Goal: Contribute content: Add original content to the website for others to see

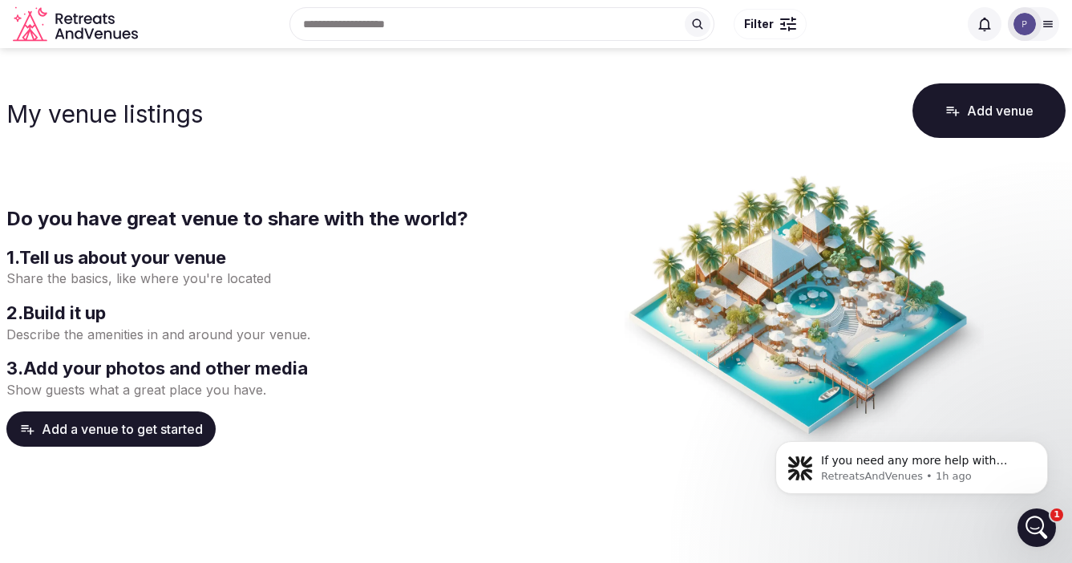
click at [115, 428] on button "Add a venue to get started" at bounding box center [110, 428] width 209 height 35
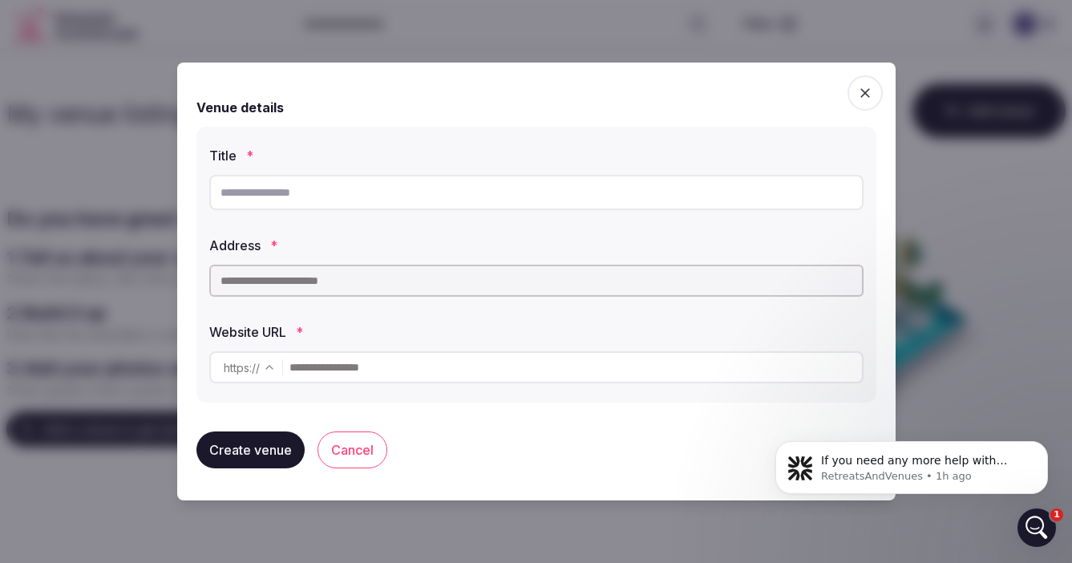
click at [278, 193] on input "text" at bounding box center [536, 192] width 654 height 35
type input "**********"
click at [335, 277] on input "text" at bounding box center [536, 280] width 654 height 32
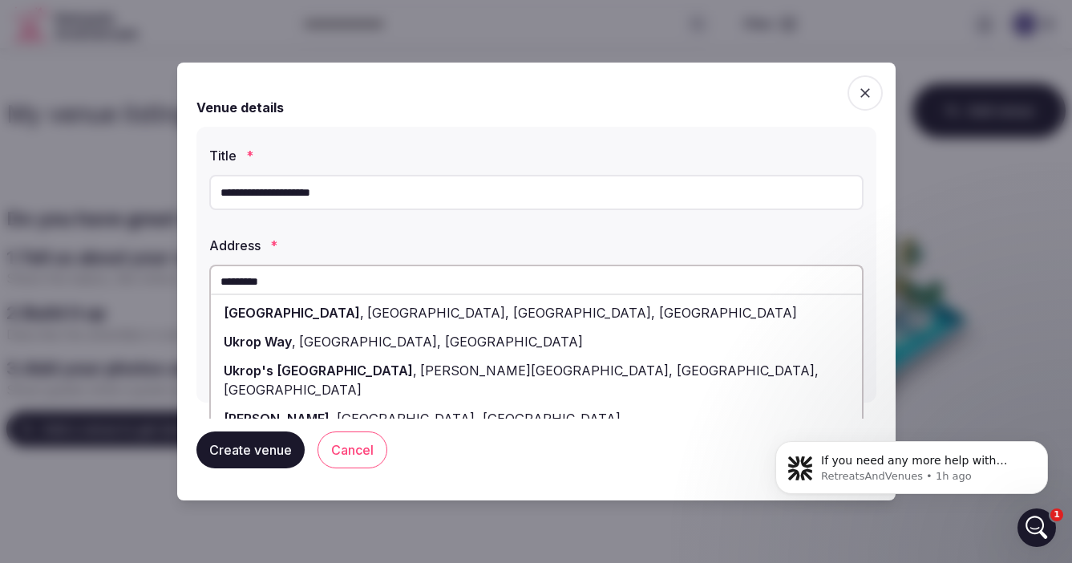
scroll to position [32, 0]
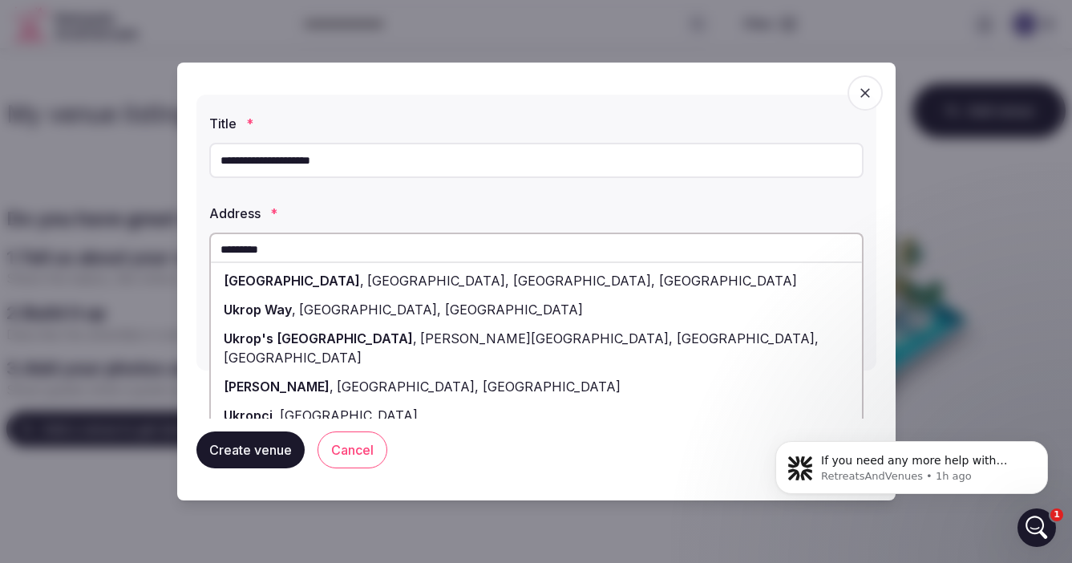
click at [306, 407] on span "[GEOGRAPHIC_DATA]" at bounding box center [347, 415] width 141 height 16
type input "**********"
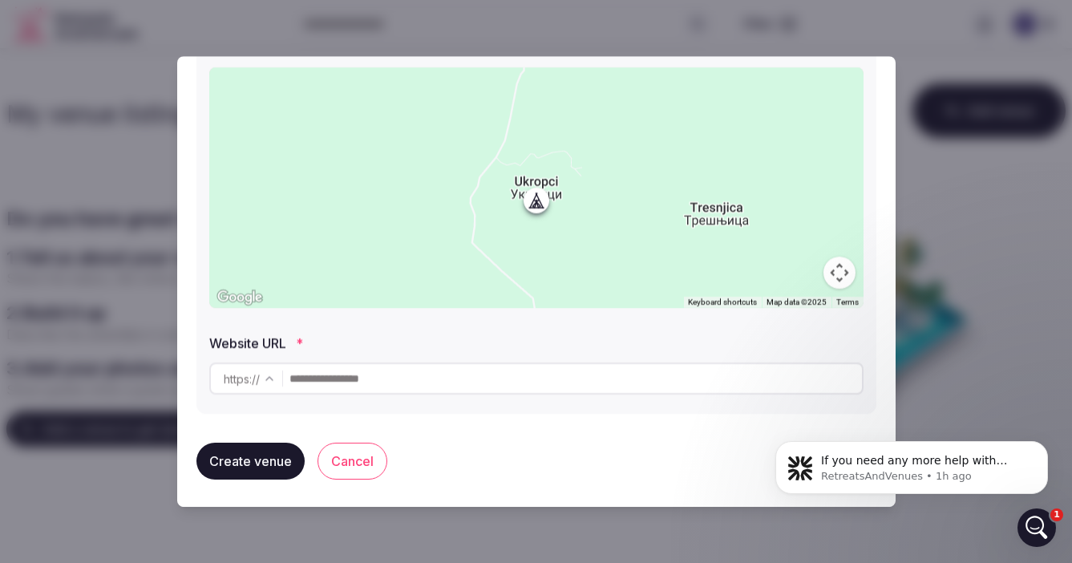
scroll to position [240, 0]
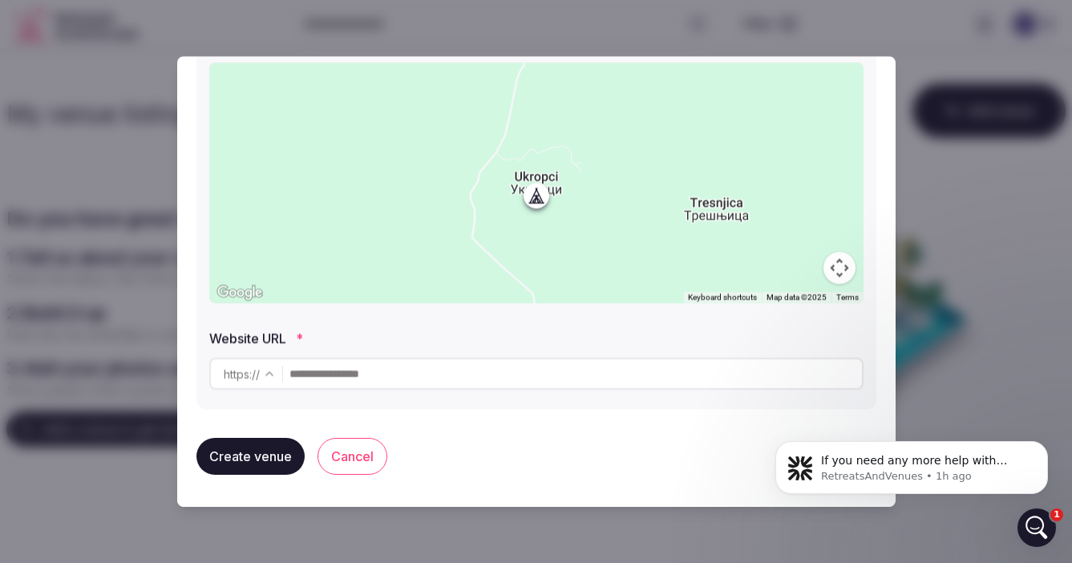
click at [366, 374] on input "text" at bounding box center [575, 373] width 572 height 32
type input "**********"
click at [247, 458] on button "Create venue" at bounding box center [250, 456] width 108 height 37
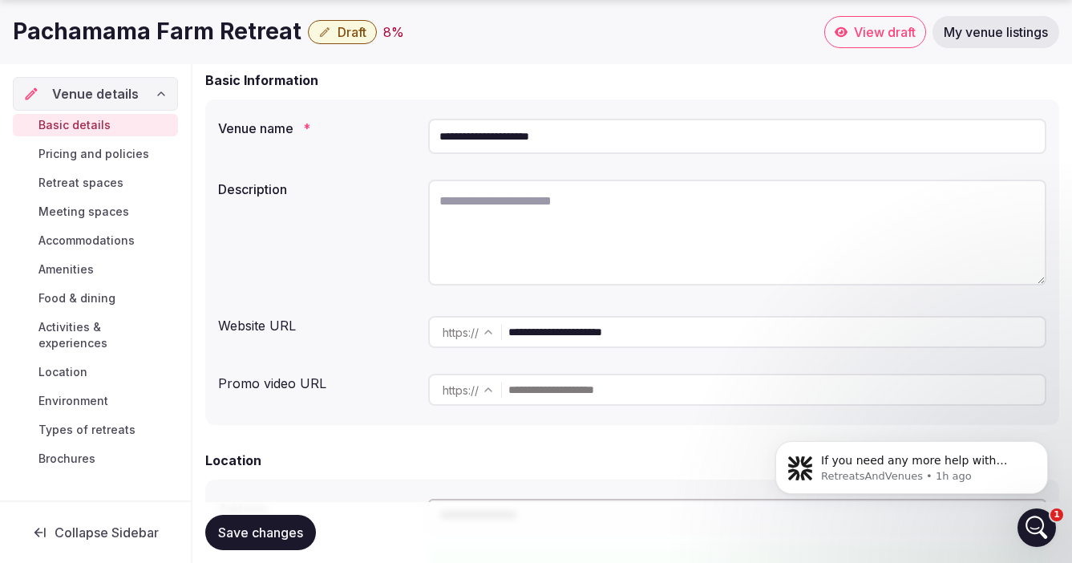
scroll to position [151, 0]
click at [511, 204] on textarea at bounding box center [737, 232] width 618 height 106
paste textarea "**********"
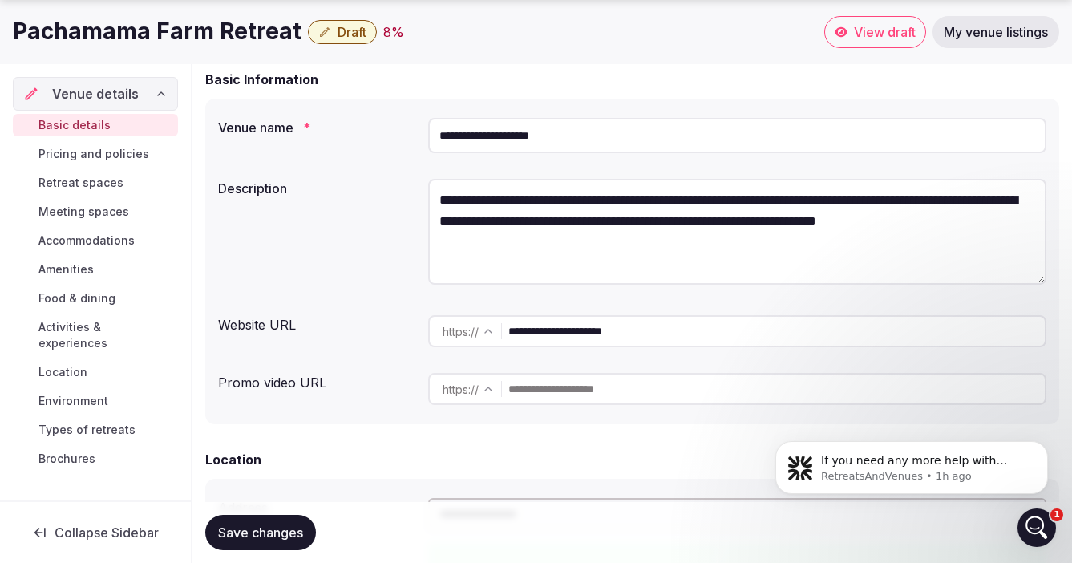
paste textarea "**********"
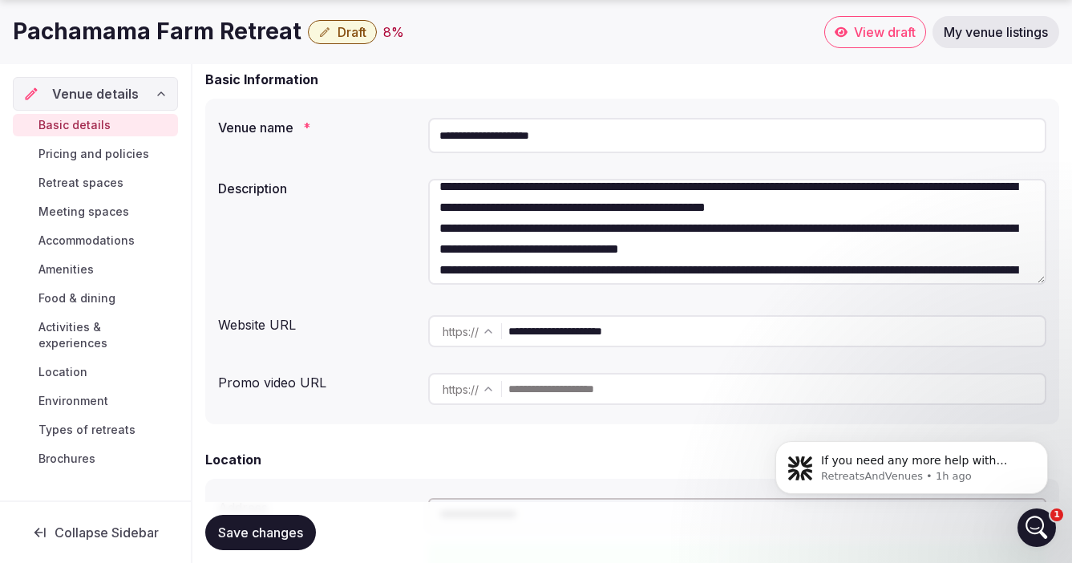
scroll to position [0, 0]
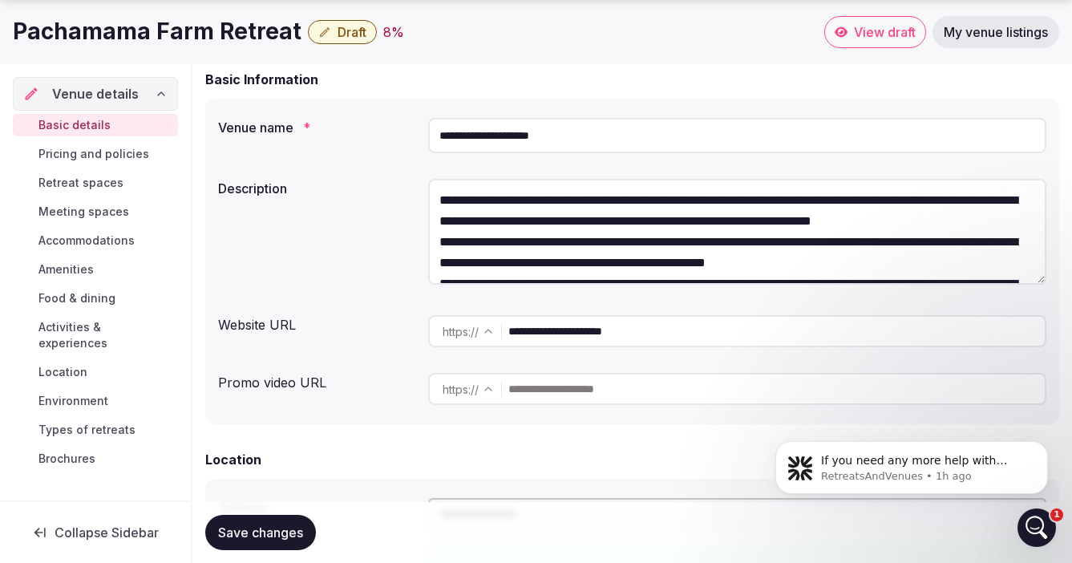
drag, startPoint x: 440, startPoint y: 196, endPoint x: 1035, endPoint y: 222, distance: 595.3
click at [1035, 222] on textarea at bounding box center [737, 232] width 618 height 106
click at [442, 216] on textarea at bounding box center [737, 232] width 618 height 106
type textarea "**********"
click at [550, 393] on input "text" at bounding box center [776, 389] width 536 height 32
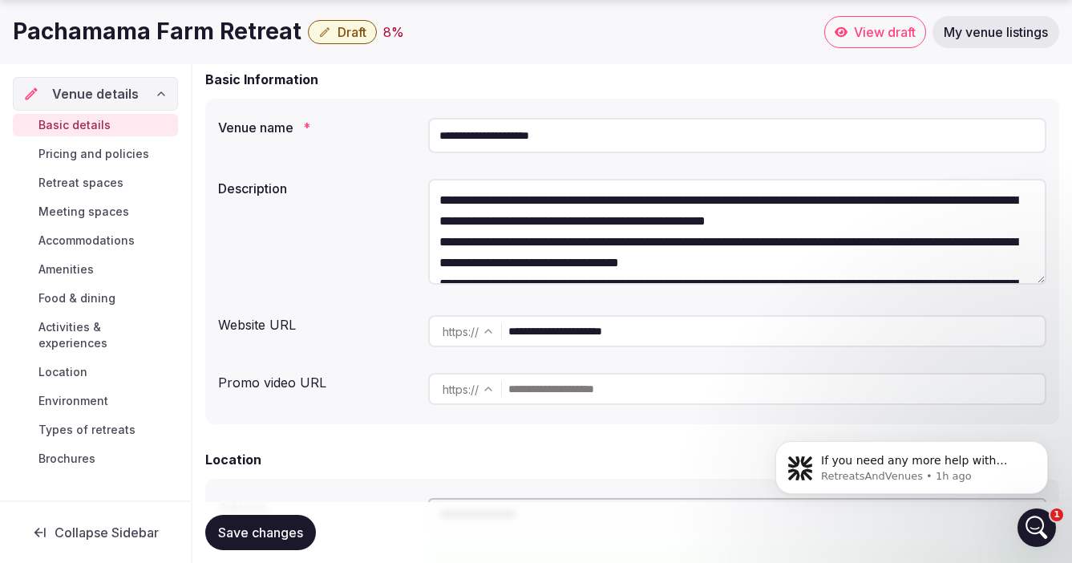
paste input "**********"
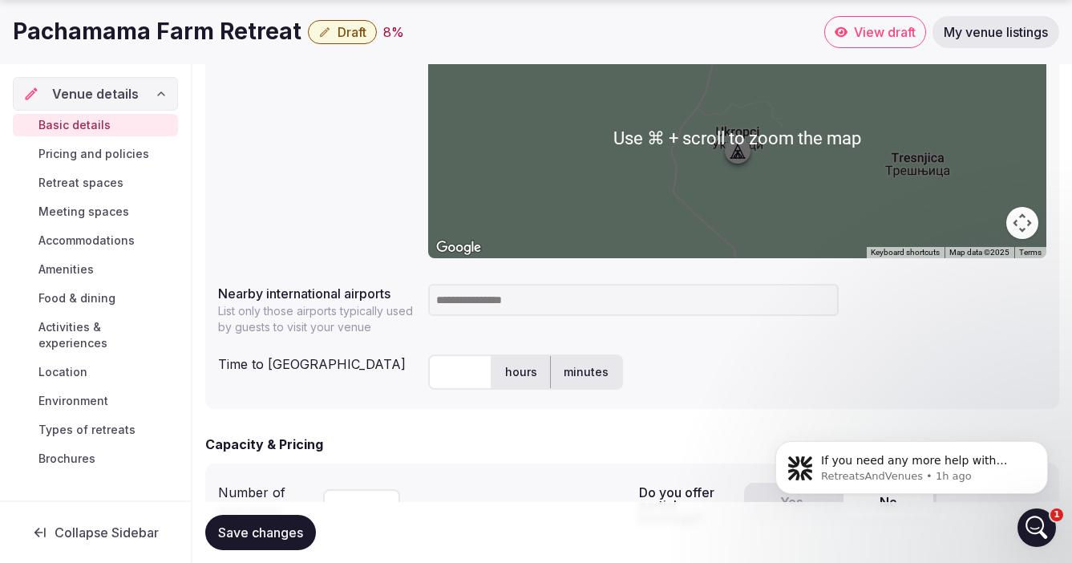
scroll to position [677, 0]
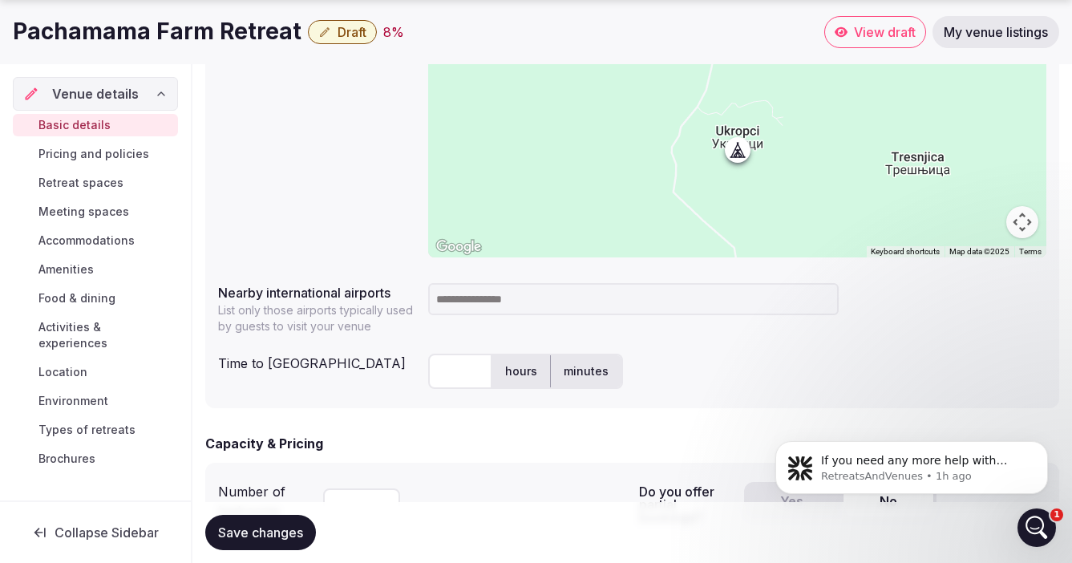
type input "**********"
click at [499, 300] on input at bounding box center [633, 299] width 410 height 32
type input "*****"
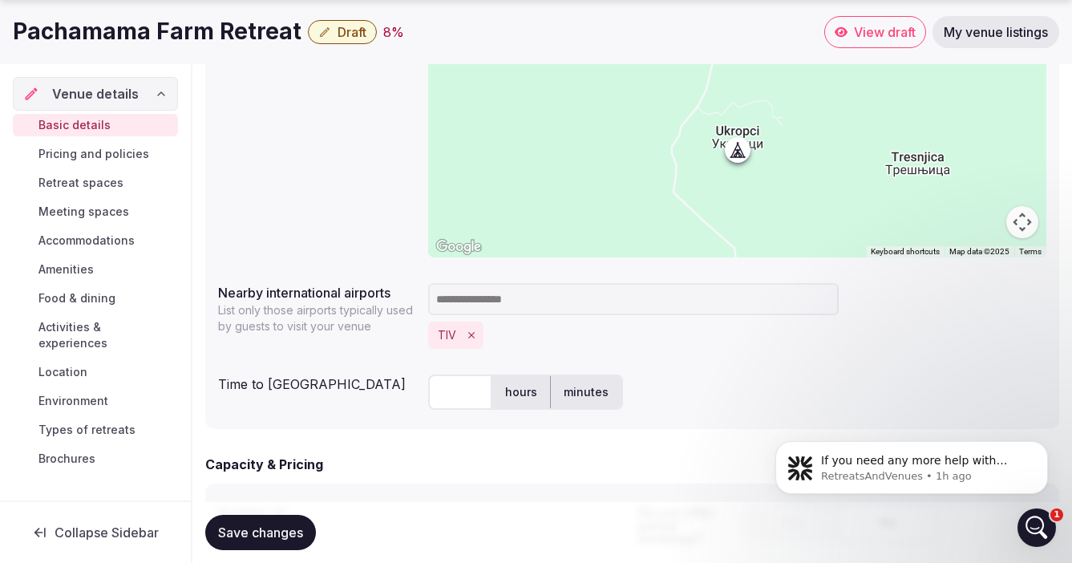
click at [504, 301] on input at bounding box center [633, 299] width 410 height 32
type input "*****"
click at [541, 301] on input at bounding box center [633, 299] width 410 height 32
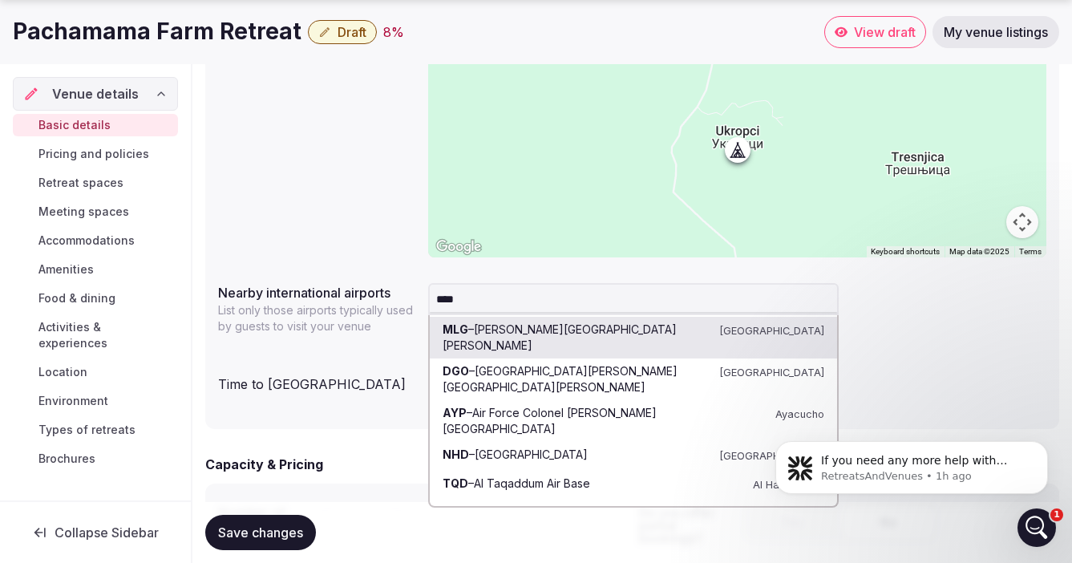
type input "*****"
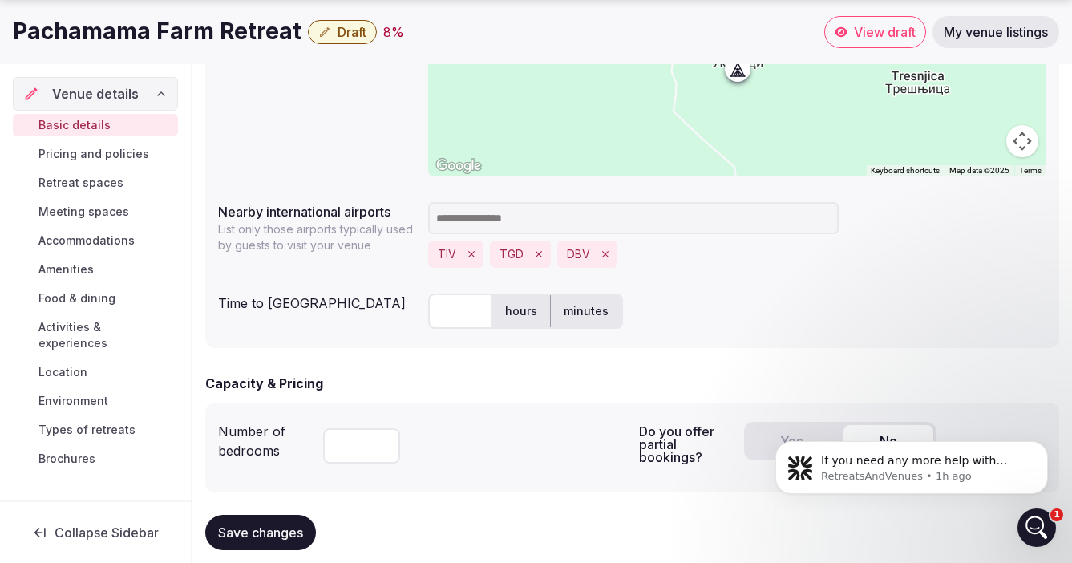
scroll to position [768, 0]
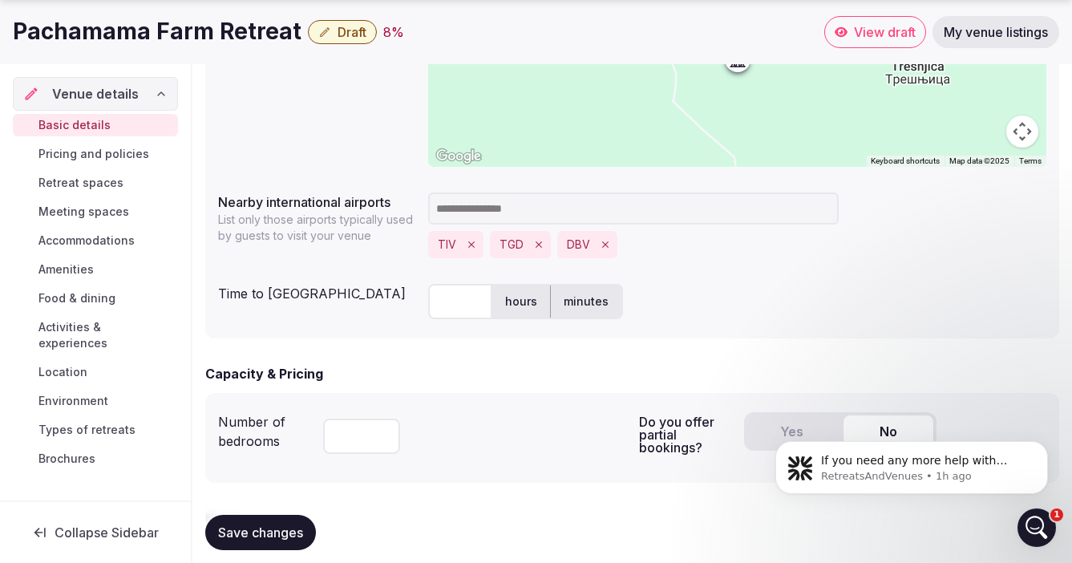
click at [447, 302] on input "text" at bounding box center [460, 301] width 64 height 35
click at [512, 304] on label "hours" at bounding box center [521, 302] width 58 height 42
click at [580, 300] on label "minutes" at bounding box center [586, 302] width 71 height 42
click at [458, 299] on input "text" at bounding box center [460, 301] width 64 height 35
type input "**"
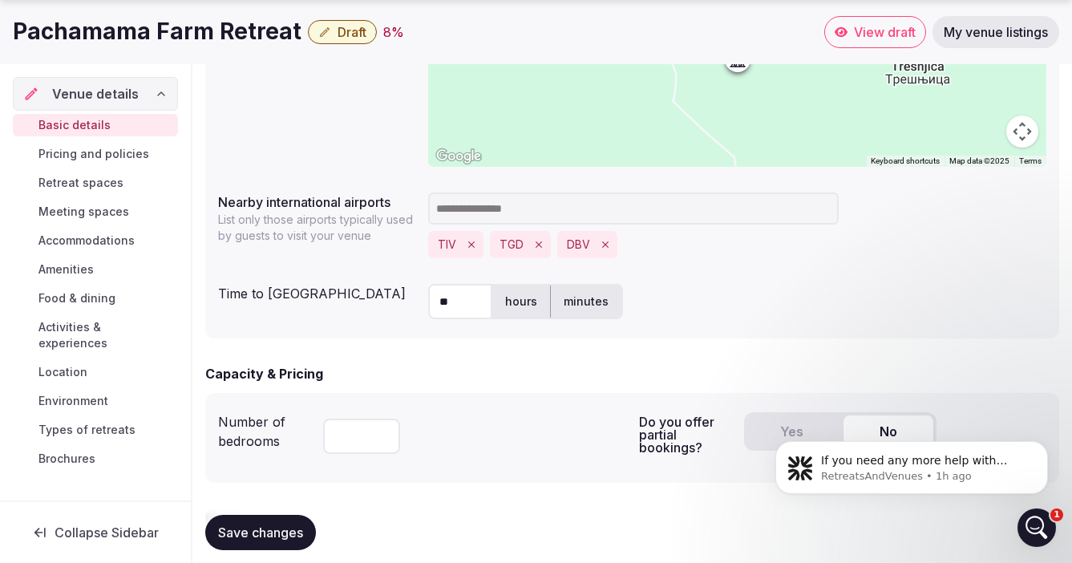
click at [677, 285] on div "** hours minutes" at bounding box center [737, 301] width 618 height 35
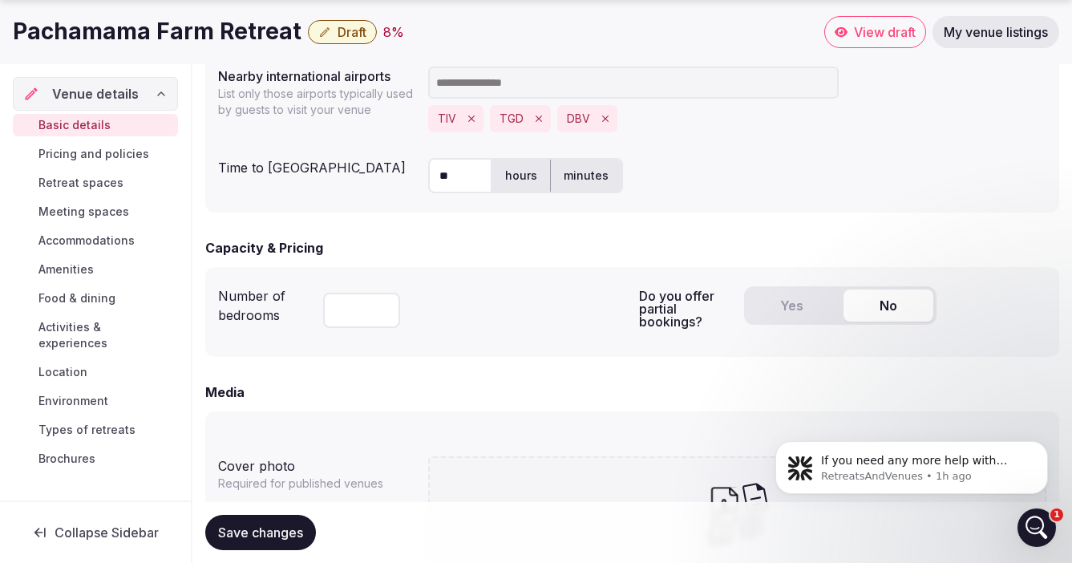
scroll to position [896, 0]
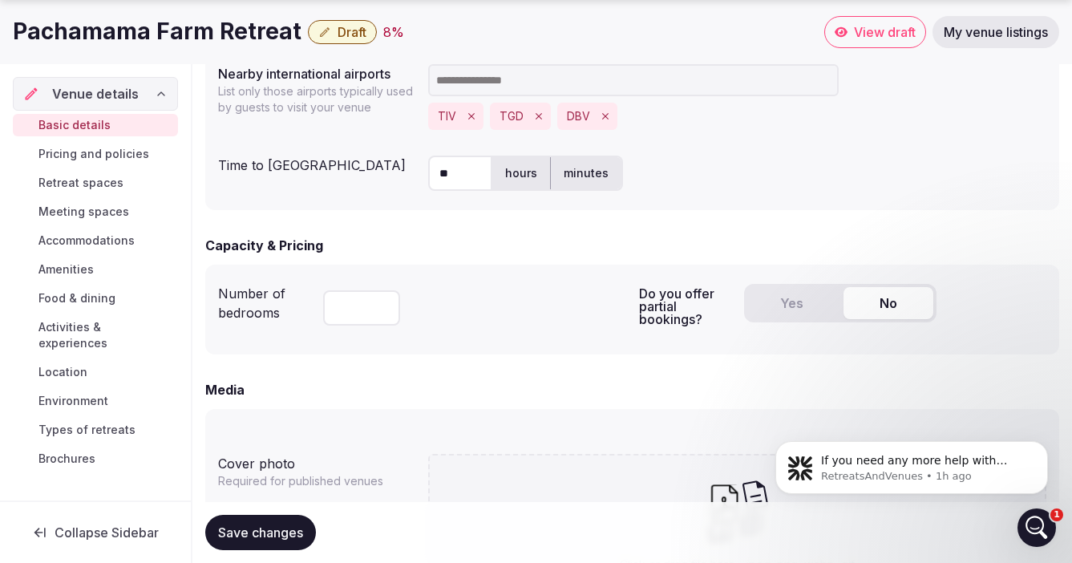
click at [356, 308] on input "number" at bounding box center [361, 307] width 77 height 35
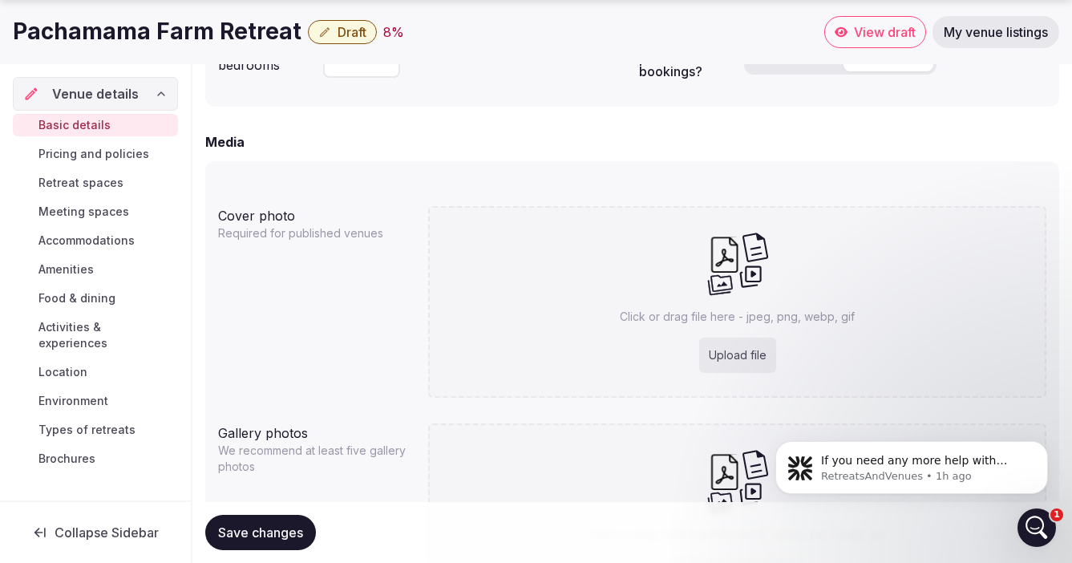
scroll to position [1149, 0]
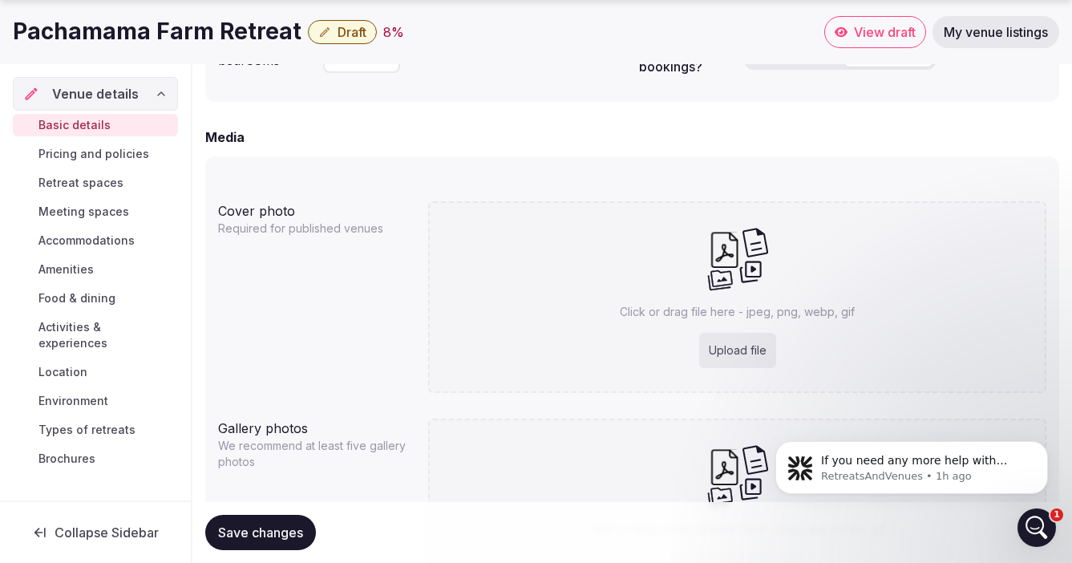
type input "*"
click at [737, 349] on div "Upload file" at bounding box center [737, 350] width 77 height 35
type input "**********"
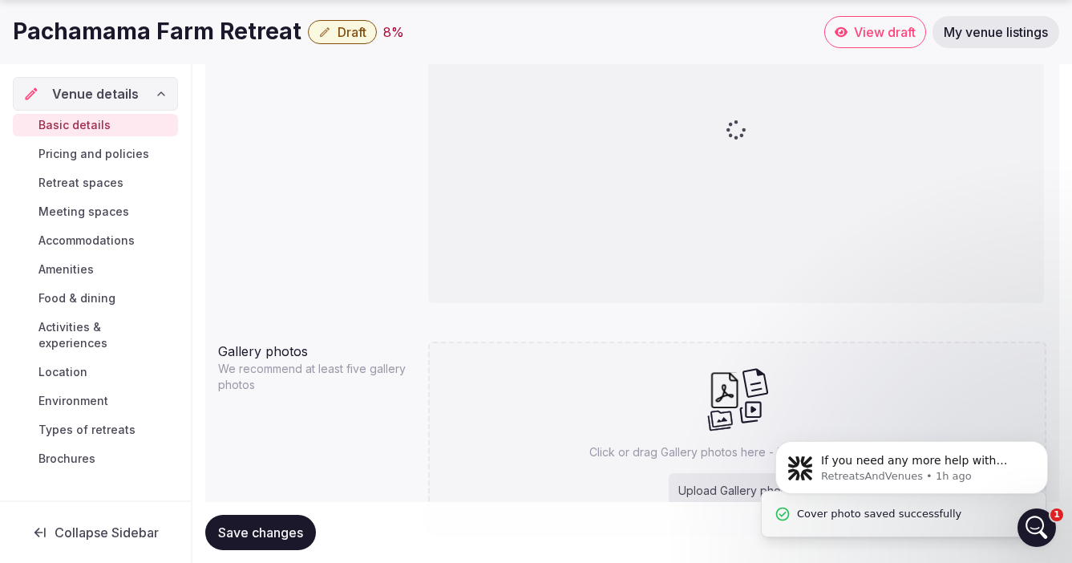
scroll to position [1482, 0]
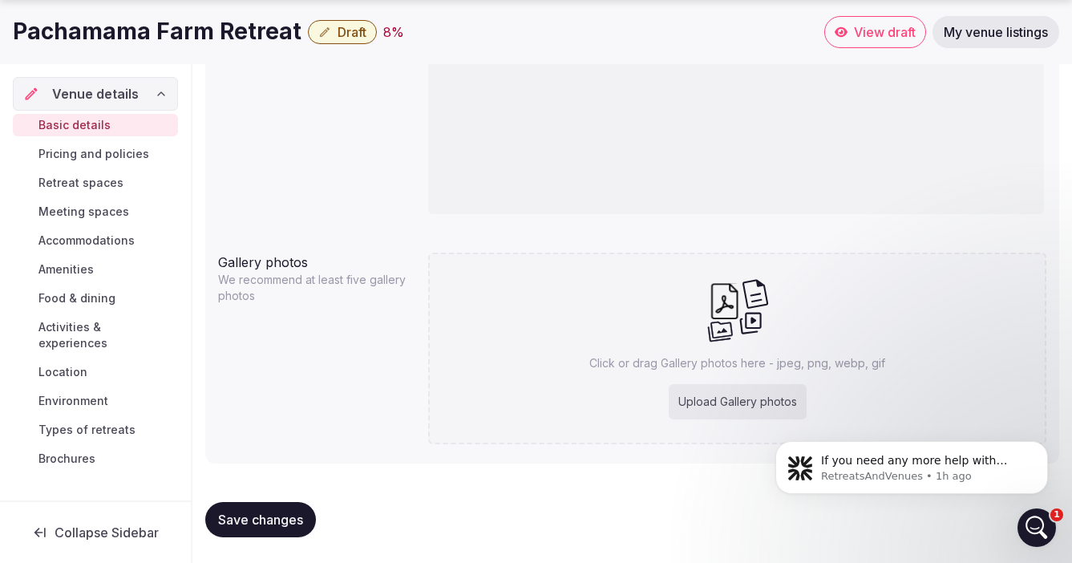
click at [702, 397] on div "Upload Gallery photos" at bounding box center [737, 401] width 138 height 35
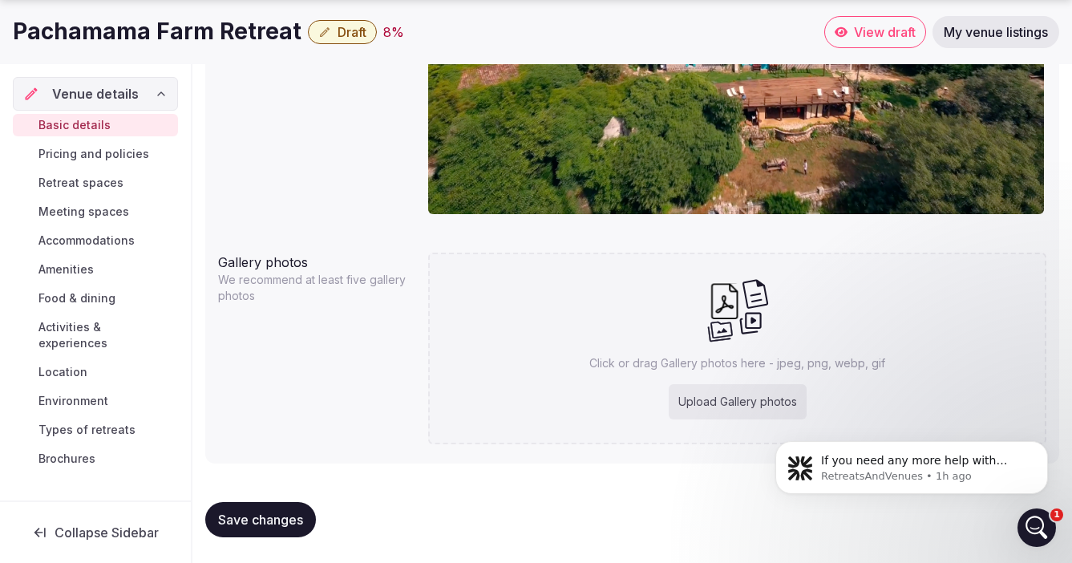
type input "**********"
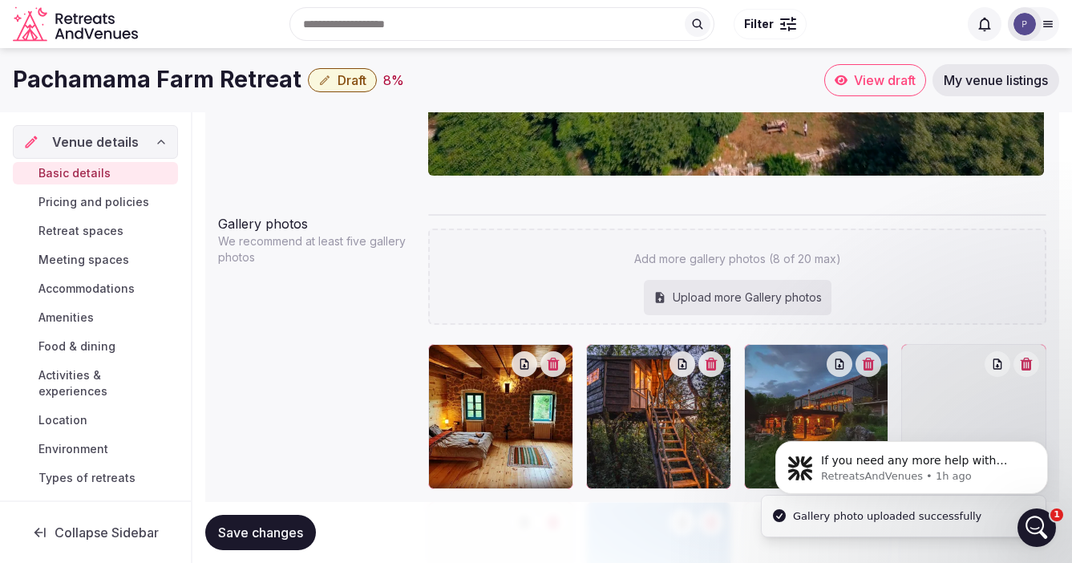
scroll to position [1516, 0]
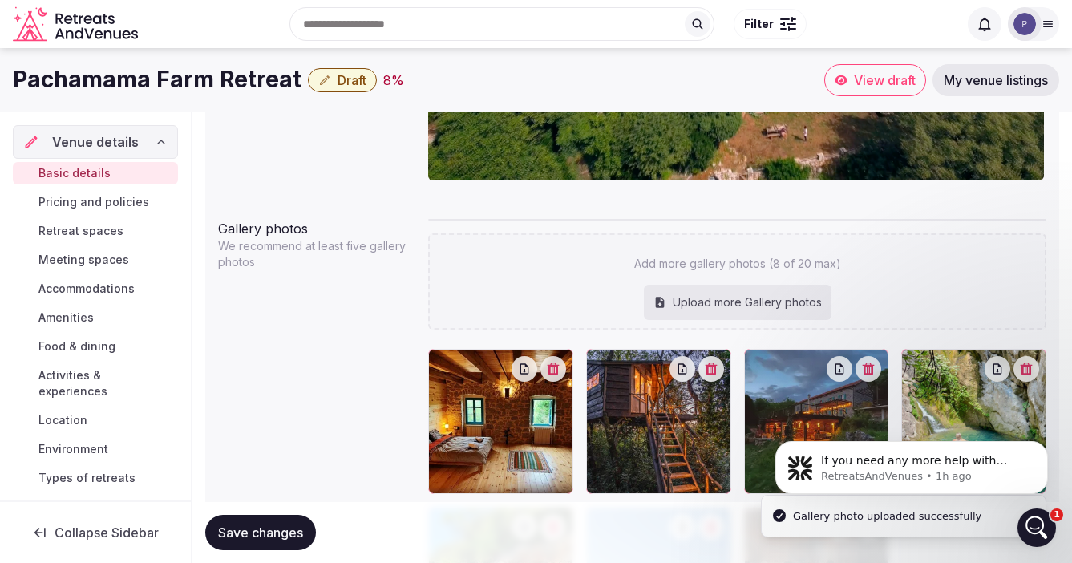
click at [698, 297] on div "Upload more Gallery photos" at bounding box center [738, 302] width 188 height 35
type input "**********"
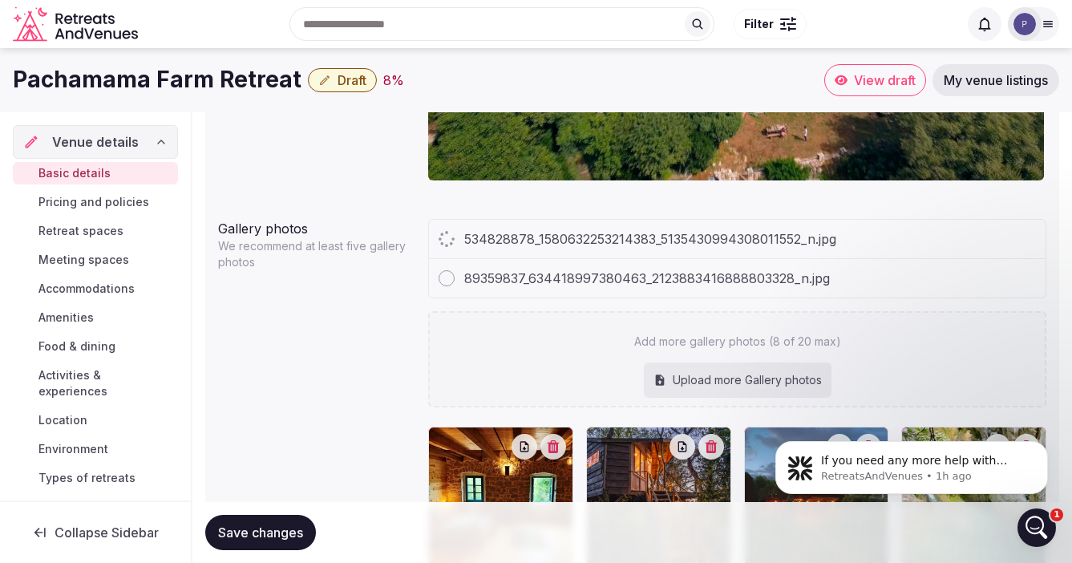
click at [737, 378] on div "Upload more Gallery photos" at bounding box center [738, 379] width 188 height 35
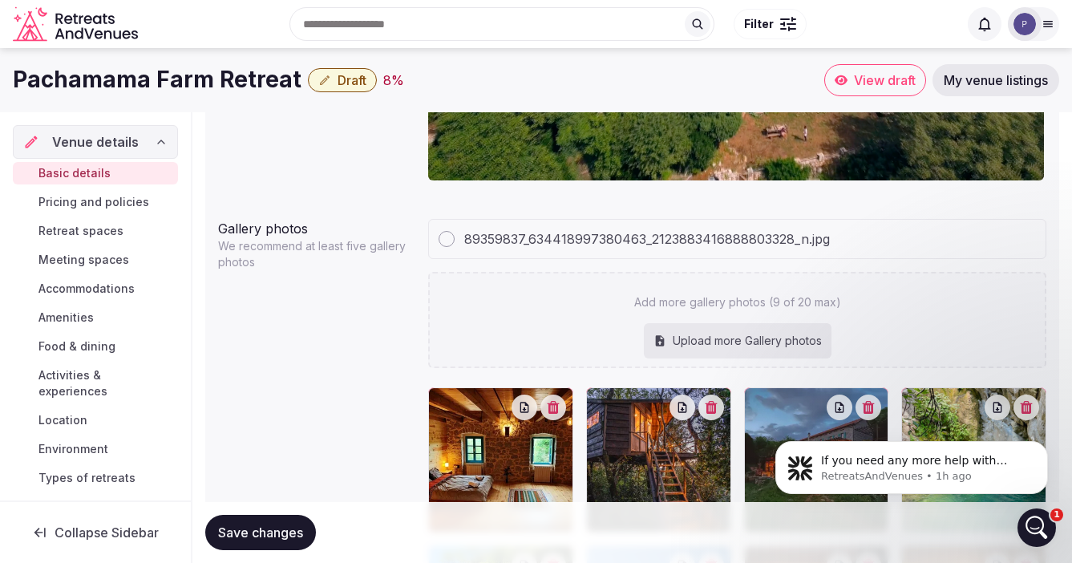
type input "**********"
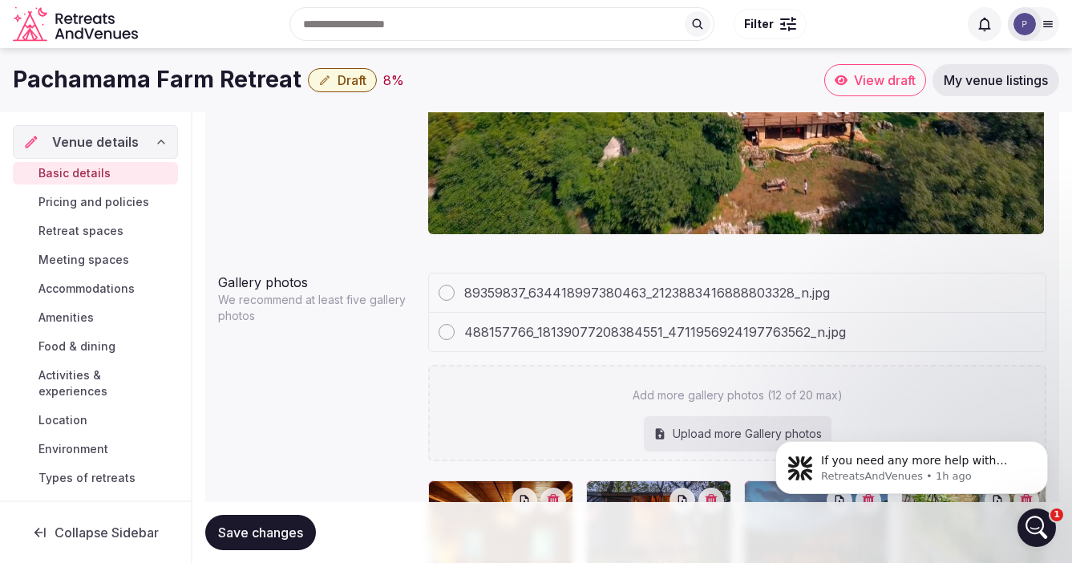
scroll to position [1439, 0]
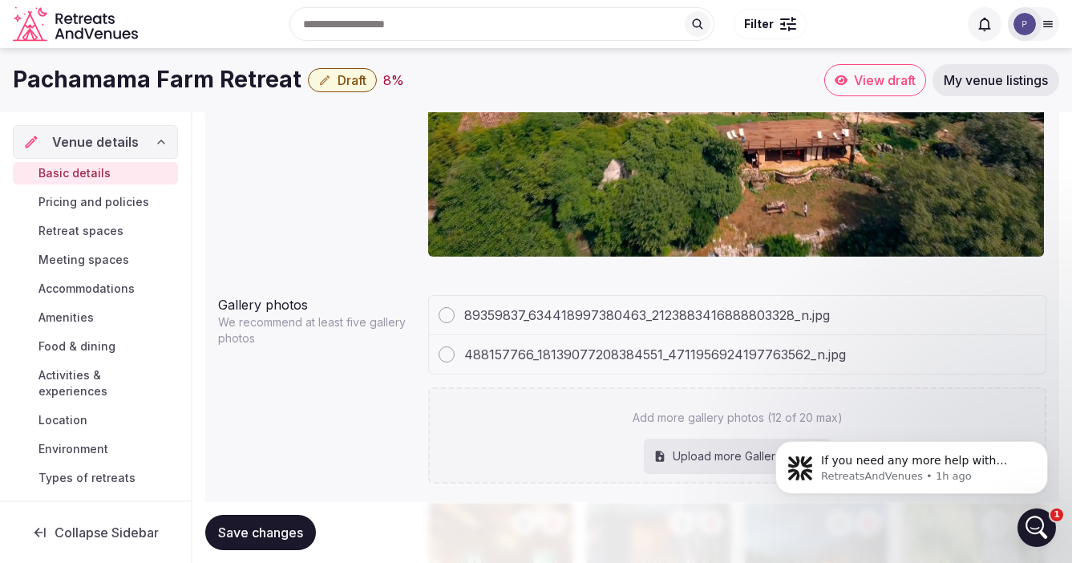
click at [446, 317] on div at bounding box center [446, 315] width 16 height 16
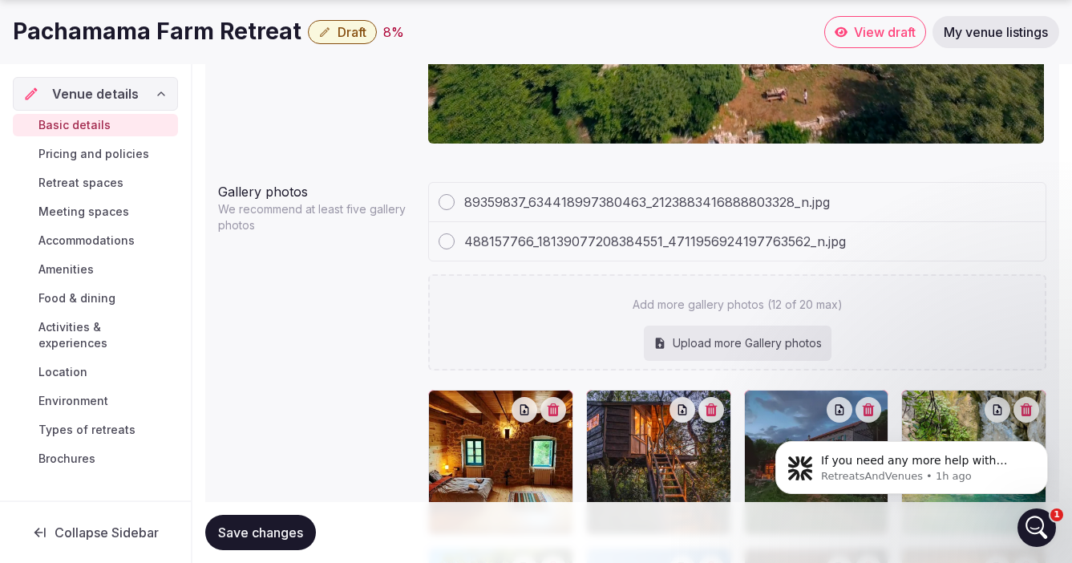
scroll to position [1567, 0]
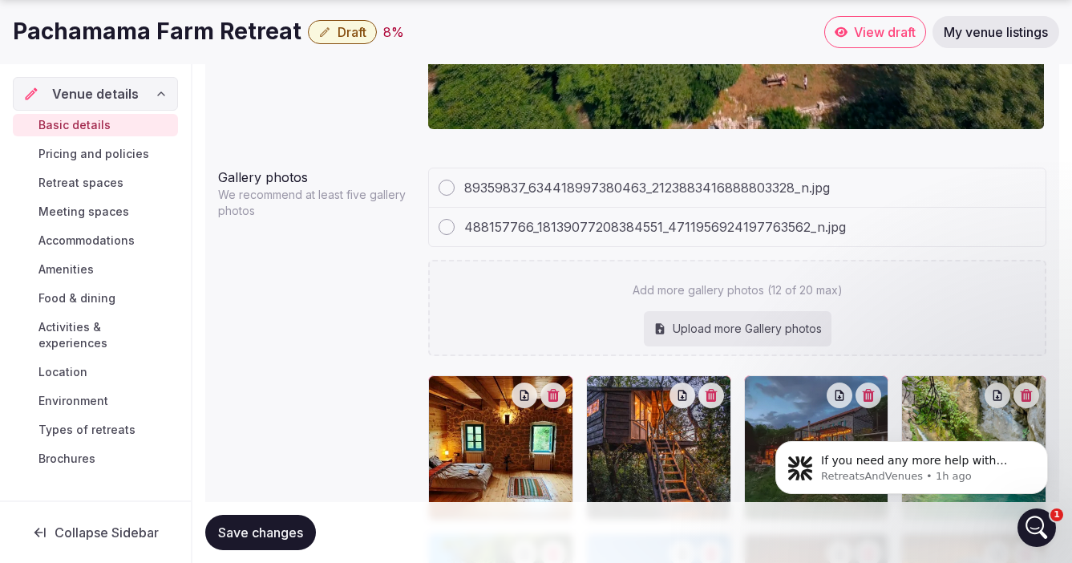
click at [720, 327] on div "Upload more Gallery photos" at bounding box center [738, 328] width 188 height 35
type input "**********"
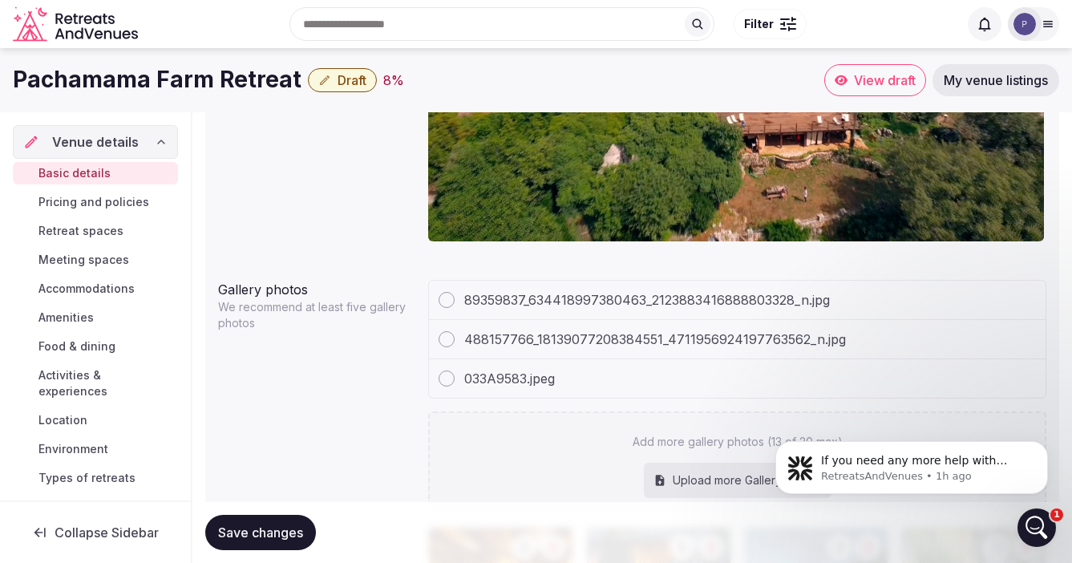
scroll to position [1454, 0]
click at [448, 301] on div at bounding box center [446, 301] width 16 height 16
click at [447, 346] on div at bounding box center [446, 340] width 16 height 16
click at [450, 376] on div at bounding box center [446, 379] width 16 height 16
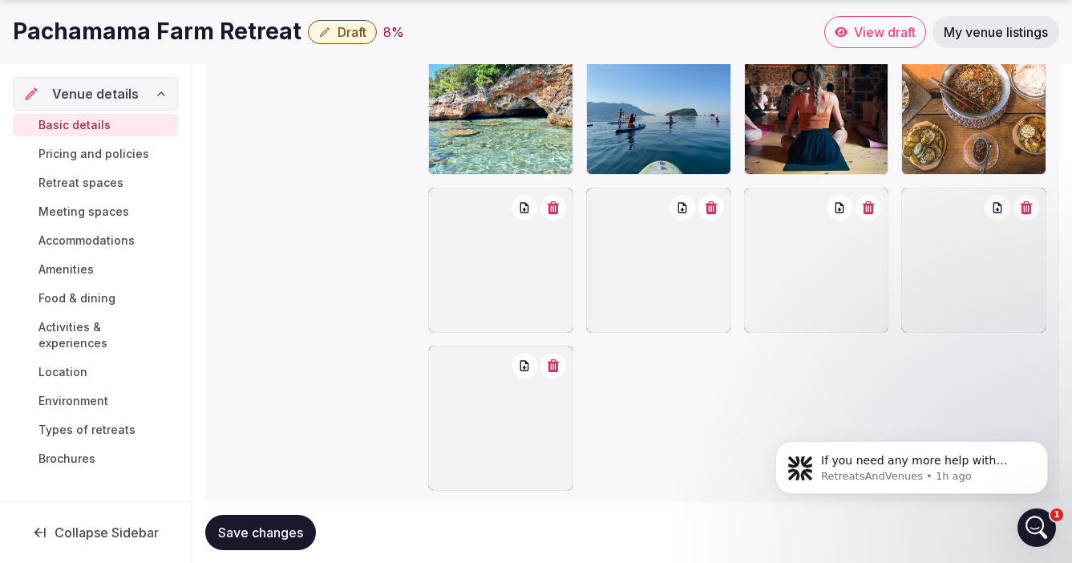
scroll to position [2155, 0]
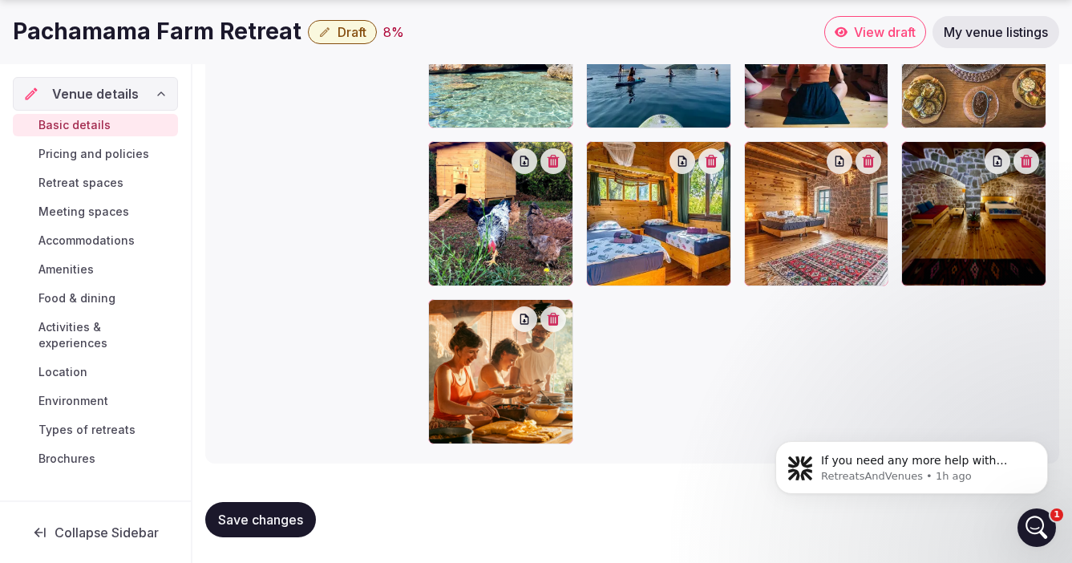
click at [244, 518] on span "Save changes" at bounding box center [260, 519] width 85 height 16
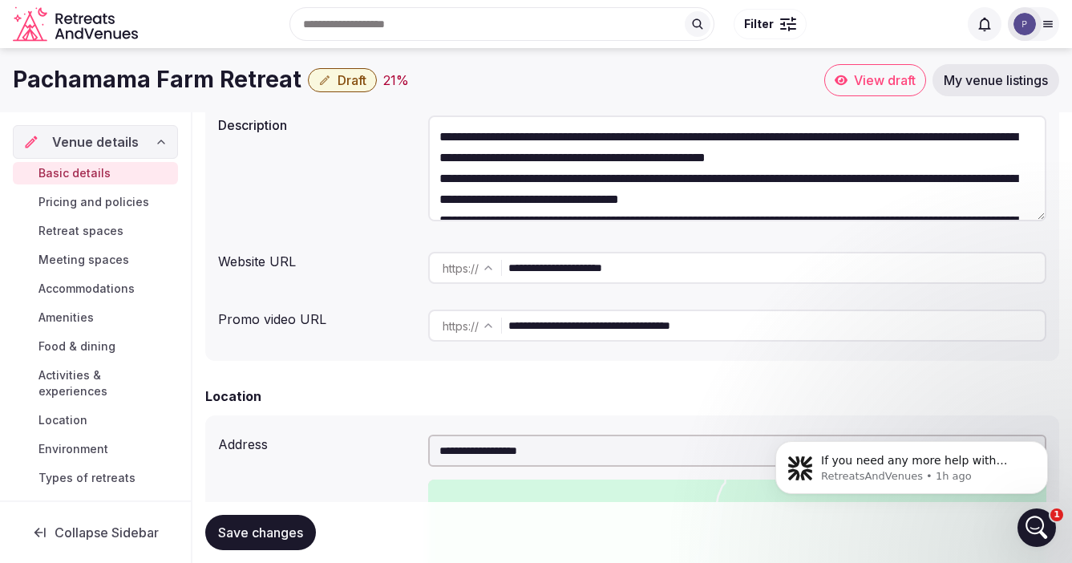
scroll to position [211, 0]
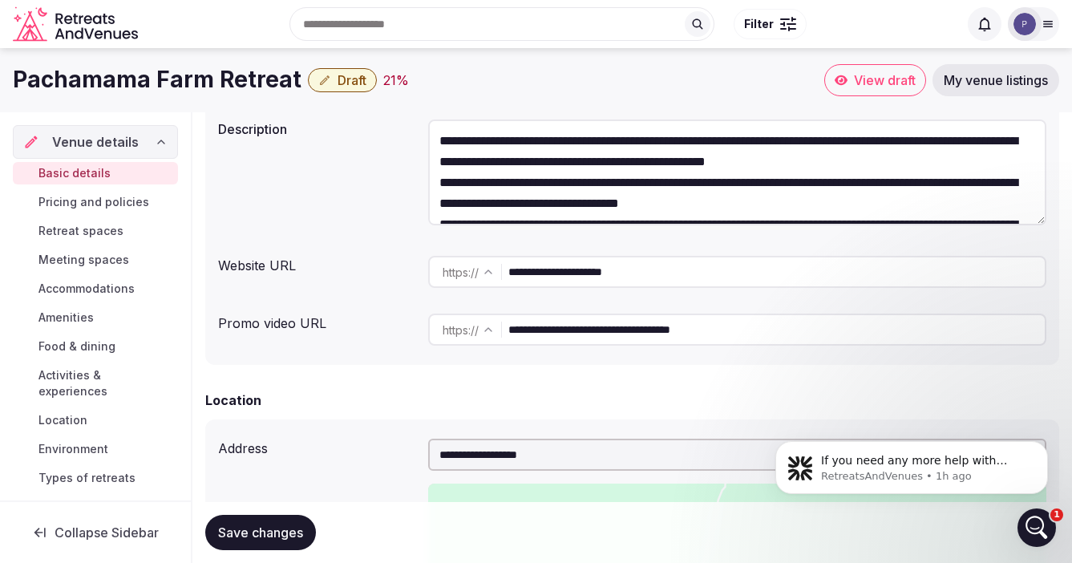
click at [76, 199] on span "Pricing and policies" at bounding box center [93, 202] width 111 height 16
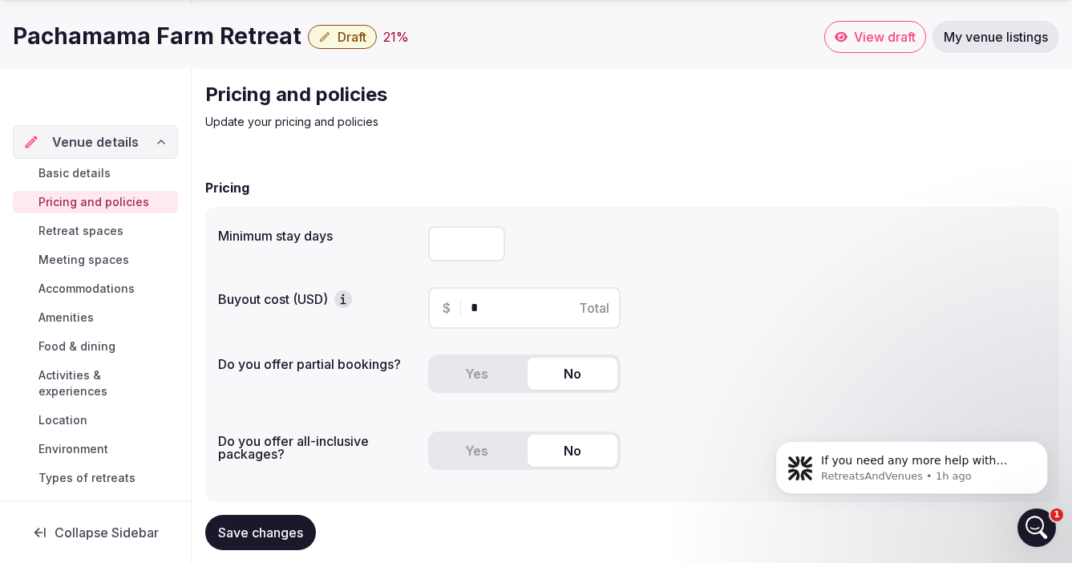
scroll to position [61, 0]
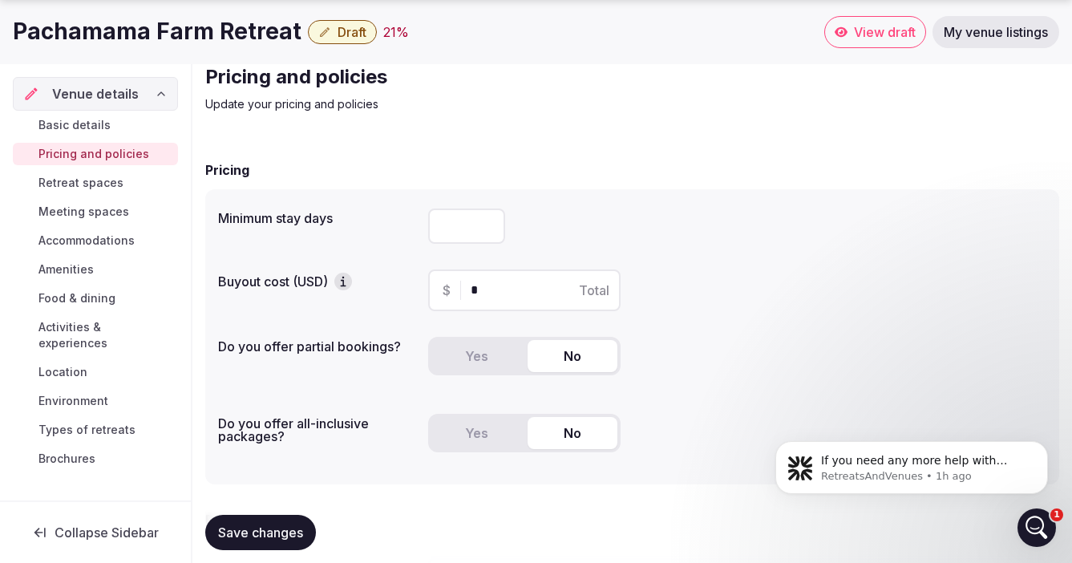
click at [462, 227] on input "number" at bounding box center [466, 225] width 77 height 35
type input "*"
click at [697, 220] on div "*" at bounding box center [737, 225] width 618 height 35
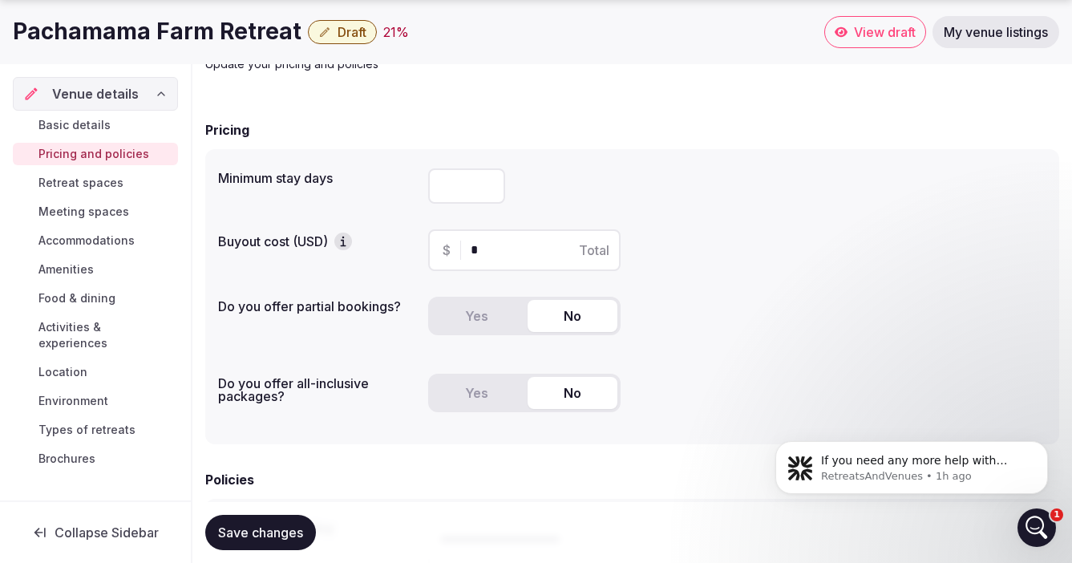
scroll to position [113, 0]
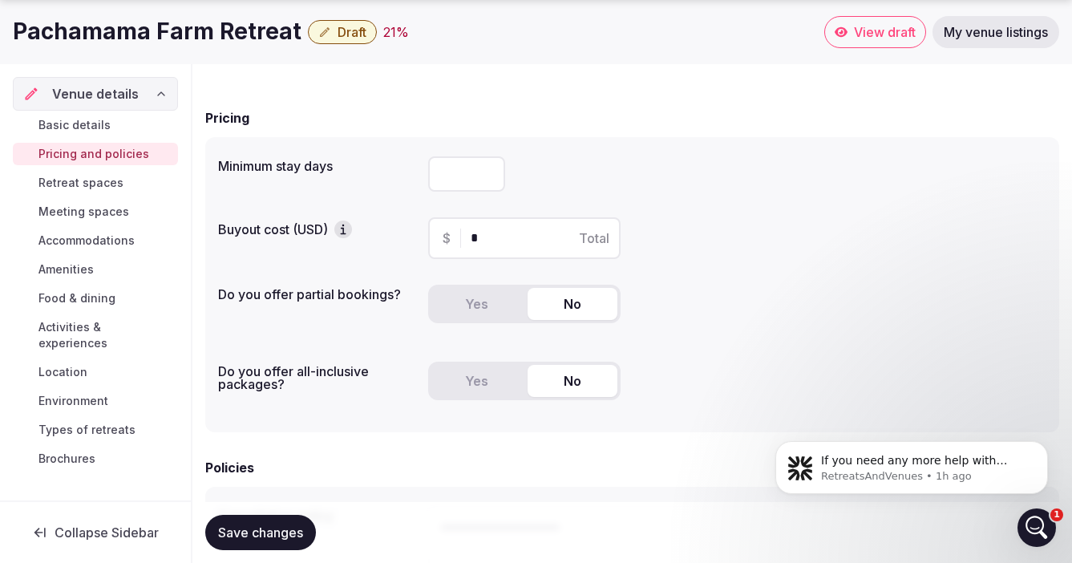
click at [447, 242] on span "$" at bounding box center [446, 237] width 8 height 19
click at [343, 230] on icon "button" at bounding box center [342, 231] width 2 height 6
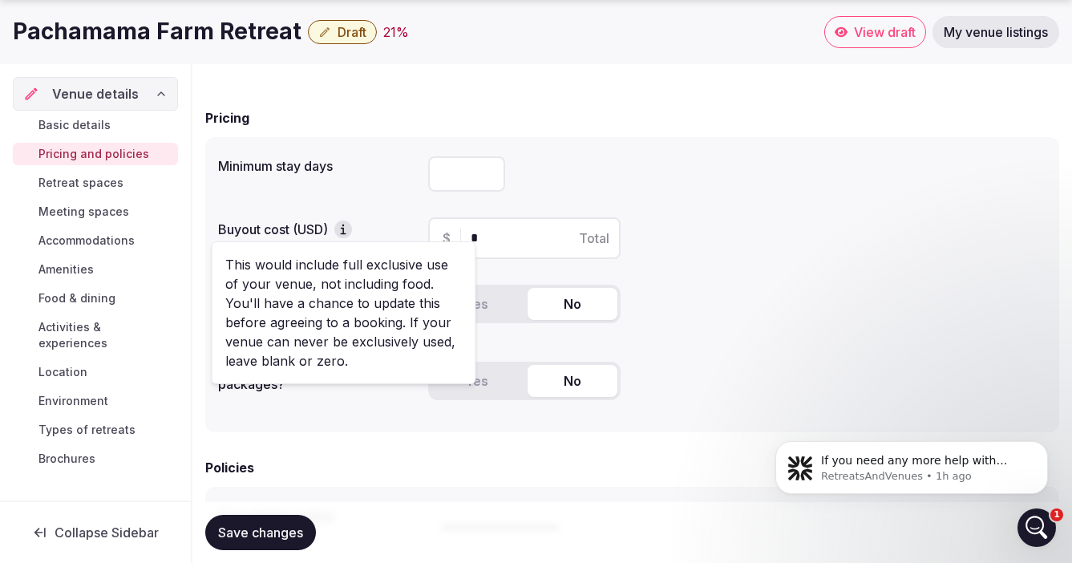
click at [360, 180] on div "Minimum stay days *" at bounding box center [632, 174] width 828 height 48
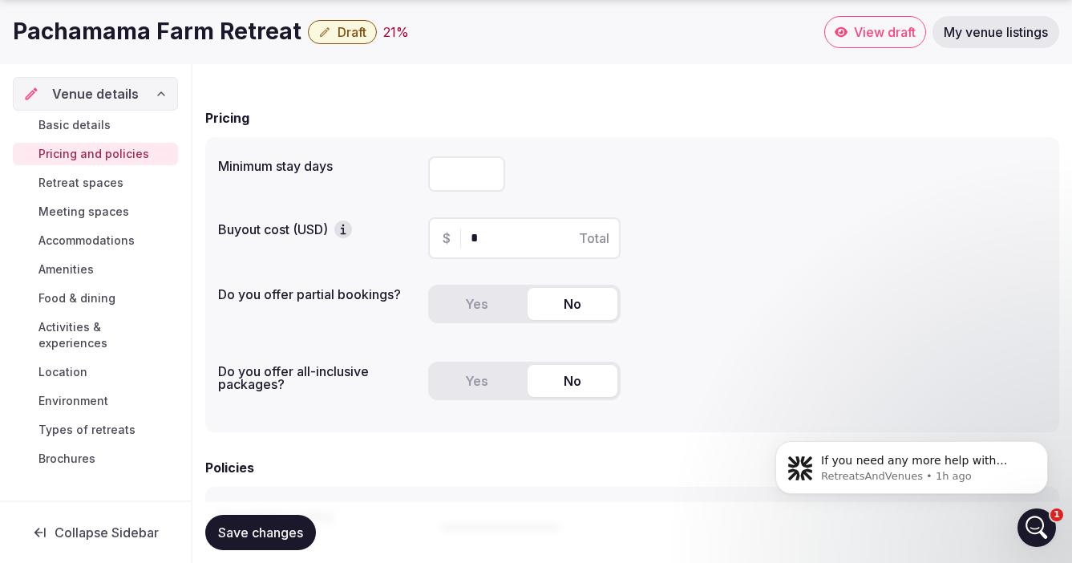
click at [488, 233] on input "*" at bounding box center [537, 237] width 135 height 19
type input "*****"
click at [677, 262] on div "$ ***** Total" at bounding box center [737, 238] width 618 height 55
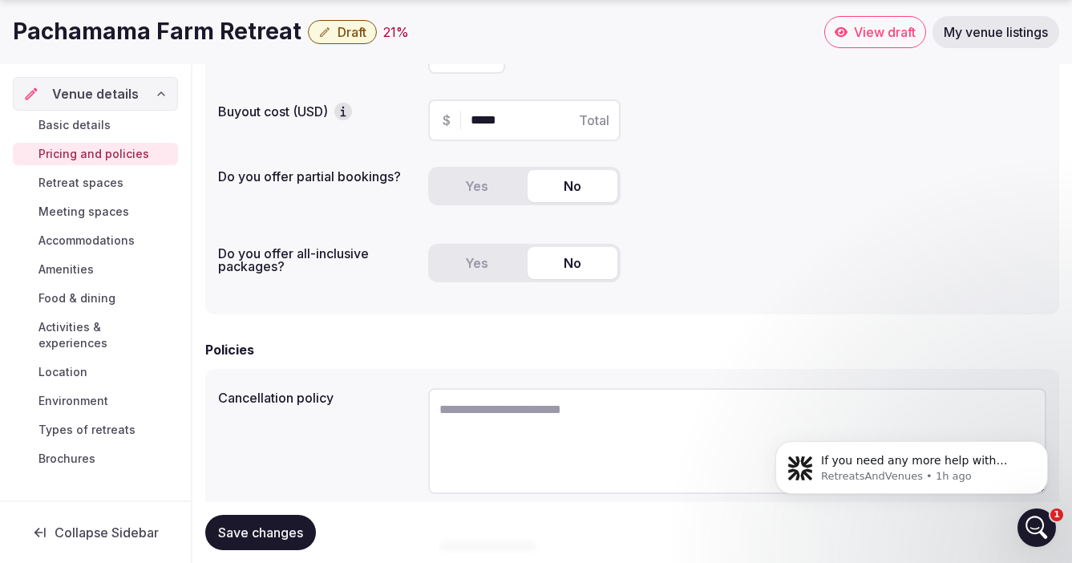
scroll to position [237, 0]
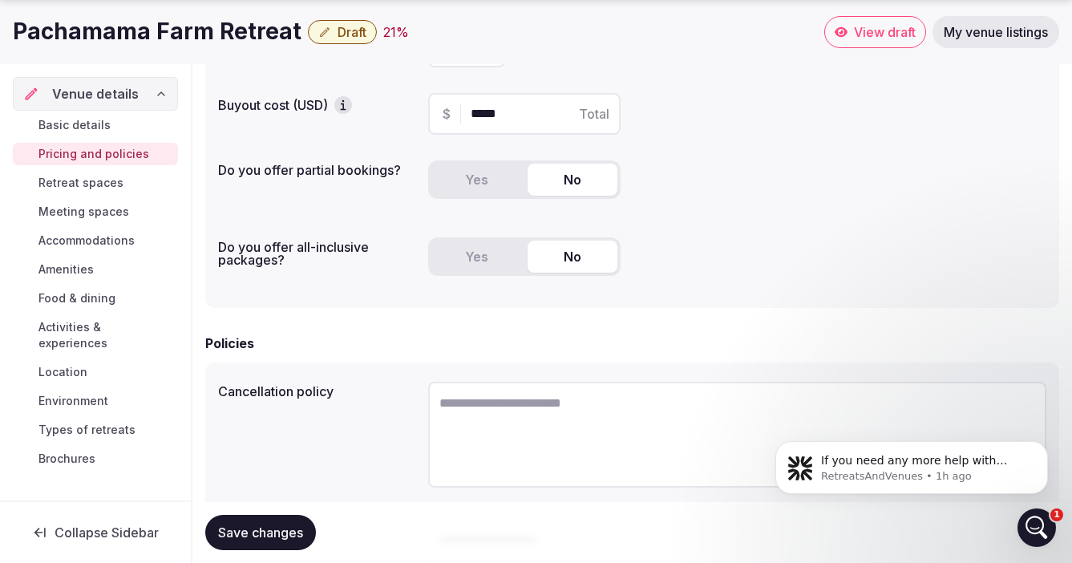
click at [481, 252] on button "Yes" at bounding box center [476, 256] width 90 height 32
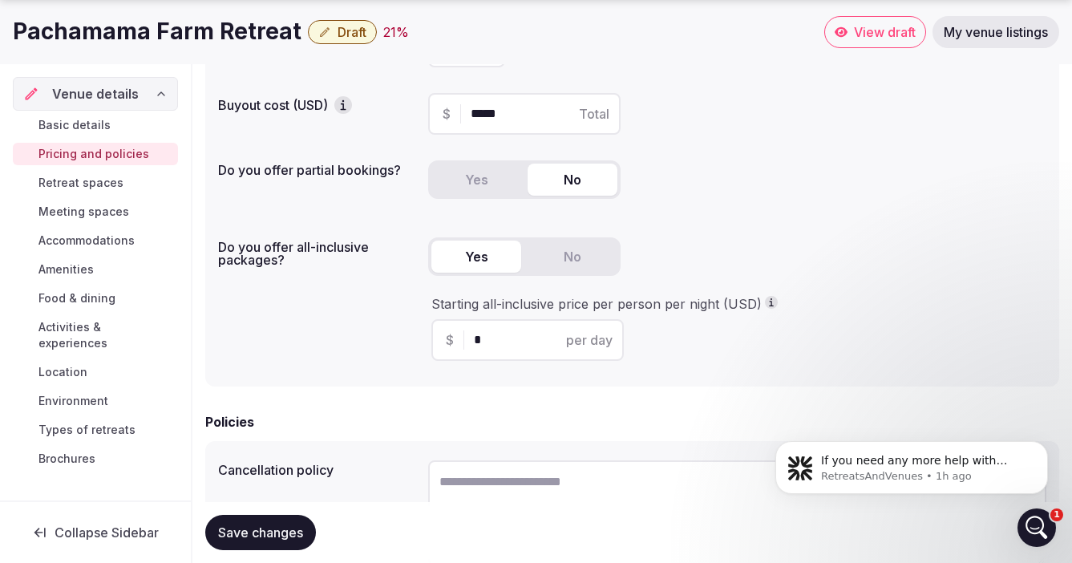
click at [585, 257] on button "No" at bounding box center [572, 256] width 90 height 32
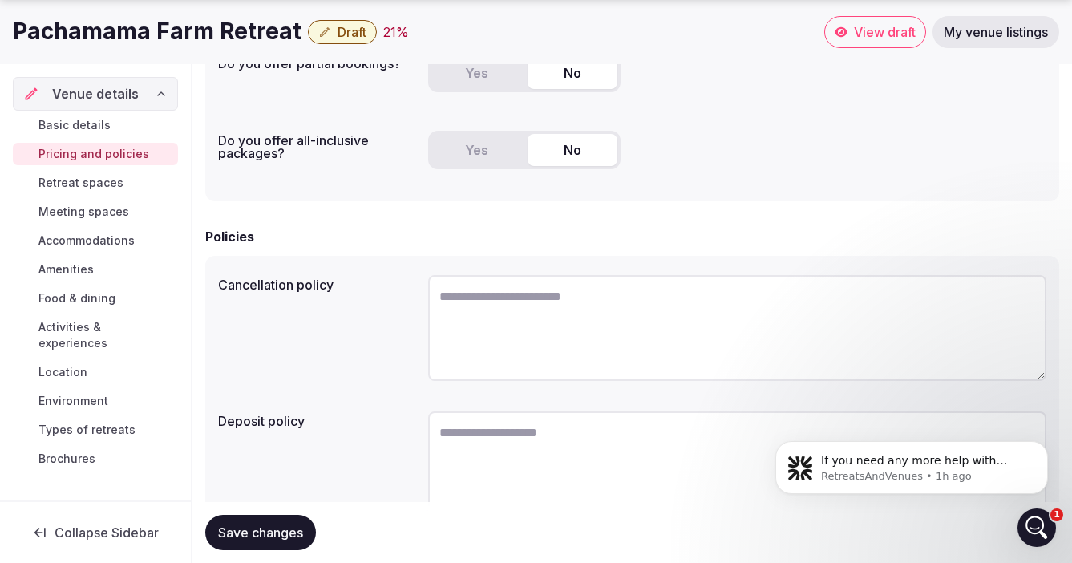
scroll to position [422, 0]
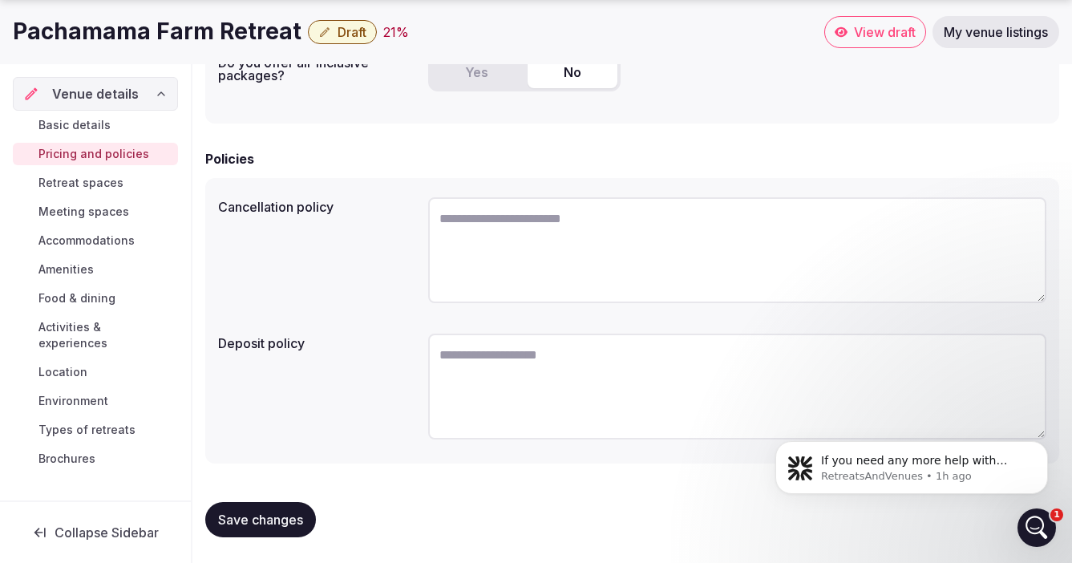
click at [529, 367] on textarea at bounding box center [737, 386] width 618 height 106
paste textarea "**********"
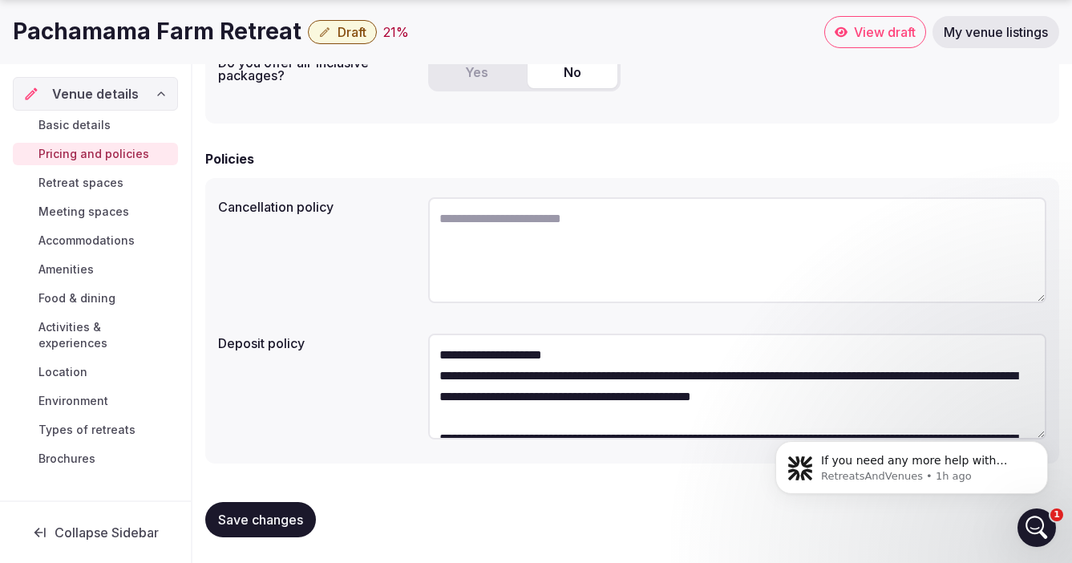
scroll to position [133, 0]
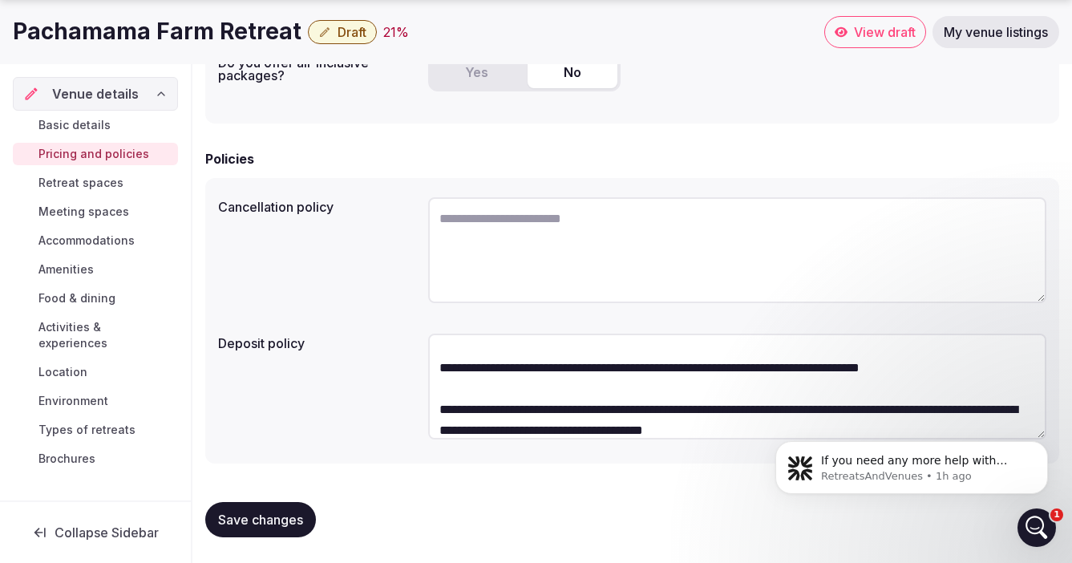
type textarea "**********"
click at [484, 221] on textarea at bounding box center [737, 250] width 618 height 106
paste textarea "**********"
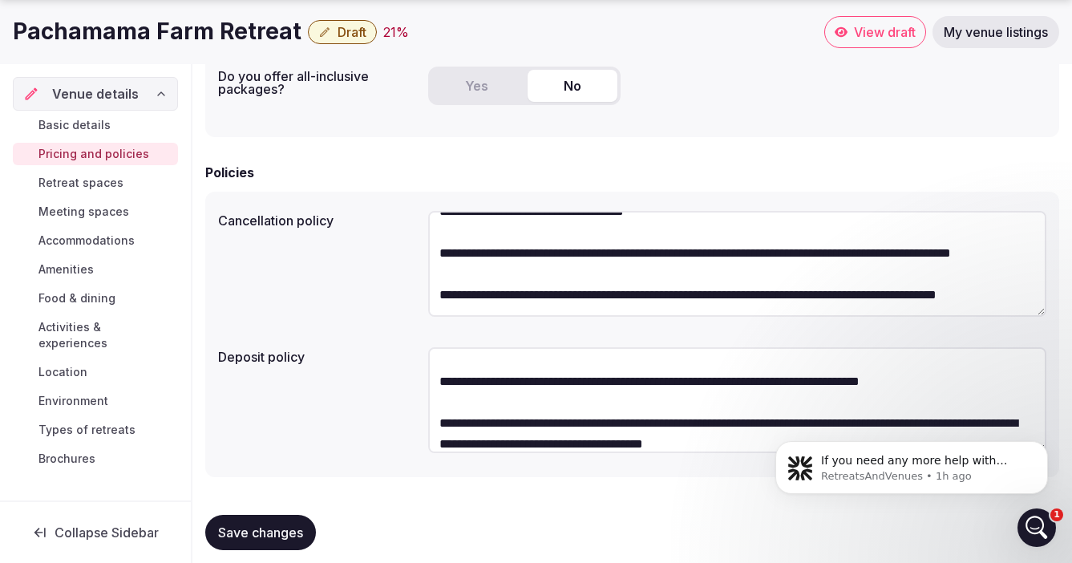
scroll to position [422, 0]
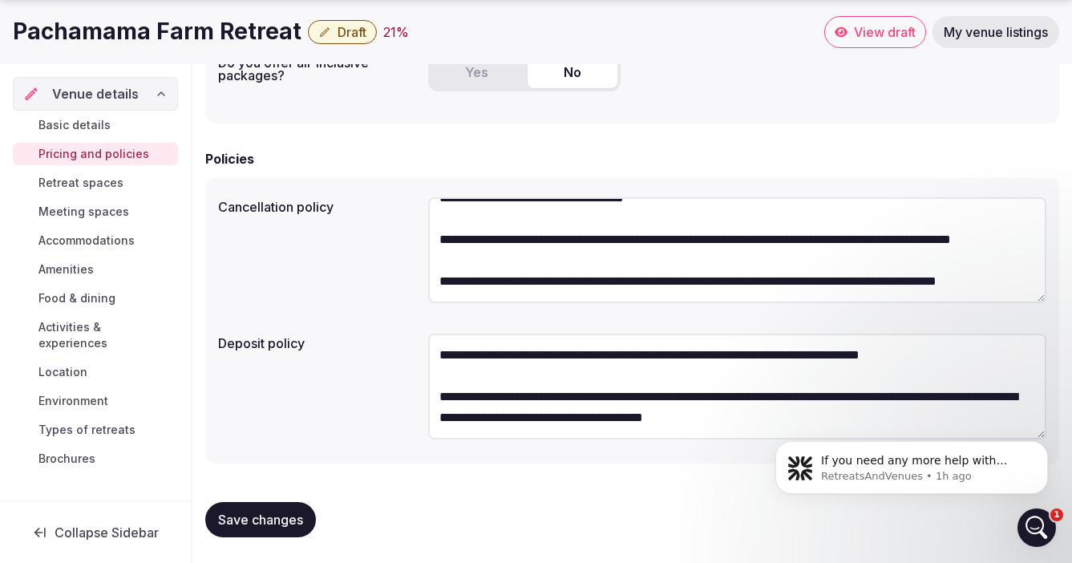
type textarea "**********"
click at [579, 357] on textarea "**********" at bounding box center [737, 386] width 618 height 106
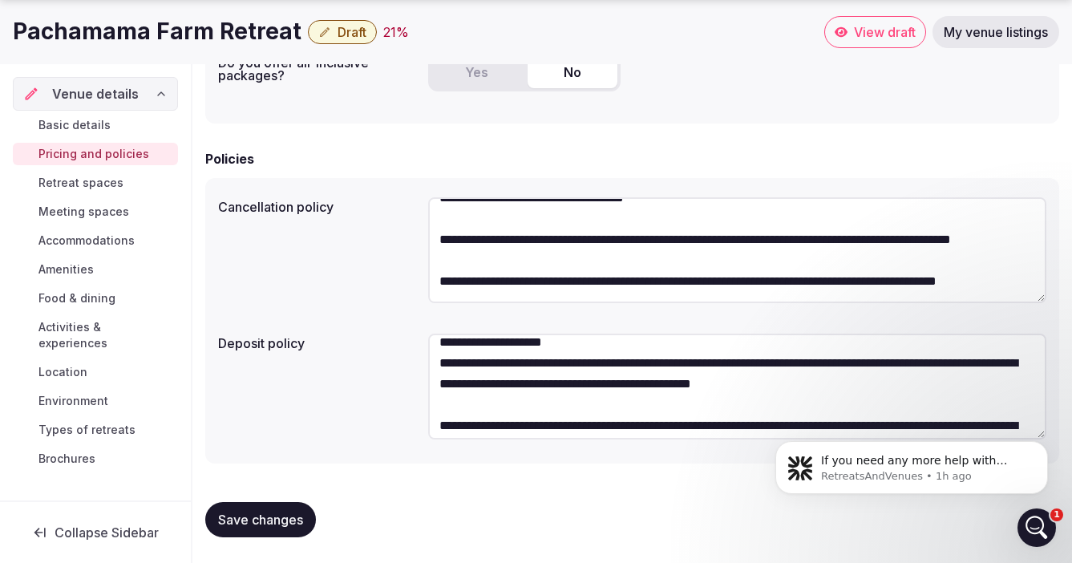
scroll to position [0, 0]
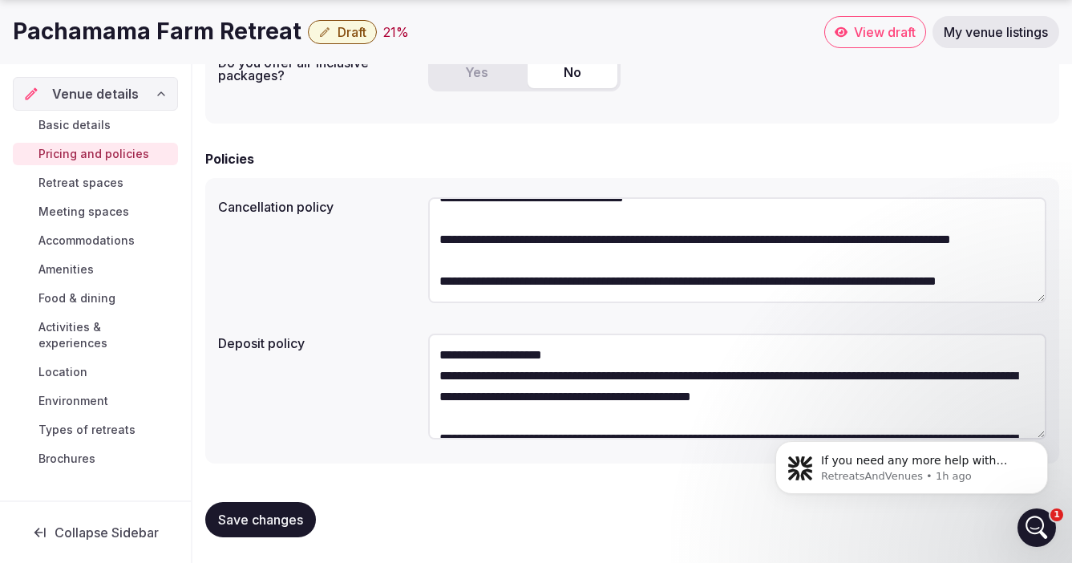
click at [503, 353] on textarea "**********" at bounding box center [737, 386] width 618 height 106
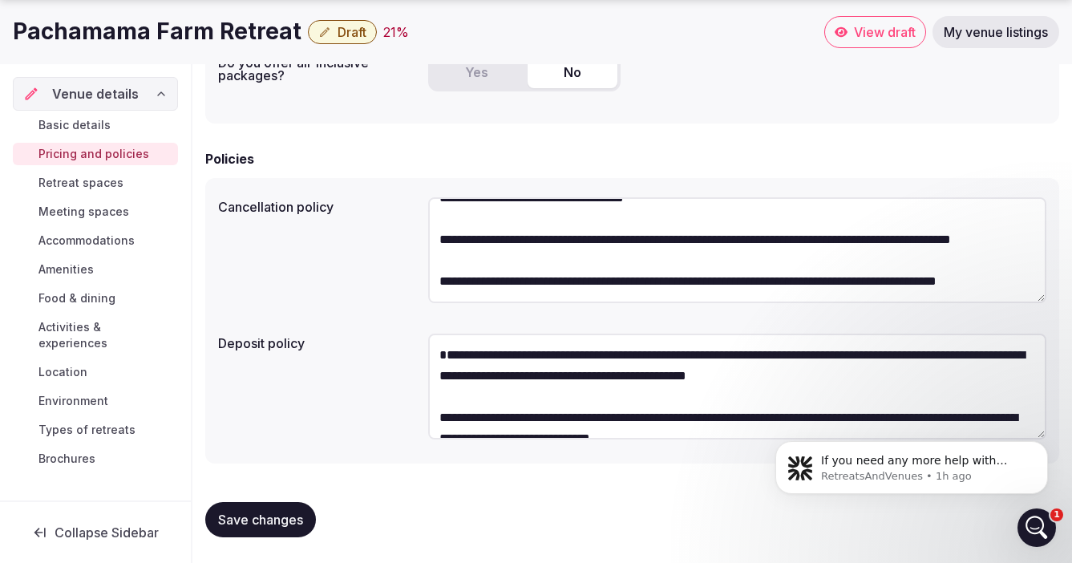
type textarea "**********"
click at [259, 517] on span "Save changes" at bounding box center [260, 519] width 85 height 16
click at [84, 182] on span "Retreat spaces" at bounding box center [80, 183] width 85 height 16
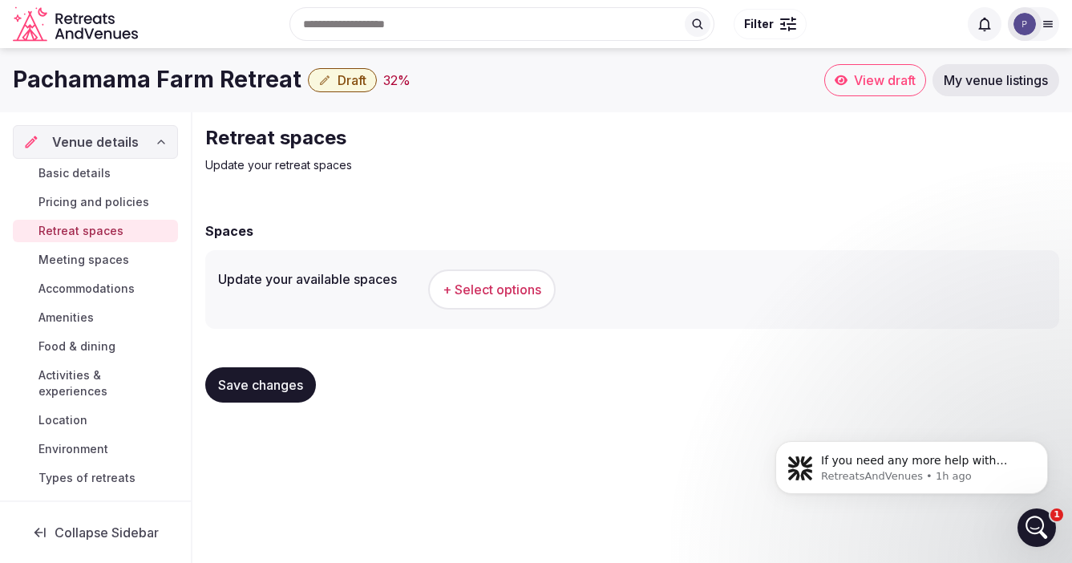
click at [476, 289] on span "+ Select options" at bounding box center [491, 290] width 99 height 18
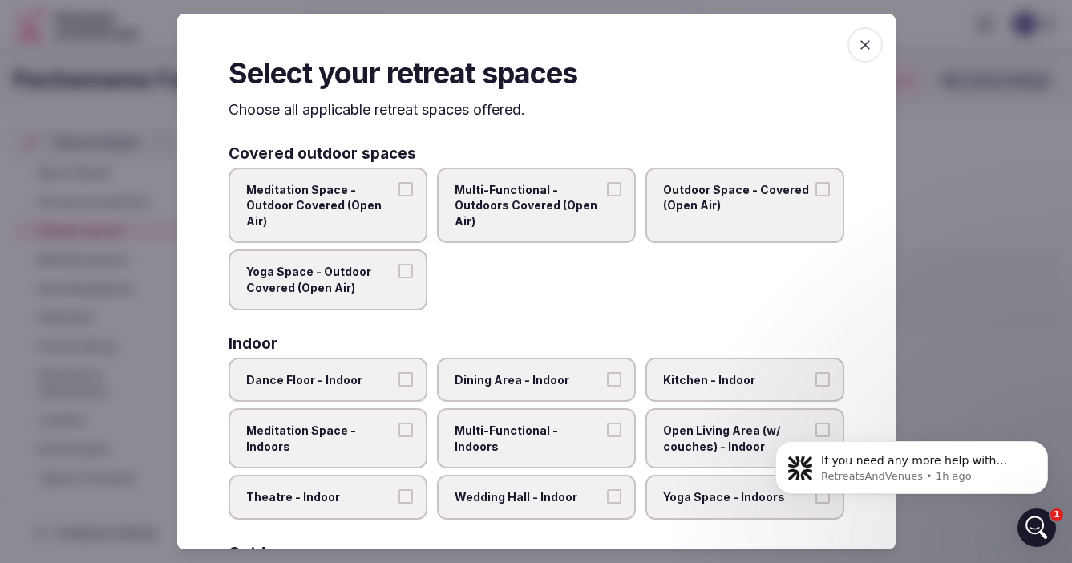
click at [404, 190] on button "Meditation Space - Outdoor Covered (Open Air)" at bounding box center [405, 188] width 14 height 14
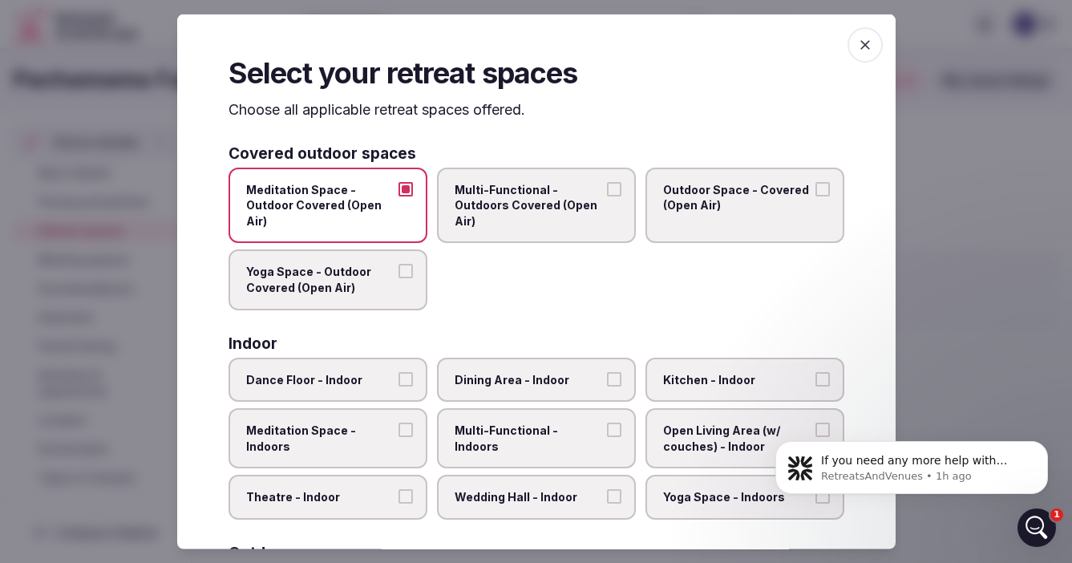
click at [613, 188] on button "Multi-Functional - Outdoors Covered (Open Air)" at bounding box center [614, 188] width 14 height 14
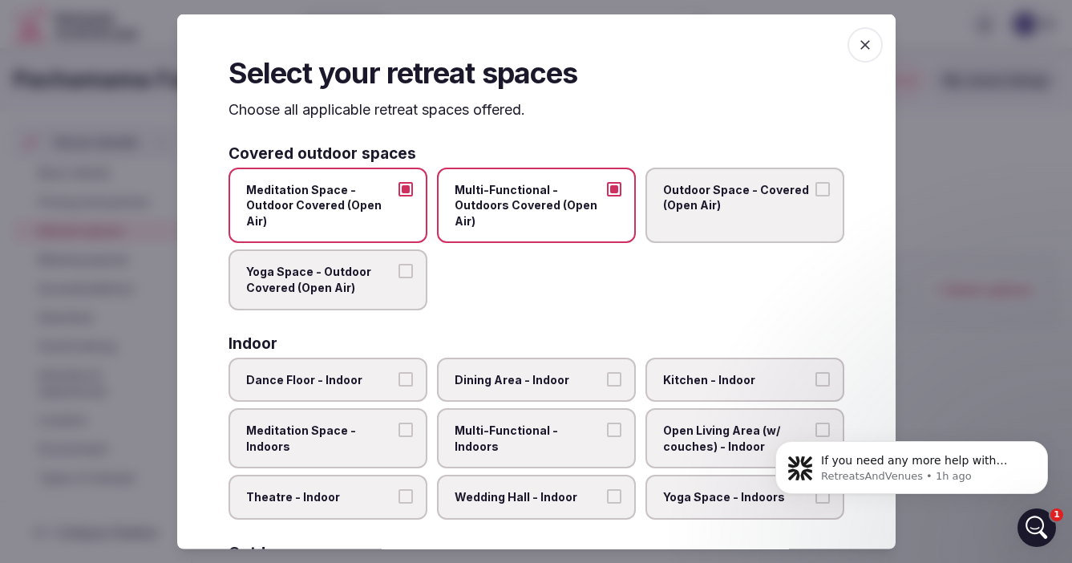
click at [406, 273] on button "Yoga Space - Outdoor Covered (Open Air)" at bounding box center [405, 271] width 14 height 14
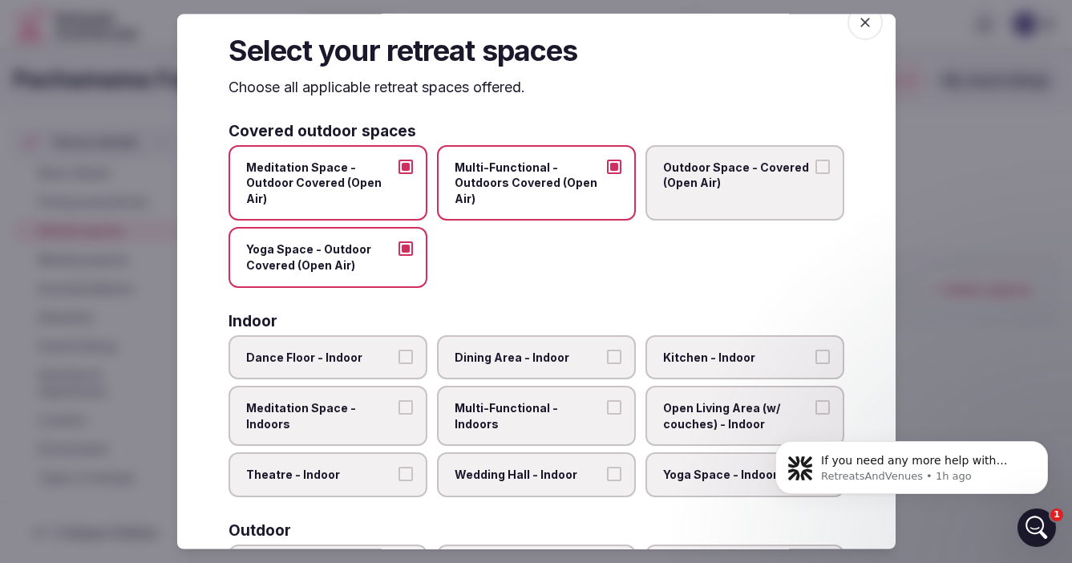
scroll to position [25, 0]
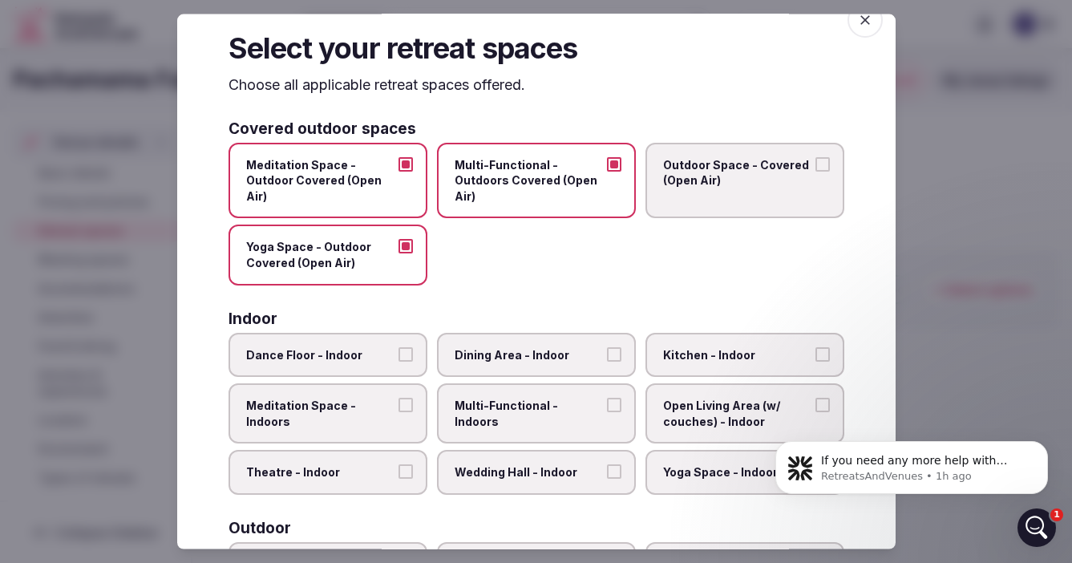
click at [612, 165] on button "Multi-Functional - Outdoors Covered (Open Air)" at bounding box center [614, 163] width 14 height 14
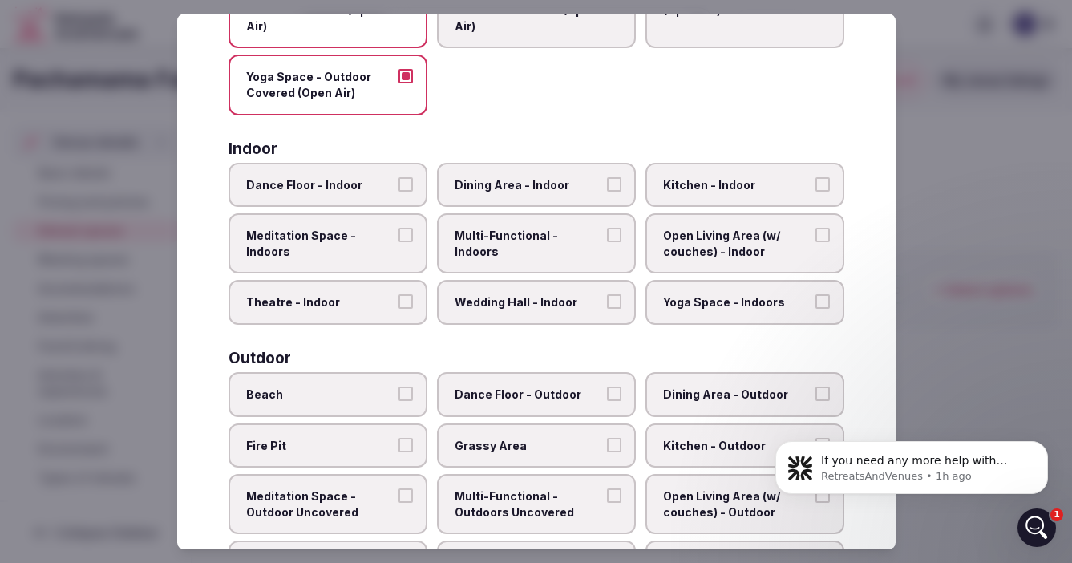
scroll to position [200, 0]
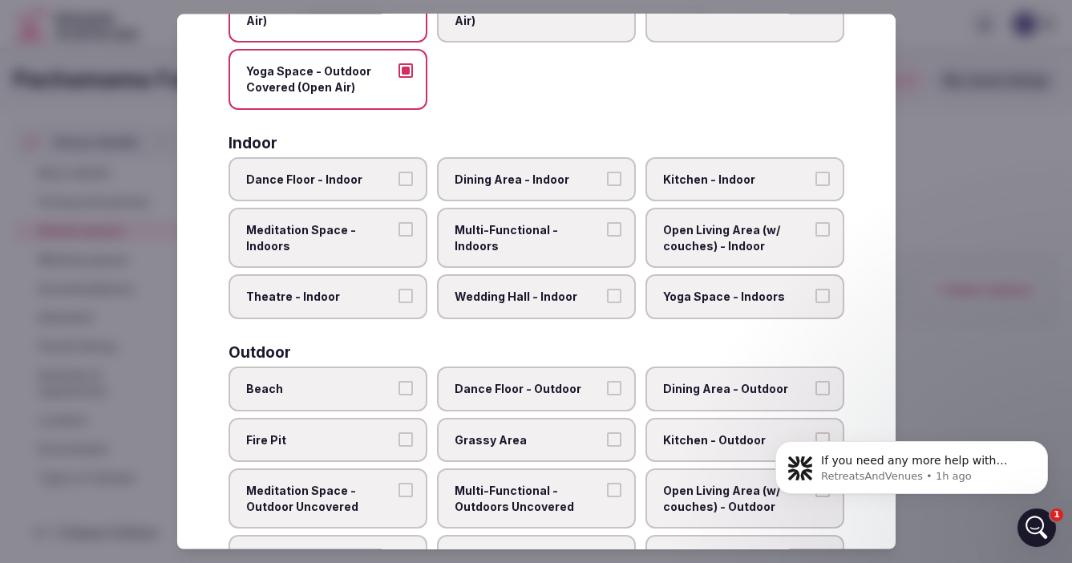
click at [409, 178] on button "Dance Floor - Indoor" at bounding box center [405, 178] width 14 height 14
click at [406, 227] on button "Meditation Space - Indoors" at bounding box center [405, 229] width 14 height 14
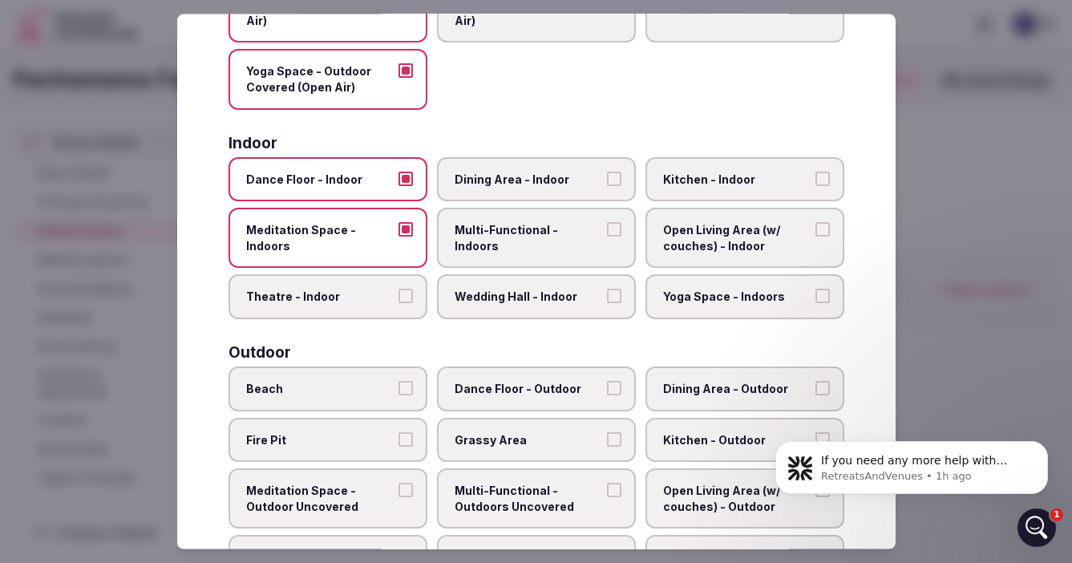
click at [402, 293] on button "Theatre - Indoor" at bounding box center [405, 296] width 14 height 14
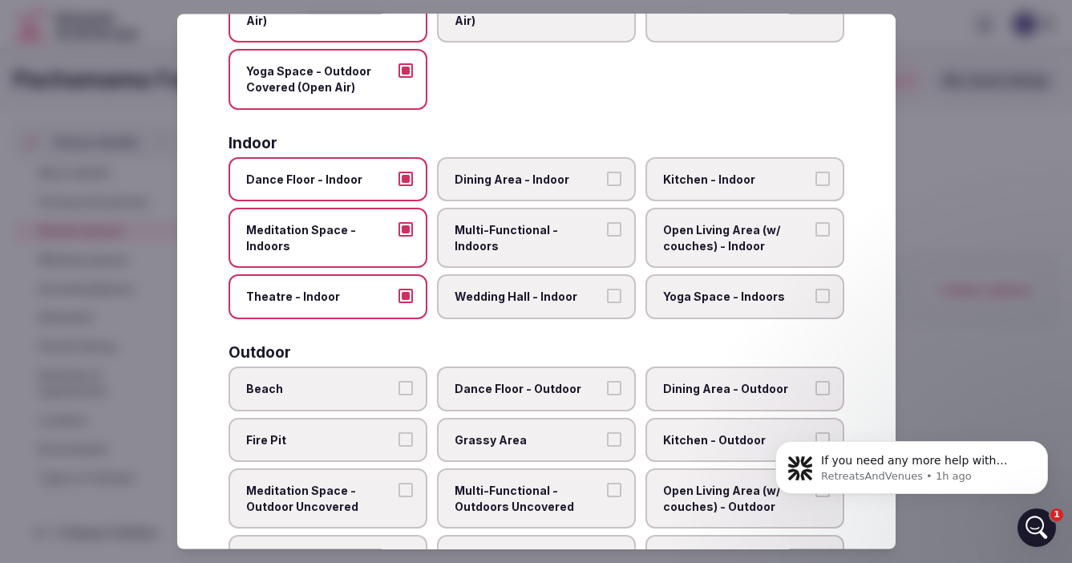
click at [616, 223] on button "Multi-Functional - Indoors" at bounding box center [614, 229] width 14 height 14
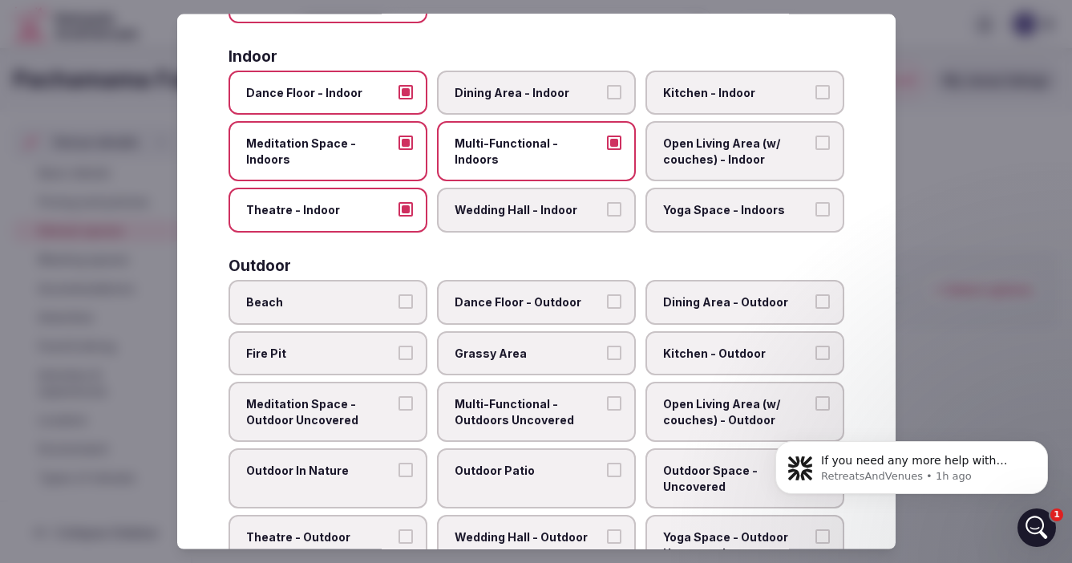
scroll to position [292, 0]
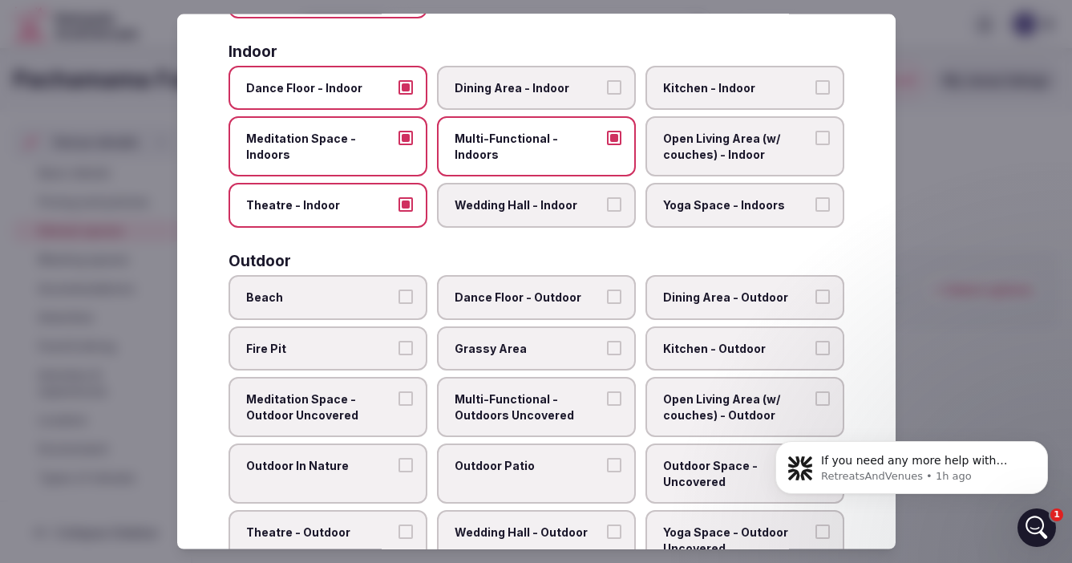
click at [825, 203] on button "Yoga Space - Indoors" at bounding box center [822, 204] width 14 height 14
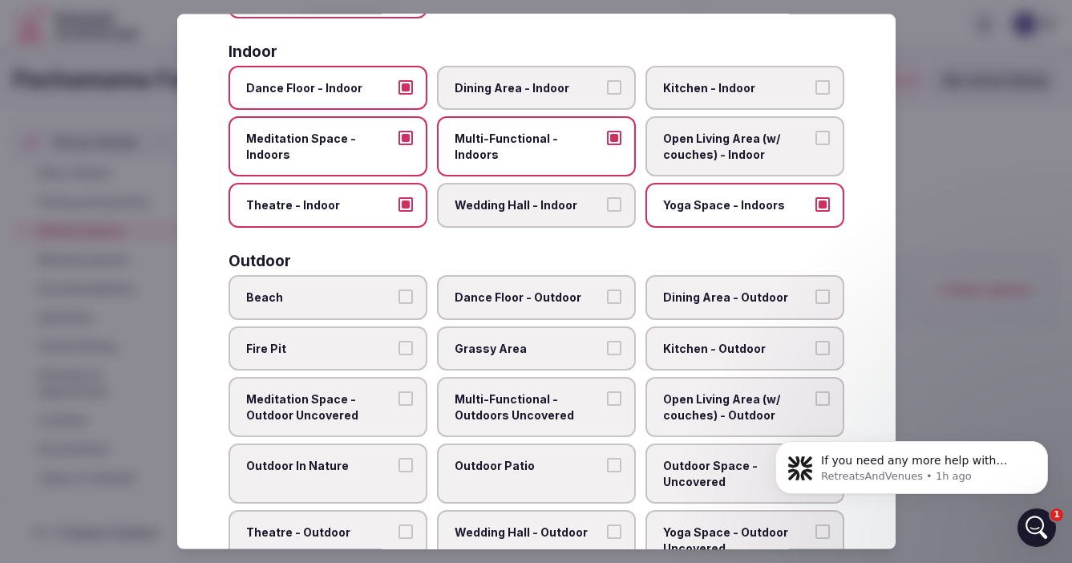
click at [405, 296] on button "Beach" at bounding box center [405, 296] width 14 height 14
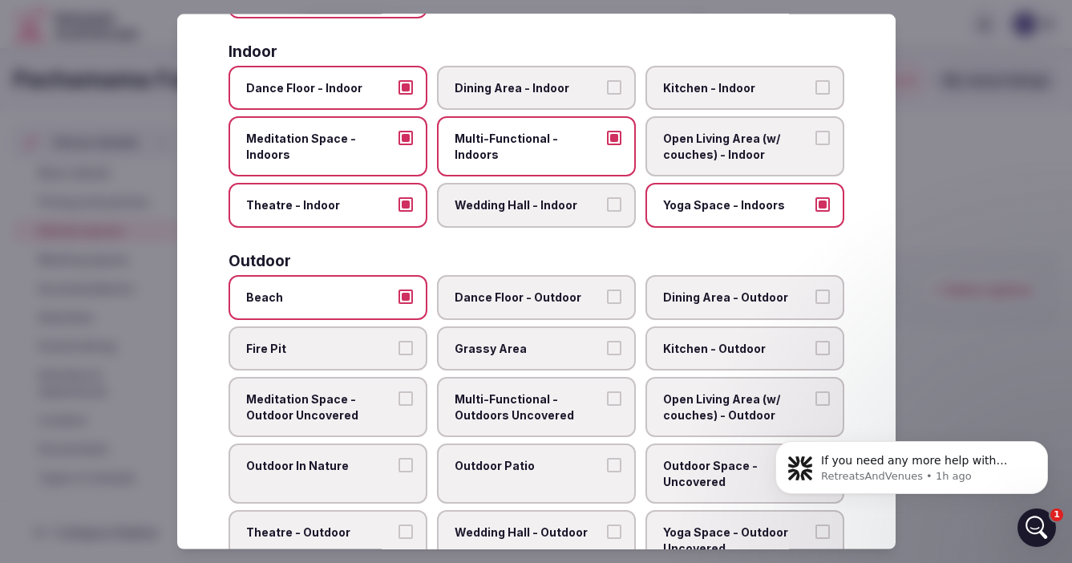
click at [402, 347] on button "Fire Pit" at bounding box center [405, 347] width 14 height 14
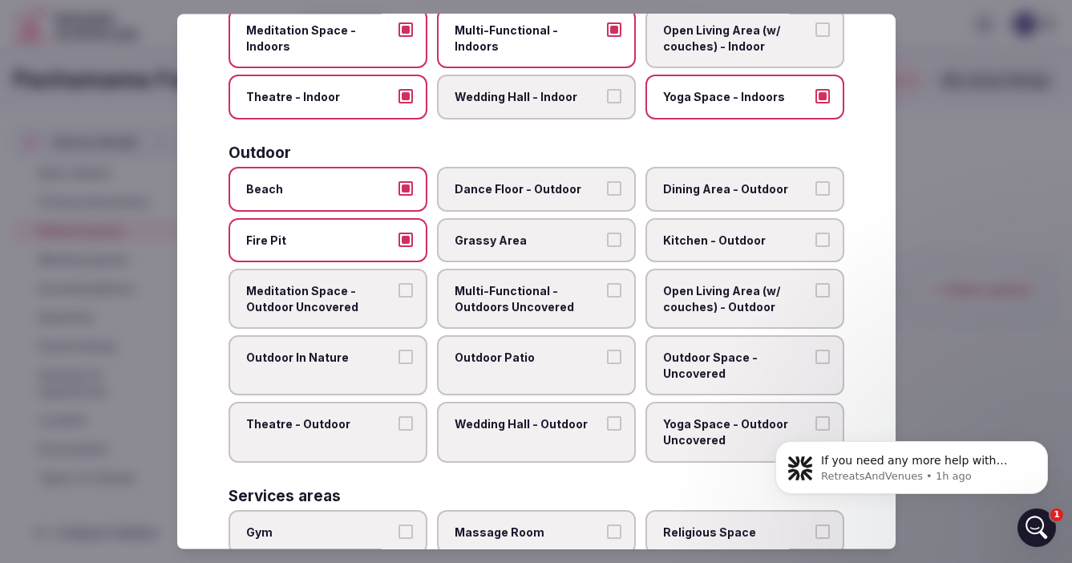
scroll to position [416, 0]
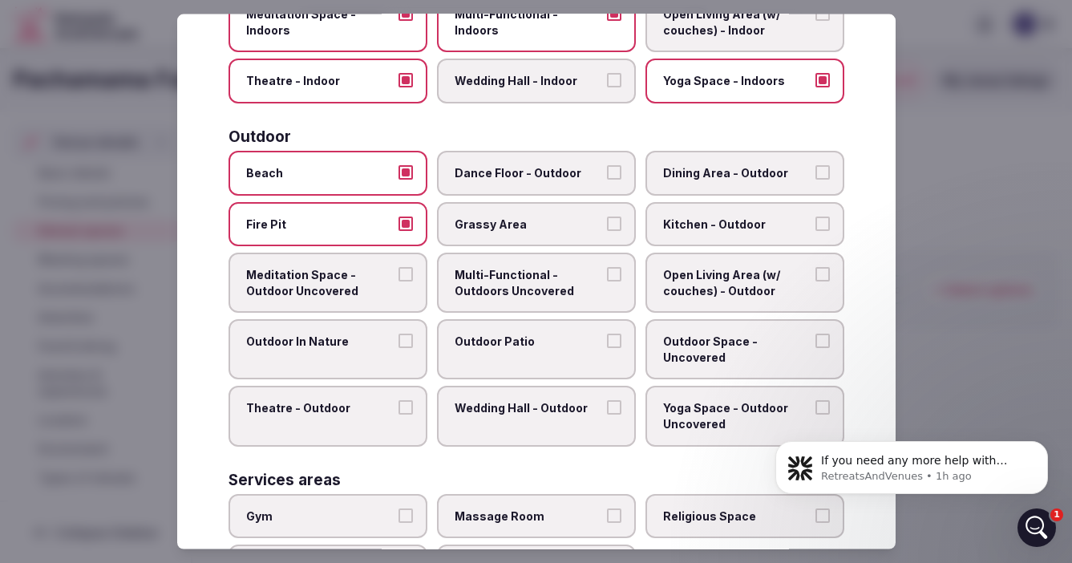
click at [614, 172] on button "Dance Floor - Outdoor" at bounding box center [614, 171] width 14 height 14
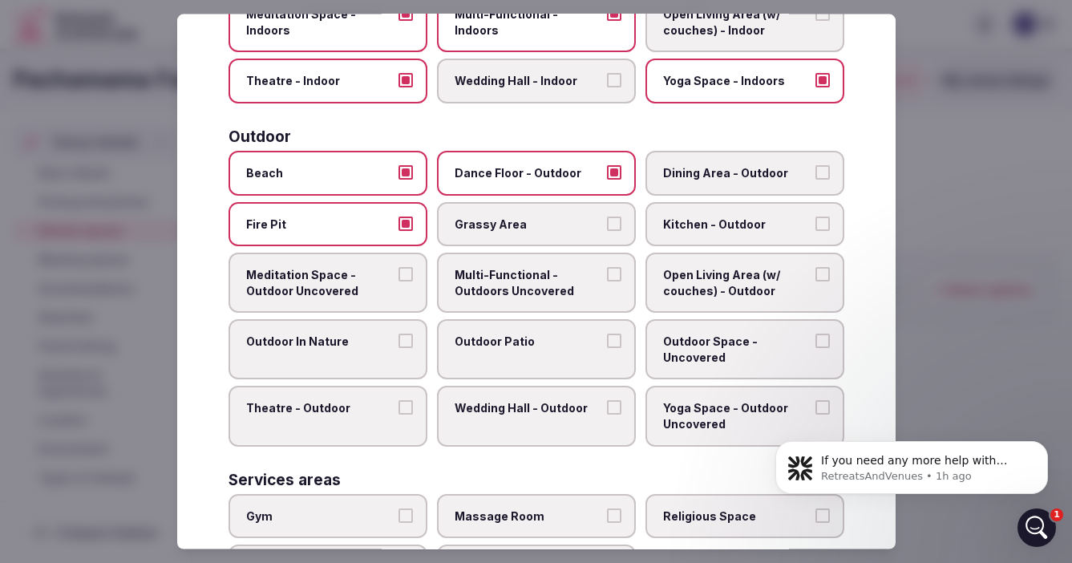
click at [610, 220] on button "Grassy Area" at bounding box center [614, 223] width 14 height 14
click at [822, 169] on button "Dining Area - Outdoor" at bounding box center [822, 171] width 14 height 14
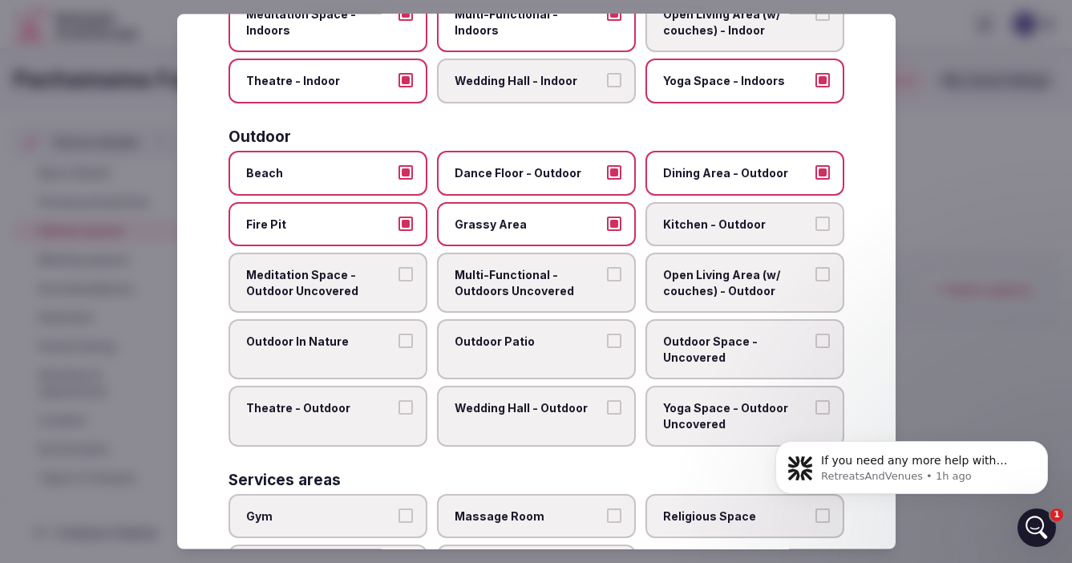
click at [826, 231] on label "Kitchen - Outdoor" at bounding box center [744, 223] width 199 height 45
click at [826, 230] on button "Kitchen - Outdoor" at bounding box center [822, 223] width 14 height 14
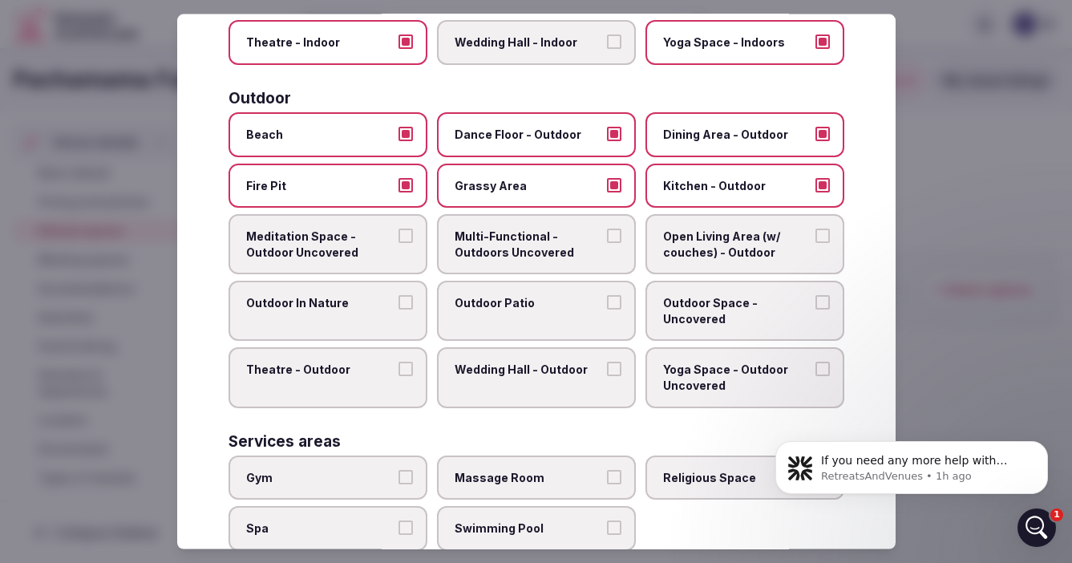
scroll to position [462, 0]
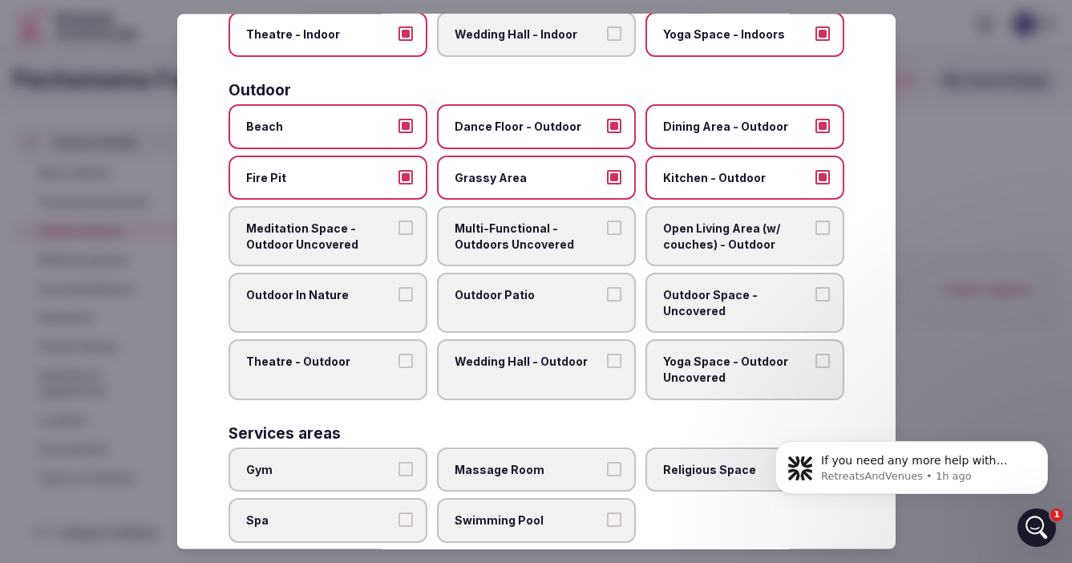
click at [826, 229] on button "Open Living Area (w/ couches) - Outdoor" at bounding box center [822, 227] width 14 height 14
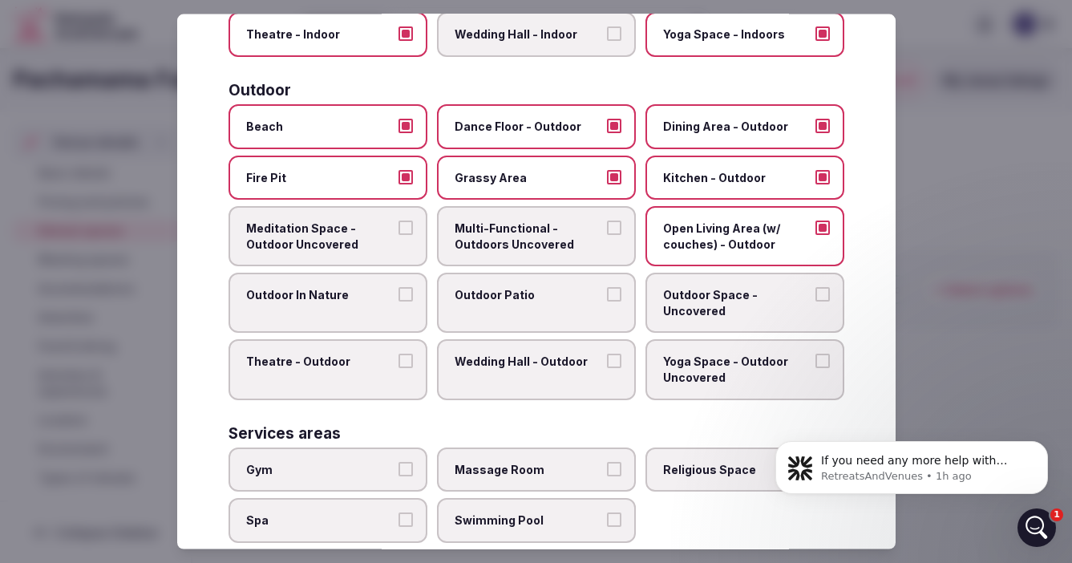
click at [402, 221] on button "Meditation Space - Outdoor Uncovered" at bounding box center [405, 227] width 14 height 14
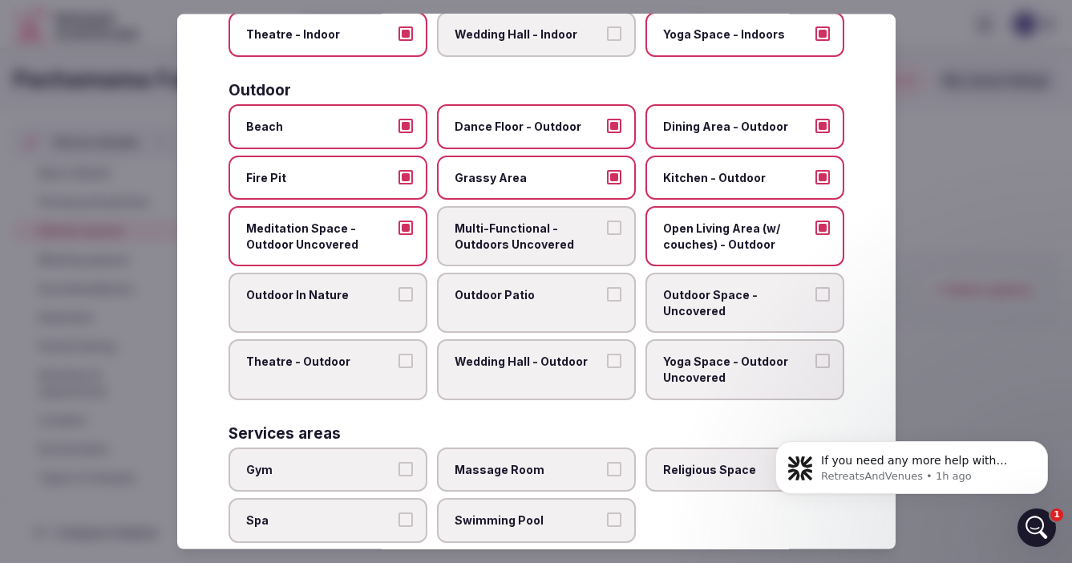
click at [410, 291] on button "Outdoor In Nature" at bounding box center [405, 294] width 14 height 14
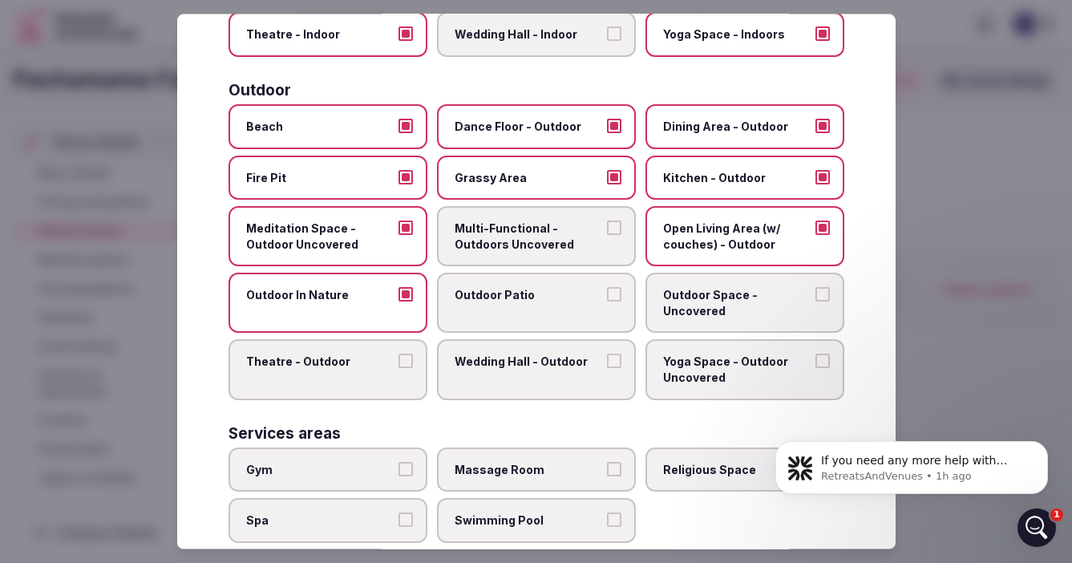
click at [608, 297] on button "Outdoor Patio" at bounding box center [614, 294] width 14 height 14
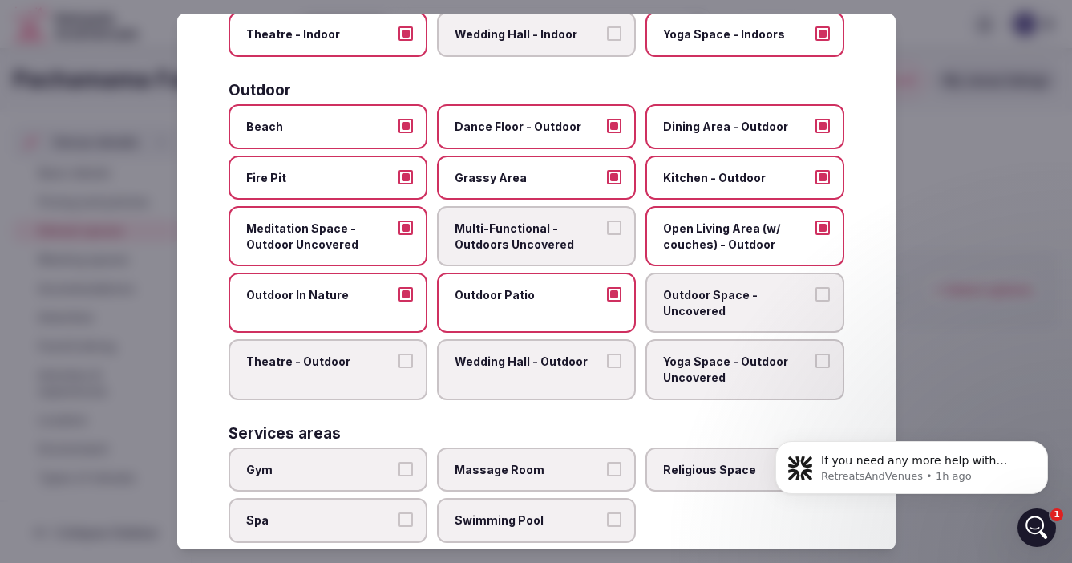
click at [823, 297] on button "Outdoor Space - Uncovered" at bounding box center [822, 294] width 14 height 14
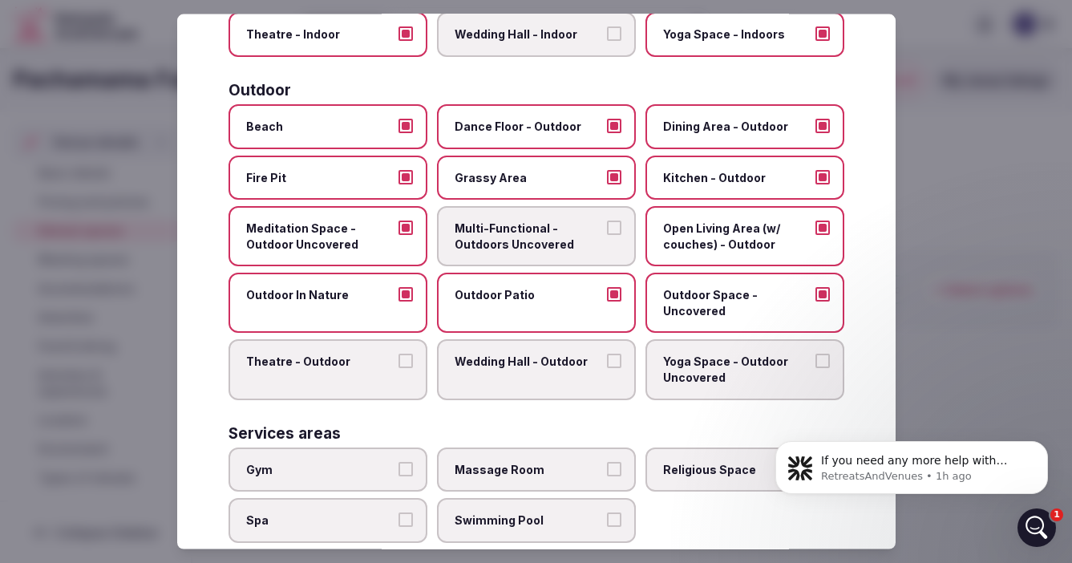
click at [819, 360] on button "Yoga Space - Outdoor Uncovered" at bounding box center [822, 360] width 14 height 14
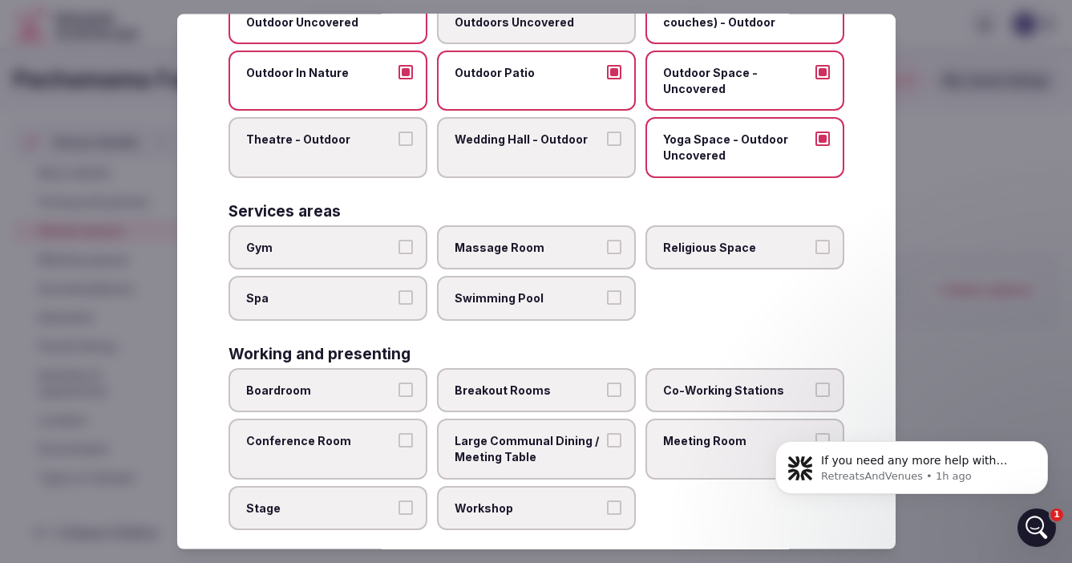
scroll to position [687, 0]
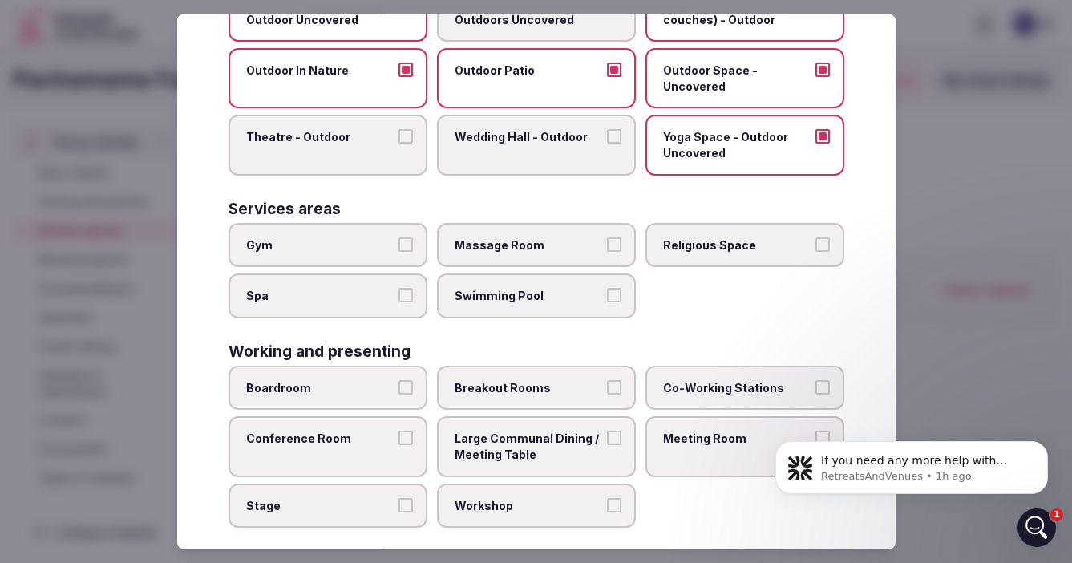
click at [616, 292] on button "Swimming Pool" at bounding box center [614, 295] width 14 height 14
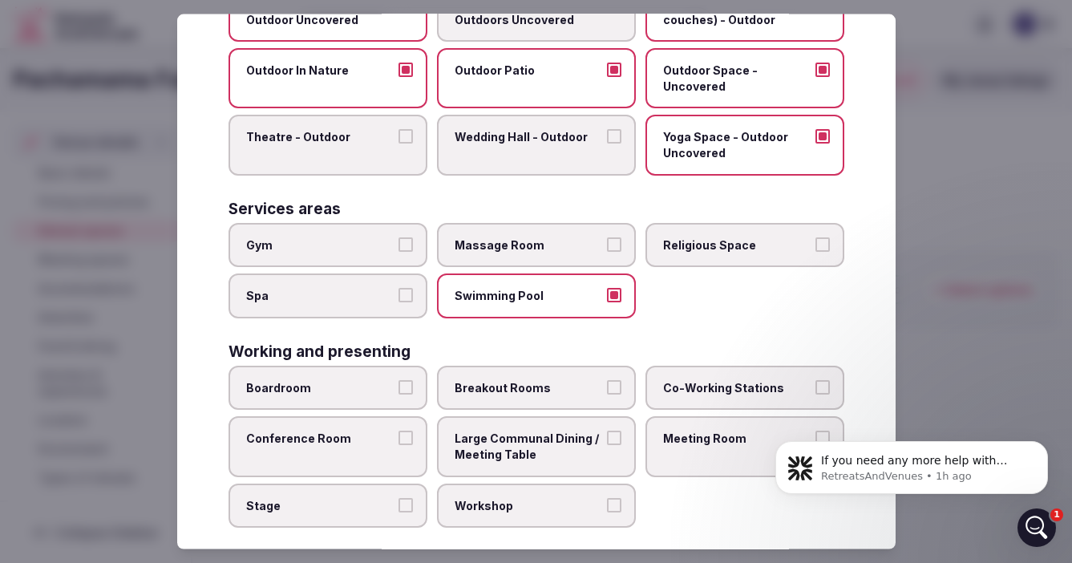
click at [613, 247] on button "Massage Room" at bounding box center [614, 243] width 14 height 14
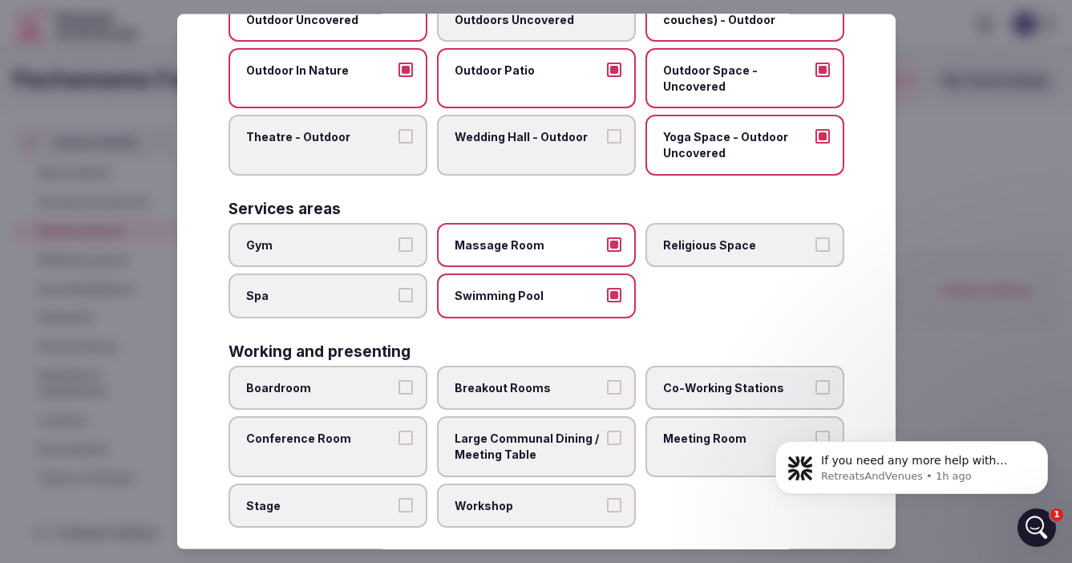
scroll to position [704, 0]
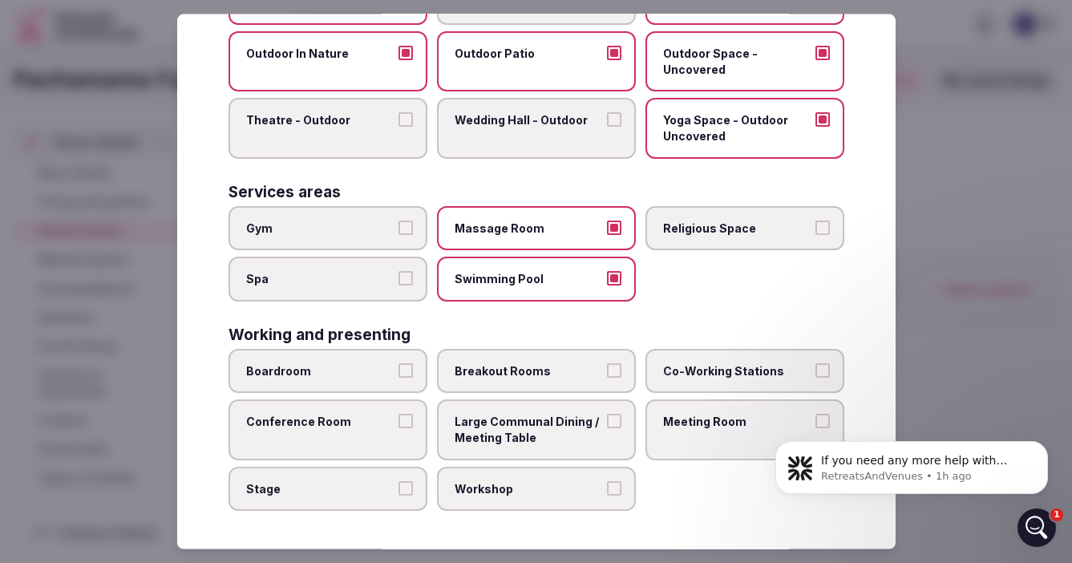
click at [824, 371] on button "Co-Working Stations" at bounding box center [822, 369] width 14 height 14
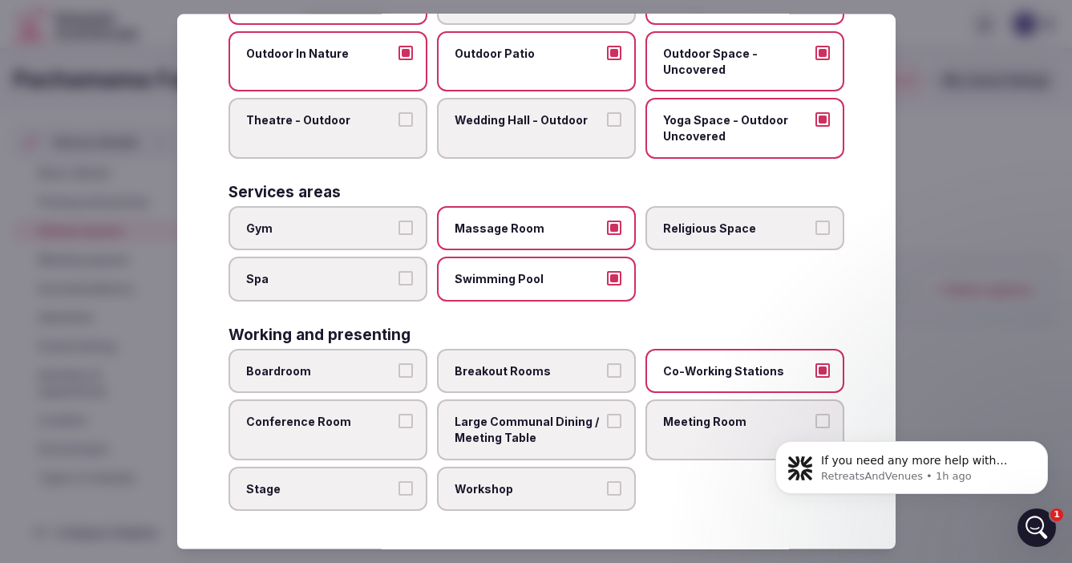
click at [402, 423] on button "Conference Room" at bounding box center [405, 421] width 14 height 14
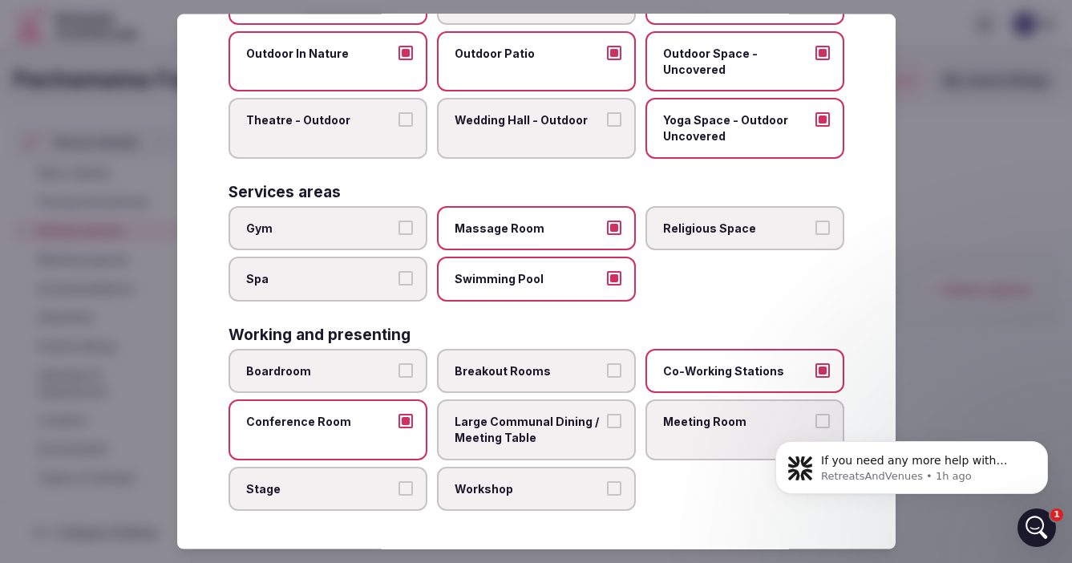
click at [671, 497] on div "Boardroom Breakout Rooms Co-Working Stations Conference Room Large Communal Din…" at bounding box center [536, 429] width 616 height 162
click at [981, 271] on div at bounding box center [536, 281] width 1072 height 563
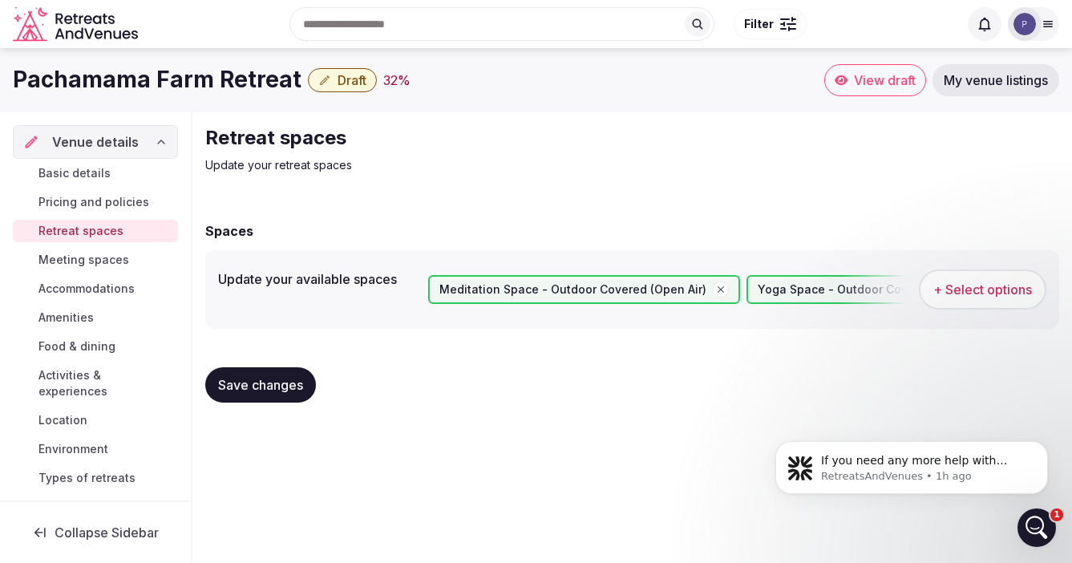
click at [259, 379] on span "Save changes" at bounding box center [260, 385] width 85 height 16
click at [76, 261] on span "Meeting spaces" at bounding box center [83, 260] width 91 height 16
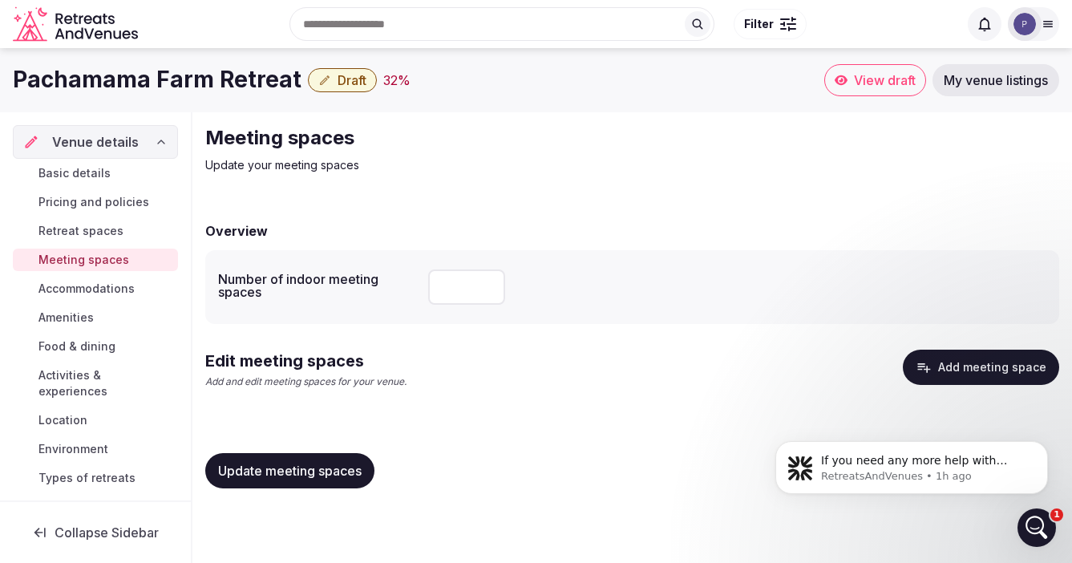
click at [450, 283] on input "number" at bounding box center [466, 286] width 77 height 35
type input "*"
click at [482, 365] on div "Edit meeting spaces Add and edit meeting spaces for your venue. Add meeting spa…" at bounding box center [632, 375] width 854 height 52
click at [946, 361] on button "Add meeting space" at bounding box center [980, 366] width 156 height 35
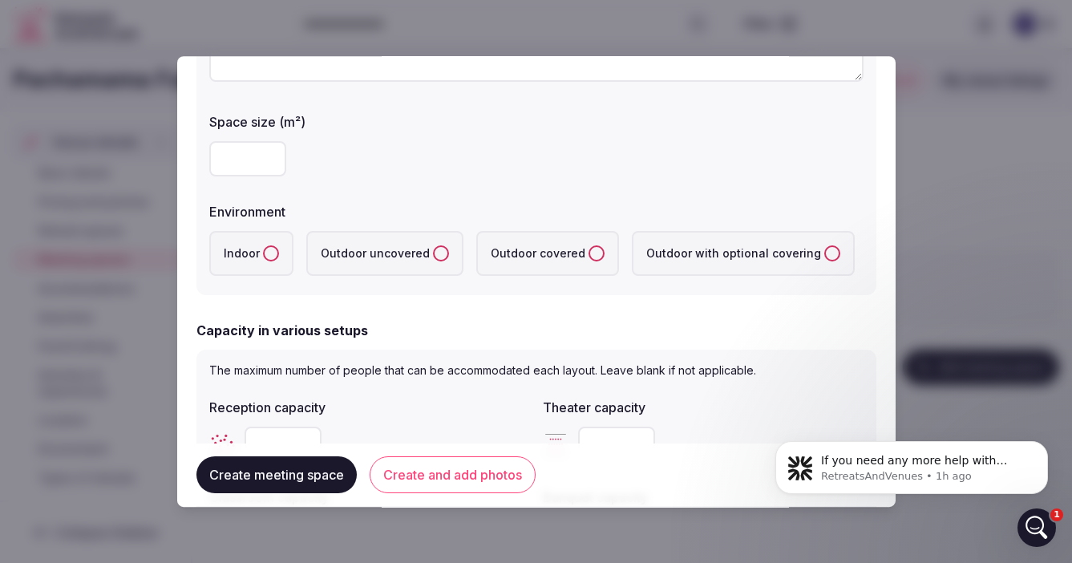
scroll to position [290, 0]
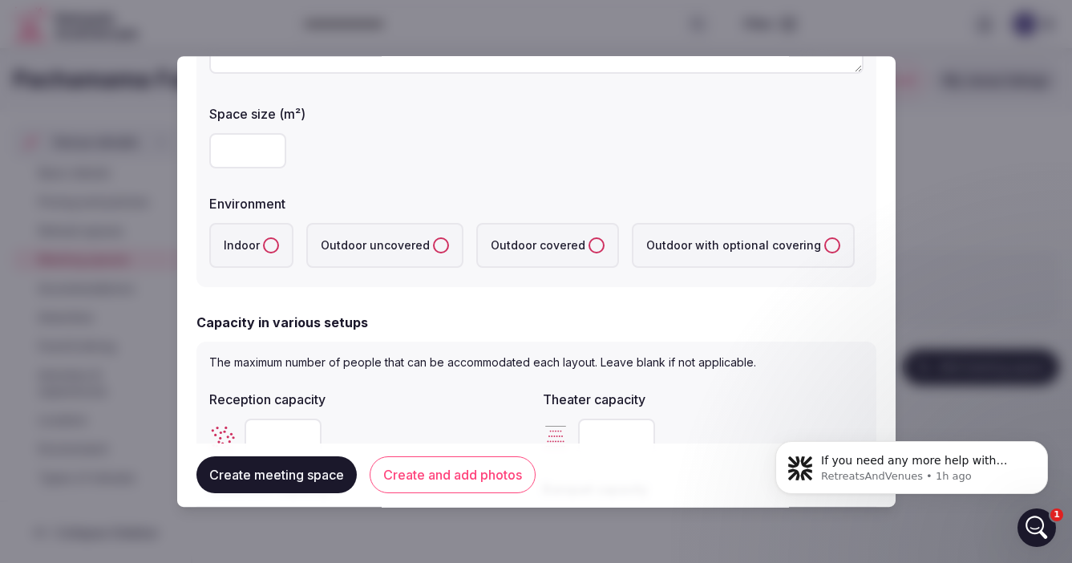
click at [272, 243] on button "Indoor" at bounding box center [271, 245] width 16 height 16
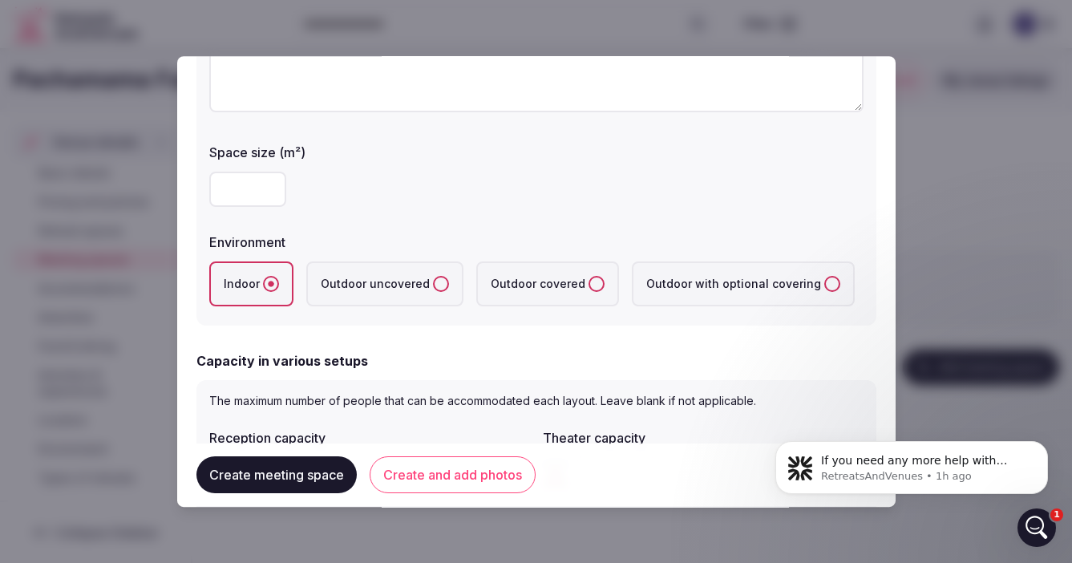
scroll to position [0, 0]
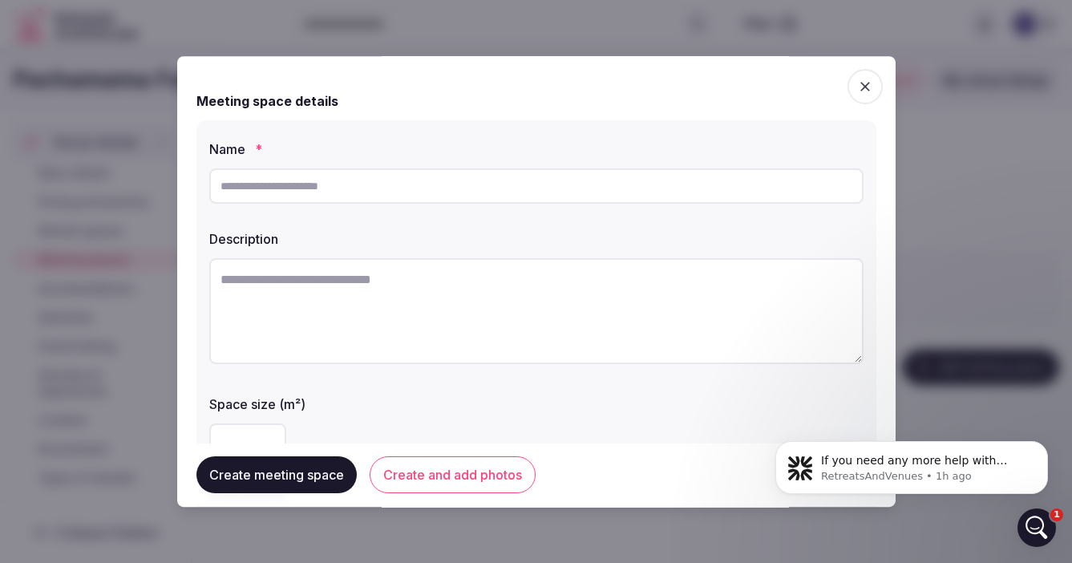
click at [862, 91] on icon "button" at bounding box center [865, 87] width 16 height 16
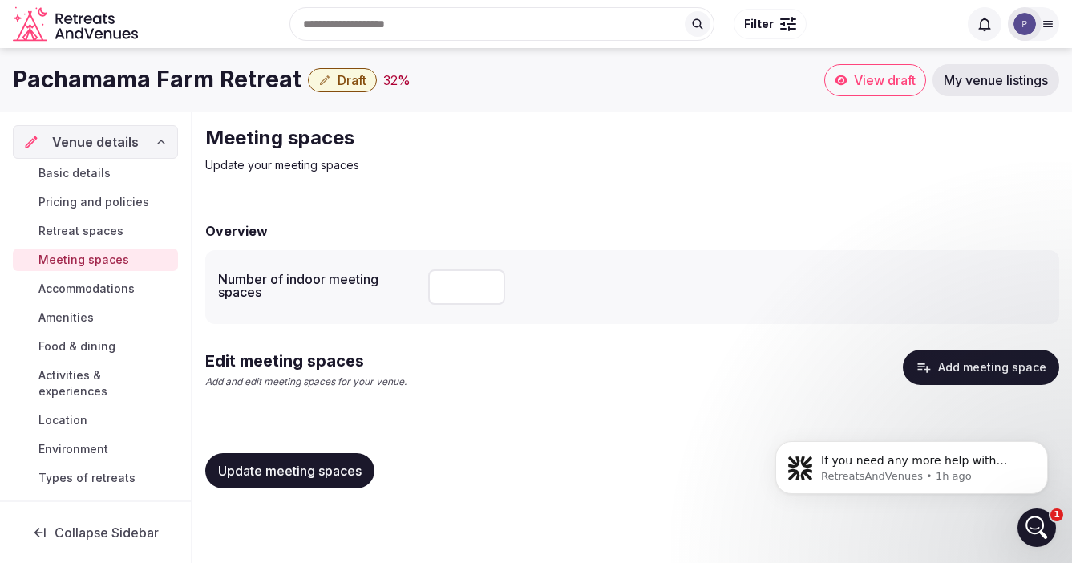
click at [76, 289] on span "Accommodations" at bounding box center [86, 289] width 96 height 16
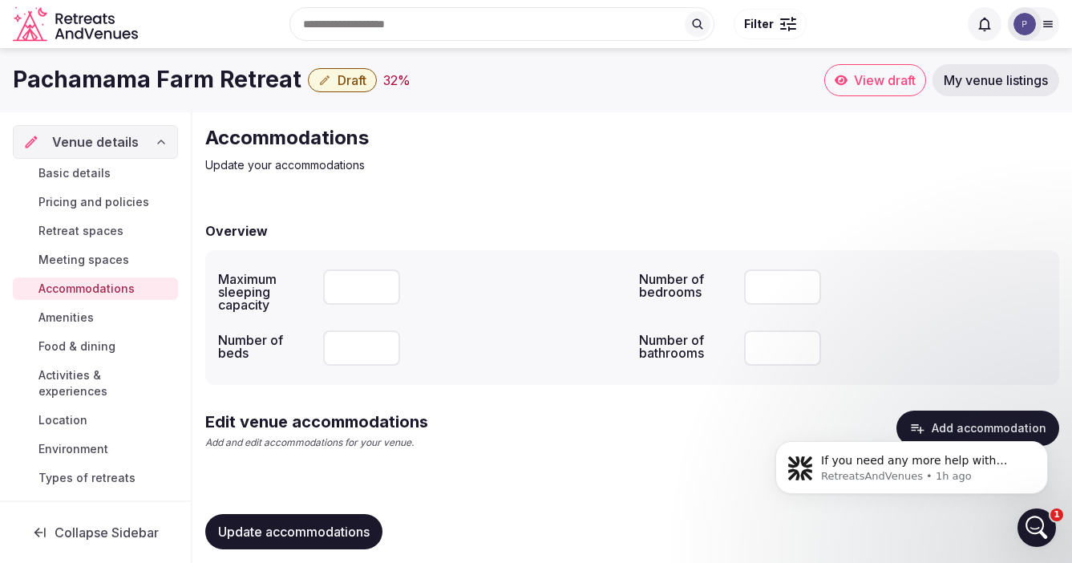
click at [364, 286] on input "number" at bounding box center [361, 286] width 77 height 35
type input "**"
click at [349, 349] on input "number" at bounding box center [361, 347] width 77 height 35
type input "**"
click at [777, 353] on input "number" at bounding box center [782, 347] width 77 height 35
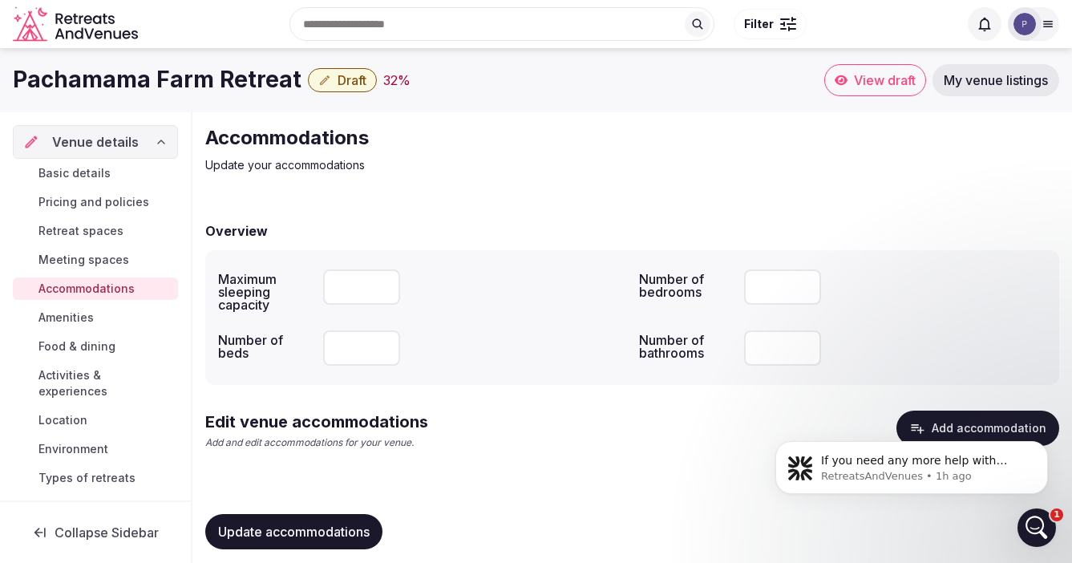
click at [777, 353] on input "number" at bounding box center [782, 347] width 77 height 35
type input "*"
click at [663, 438] on div "Edit venue accommodations Add and edit accommodations for your venue. Add accom…" at bounding box center [632, 436] width 854 height 52
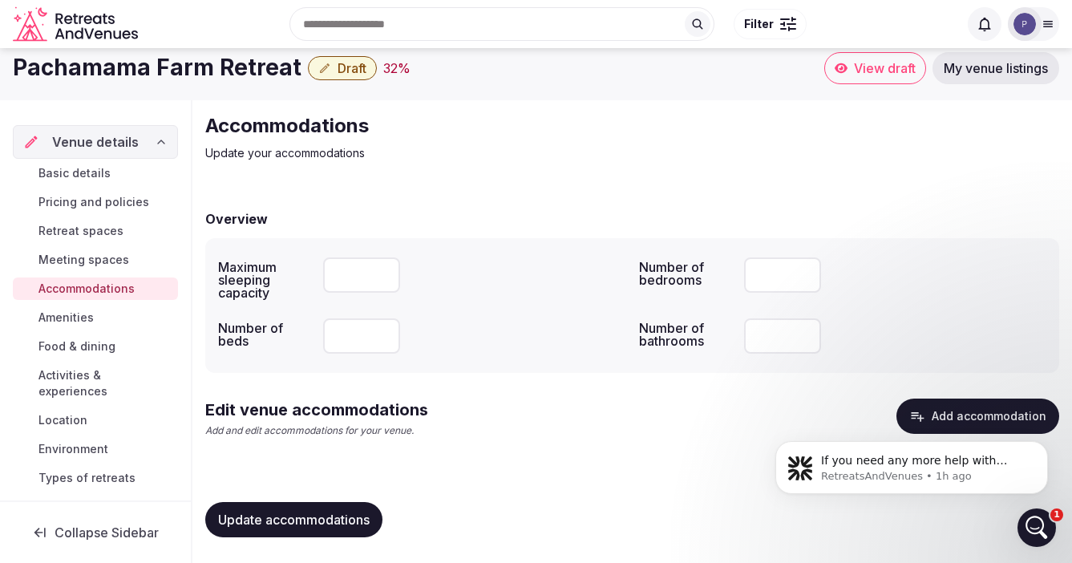
click at [282, 520] on span "Update accommodations" at bounding box center [293, 519] width 151 height 16
click at [75, 319] on span "Amenities" at bounding box center [65, 317] width 55 height 16
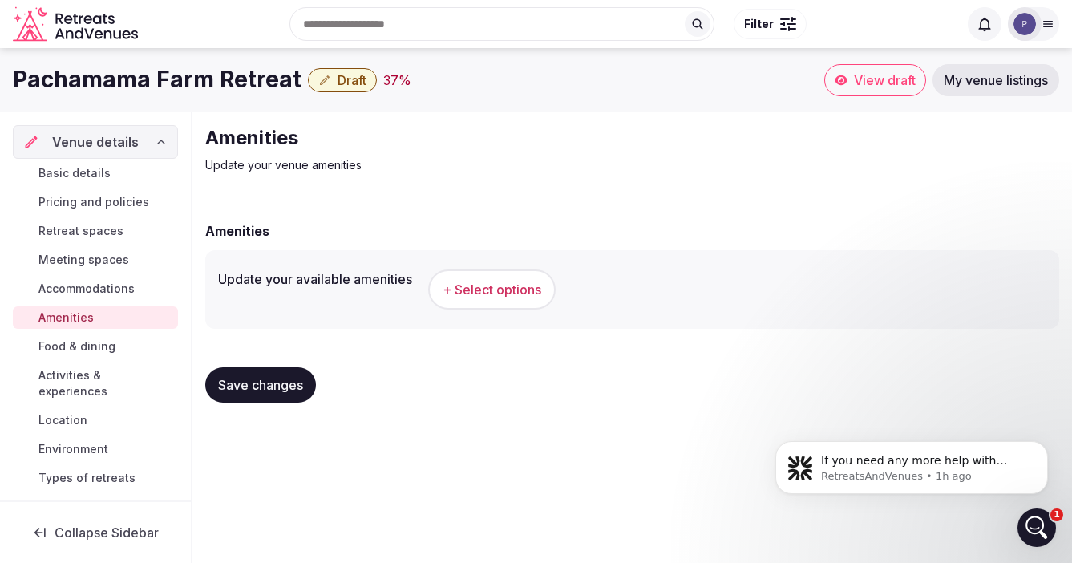
click at [490, 285] on span "+ Select options" at bounding box center [491, 290] width 99 height 18
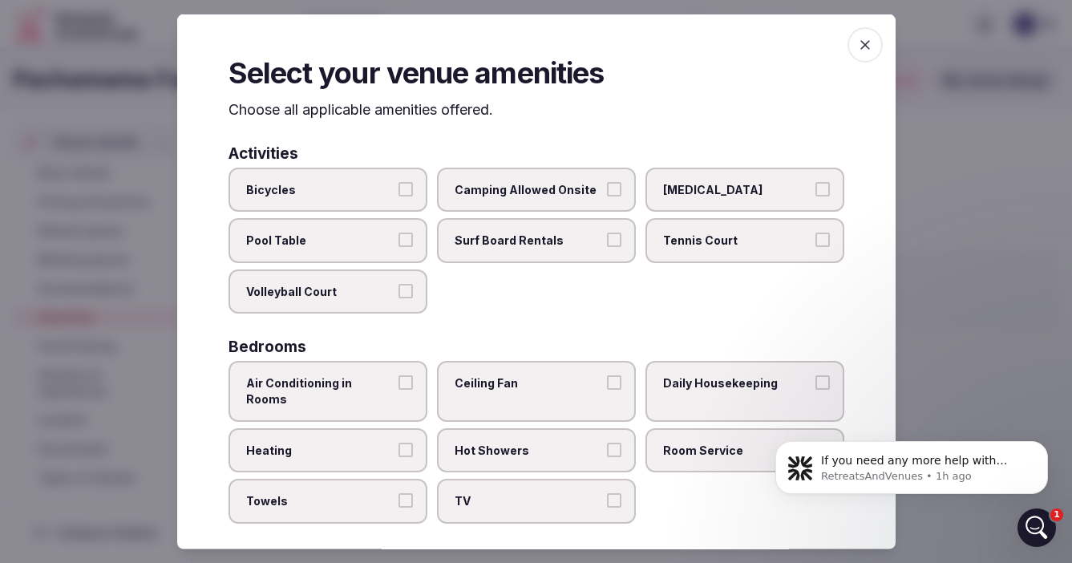
click at [605, 189] on label "Camping Allowed Onsite" at bounding box center [536, 189] width 199 height 45
click at [607, 189] on button "Camping Allowed Onsite" at bounding box center [614, 188] width 14 height 14
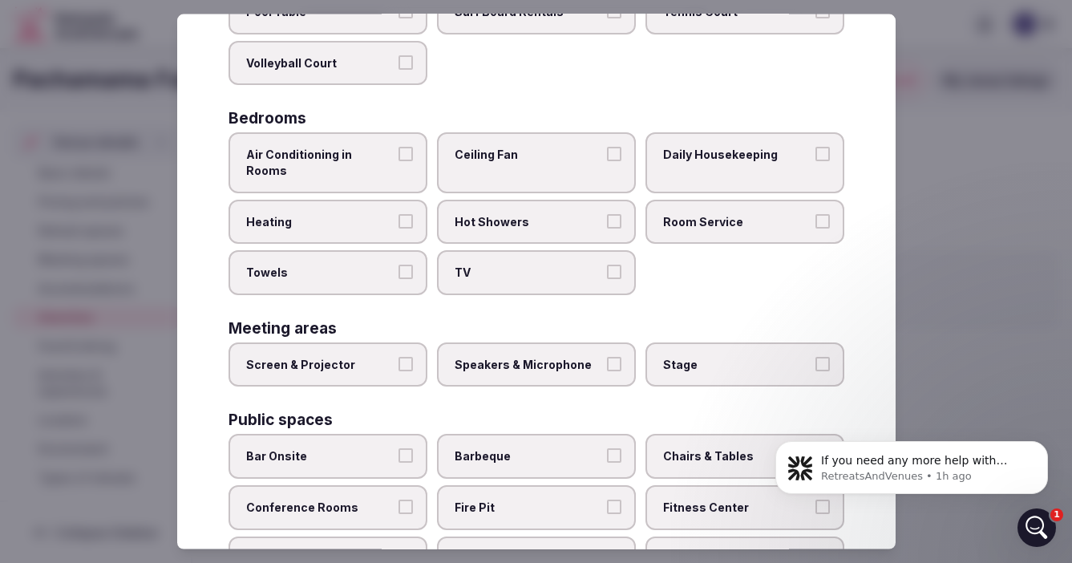
scroll to position [232, 0]
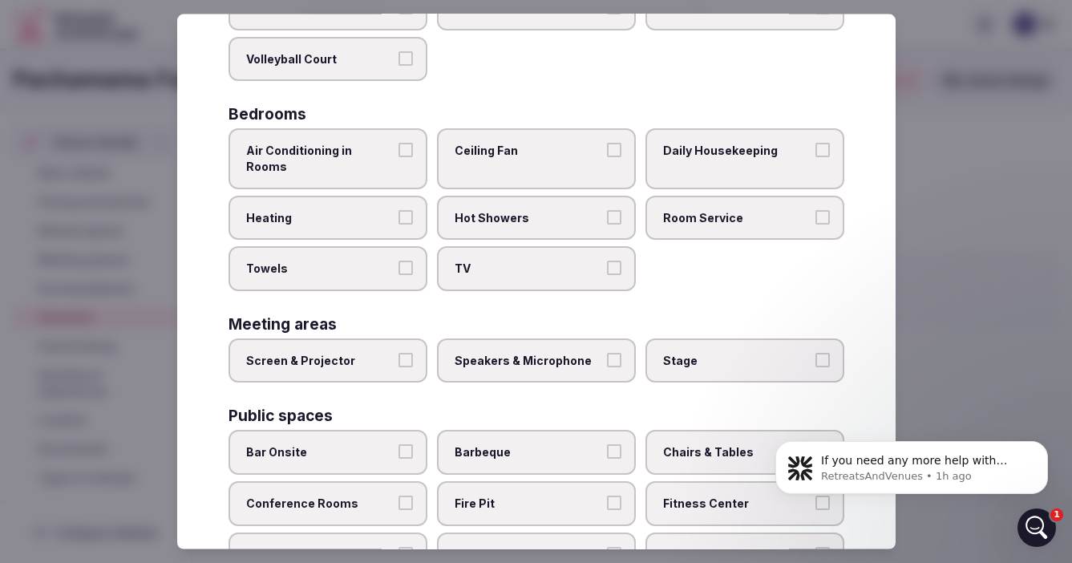
click at [403, 150] on button "Air Conditioning in Rooms" at bounding box center [405, 150] width 14 height 14
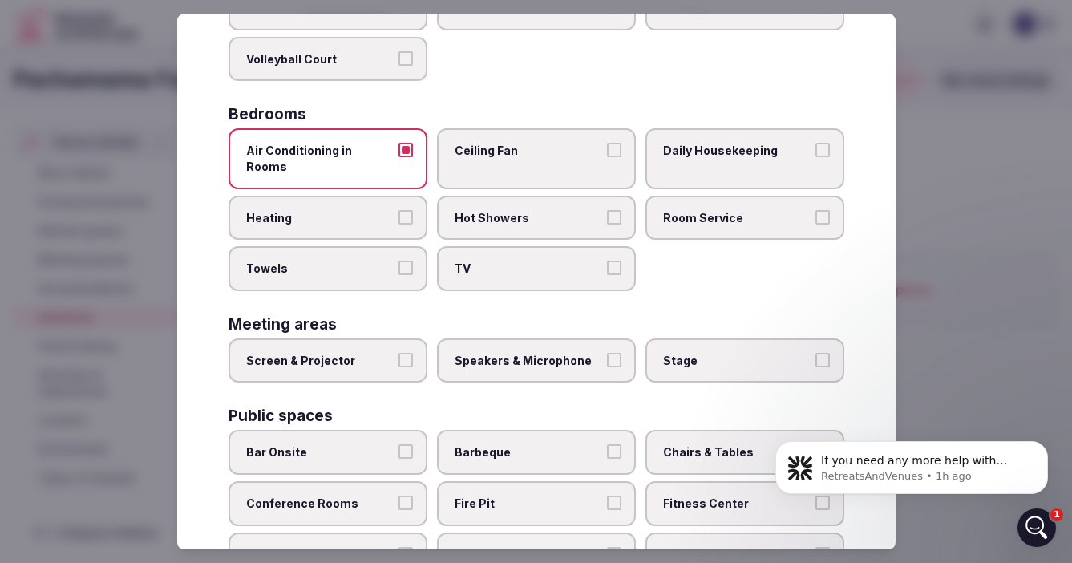
click at [817, 209] on button "Room Service" at bounding box center [822, 216] width 14 height 14
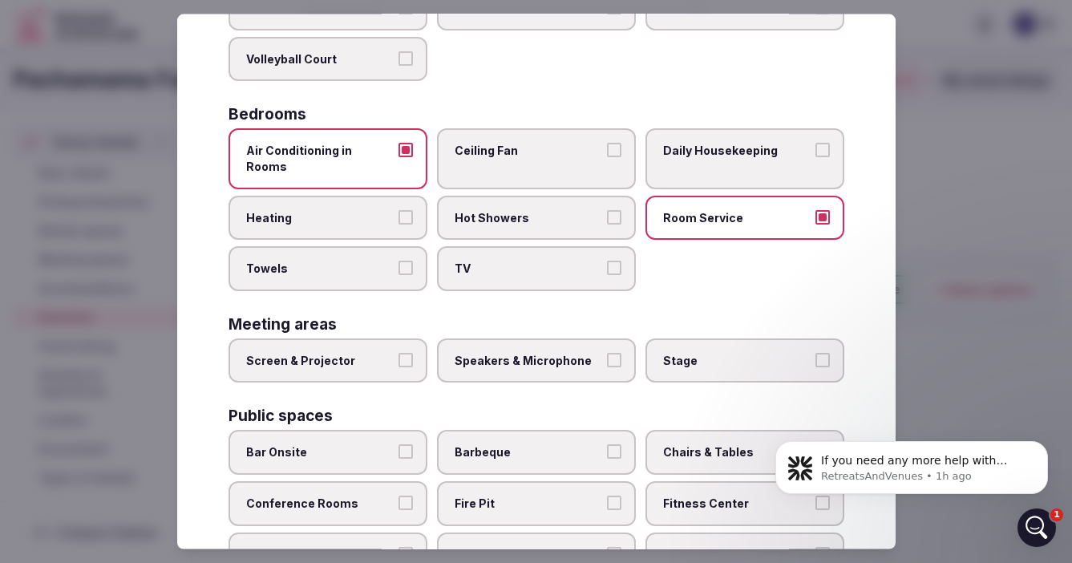
click at [621, 203] on label "Hot Showers" at bounding box center [536, 217] width 199 height 45
click at [621, 209] on button "Hot Showers" at bounding box center [614, 216] width 14 height 14
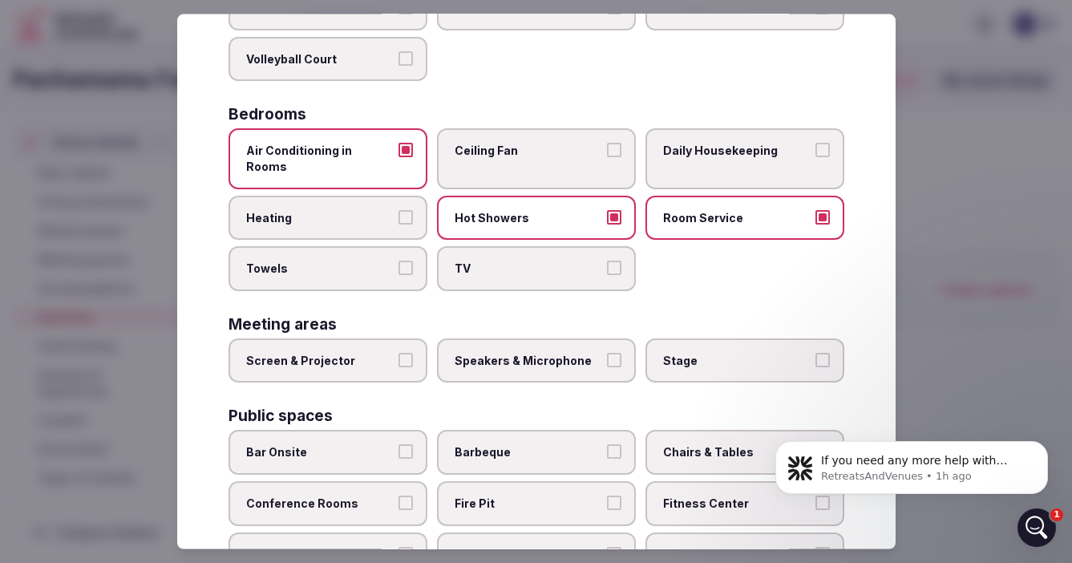
click at [406, 209] on button "Heating" at bounding box center [405, 216] width 14 height 14
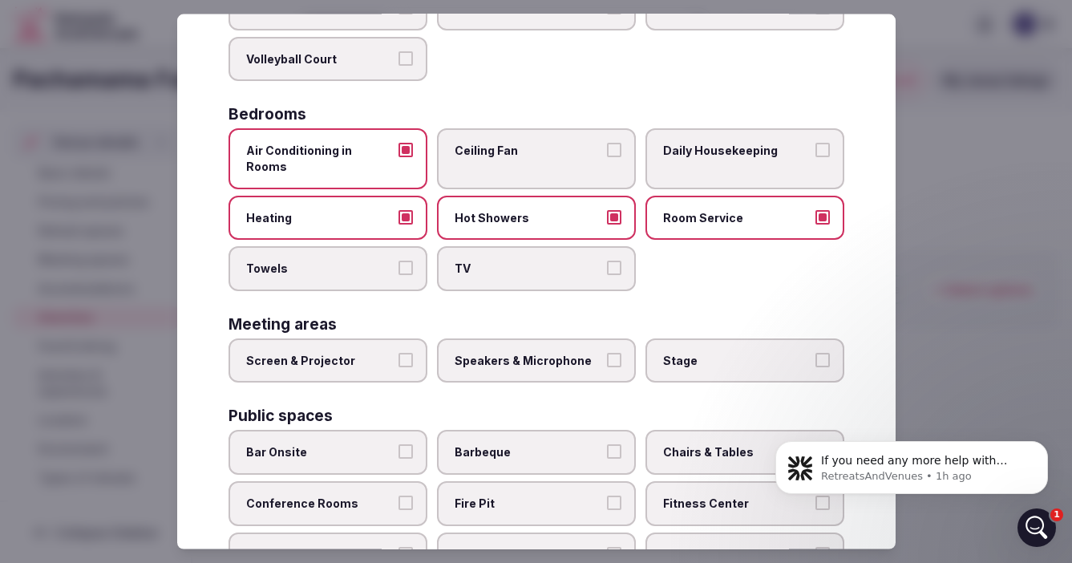
click at [406, 260] on button "Towels" at bounding box center [405, 267] width 14 height 14
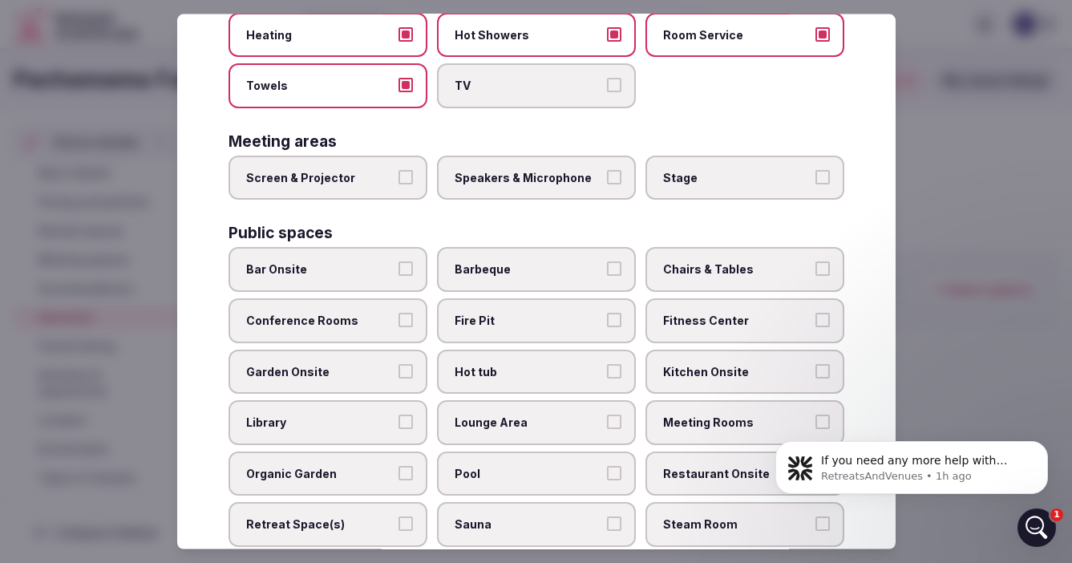
scroll to position [430, 0]
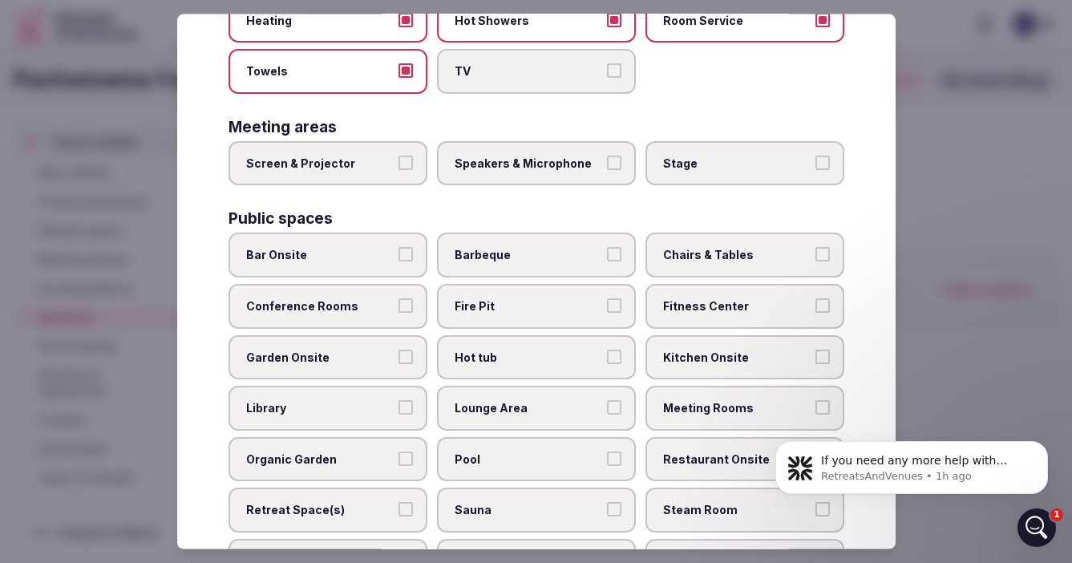
click at [402, 155] on button "Screen & Projector" at bounding box center [405, 162] width 14 height 14
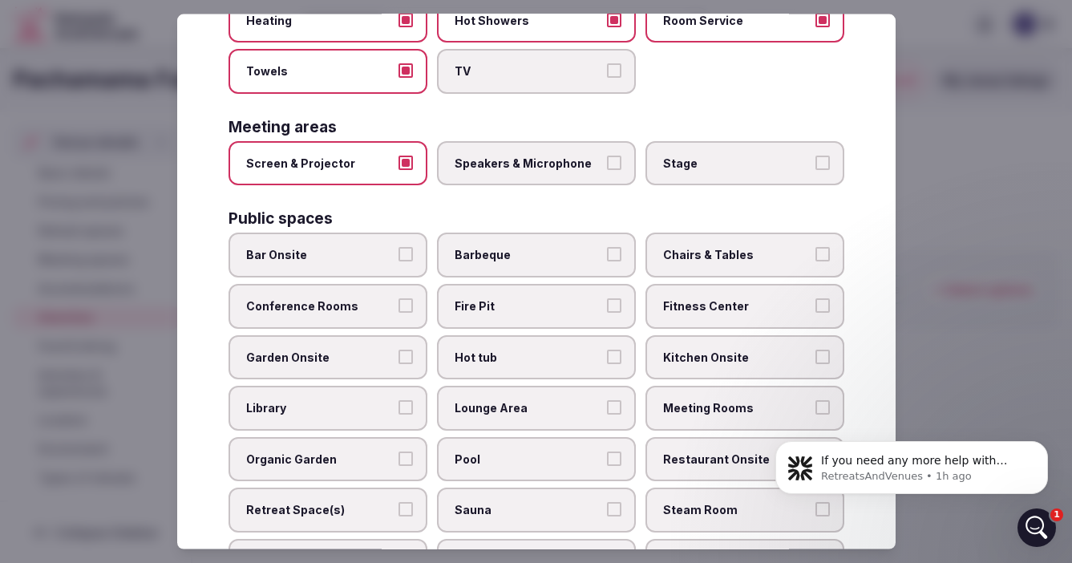
click at [612, 155] on button "Speakers & Microphone" at bounding box center [614, 162] width 14 height 14
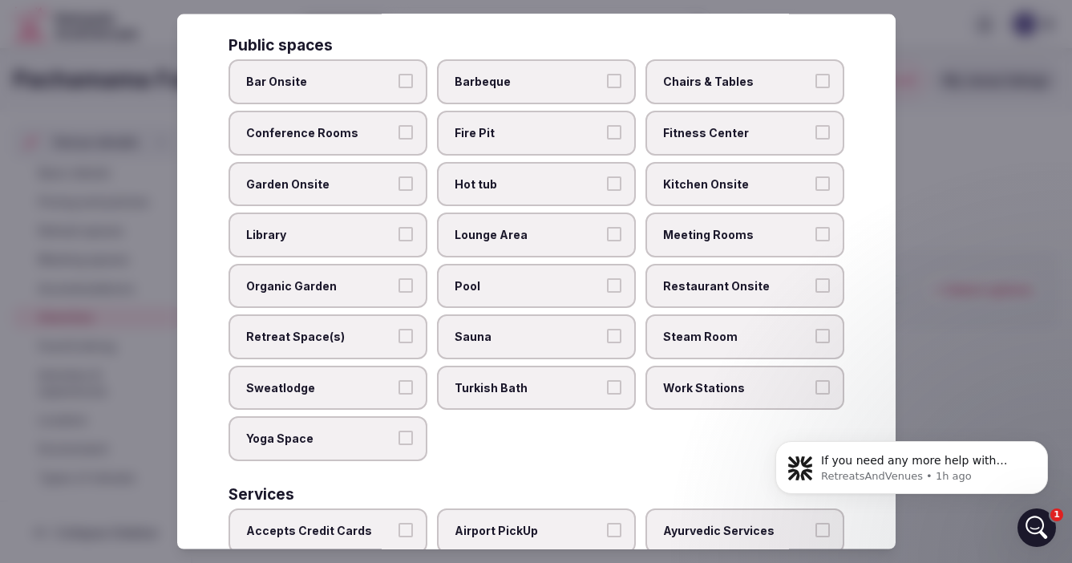
scroll to position [604, 0]
click at [618, 73] on button "Barbeque" at bounding box center [614, 80] width 14 height 14
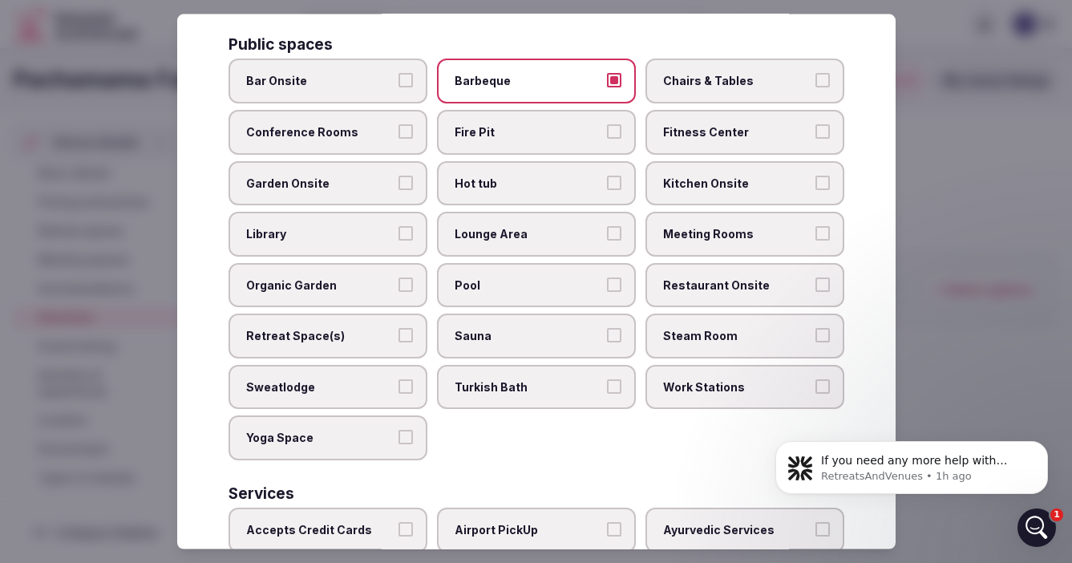
click at [817, 73] on button "Chairs & Tables" at bounding box center [822, 80] width 14 height 14
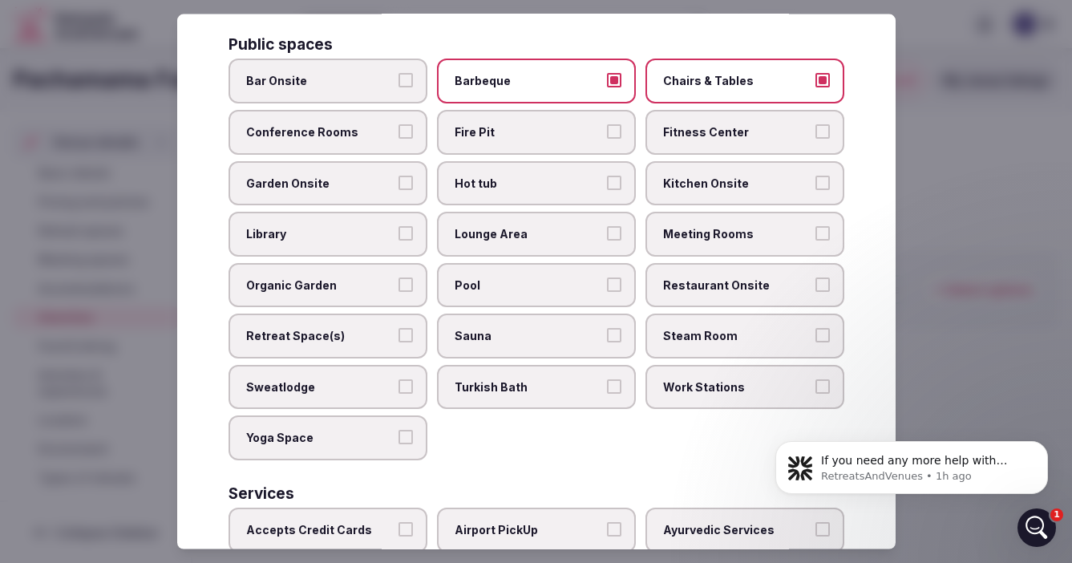
click at [616, 123] on button "Fire Pit" at bounding box center [614, 130] width 14 height 14
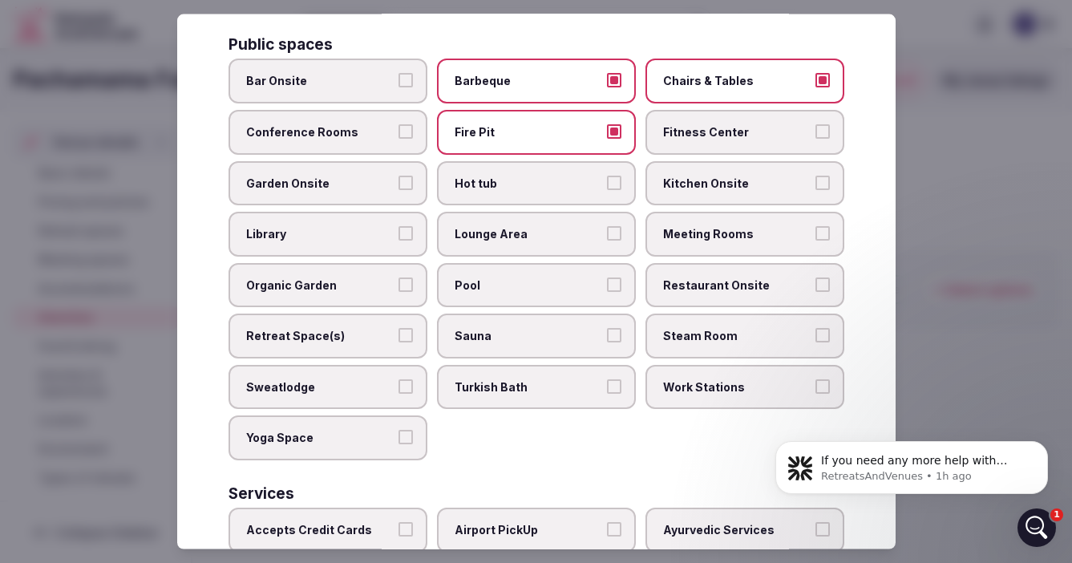
click at [402, 175] on button "Garden Onsite" at bounding box center [405, 182] width 14 height 14
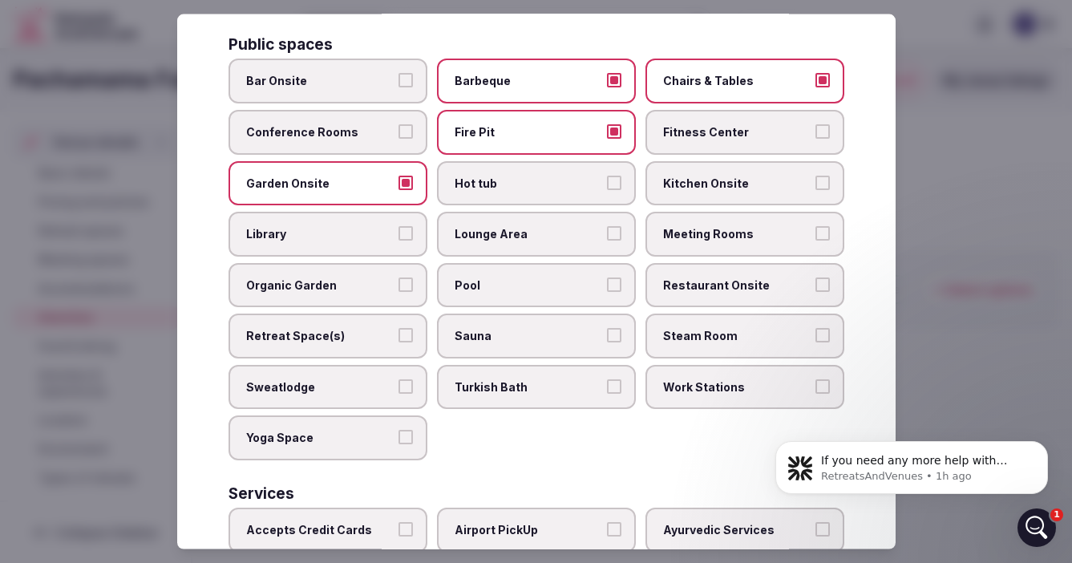
click at [794, 175] on span "Kitchen Onsite" at bounding box center [736, 183] width 147 height 16
click at [815, 175] on button "Kitchen Onsite" at bounding box center [822, 182] width 14 height 14
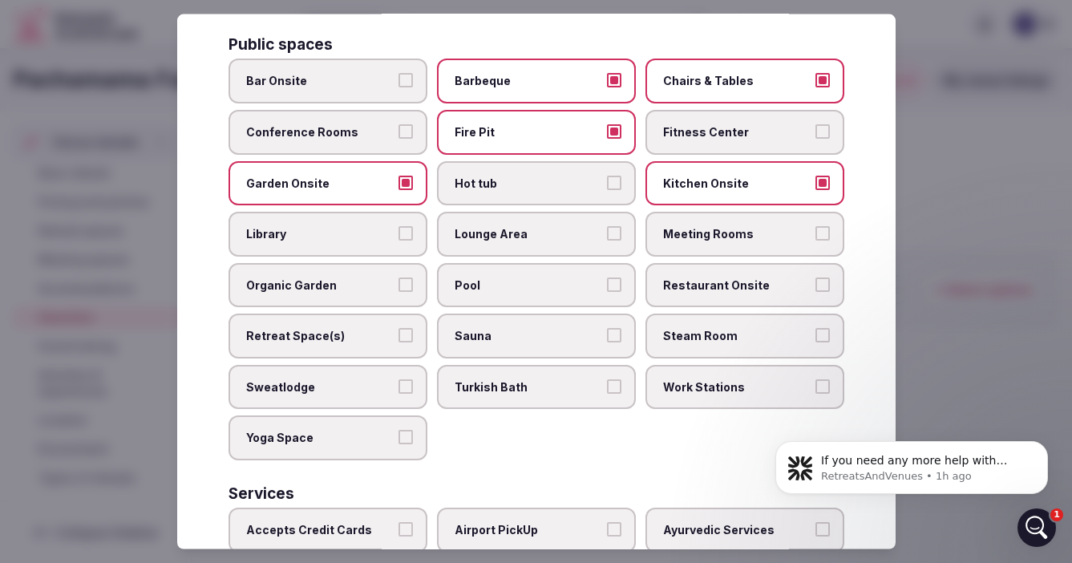
click at [575, 226] on span "Lounge Area" at bounding box center [527, 234] width 147 height 16
click at [607, 226] on button "Lounge Area" at bounding box center [614, 233] width 14 height 14
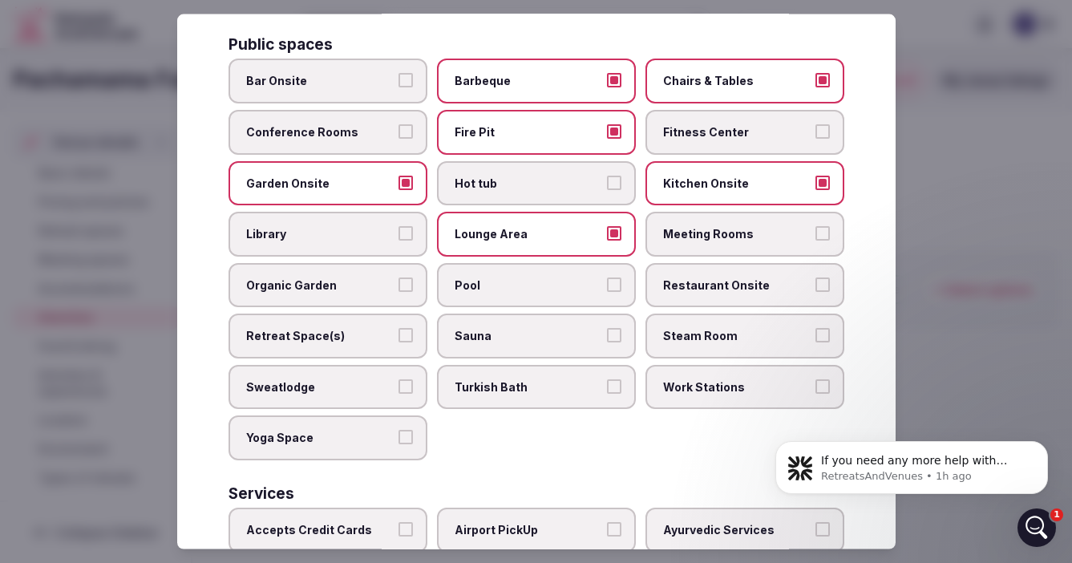
click at [390, 226] on span "Library" at bounding box center [319, 234] width 147 height 16
click at [398, 226] on button "Library" at bounding box center [405, 233] width 14 height 14
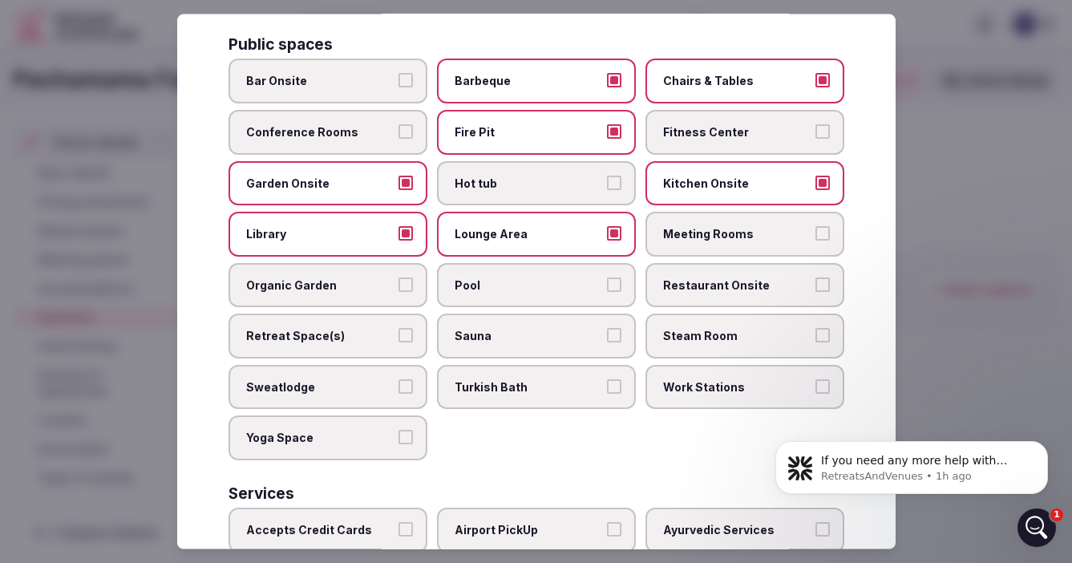
click at [394, 266] on label "Organic Garden" at bounding box center [327, 284] width 199 height 45
click at [398, 277] on button "Organic Garden" at bounding box center [405, 284] width 14 height 14
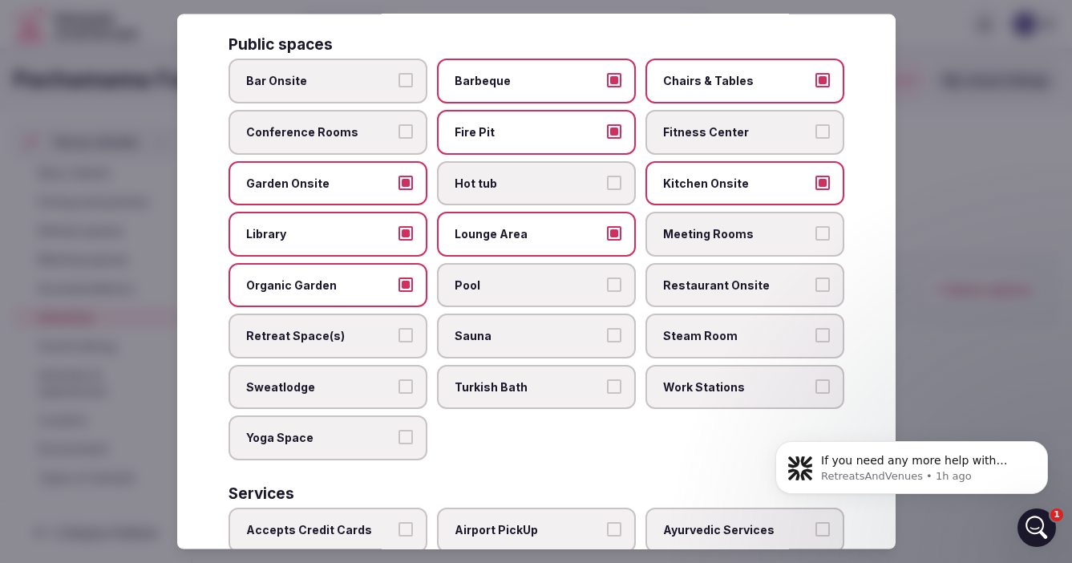
click at [531, 262] on label "Pool" at bounding box center [536, 284] width 199 height 45
click at [607, 277] on button "Pool" at bounding box center [614, 284] width 14 height 14
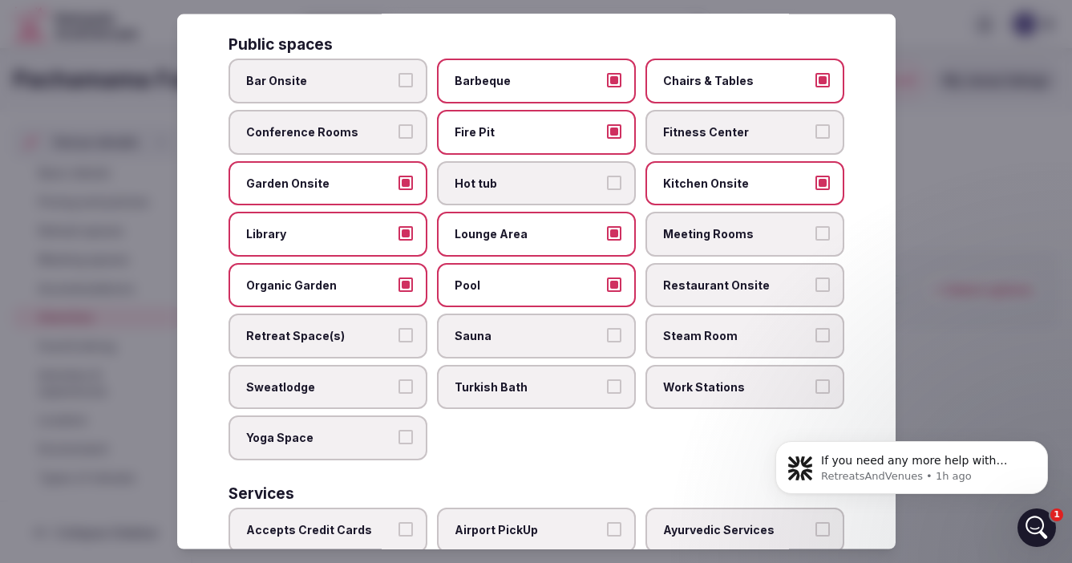
click at [774, 262] on label "Restaurant Onsite" at bounding box center [744, 284] width 199 height 45
click at [815, 277] on button "Restaurant Onsite" at bounding box center [822, 284] width 14 height 14
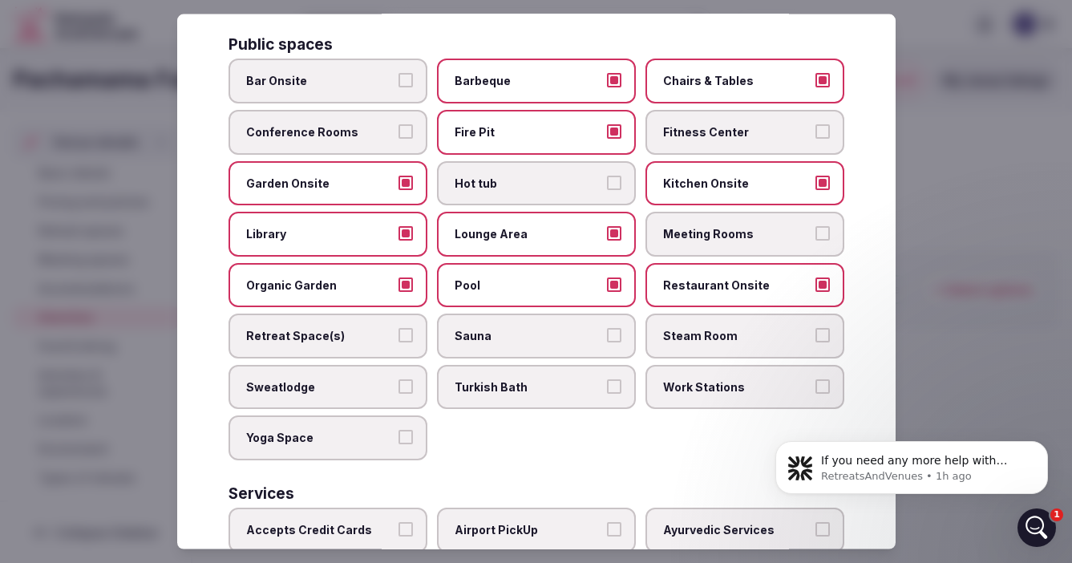
click at [397, 324] on label "Retreat Space(s)" at bounding box center [327, 335] width 199 height 45
click at [398, 328] on button "Retreat Space(s)" at bounding box center [405, 335] width 14 height 14
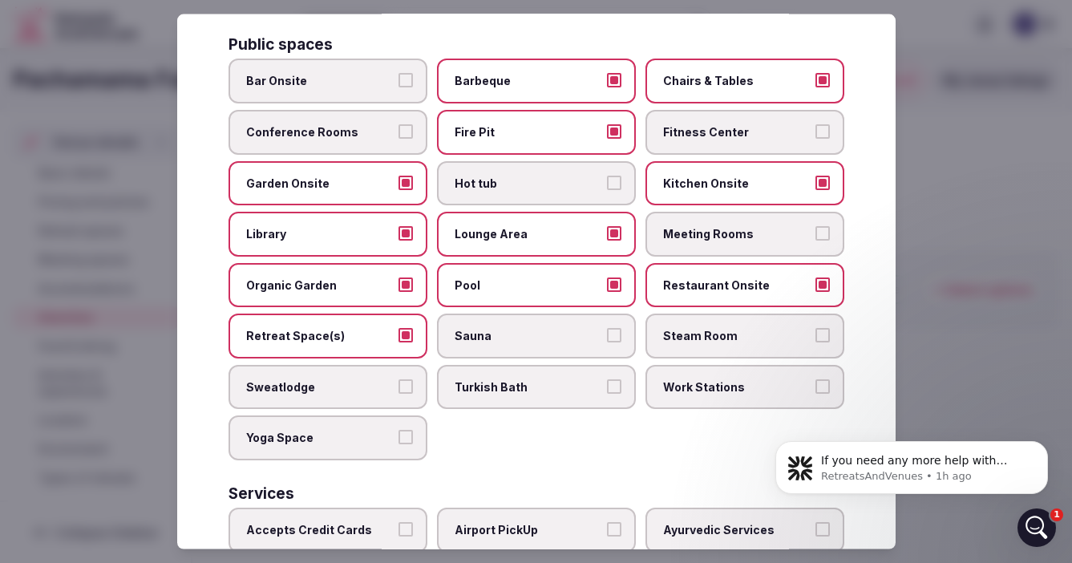
click at [382, 378] on span "Sweatlodge" at bounding box center [319, 386] width 147 height 16
click at [398, 378] on button "Sweatlodge" at bounding box center [405, 385] width 14 height 14
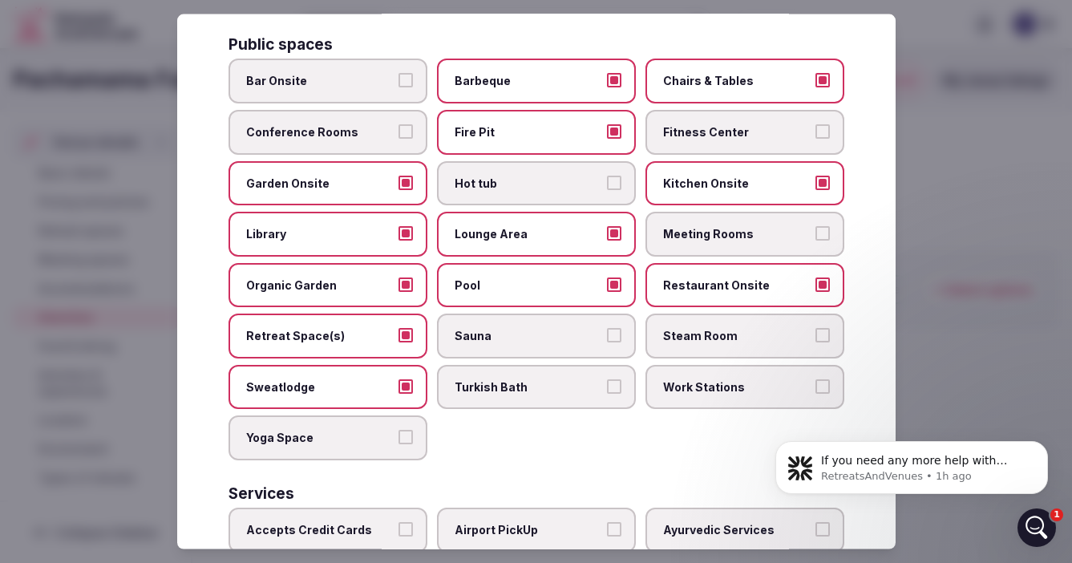
click at [402, 430] on button "Yoga Space" at bounding box center [405, 437] width 14 height 14
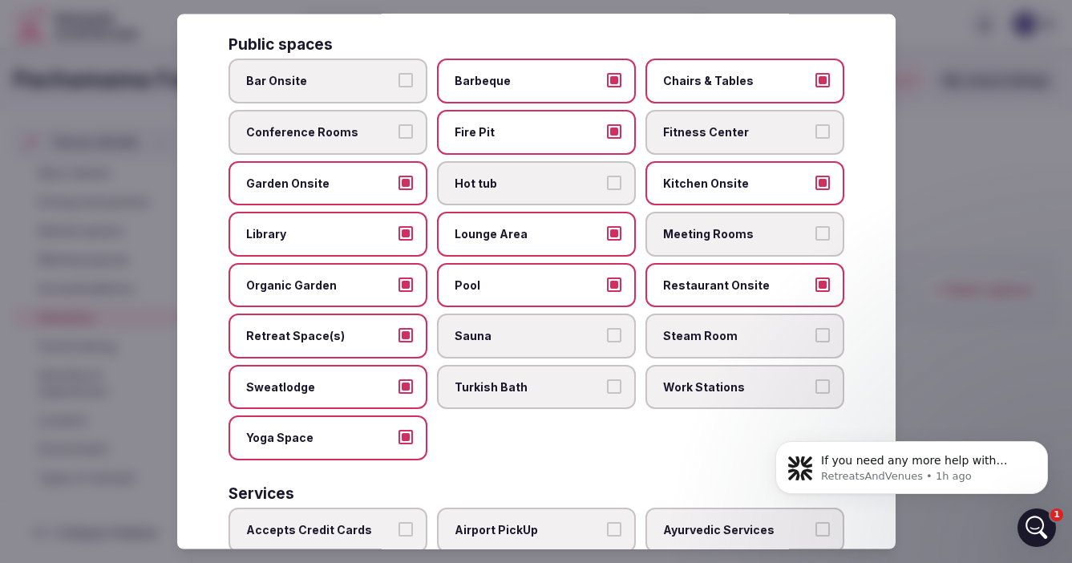
click at [820, 378] on button "Work Stations" at bounding box center [822, 385] width 14 height 14
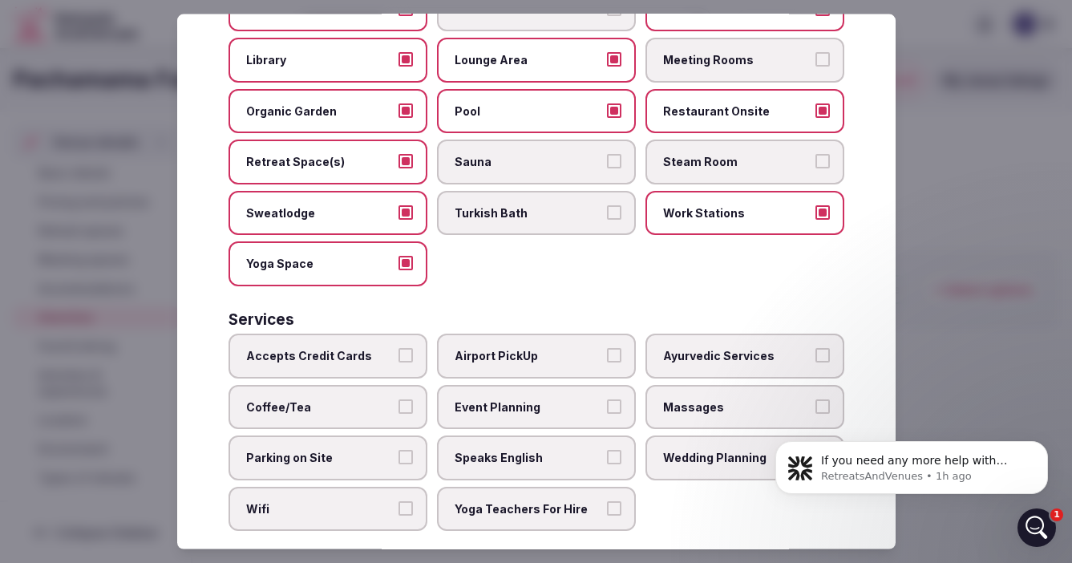
scroll to position [782, 0]
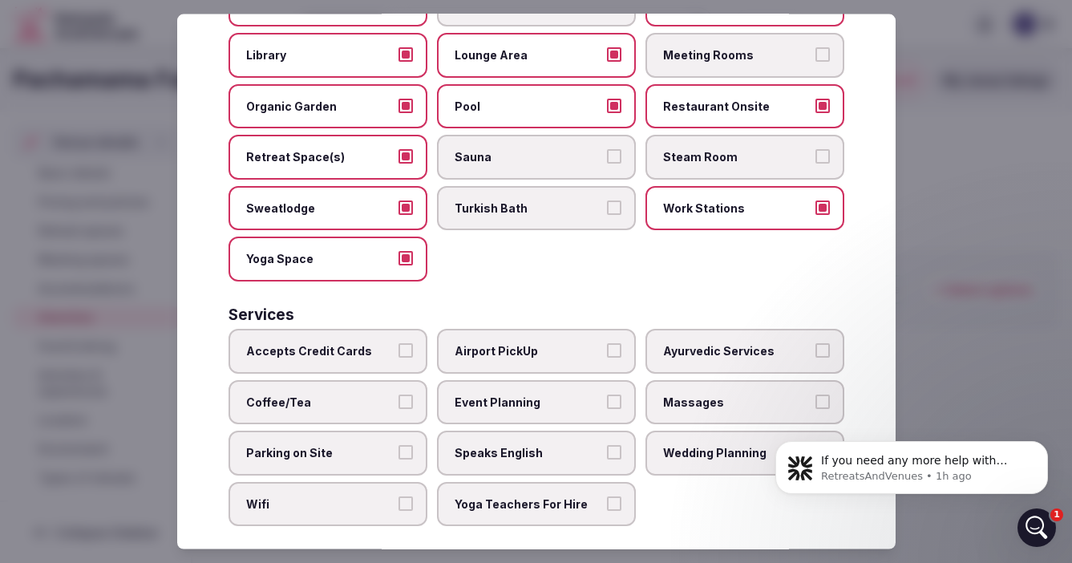
click at [404, 343] on button "Accepts Credit Cards" at bounding box center [405, 350] width 14 height 14
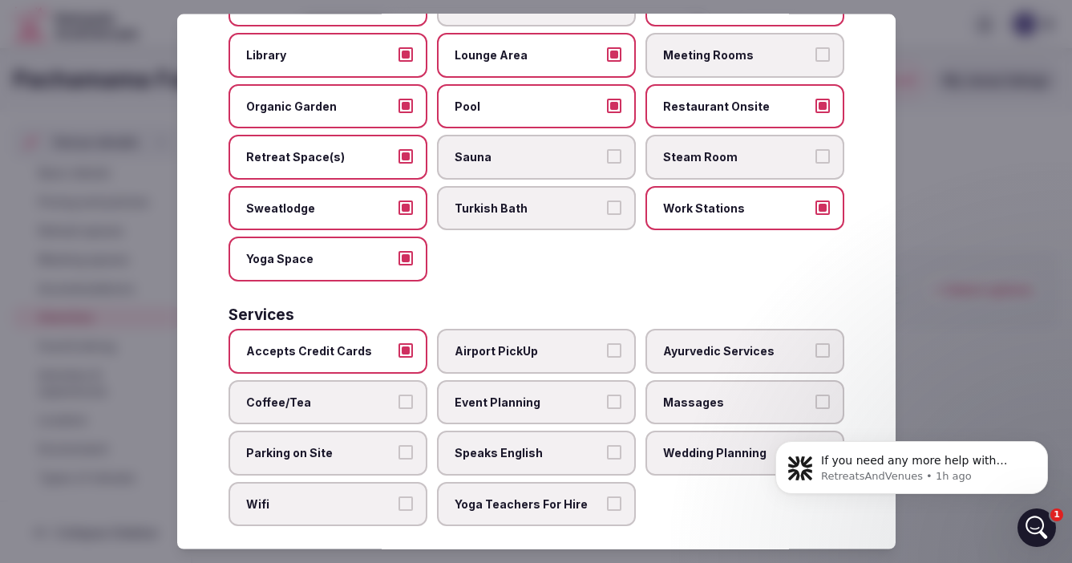
click at [600, 343] on span "Airport PickUp" at bounding box center [527, 351] width 147 height 16
click at [607, 343] on button "Airport PickUp" at bounding box center [614, 350] width 14 height 14
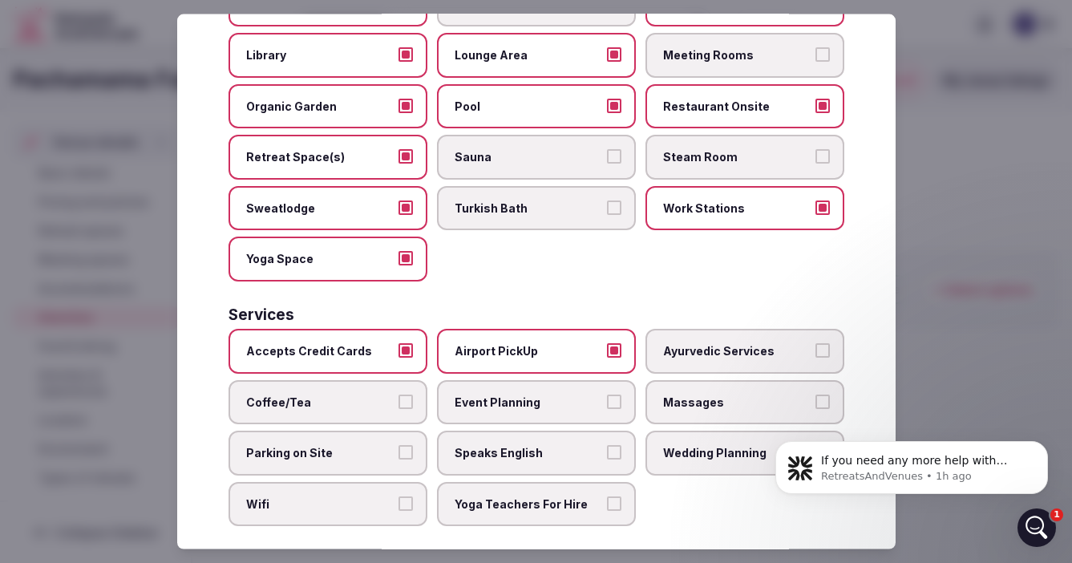
click at [722, 394] on span "Massages" at bounding box center [736, 402] width 147 height 16
click at [815, 394] on button "Massages" at bounding box center [822, 401] width 14 height 14
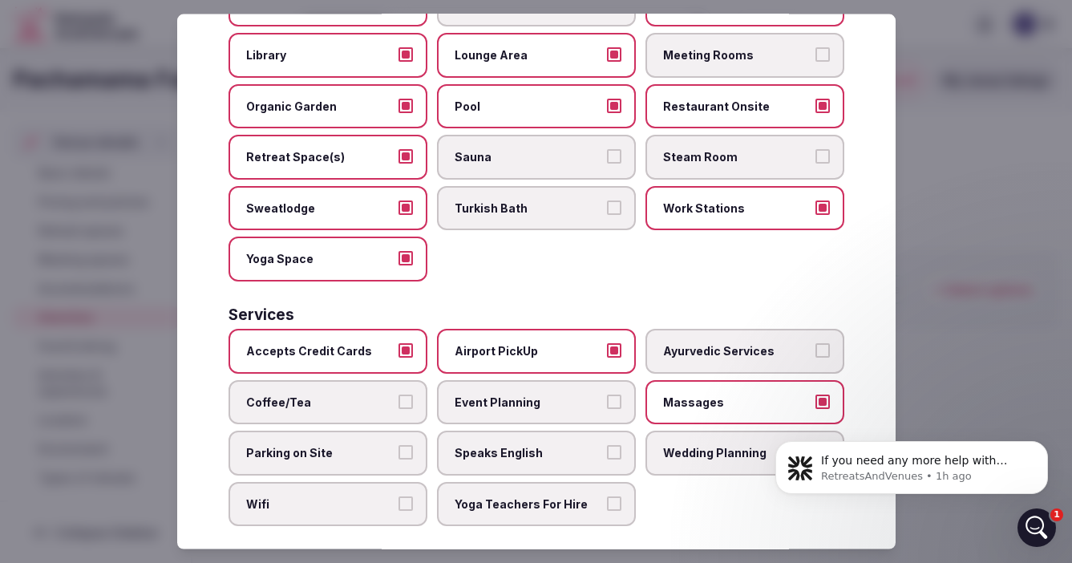
click at [539, 394] on span "Event Planning" at bounding box center [527, 402] width 147 height 16
click at [607, 394] on button "Event Planning" at bounding box center [614, 401] width 14 height 14
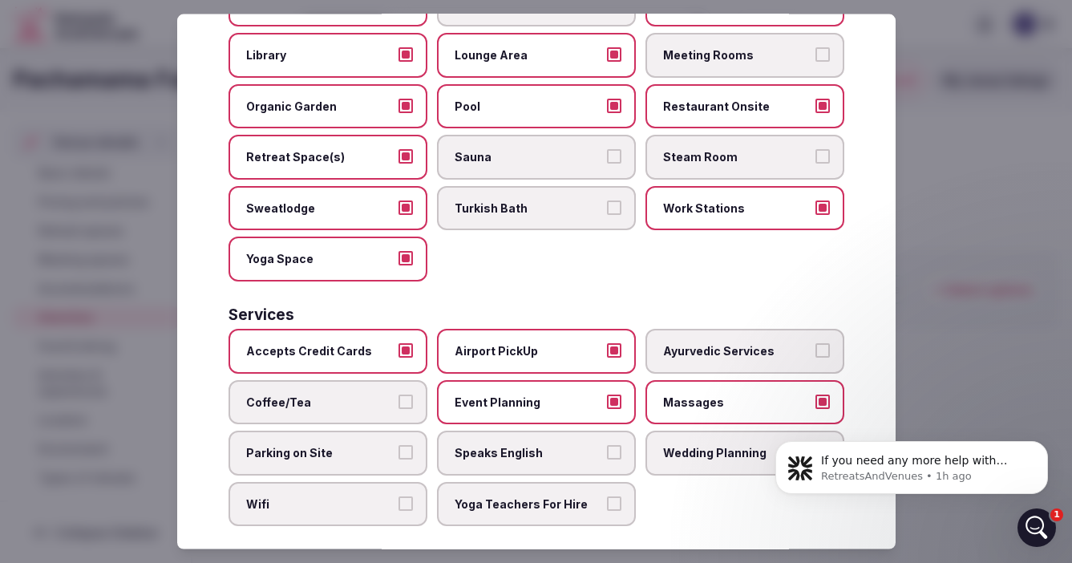
click at [361, 394] on span "Coffee/Tea" at bounding box center [319, 402] width 147 height 16
click at [398, 394] on button "Coffee/Tea" at bounding box center [405, 401] width 14 height 14
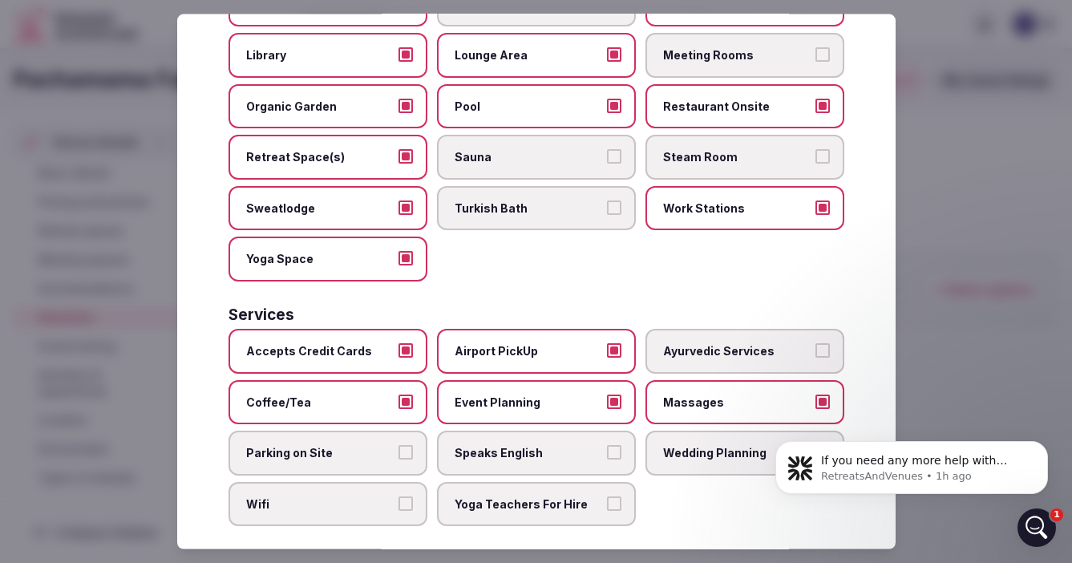
click at [503, 445] on span "Speaks English" at bounding box center [527, 453] width 147 height 16
click at [607, 445] on button "Speaks English" at bounding box center [614, 452] width 14 height 14
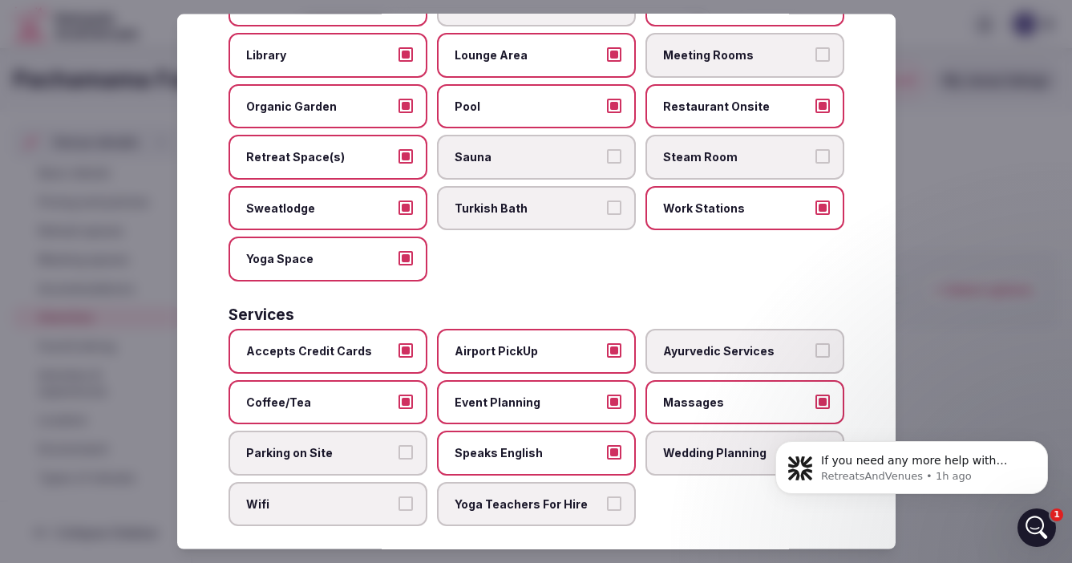
click at [370, 445] on span "Parking on Site" at bounding box center [319, 453] width 147 height 16
click at [398, 445] on button "Parking on Site" at bounding box center [405, 452] width 14 height 14
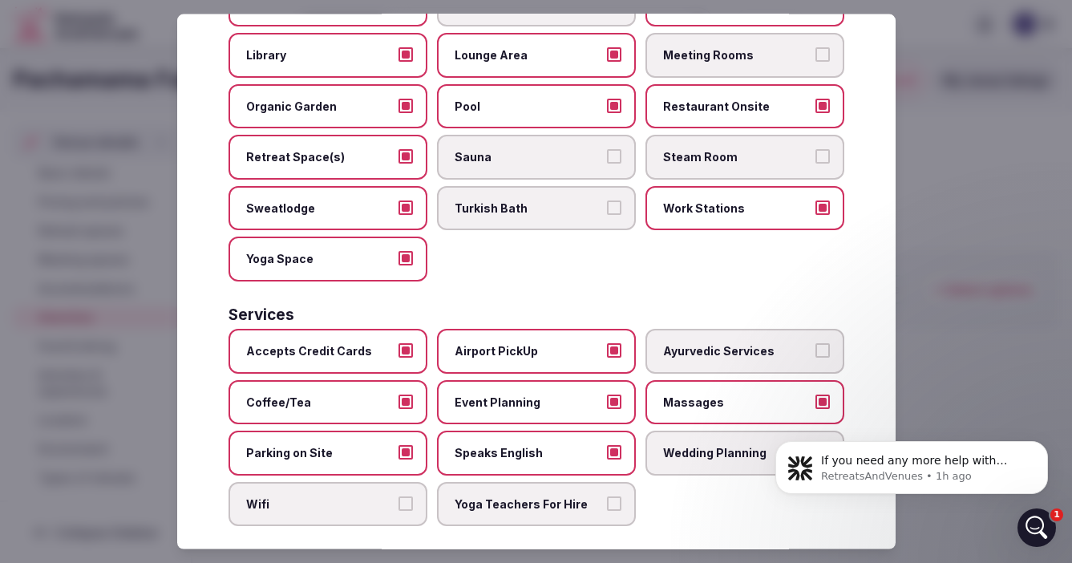
click at [378, 495] on span "Wifi" at bounding box center [319, 503] width 147 height 16
click at [398, 495] on button "Wifi" at bounding box center [405, 502] width 14 height 14
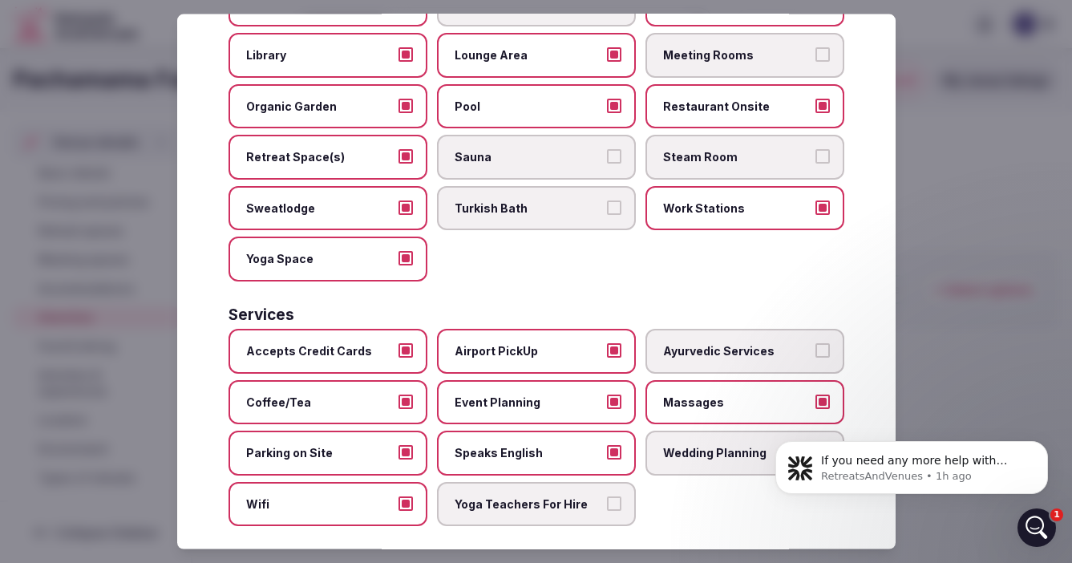
click at [556, 495] on span "Yoga Teachers For Hire" at bounding box center [527, 503] width 147 height 16
click at [607, 495] on button "Yoga Teachers For Hire" at bounding box center [614, 502] width 14 height 14
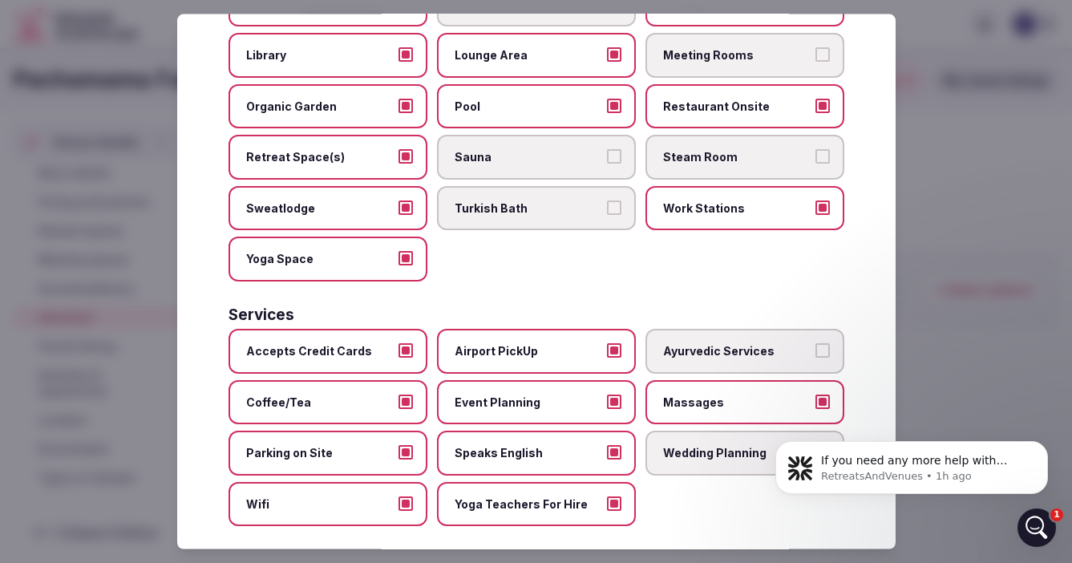
click at [937, 261] on div at bounding box center [536, 281] width 1072 height 563
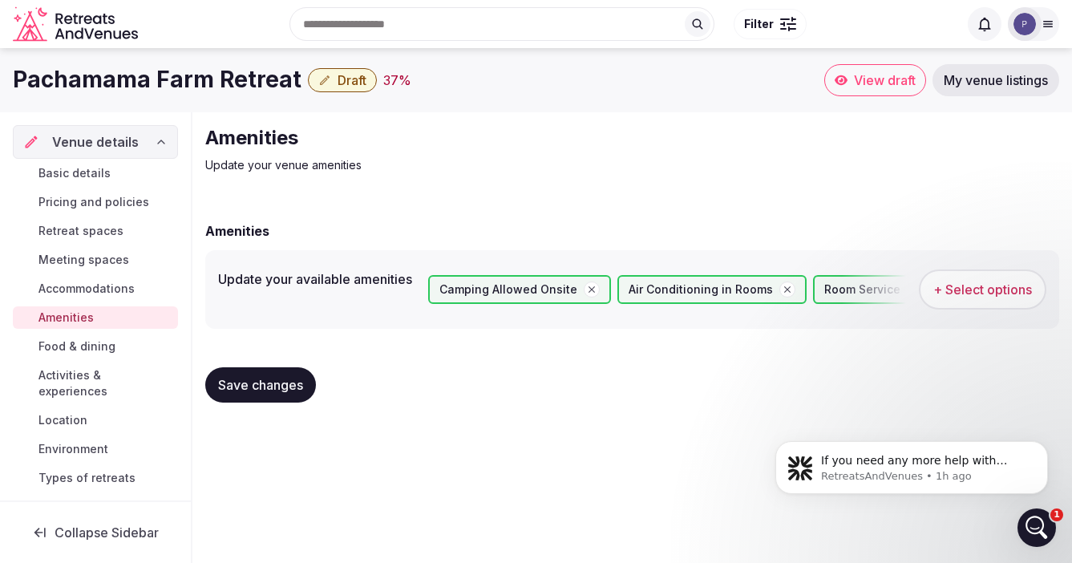
click at [288, 386] on span "Save changes" at bounding box center [260, 385] width 85 height 16
click at [67, 346] on span "Food & dining" at bounding box center [76, 346] width 77 height 16
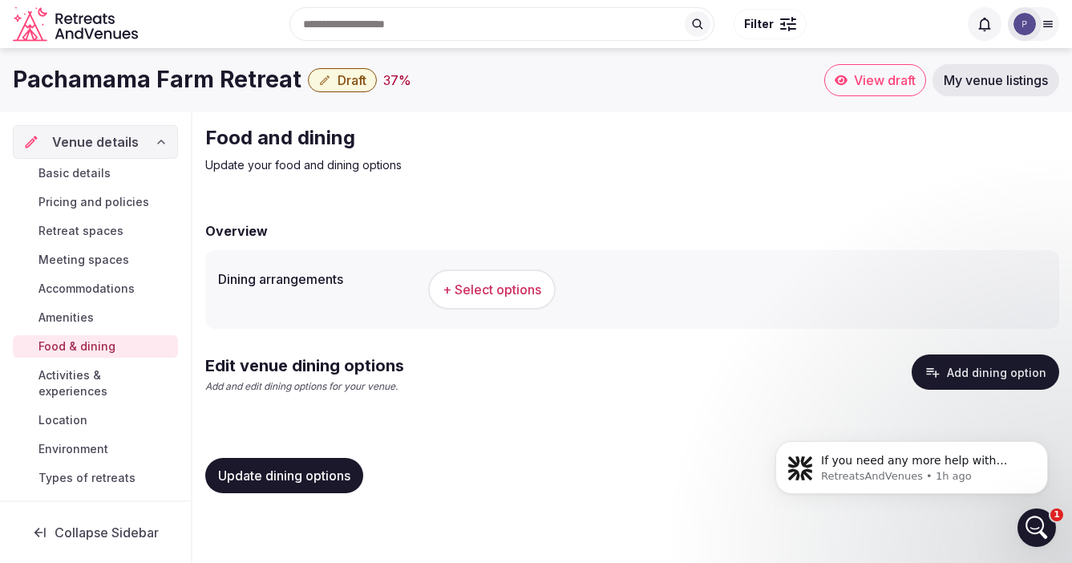
click at [489, 293] on span "+ Select options" at bounding box center [491, 290] width 99 height 18
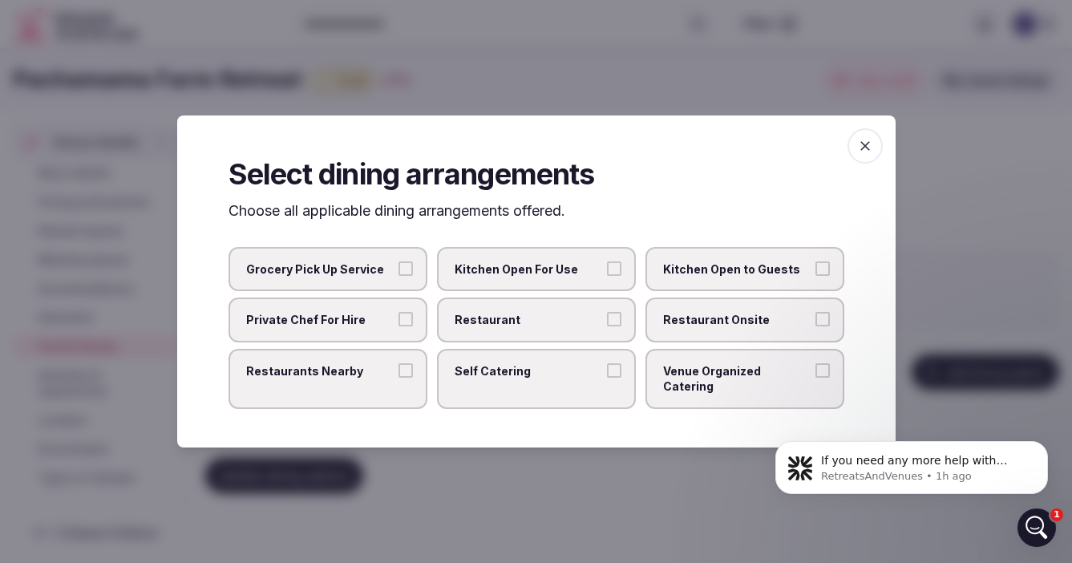
click at [410, 326] on button "Private Chef For Hire" at bounding box center [405, 319] width 14 height 14
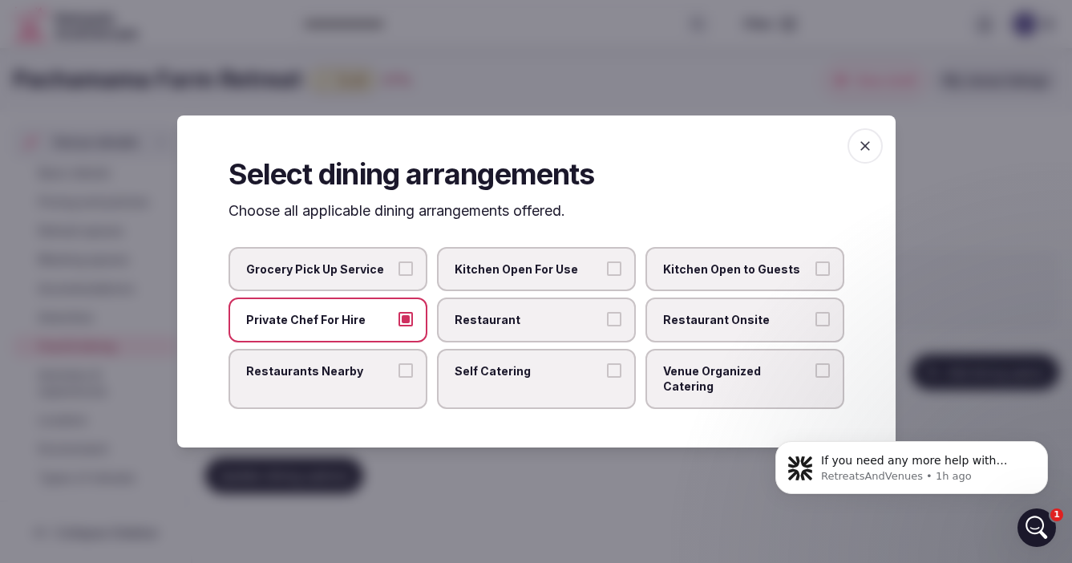
click at [801, 373] on span "Venue Organized Catering" at bounding box center [736, 378] width 147 height 31
click at [815, 373] on button "Venue Organized Catering" at bounding box center [822, 370] width 14 height 14
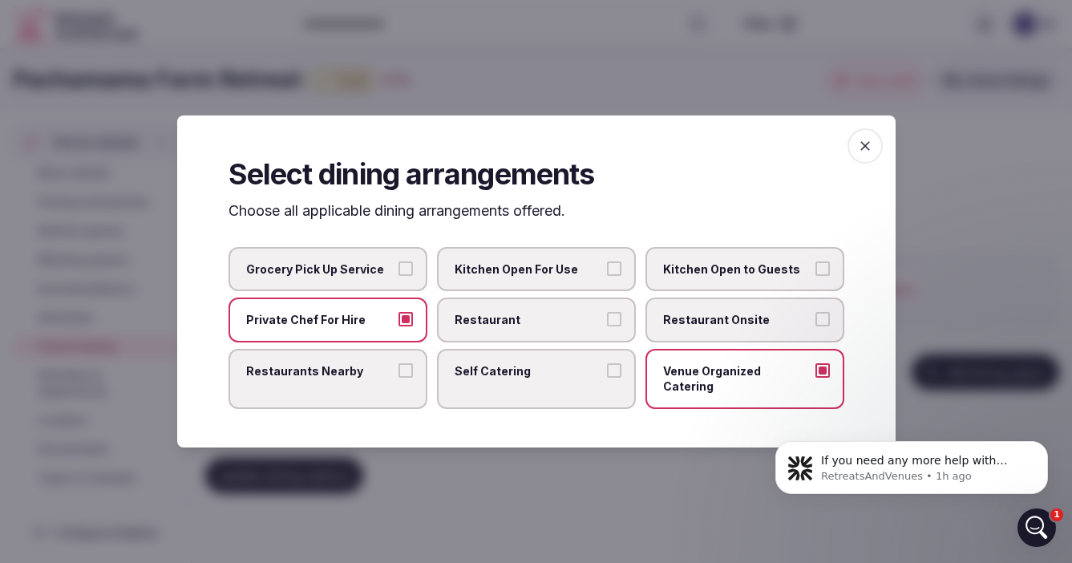
click at [933, 243] on div at bounding box center [536, 281] width 1072 height 563
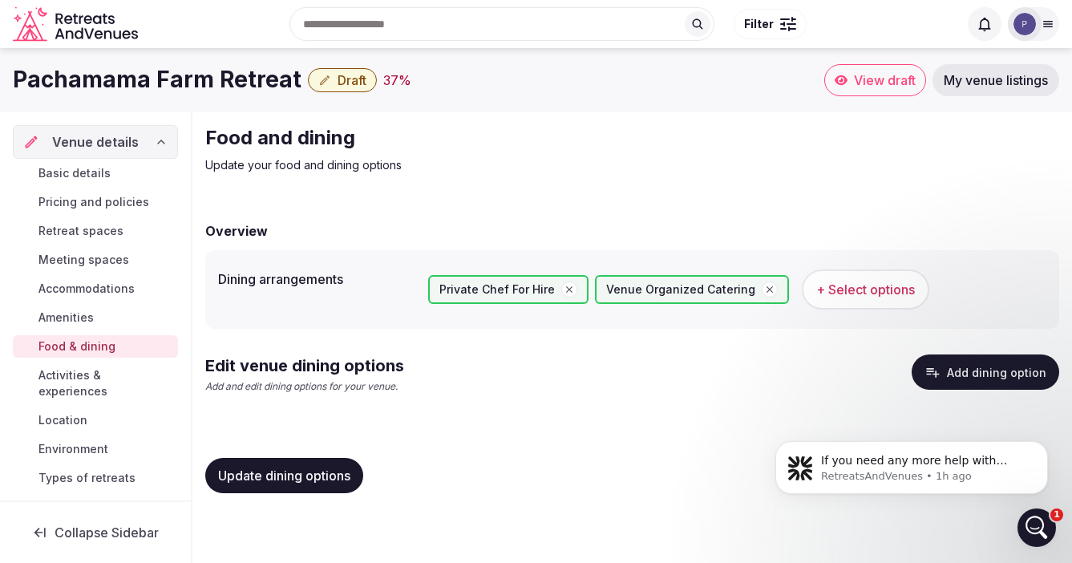
click at [955, 373] on button "Add dining option" at bounding box center [984, 371] width 147 height 35
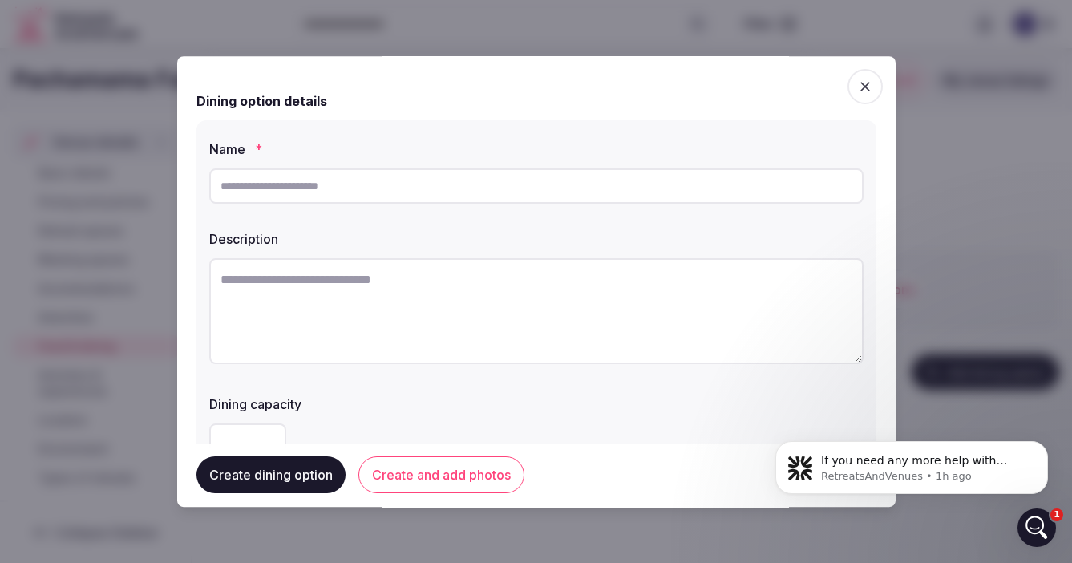
click at [297, 192] on input "text" at bounding box center [536, 185] width 654 height 35
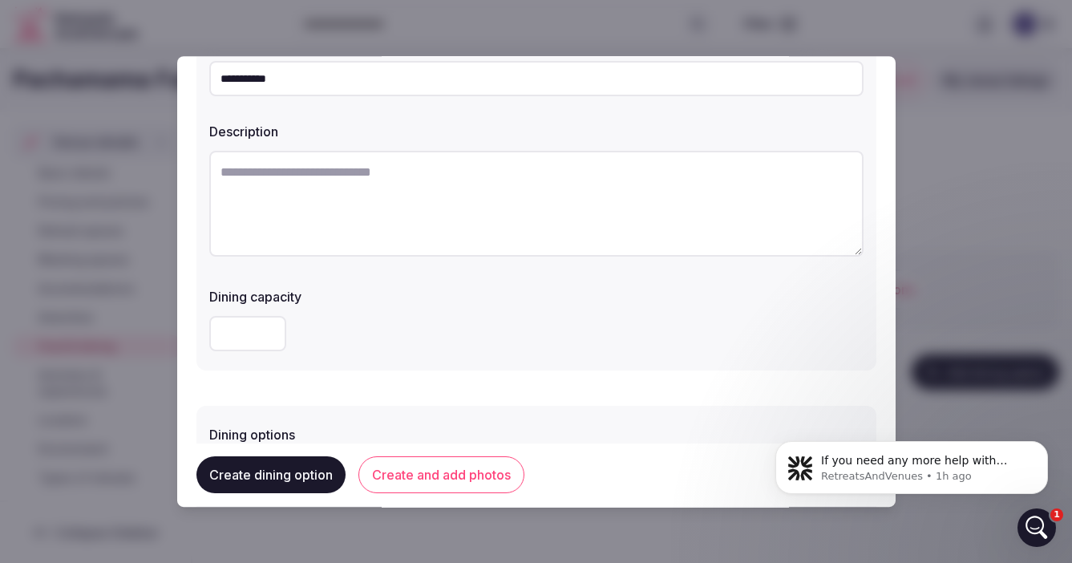
scroll to position [113, 0]
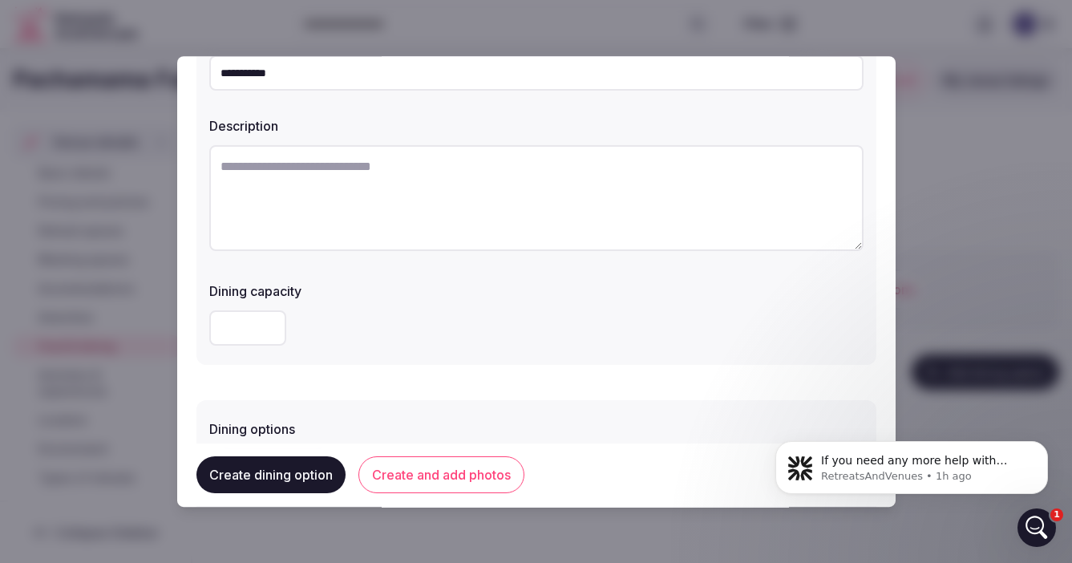
type input "**********"
click at [241, 324] on input "number" at bounding box center [247, 327] width 77 height 35
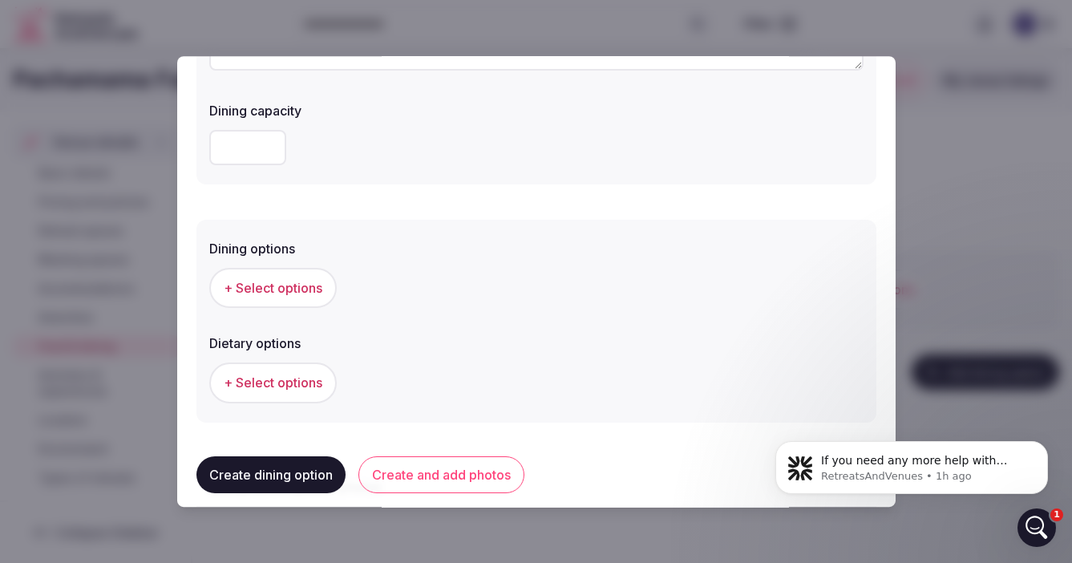
scroll to position [297, 0]
type input "**"
click at [279, 281] on span "+ Select options" at bounding box center [273, 285] width 99 height 18
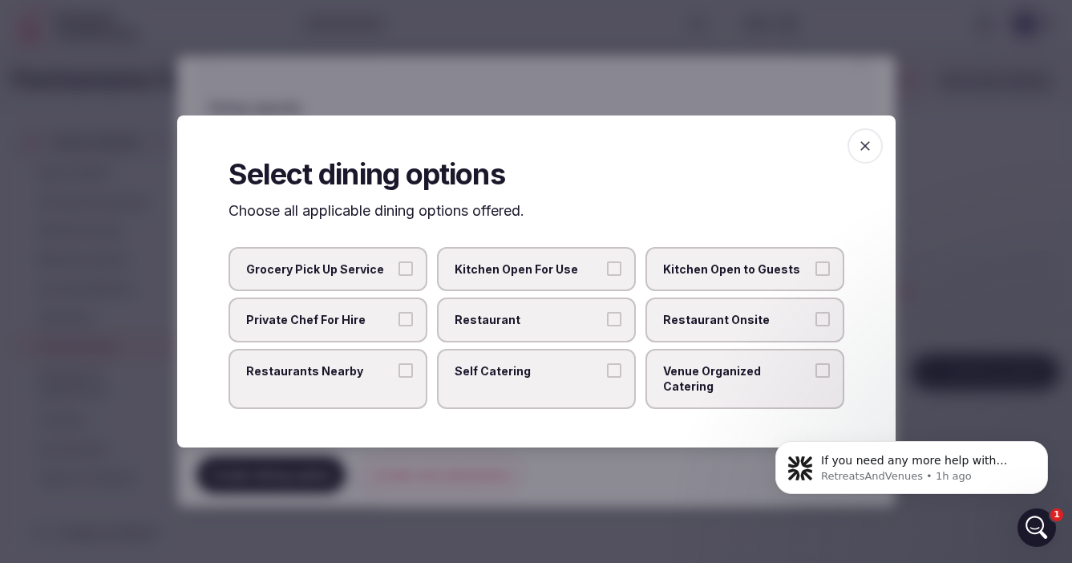
click at [859, 153] on icon "button" at bounding box center [865, 146] width 16 height 16
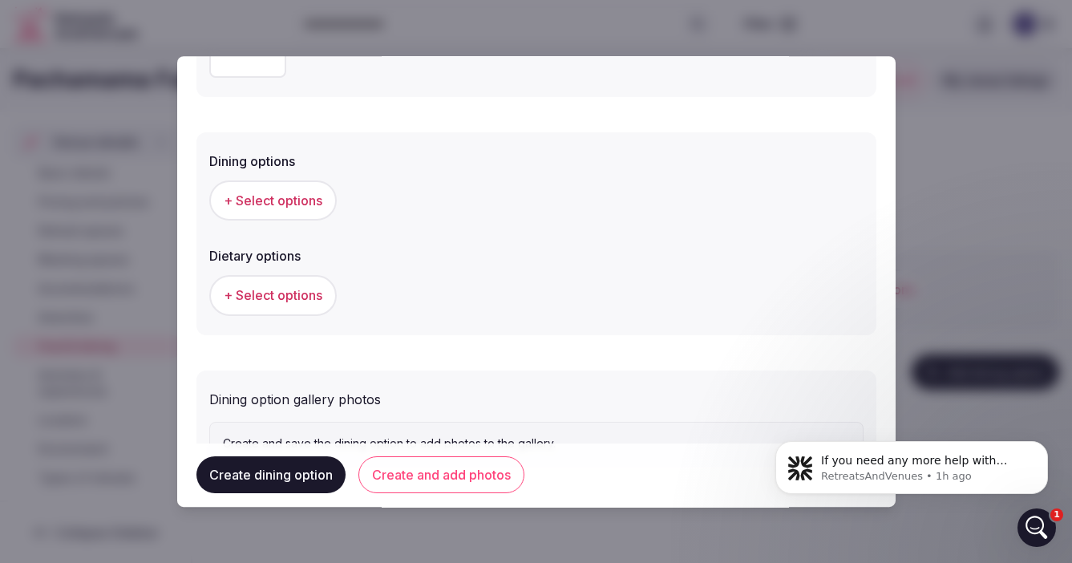
scroll to position [453, 0]
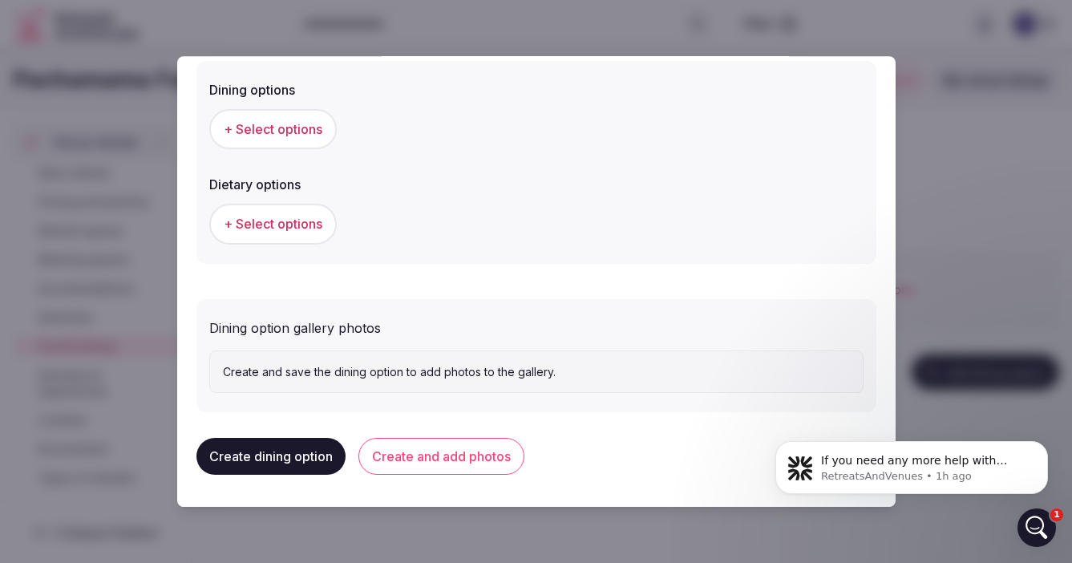
click at [278, 460] on button "Create dining option" at bounding box center [270, 456] width 149 height 37
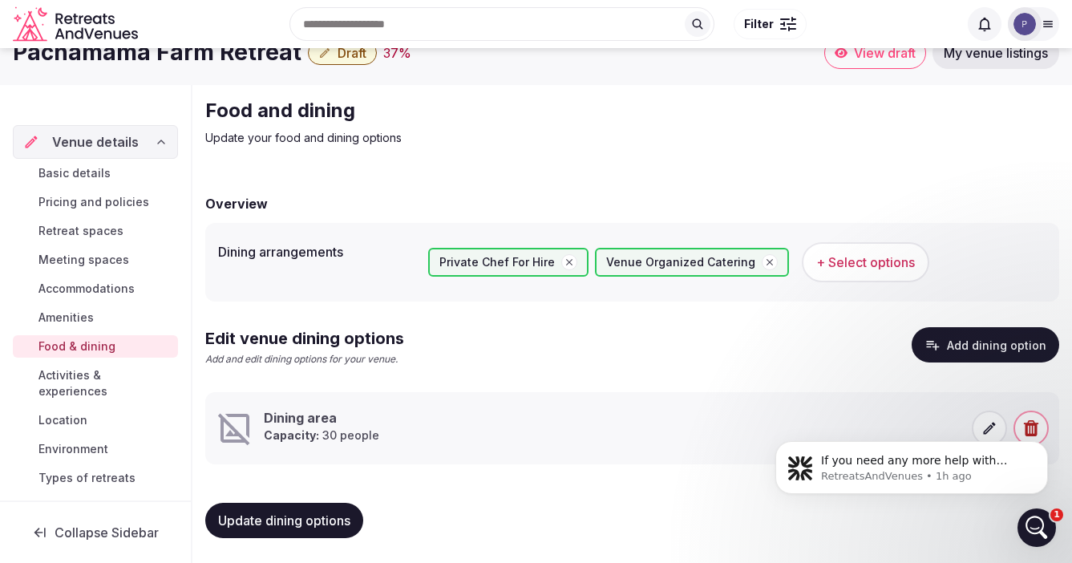
scroll to position [28, 0]
click at [284, 519] on span "Update dining options" at bounding box center [284, 519] width 132 height 16
click at [69, 373] on span "Activities & experiences" at bounding box center [104, 383] width 133 height 32
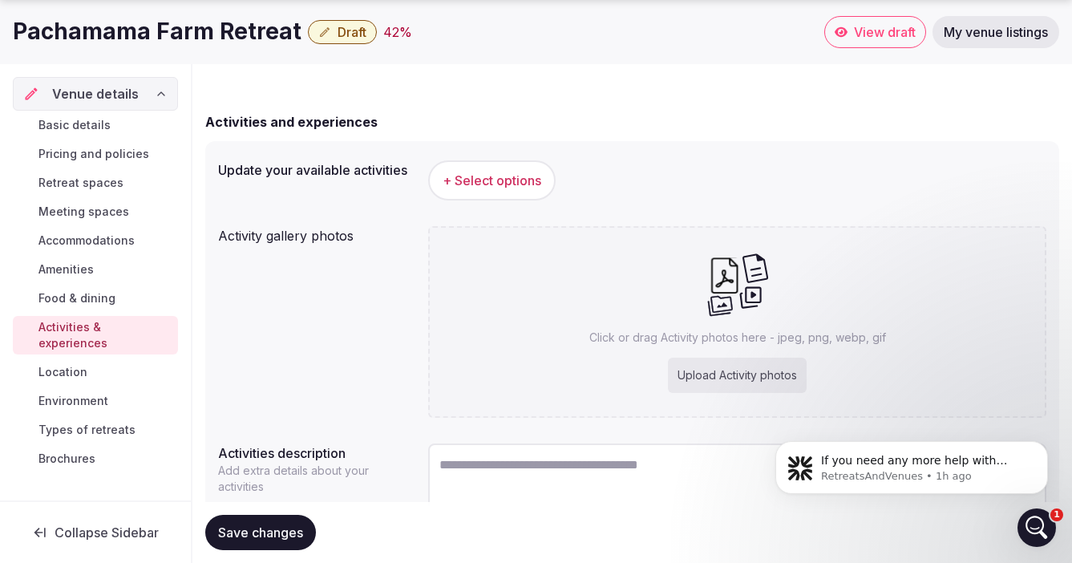
scroll to position [123, 0]
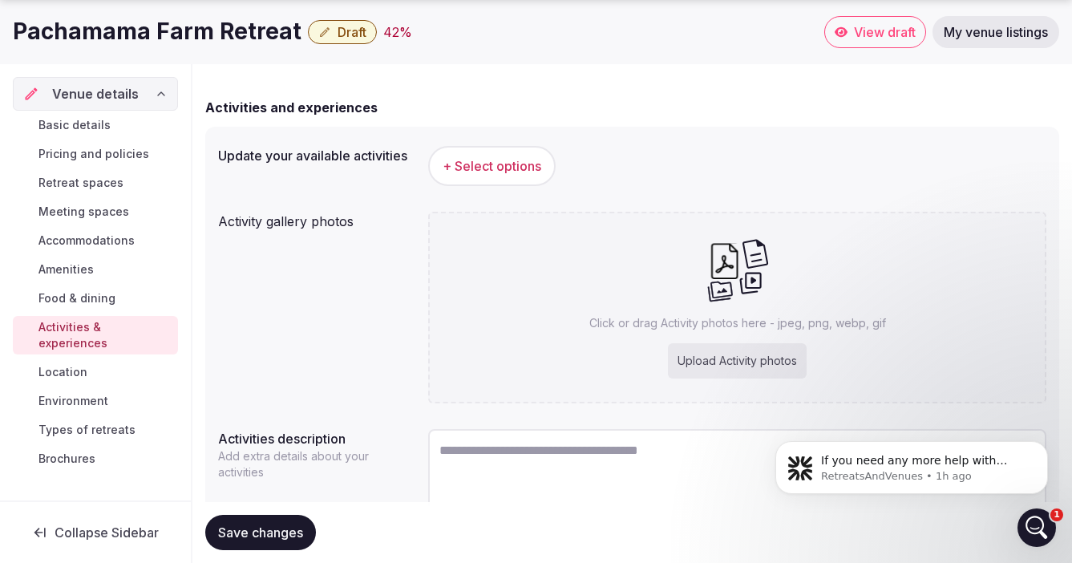
click at [472, 166] on span "+ Select options" at bounding box center [491, 166] width 99 height 18
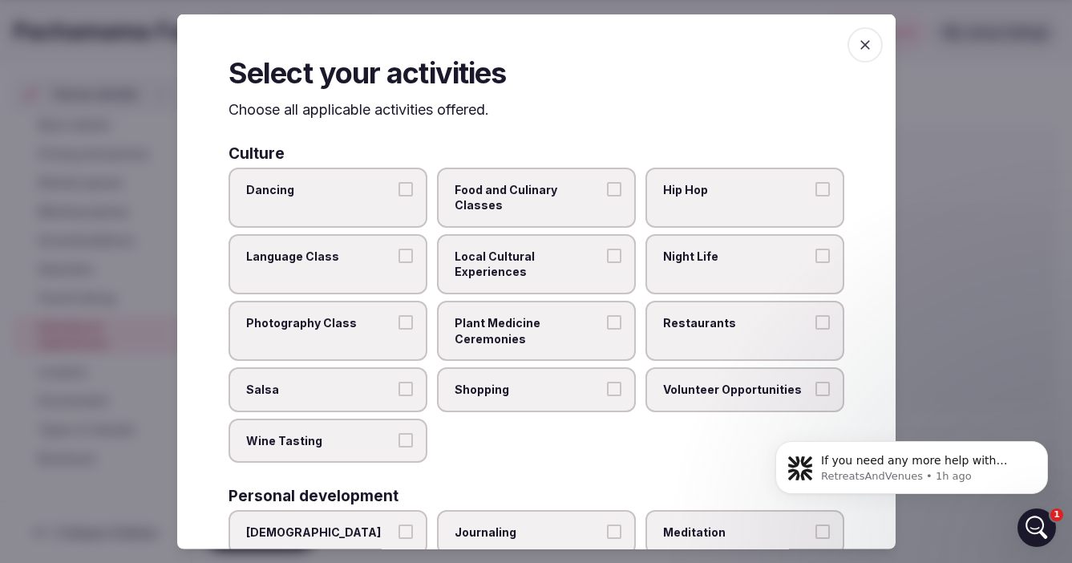
click at [620, 185] on button "Food and Culinary Classes" at bounding box center [614, 188] width 14 height 14
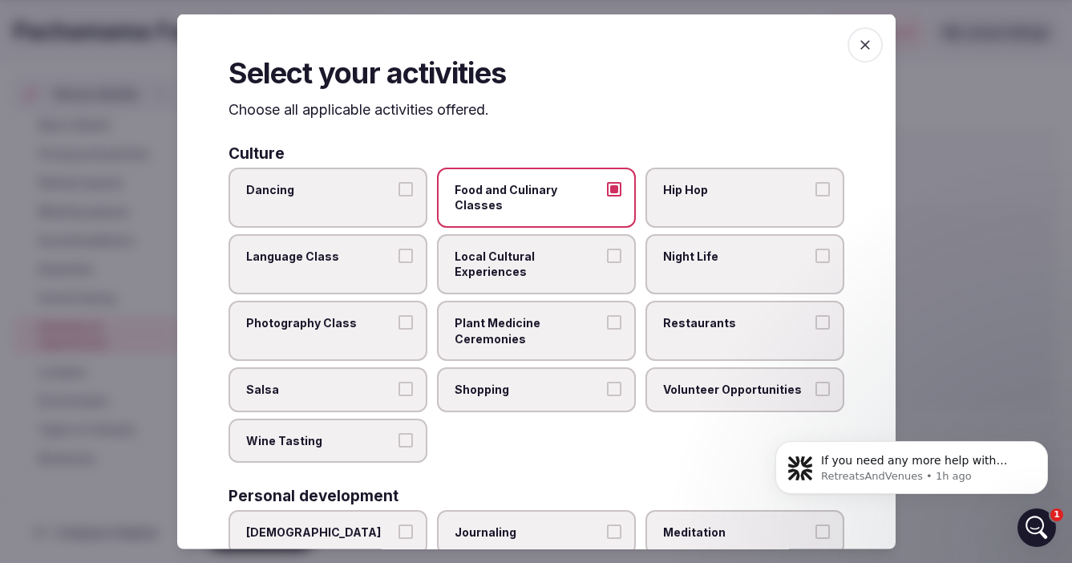
click at [403, 185] on button "Dancing" at bounding box center [405, 188] width 14 height 14
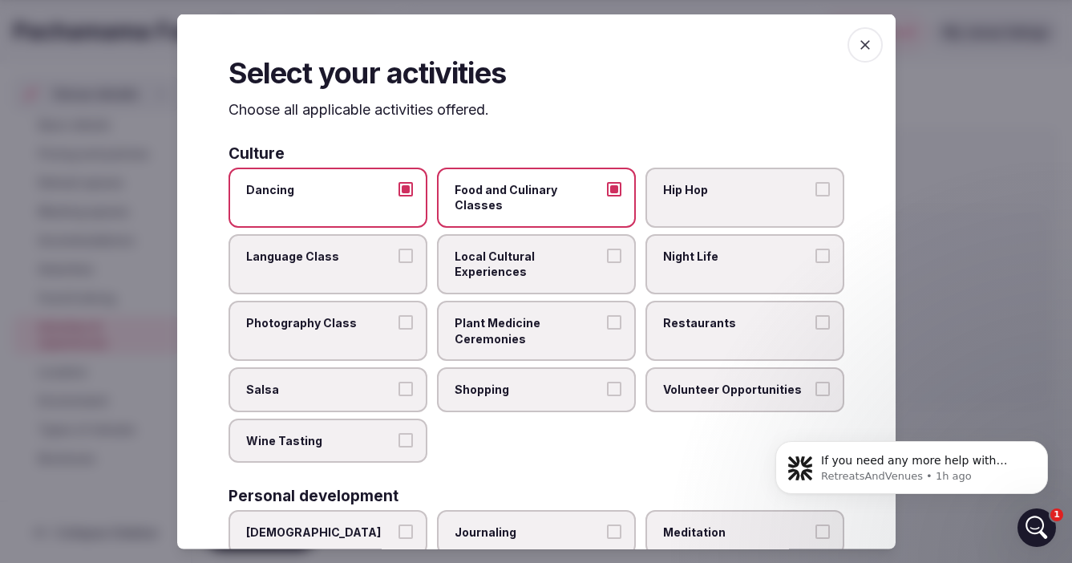
click at [614, 315] on button "Plant Medicine Ceremonies" at bounding box center [614, 322] width 14 height 14
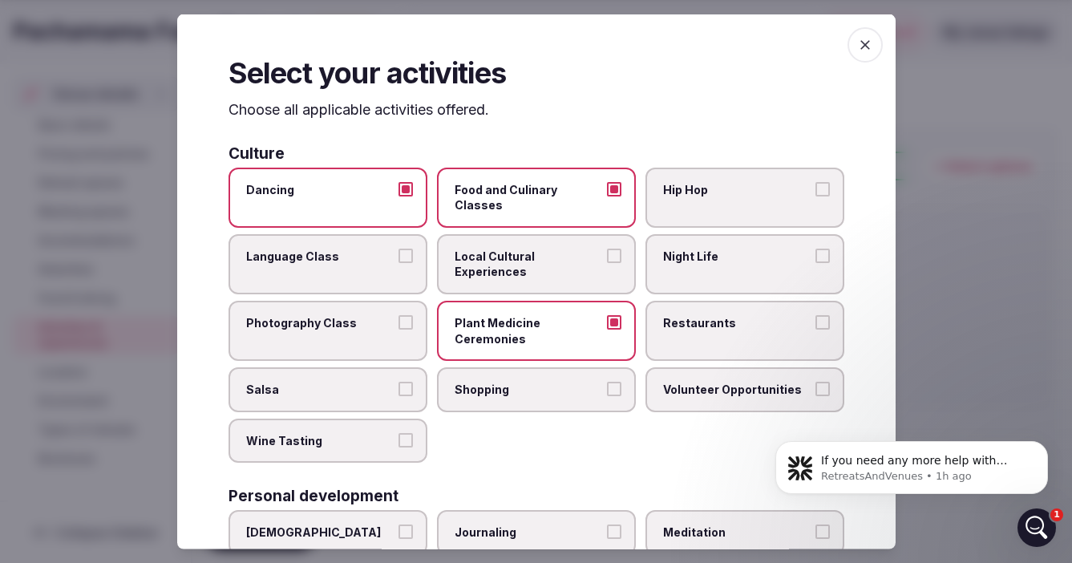
click at [818, 382] on button "Volunteer Opportunities" at bounding box center [822, 389] width 14 height 14
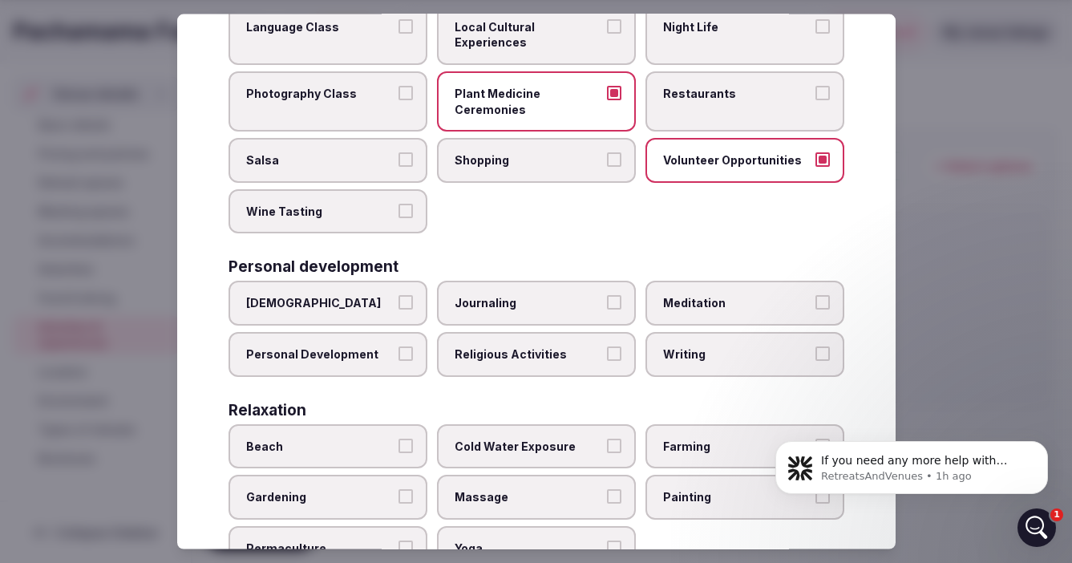
scroll to position [239, 0]
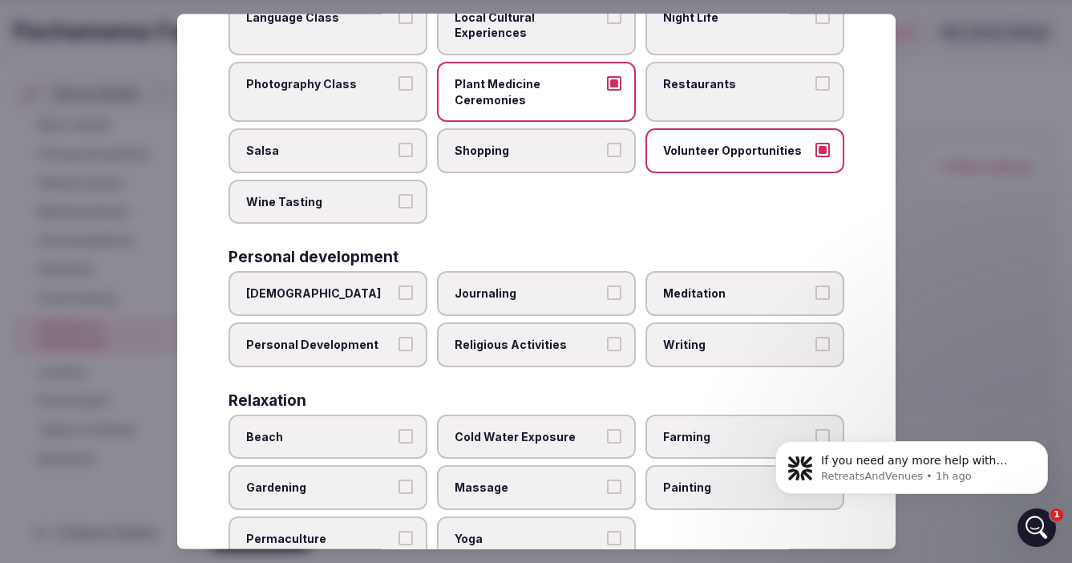
click at [613, 285] on button "Journaling" at bounding box center [614, 292] width 14 height 14
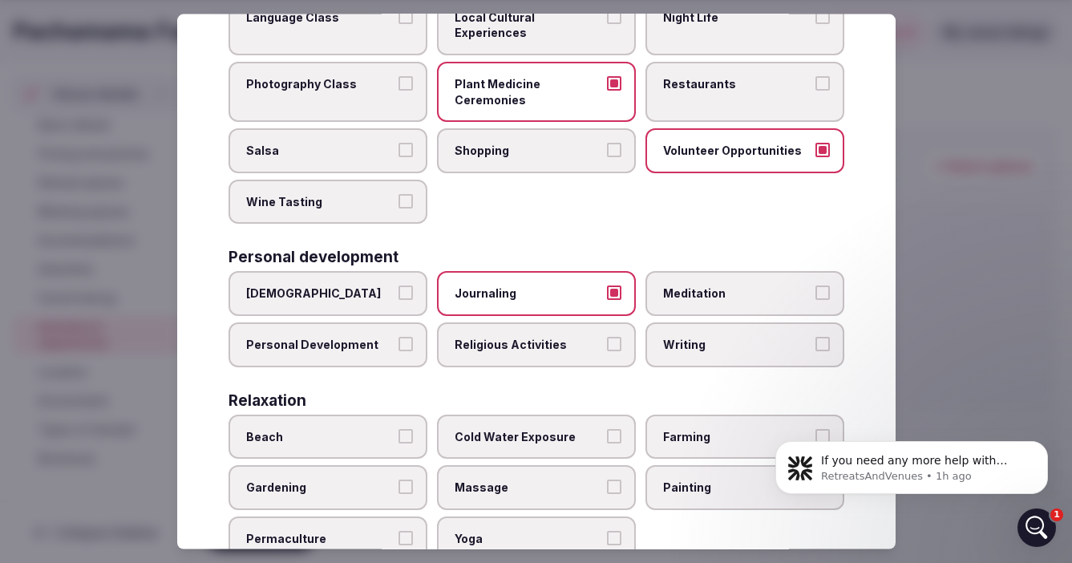
click at [751, 285] on span "Meditation" at bounding box center [736, 293] width 147 height 16
click at [815, 285] on button "Meditation" at bounding box center [822, 292] width 14 height 14
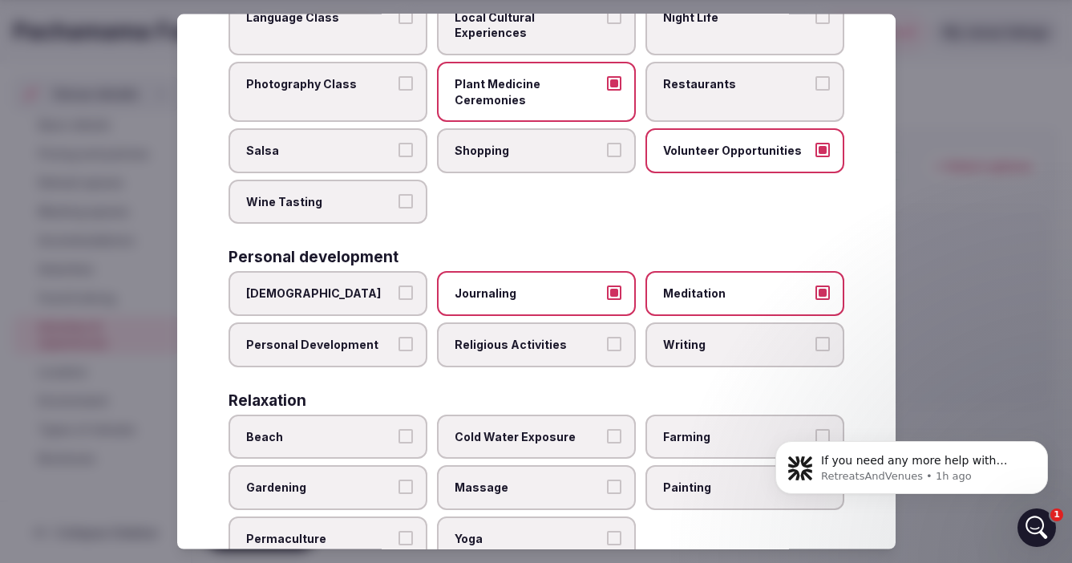
click at [408, 336] on button "Personal Development" at bounding box center [405, 343] width 14 height 14
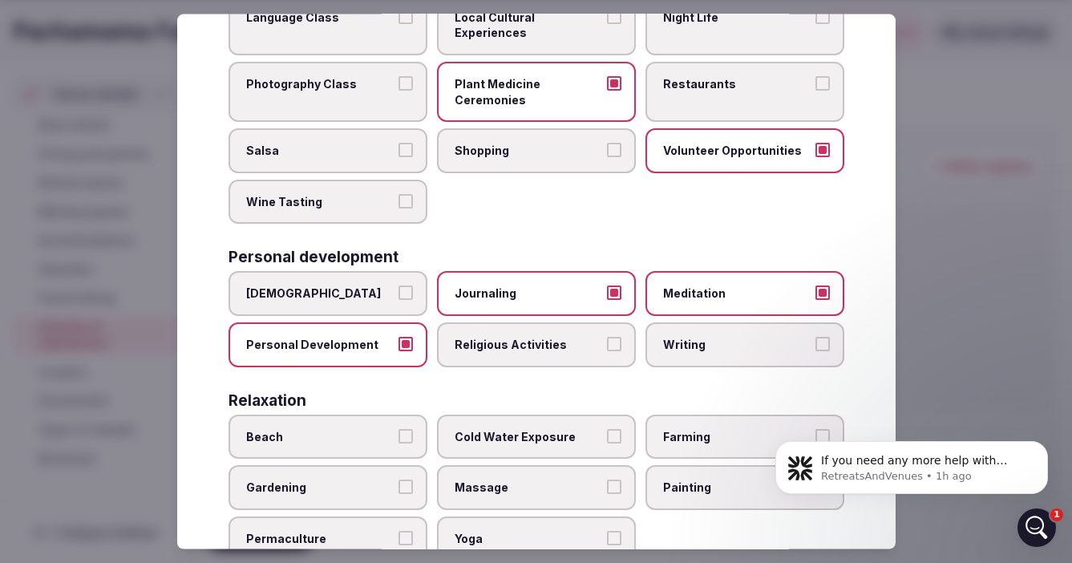
click at [784, 336] on span "Writing" at bounding box center [736, 344] width 147 height 16
click at [815, 336] on button "Writing" at bounding box center [822, 343] width 14 height 14
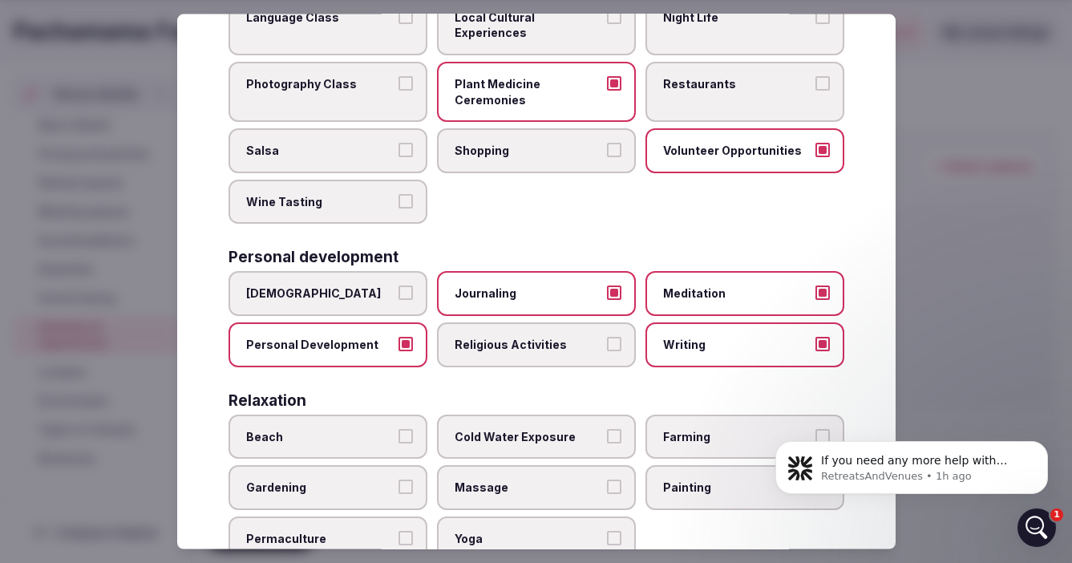
click at [400, 428] on button "Beach" at bounding box center [405, 435] width 14 height 14
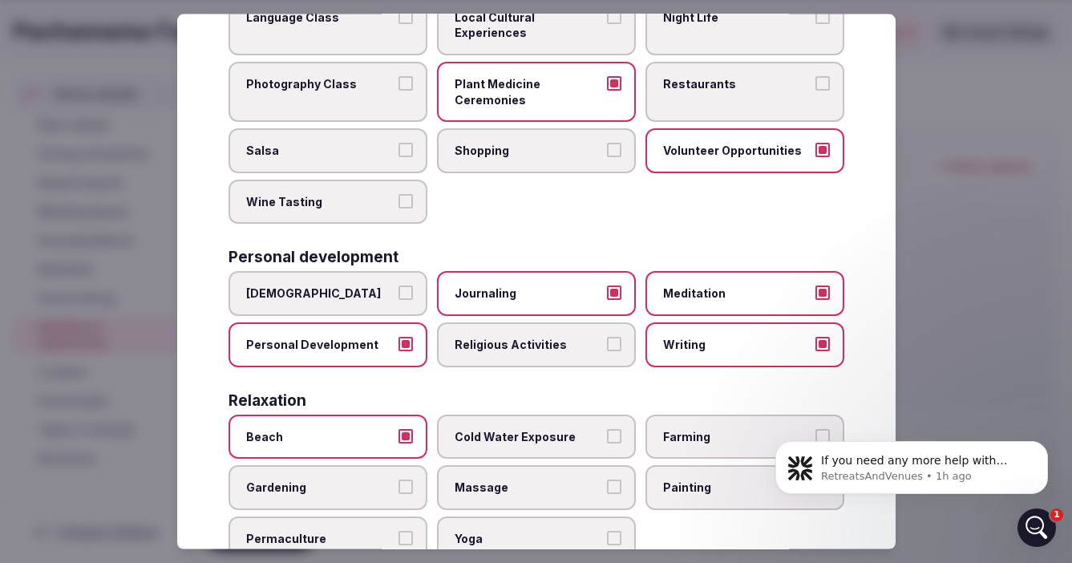
click at [398, 479] on button "Gardening" at bounding box center [405, 486] width 14 height 14
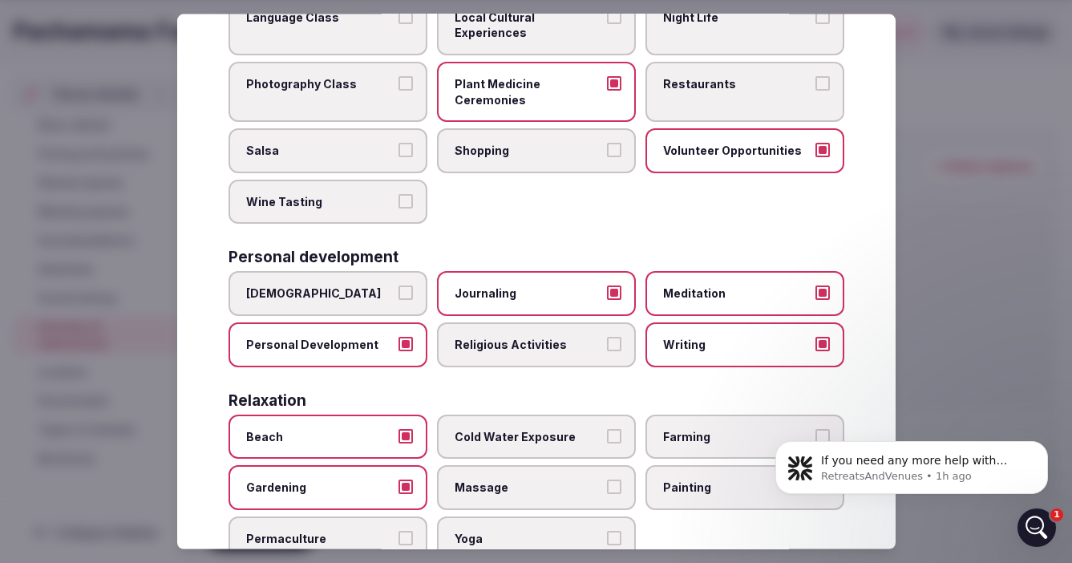
click at [579, 479] on span "Massage" at bounding box center [527, 487] width 147 height 16
click at [607, 479] on button "Massage" at bounding box center [614, 486] width 14 height 14
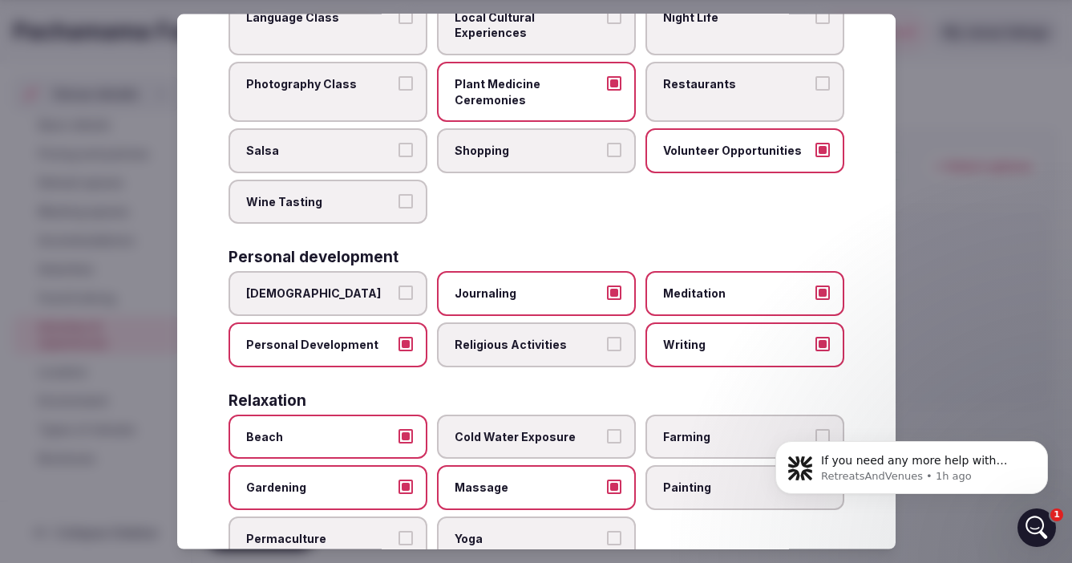
click at [717, 428] on span "Farming" at bounding box center [736, 436] width 147 height 16
click at [815, 428] on button "Farming" at bounding box center [822, 435] width 14 height 14
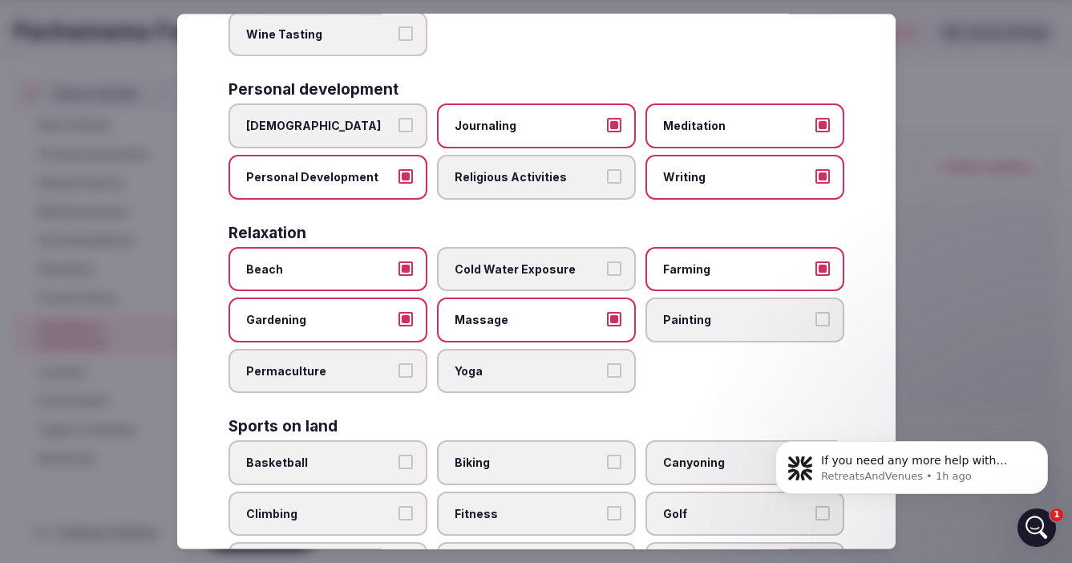
scroll to position [408, 0]
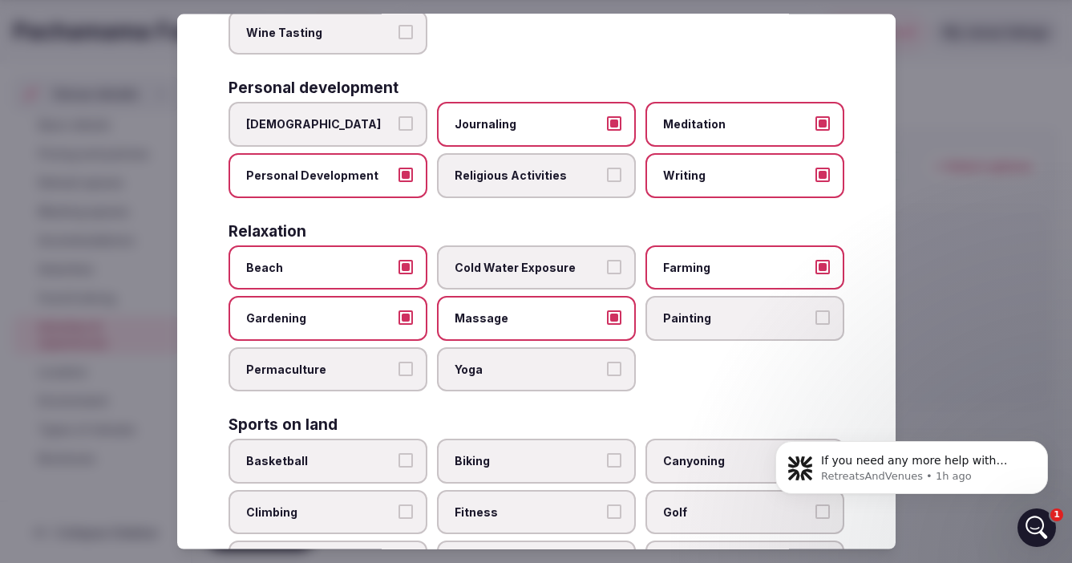
click at [616, 361] on button "Yoga" at bounding box center [614, 368] width 14 height 14
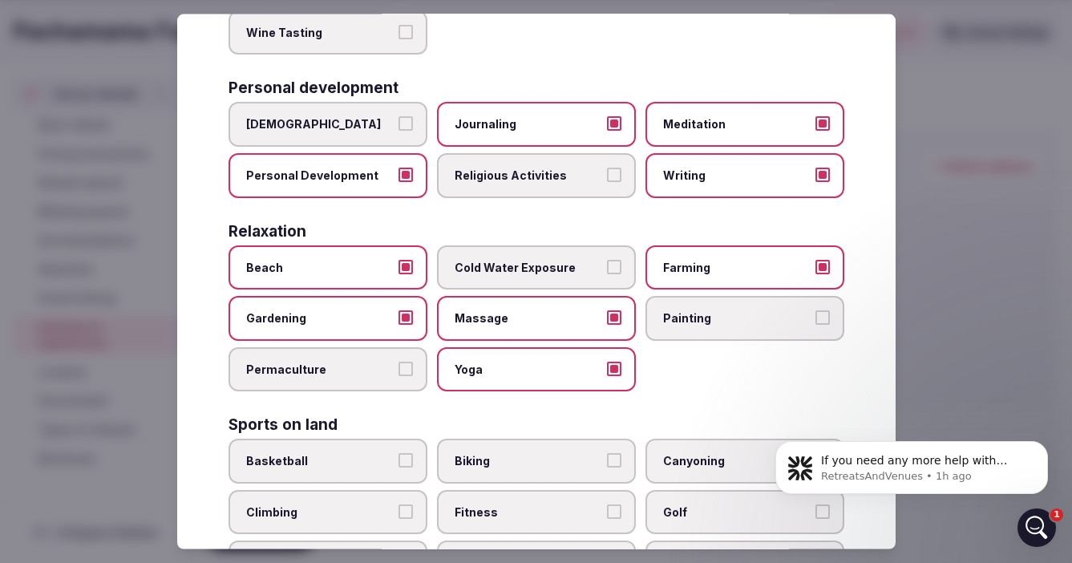
click at [410, 361] on button "Permaculture" at bounding box center [405, 368] width 14 height 14
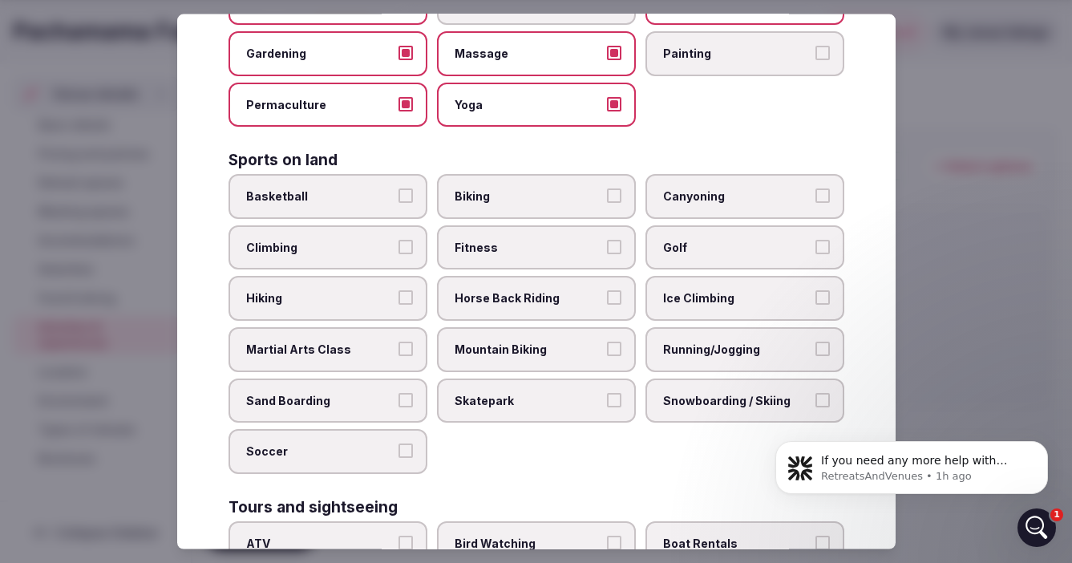
scroll to position [674, 0]
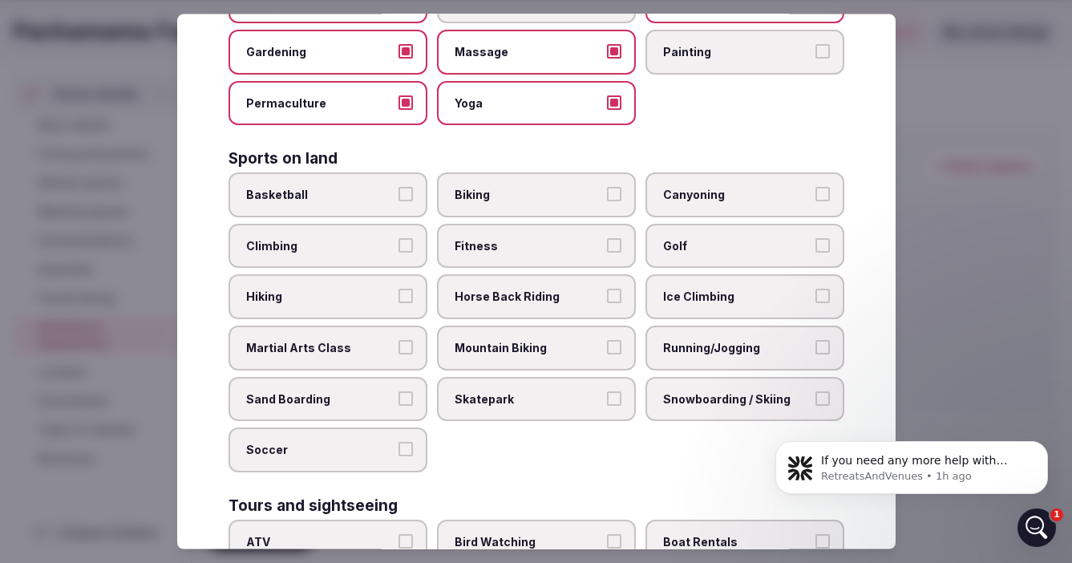
click at [344, 289] on span "Hiking" at bounding box center [319, 297] width 147 height 16
click at [398, 289] on button "Hiking" at bounding box center [405, 296] width 14 height 14
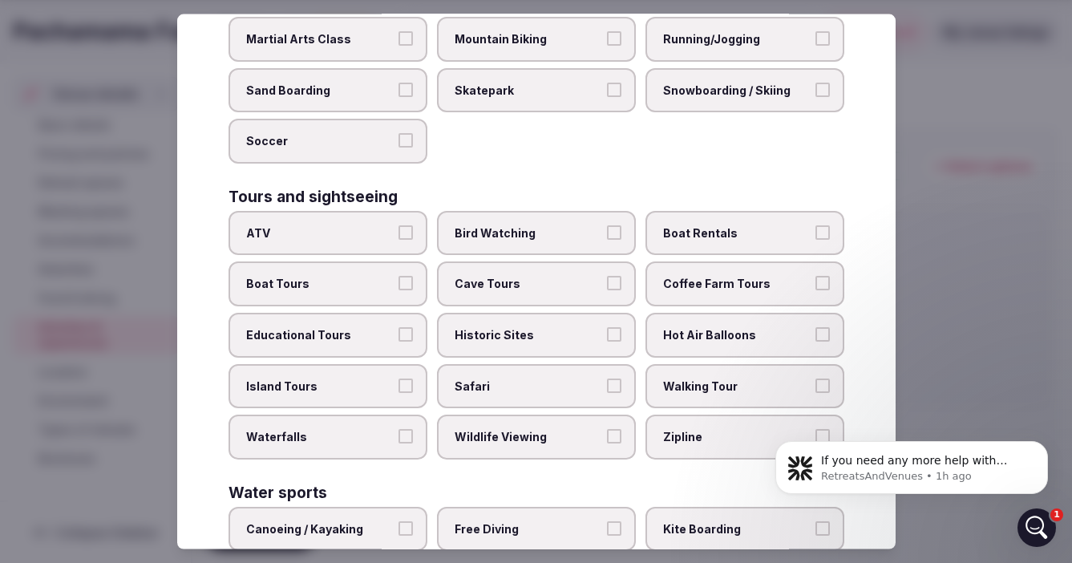
scroll to position [1003, 0]
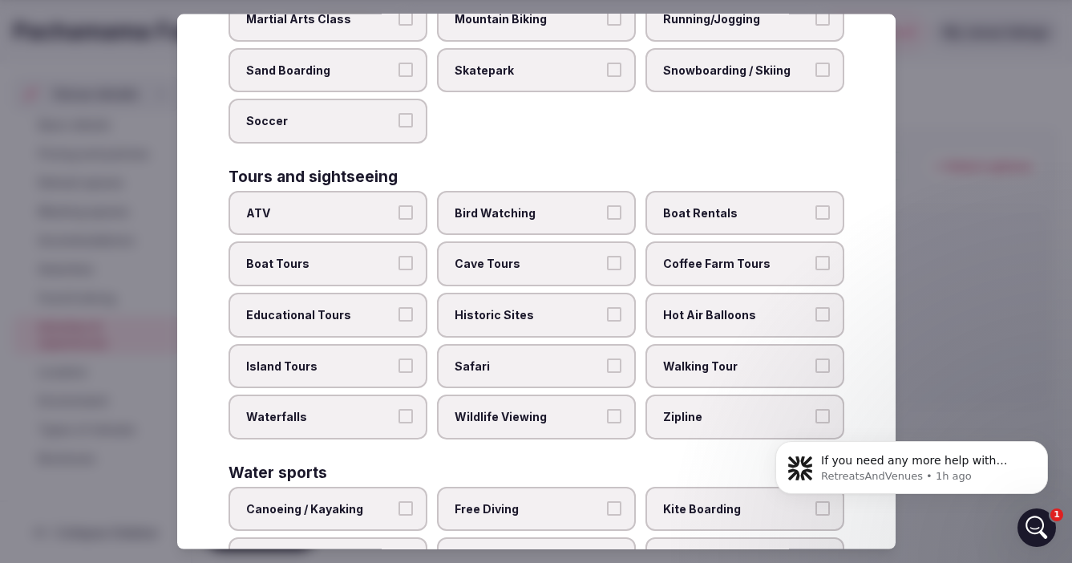
click at [764, 204] on span "Boat Rentals" at bounding box center [736, 212] width 147 height 16
click at [815, 204] on button "Boat Rentals" at bounding box center [822, 211] width 14 height 14
click at [613, 204] on button "Bird Watching" at bounding box center [614, 211] width 14 height 14
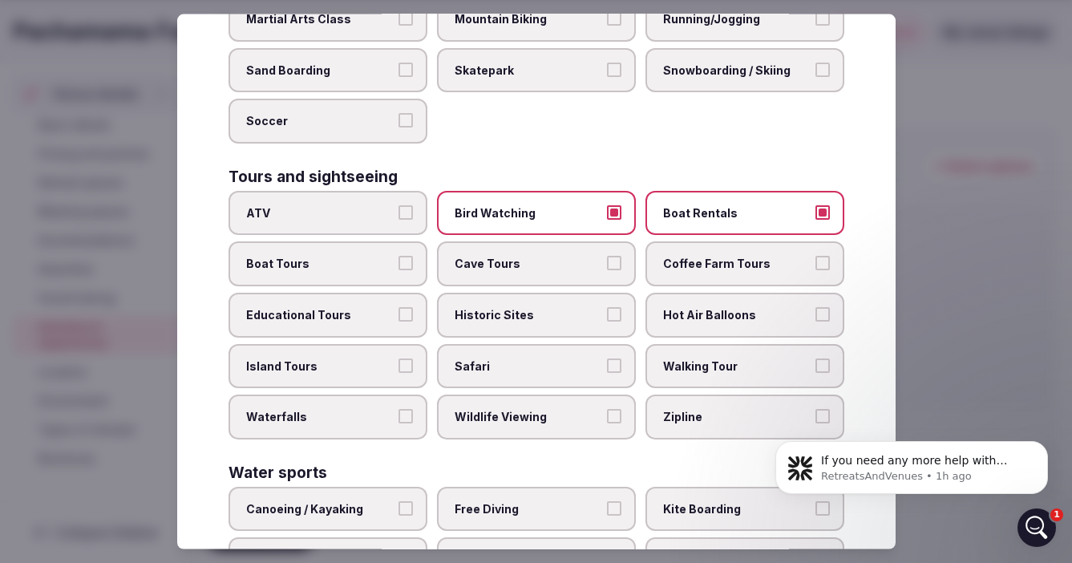
click at [571, 256] on span "Cave Tours" at bounding box center [527, 264] width 147 height 16
click at [607, 256] on button "Cave Tours" at bounding box center [614, 263] width 14 height 14
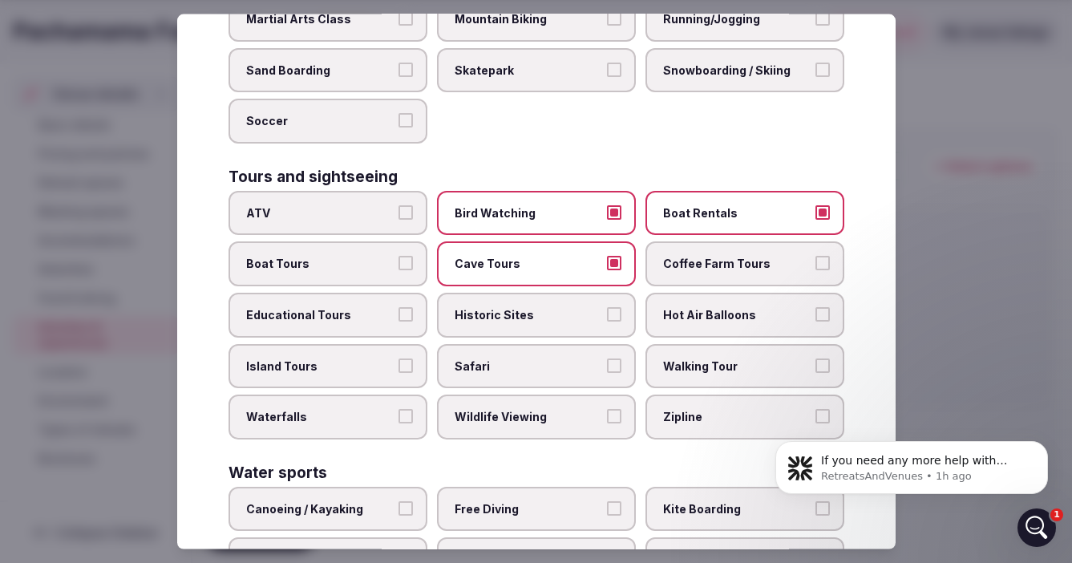
click at [396, 241] on label "Boat Tours" at bounding box center [327, 263] width 199 height 45
click at [398, 256] on button "Boat Tours" at bounding box center [405, 263] width 14 height 14
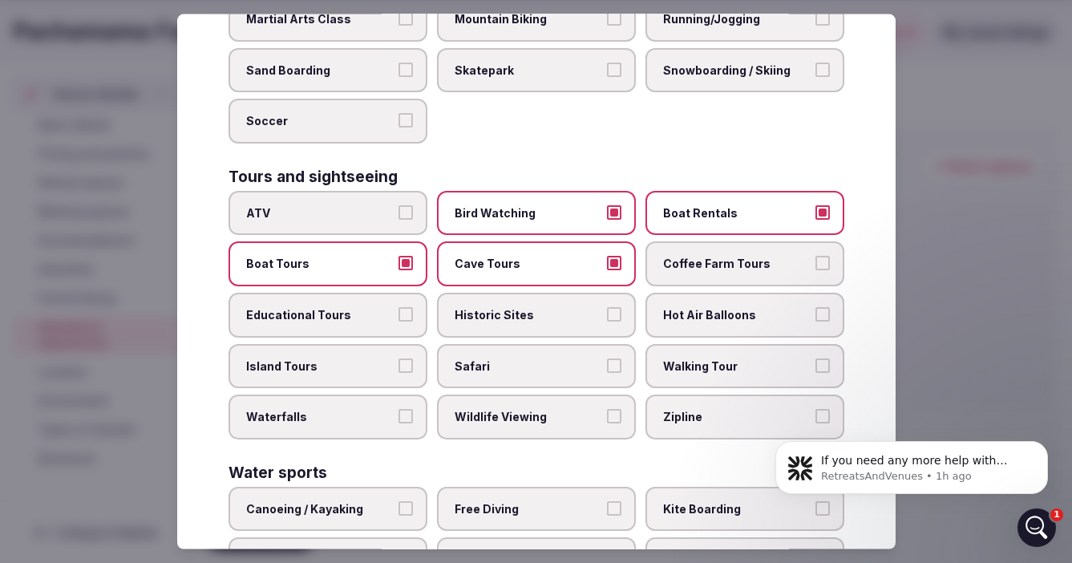
click at [541, 307] on span "Historic Sites" at bounding box center [527, 315] width 147 height 16
click at [607, 307] on button "Historic Sites" at bounding box center [614, 314] width 14 height 14
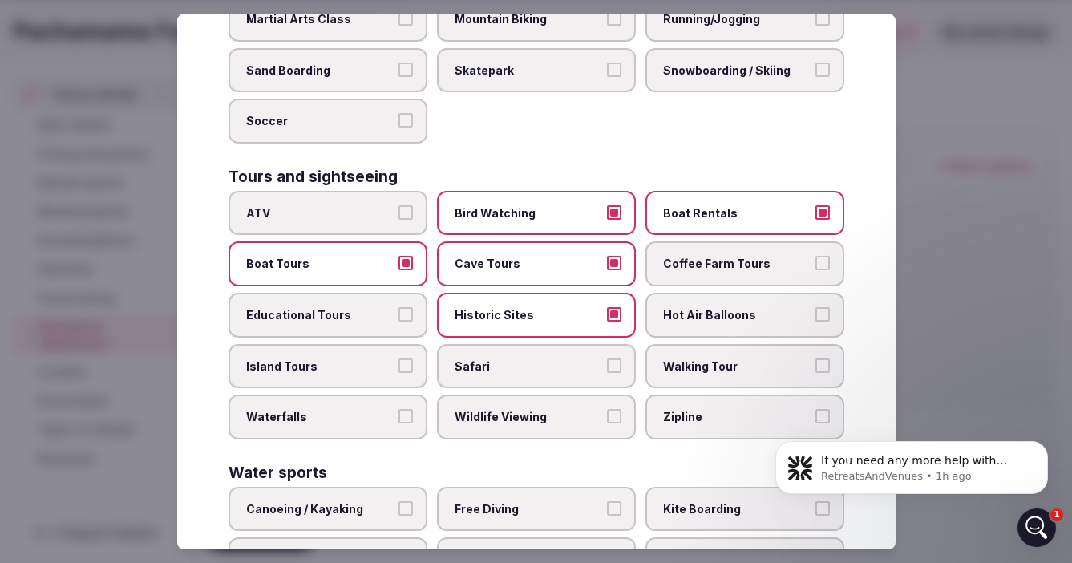
click at [383, 409] on span "Waterfalls" at bounding box center [319, 417] width 147 height 16
click at [398, 409] on button "Waterfalls" at bounding box center [405, 416] width 14 height 14
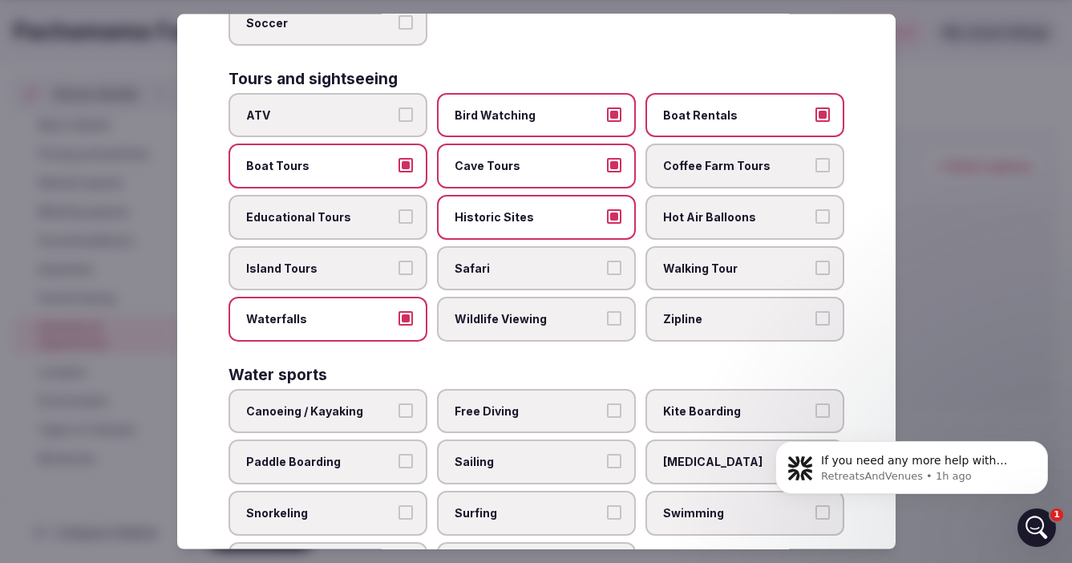
scroll to position [1160, 0]
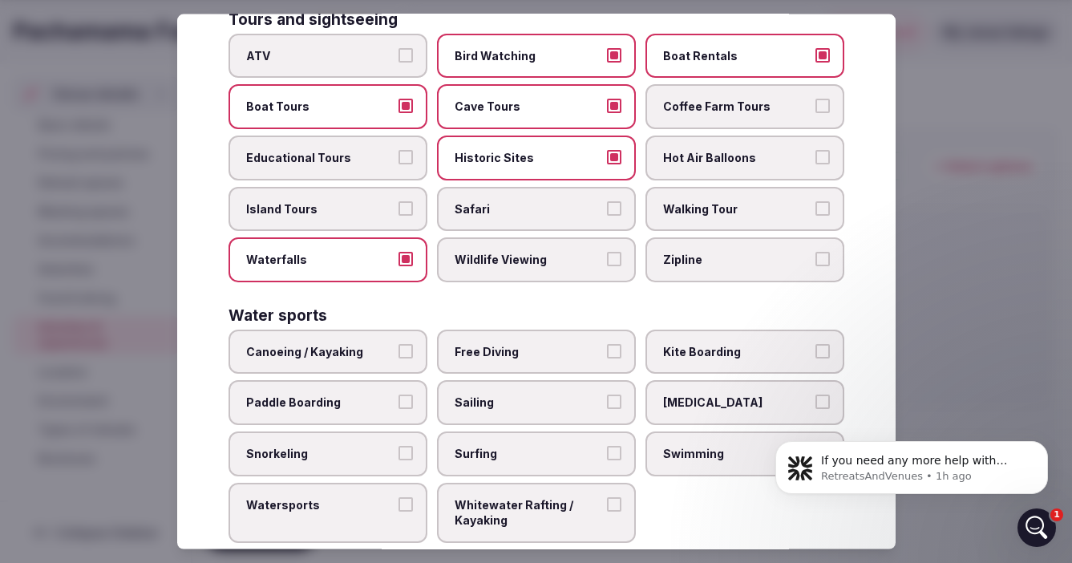
click at [393, 343] on span "Canoeing / Kayaking" at bounding box center [319, 351] width 147 height 16
click at [398, 343] on button "Canoeing / Kayaking" at bounding box center [405, 350] width 14 height 14
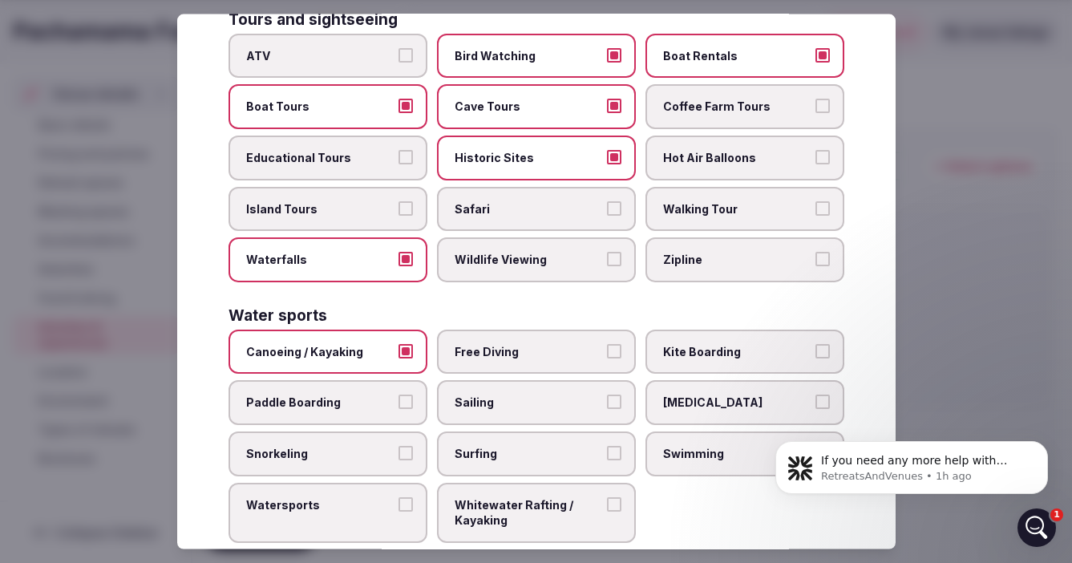
click at [612, 394] on button "Sailing" at bounding box center [614, 401] width 14 height 14
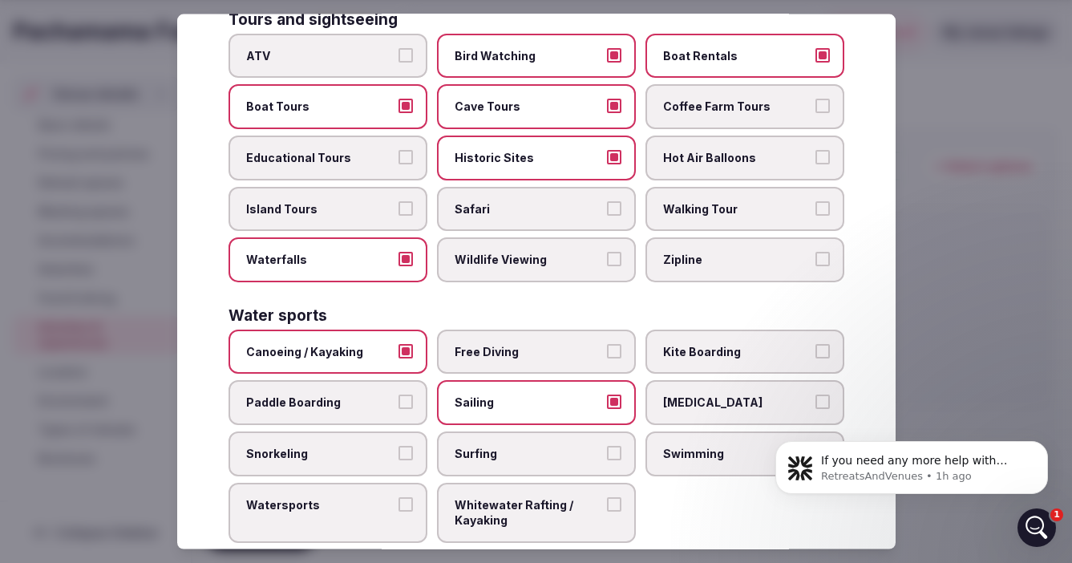
click at [394, 431] on label "Snorkeling" at bounding box center [327, 453] width 199 height 45
click at [398, 446] on button "Snorkeling" at bounding box center [405, 453] width 14 height 14
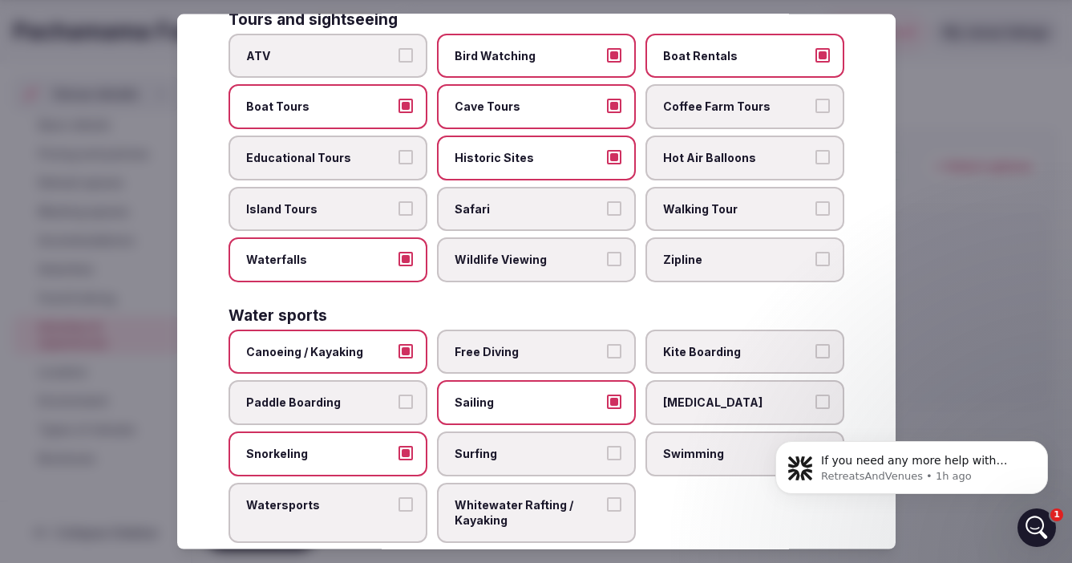
click at [365, 394] on span "Paddle Boarding" at bounding box center [319, 402] width 147 height 16
click at [398, 394] on button "Paddle Boarding" at bounding box center [405, 401] width 14 height 14
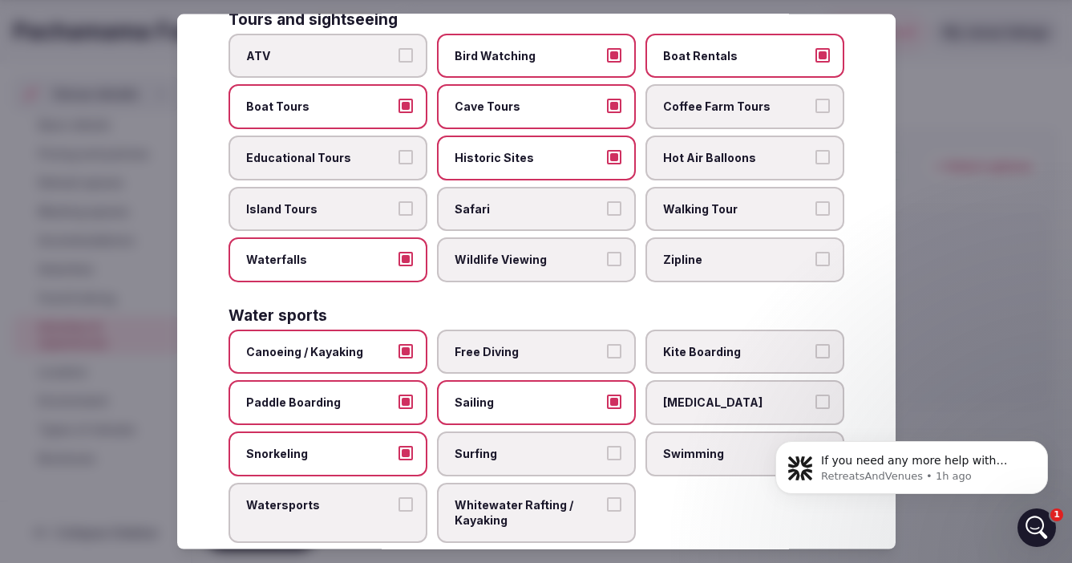
click at [954, 223] on div at bounding box center [536, 281] width 1072 height 563
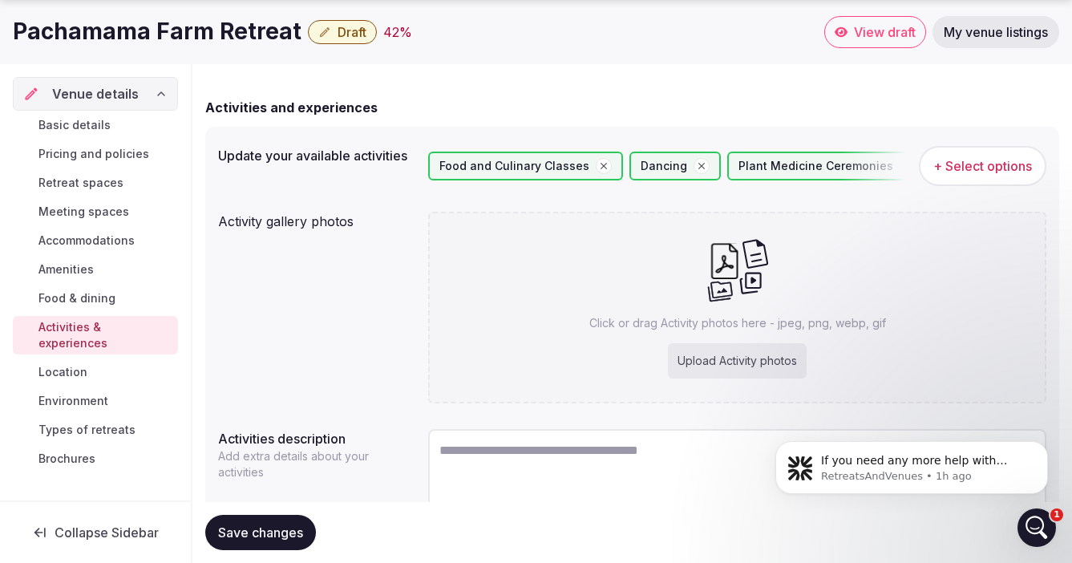
click at [715, 363] on div "Upload Activity photos" at bounding box center [737, 360] width 139 height 35
type input "**********"
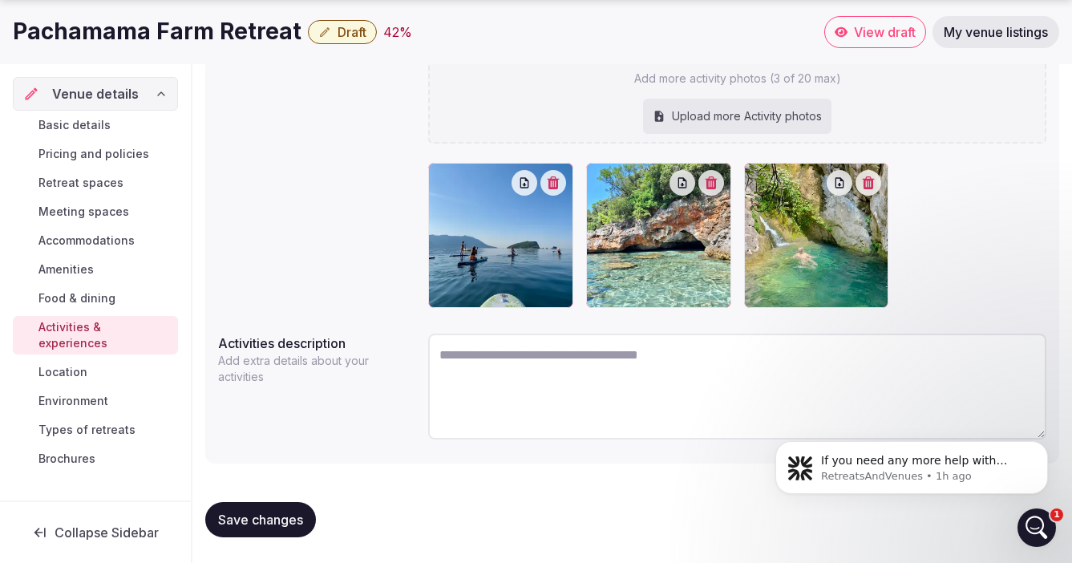
scroll to position [302, 0]
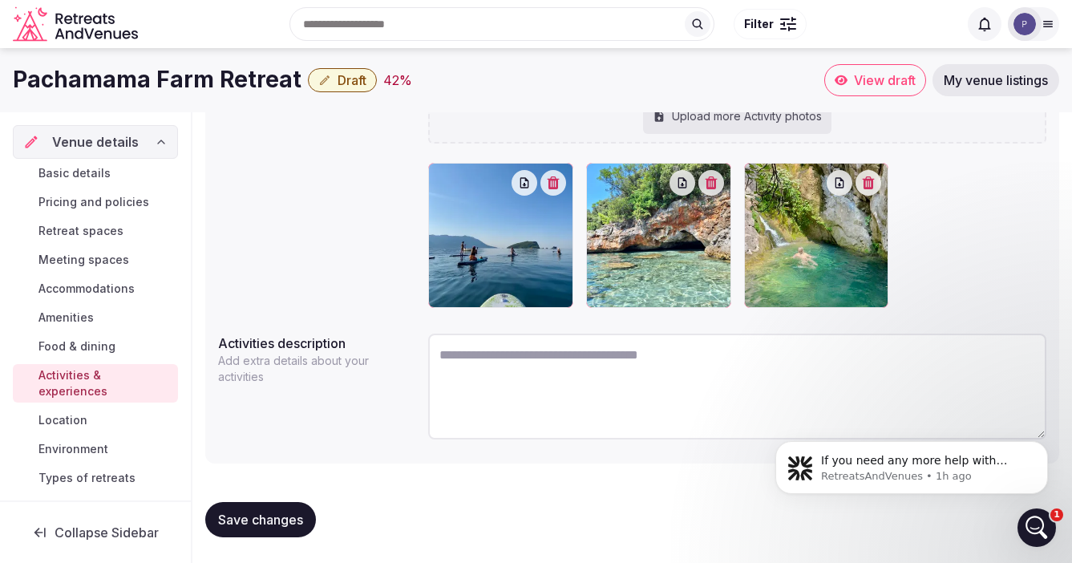
click at [507, 361] on textarea at bounding box center [737, 386] width 618 height 106
paste textarea "**********"
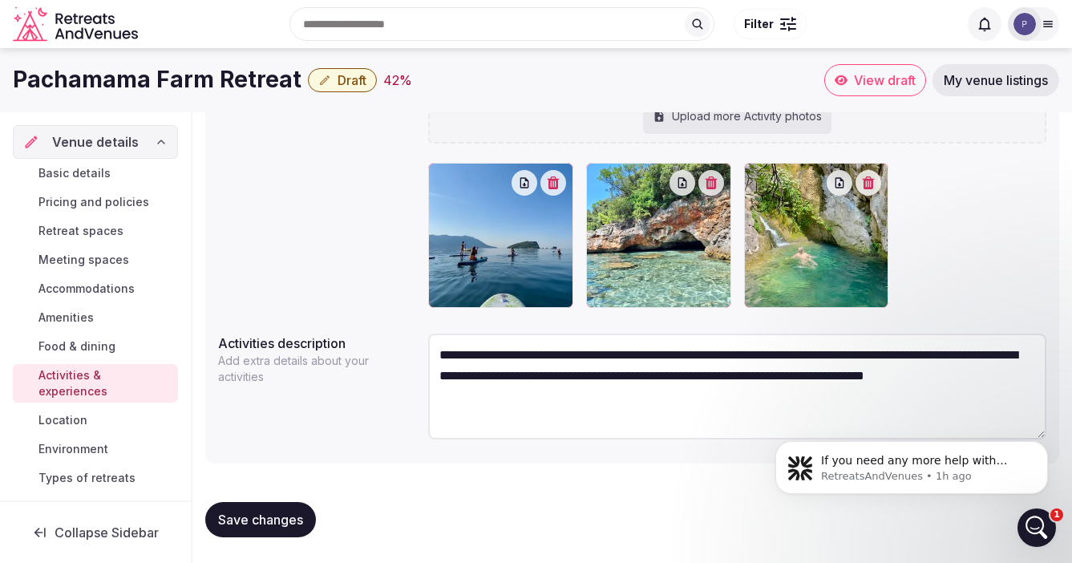
type textarea "**********"
click at [253, 515] on span "Save changes" at bounding box center [260, 519] width 85 height 16
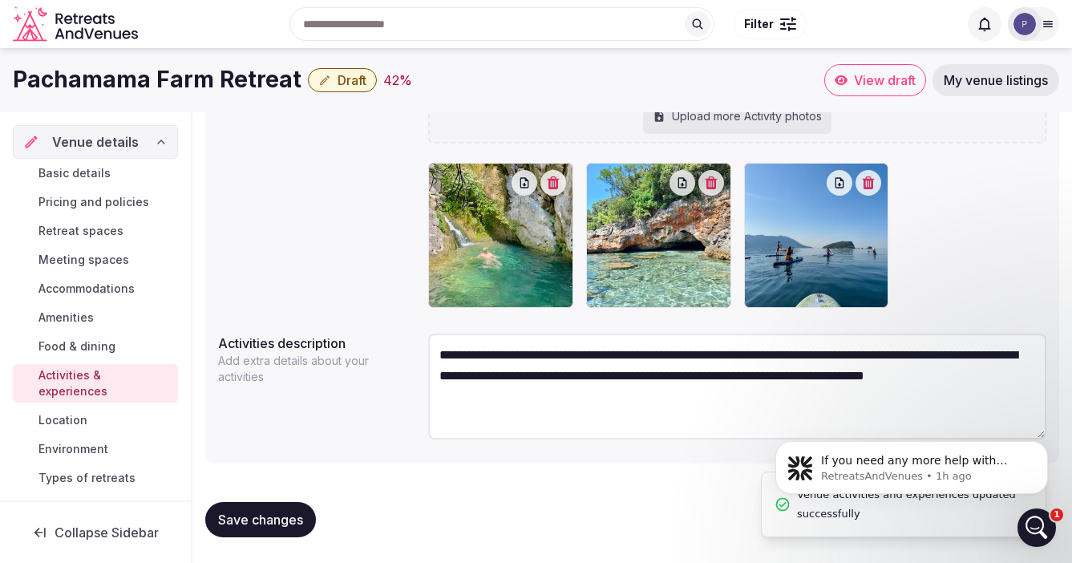
click at [67, 412] on span "Location" at bounding box center [62, 420] width 49 height 16
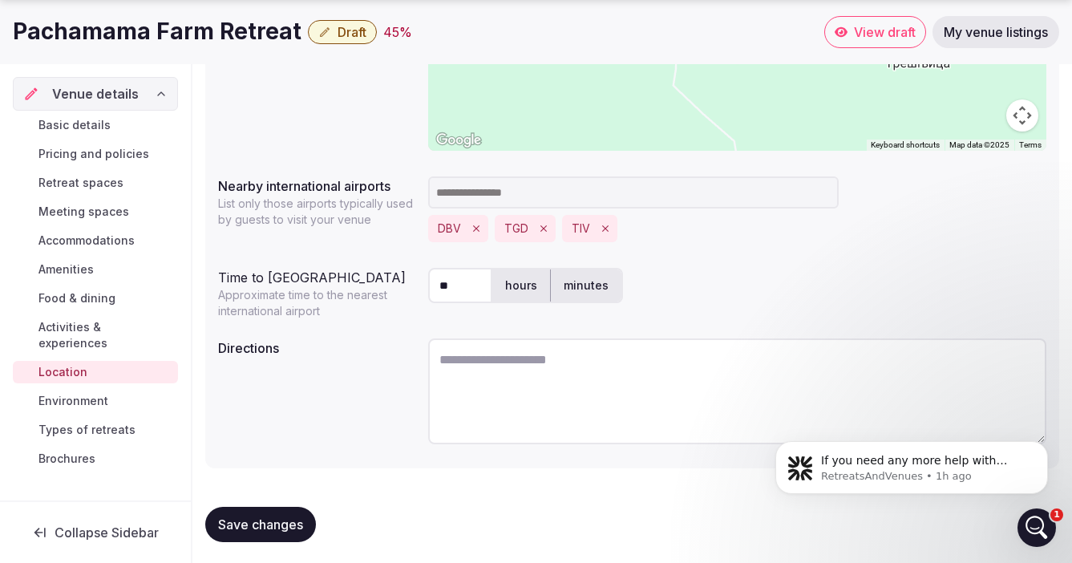
scroll to position [409, 0]
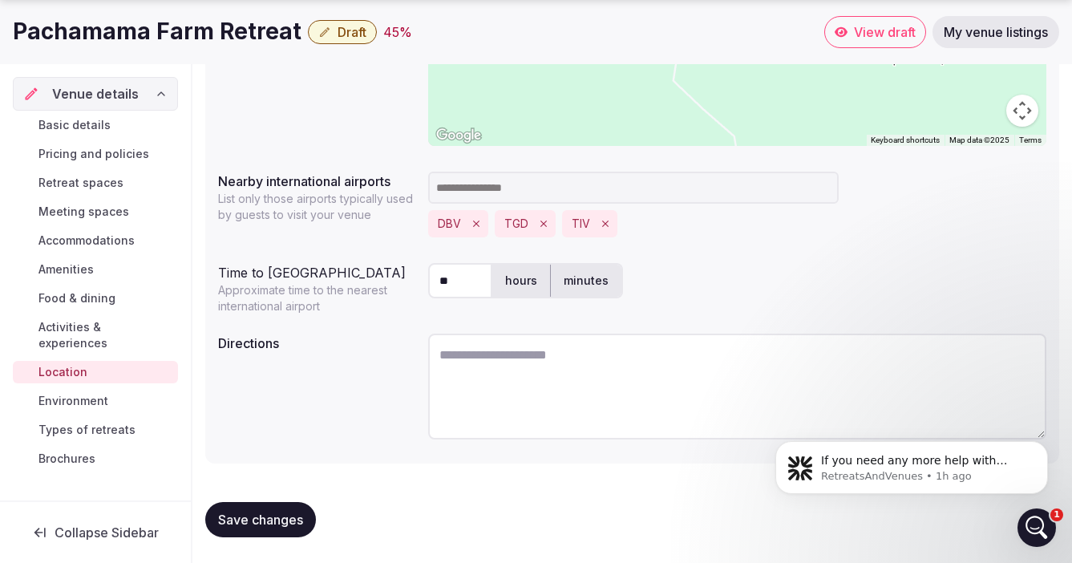
click at [478, 358] on textarea at bounding box center [737, 386] width 618 height 106
type textarea "**********"
click at [245, 519] on span "Save changes" at bounding box center [260, 519] width 85 height 16
click at [67, 393] on span "Environment" at bounding box center [73, 401] width 70 height 16
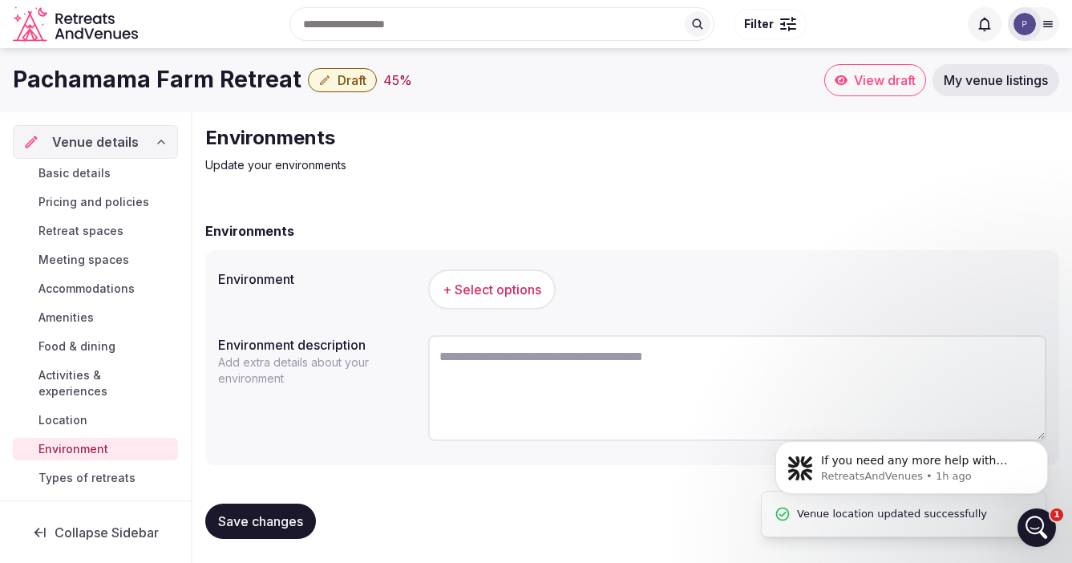
scroll to position [2, 0]
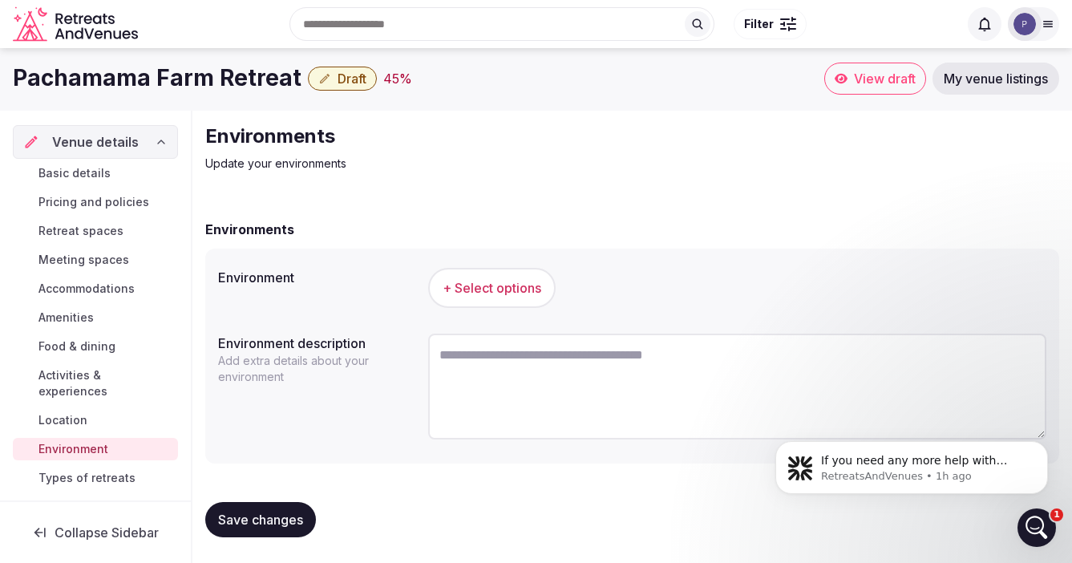
click at [537, 358] on textarea at bounding box center [737, 386] width 618 height 106
paste textarea "**********"
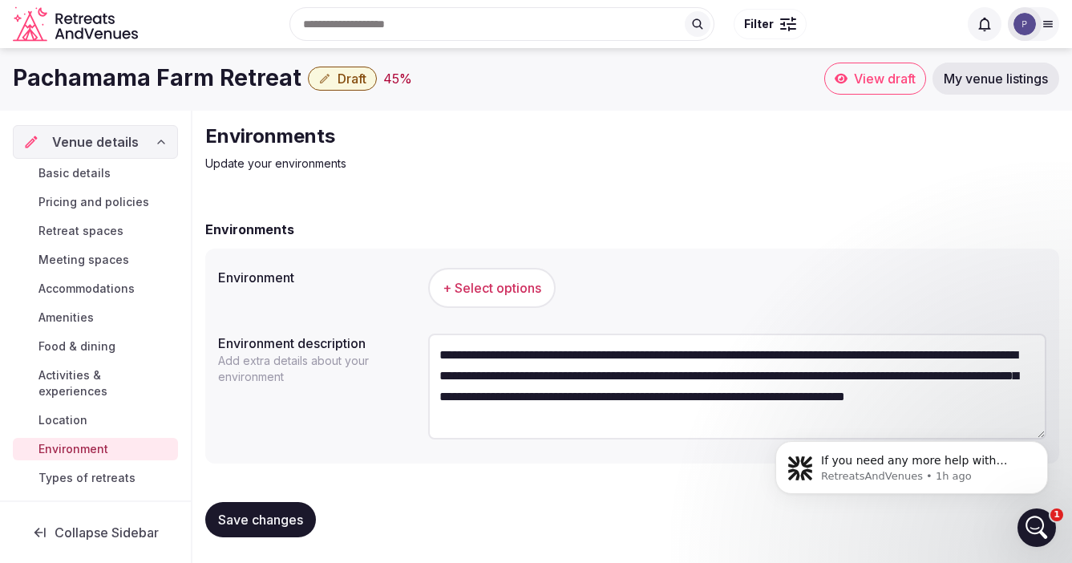
type textarea "**********"
click at [492, 285] on span "+ Select options" at bounding box center [491, 288] width 99 height 18
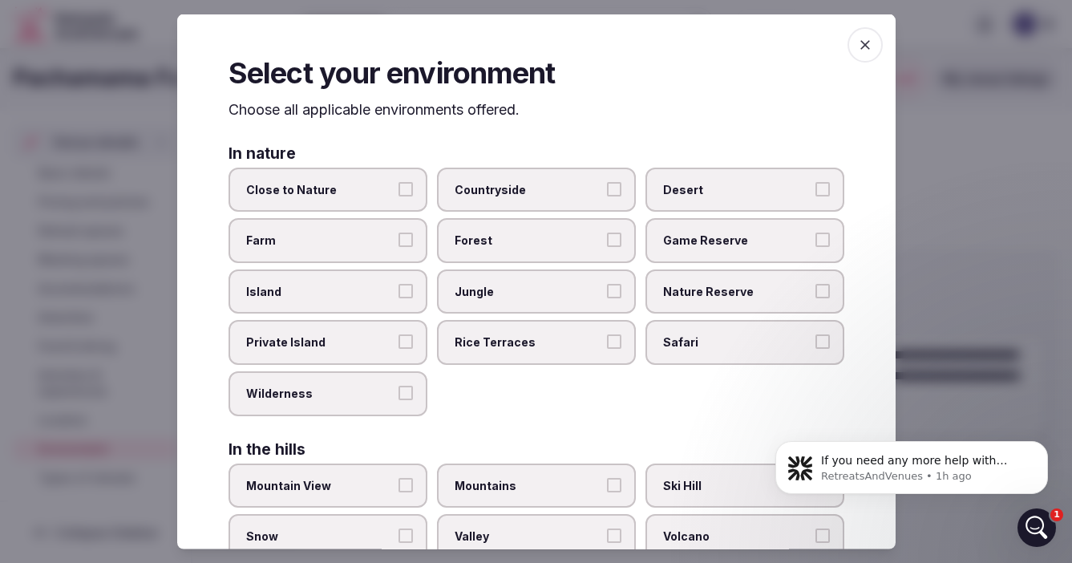
click at [609, 184] on button "Countryside" at bounding box center [614, 188] width 14 height 14
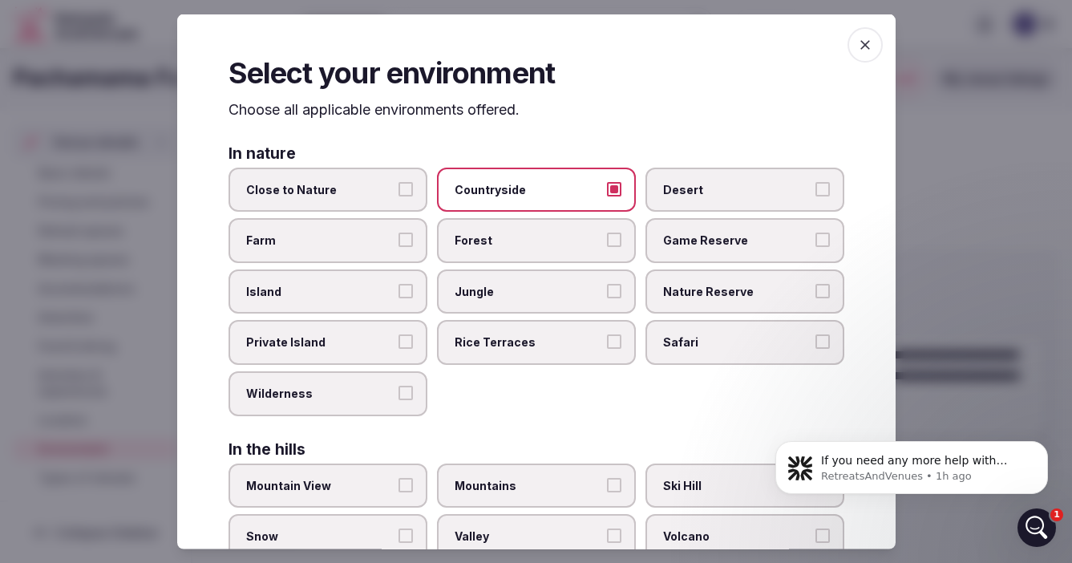
click at [390, 182] on span "Close to Nature" at bounding box center [319, 189] width 147 height 16
click at [398, 182] on button "Close to Nature" at bounding box center [405, 188] width 14 height 14
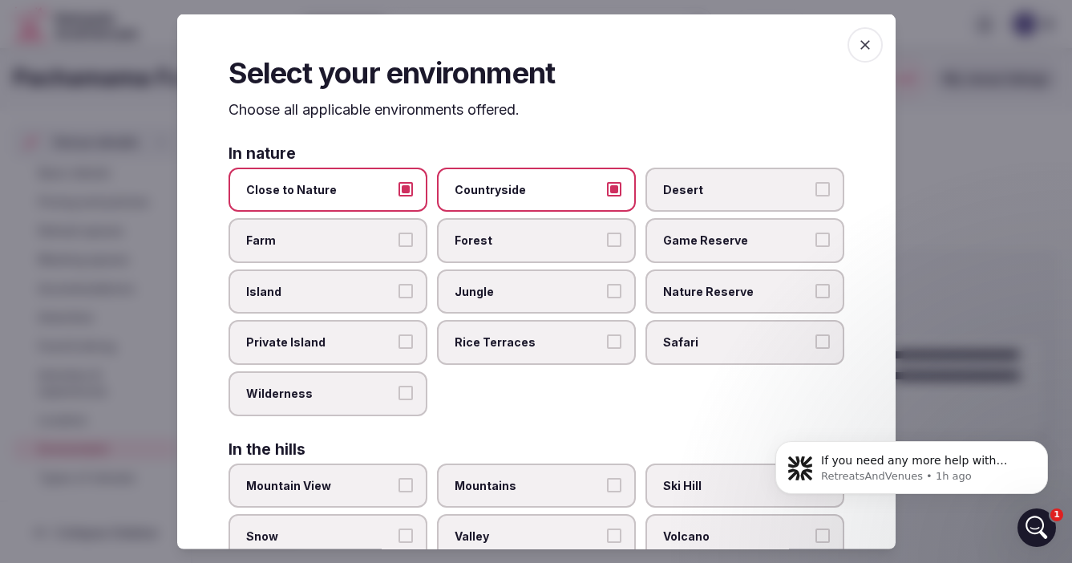
click at [397, 237] on label "Farm" at bounding box center [327, 240] width 199 height 45
click at [398, 237] on button "Farm" at bounding box center [405, 239] width 14 height 14
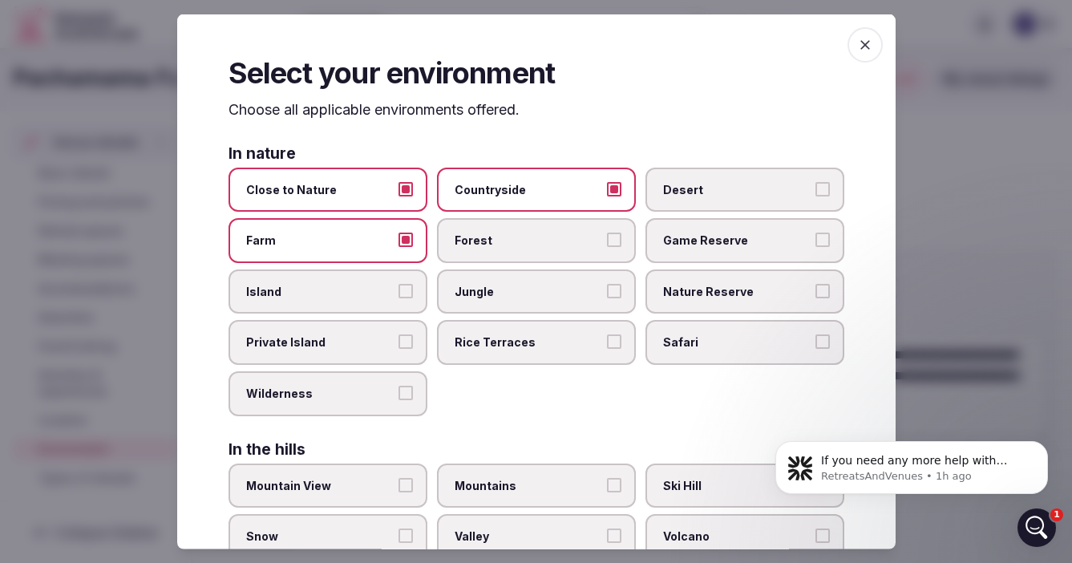
click at [546, 238] on span "Forest" at bounding box center [527, 240] width 147 height 16
click at [607, 238] on button "Forest" at bounding box center [614, 239] width 14 height 14
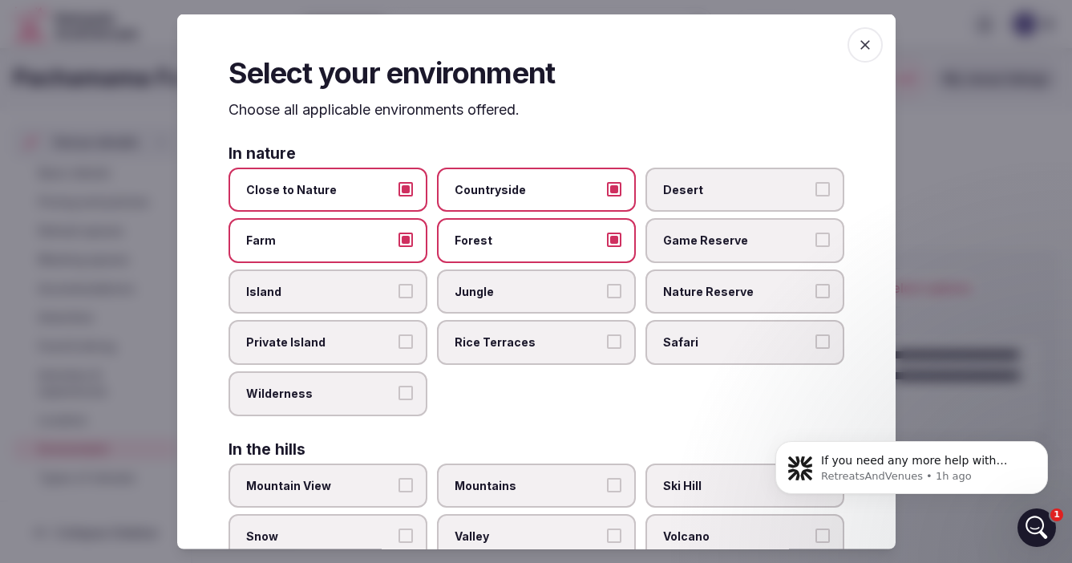
click at [730, 297] on span "Nature Reserve" at bounding box center [736, 291] width 147 height 16
click at [815, 297] on button "Nature Reserve" at bounding box center [822, 290] width 14 height 14
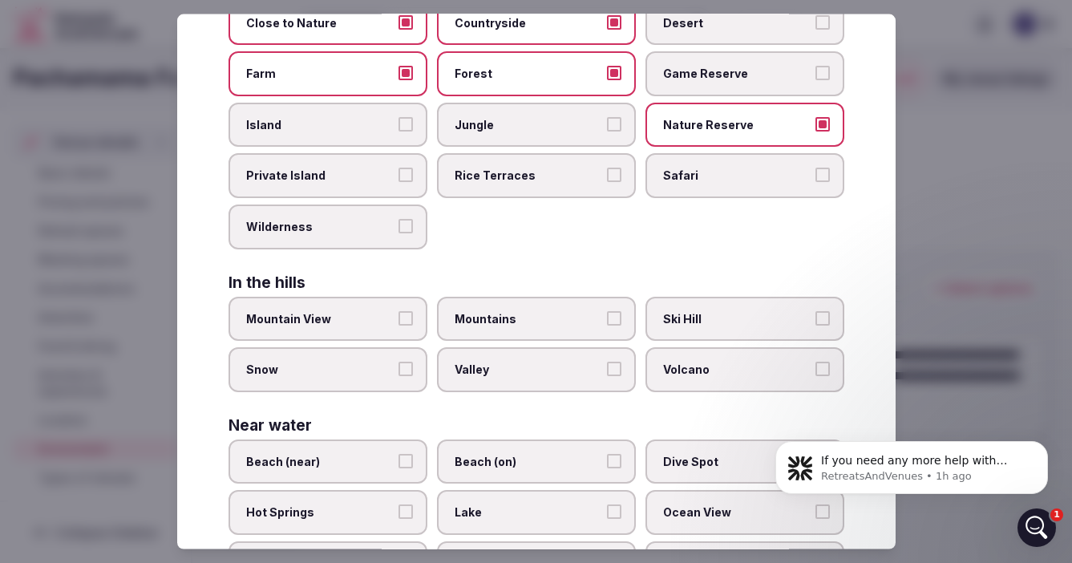
scroll to position [181, 0]
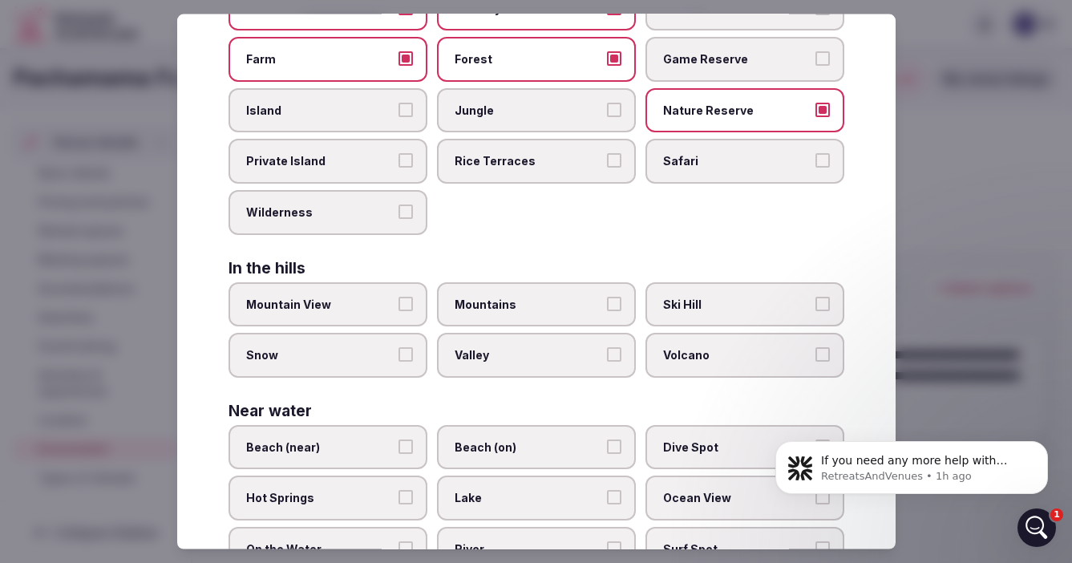
click at [405, 217] on button "Wilderness" at bounding box center [405, 211] width 14 height 14
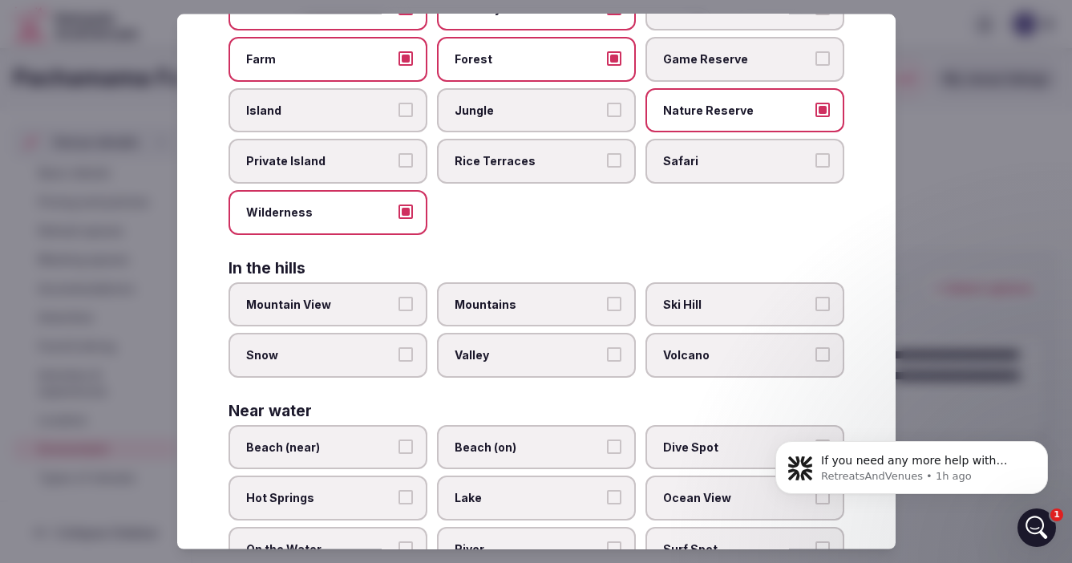
click at [402, 300] on button "Mountain View" at bounding box center [405, 303] width 14 height 14
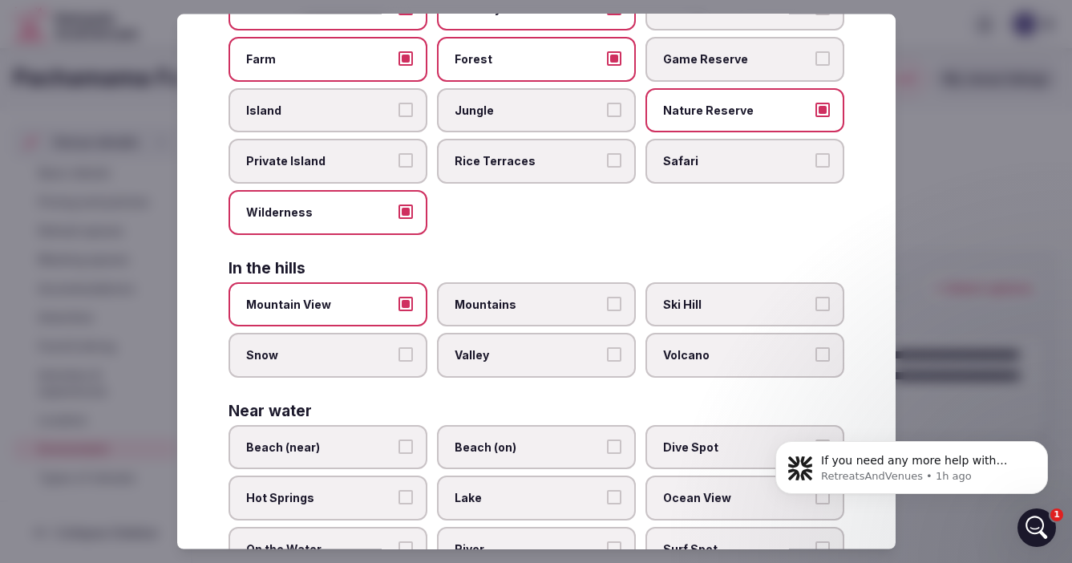
click at [527, 296] on span "Mountains" at bounding box center [527, 304] width 147 height 16
click at [607, 296] on button "Mountains" at bounding box center [614, 303] width 14 height 14
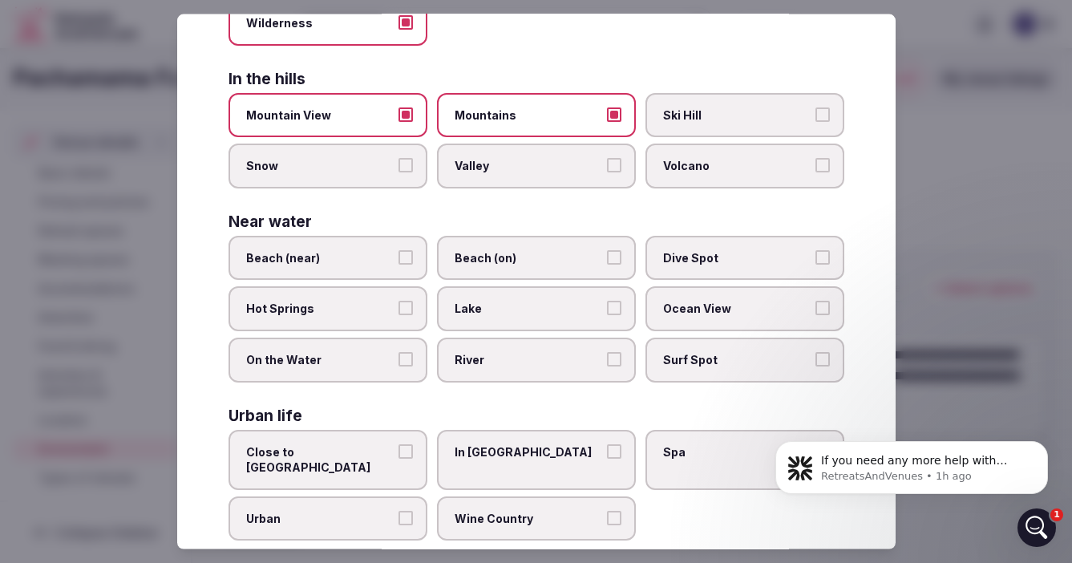
scroll to position [384, 0]
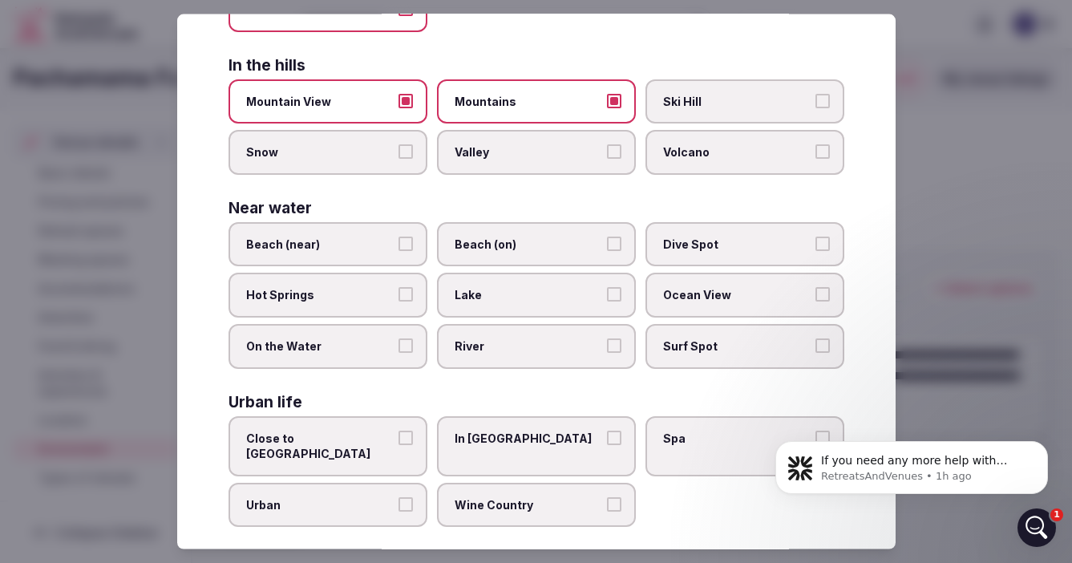
click at [390, 241] on span "Beach (near)" at bounding box center [319, 244] width 147 height 16
click at [398, 241] on button "Beach (near)" at bounding box center [405, 243] width 14 height 14
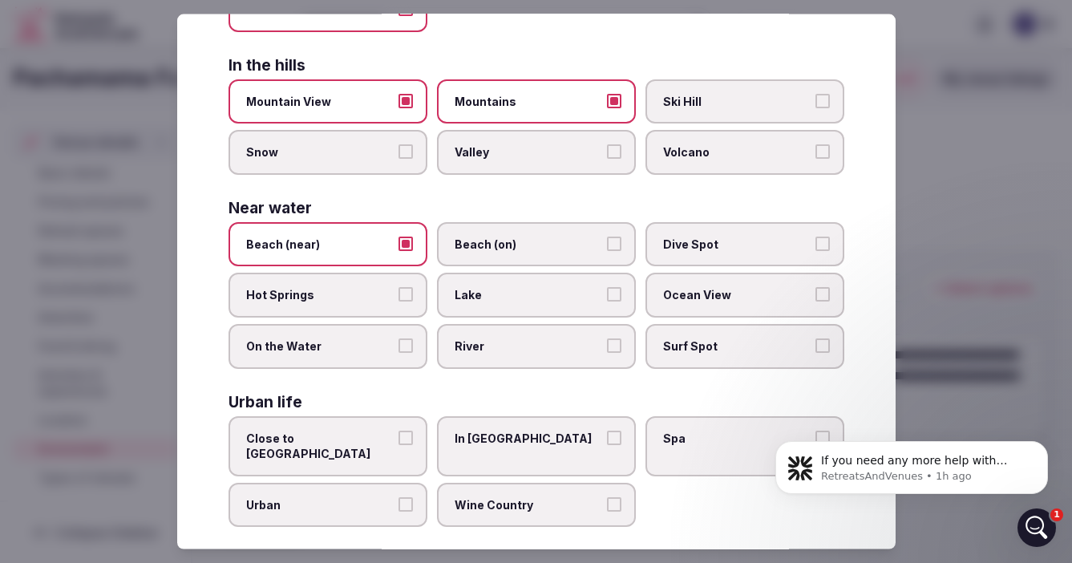
click at [924, 362] on div at bounding box center [536, 281] width 1072 height 563
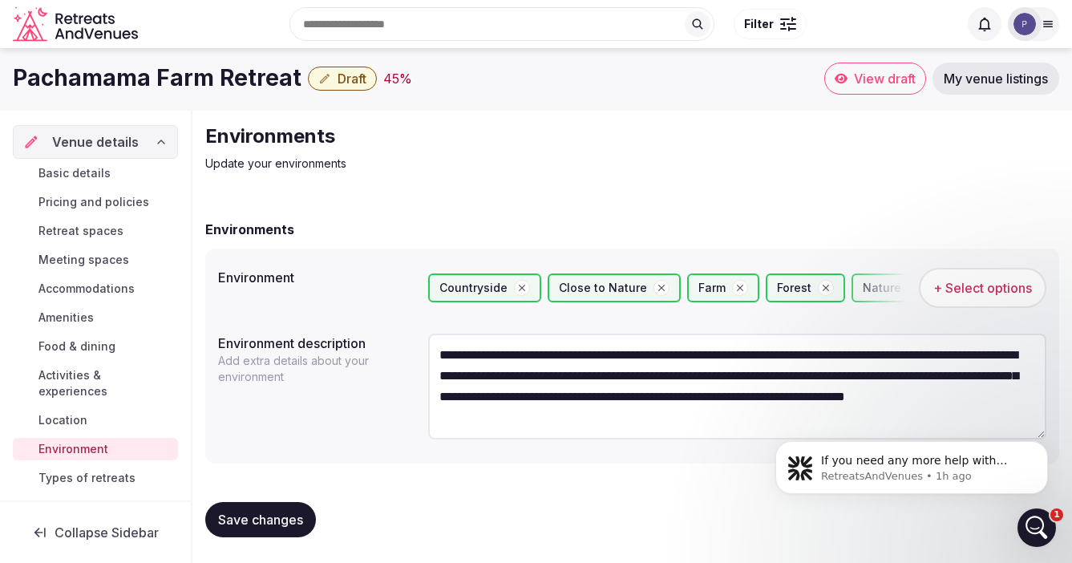
click at [260, 515] on span "Save changes" at bounding box center [260, 519] width 85 height 16
click at [103, 470] on span "Types of retreats" at bounding box center [86, 478] width 97 height 16
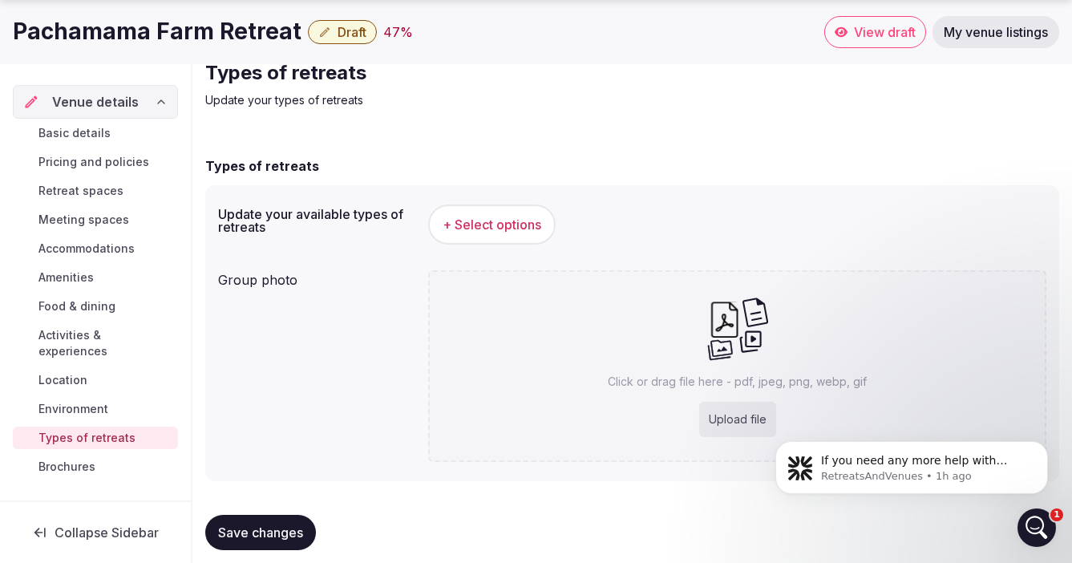
scroll to position [83, 0]
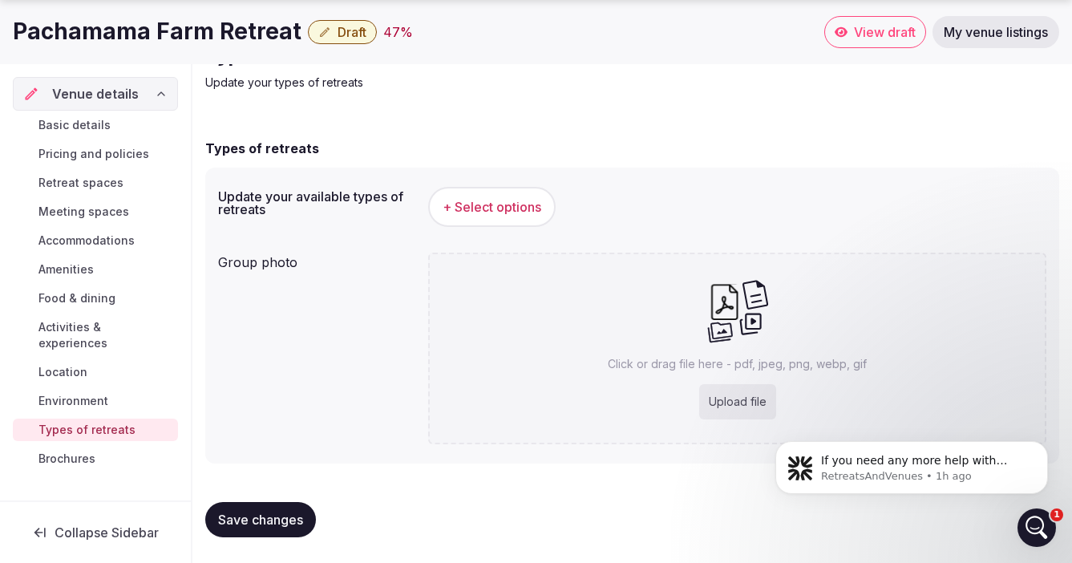
click at [488, 206] on span "+ Select options" at bounding box center [491, 207] width 99 height 18
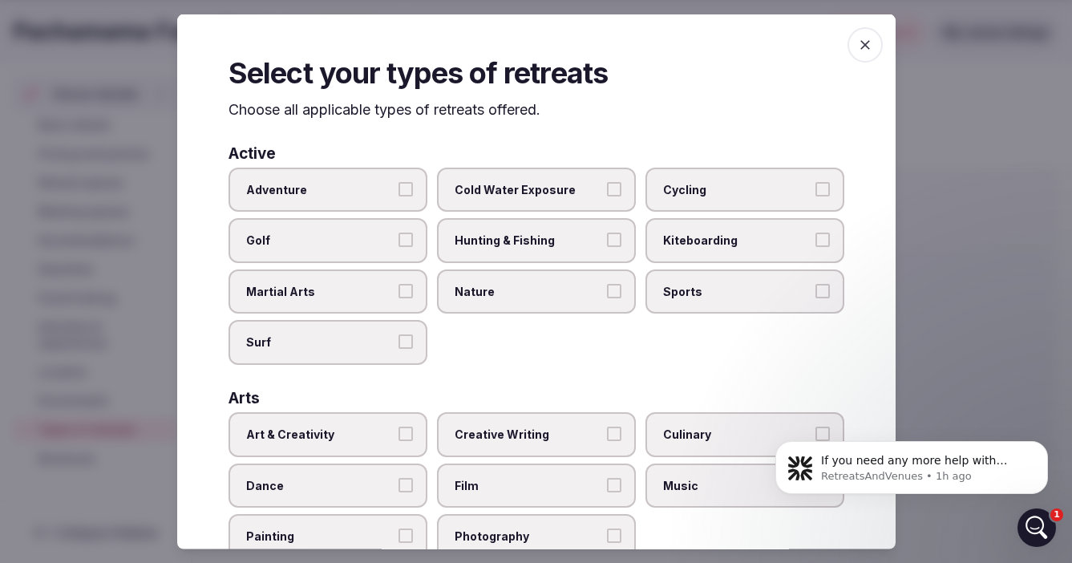
click at [357, 185] on span "Adventure" at bounding box center [319, 189] width 147 height 16
click at [398, 185] on button "Adventure" at bounding box center [405, 188] width 14 height 14
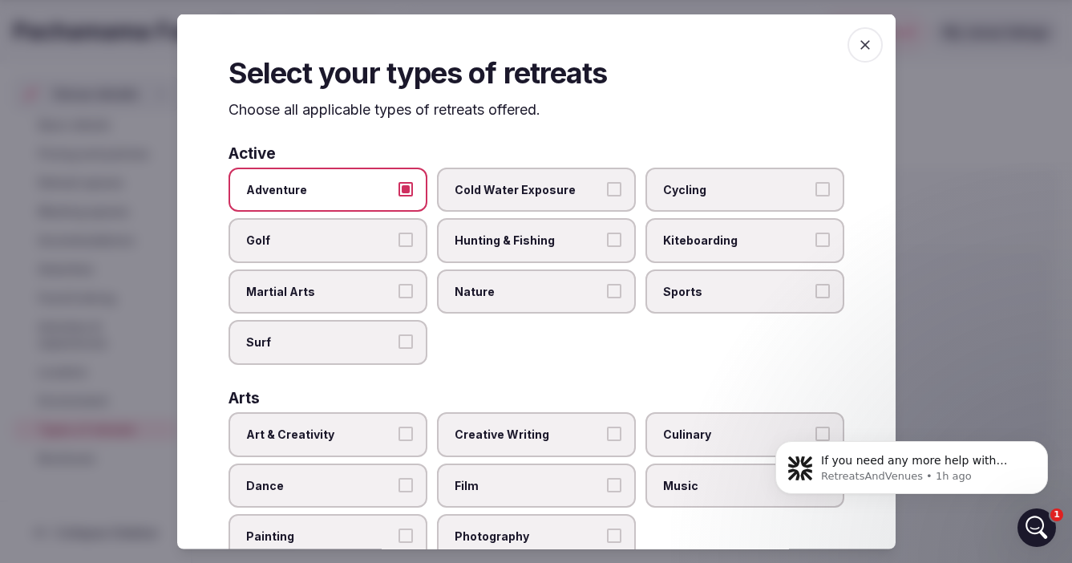
click at [521, 299] on label "Nature" at bounding box center [536, 291] width 199 height 45
click at [607, 297] on button "Nature" at bounding box center [614, 290] width 14 height 14
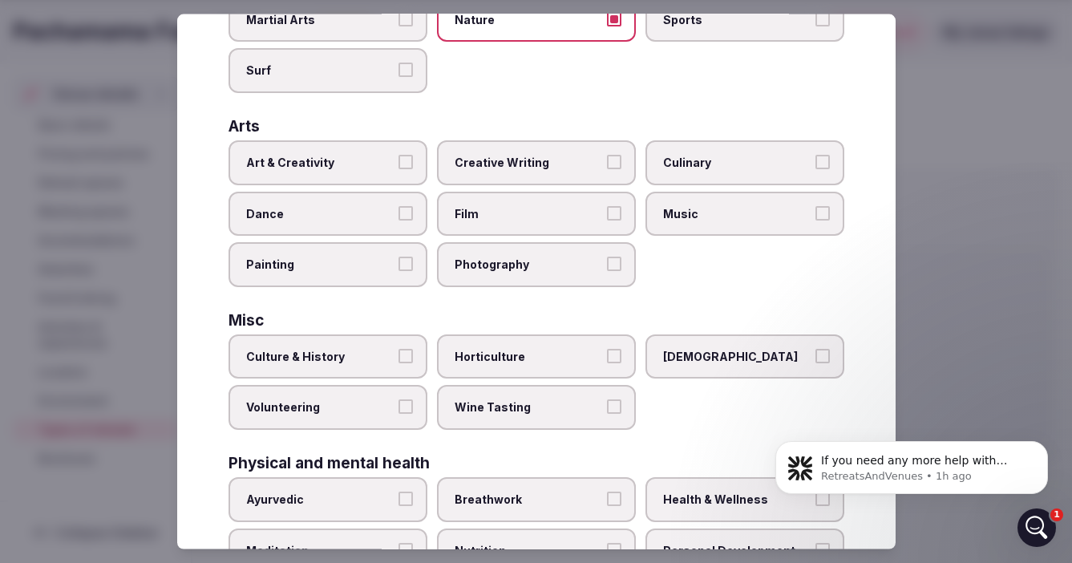
scroll to position [275, 0]
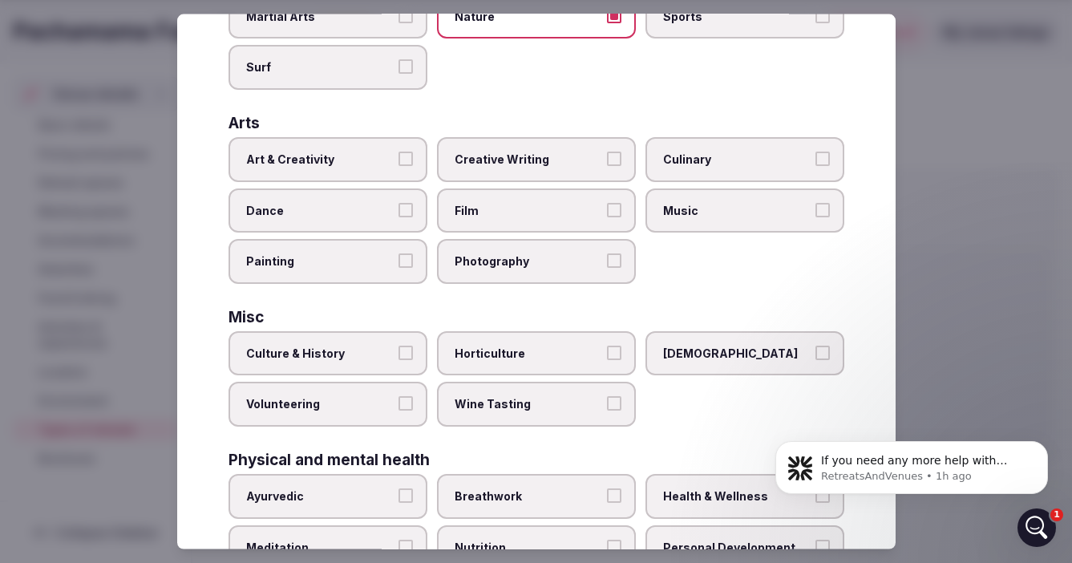
click at [370, 155] on span "Art & Creativity" at bounding box center [319, 159] width 147 height 16
click at [398, 155] on button "Art & Creativity" at bounding box center [405, 158] width 14 height 14
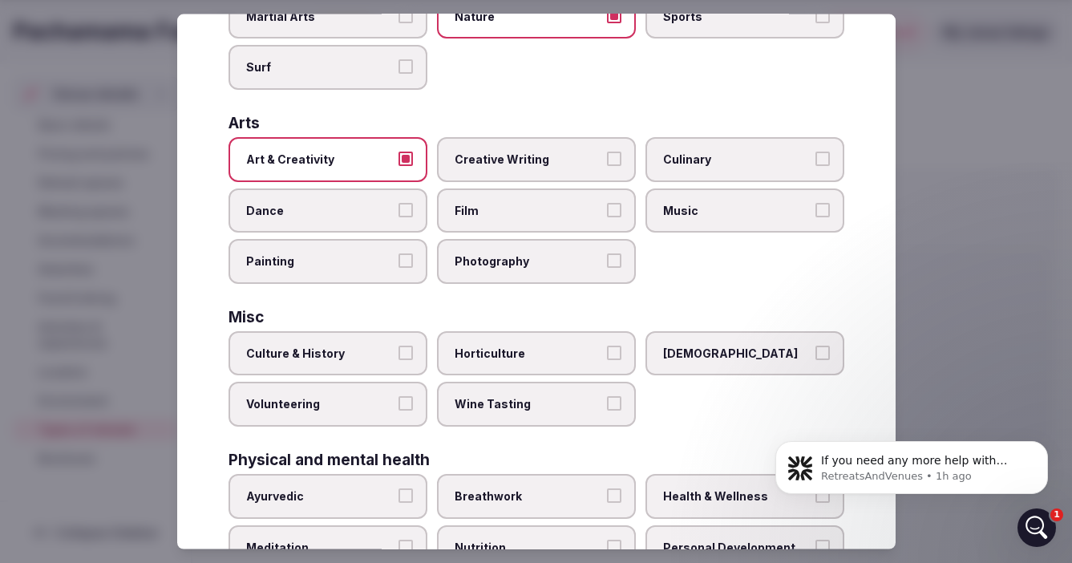
click at [768, 166] on span "Culinary" at bounding box center [736, 159] width 147 height 16
click at [815, 166] on button "Culinary" at bounding box center [822, 158] width 14 height 14
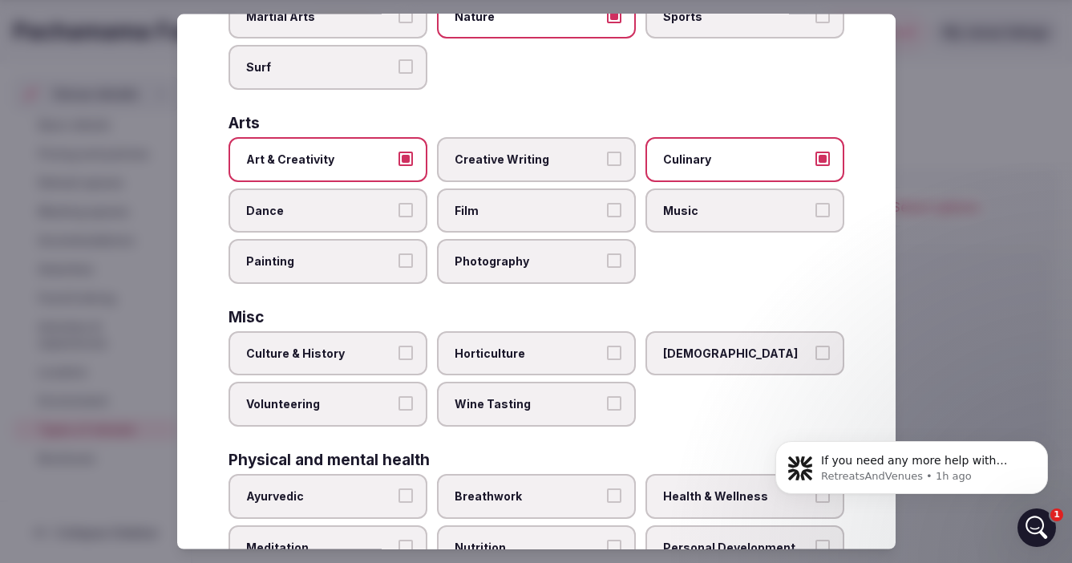
click at [399, 207] on button "Dance" at bounding box center [405, 209] width 14 height 14
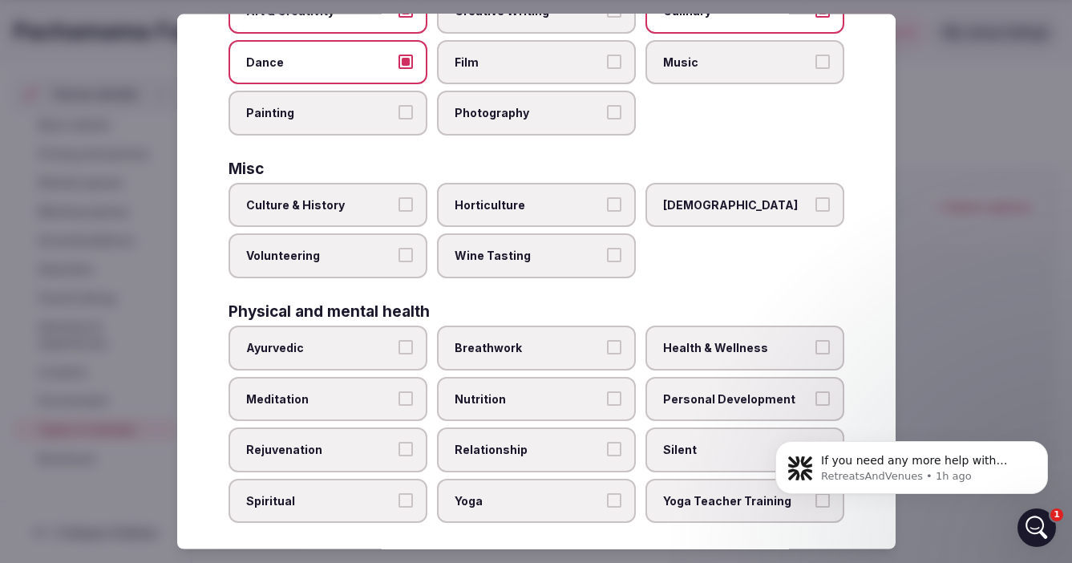
scroll to position [428, 0]
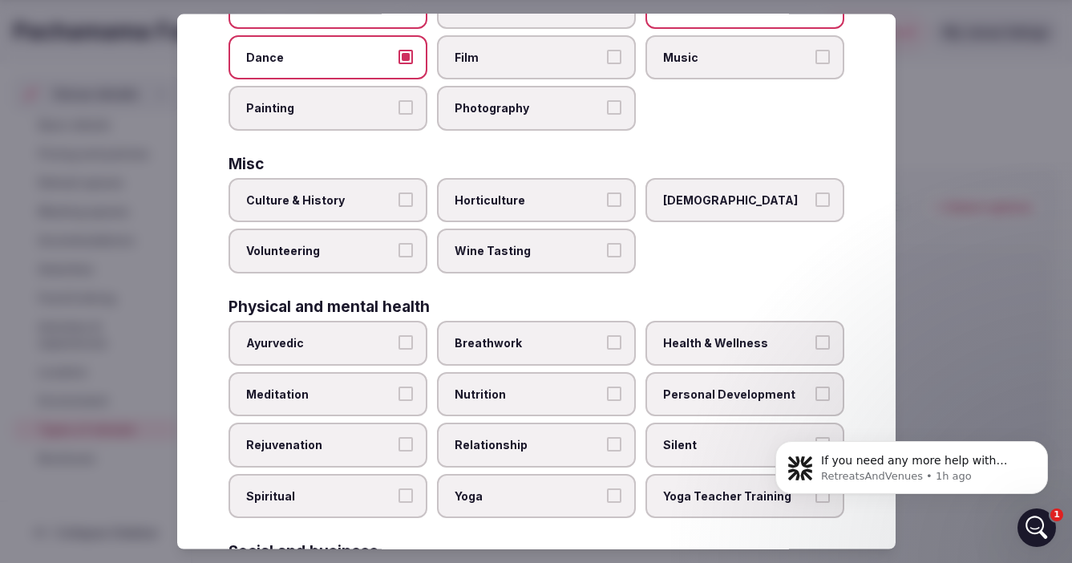
click at [737, 201] on span "[DEMOGRAPHIC_DATA]" at bounding box center [736, 200] width 147 height 16
click at [815, 201] on button "[DEMOGRAPHIC_DATA]" at bounding box center [822, 199] width 14 height 14
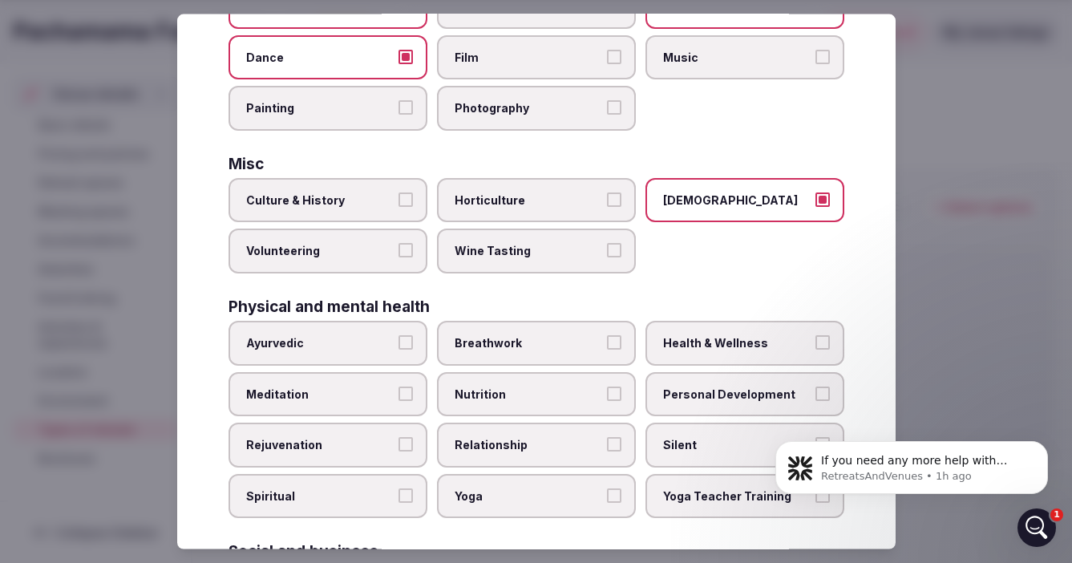
click at [386, 252] on span "Volunteering" at bounding box center [319, 251] width 147 height 16
click at [398, 252] on button "Volunteering" at bounding box center [405, 250] width 14 height 14
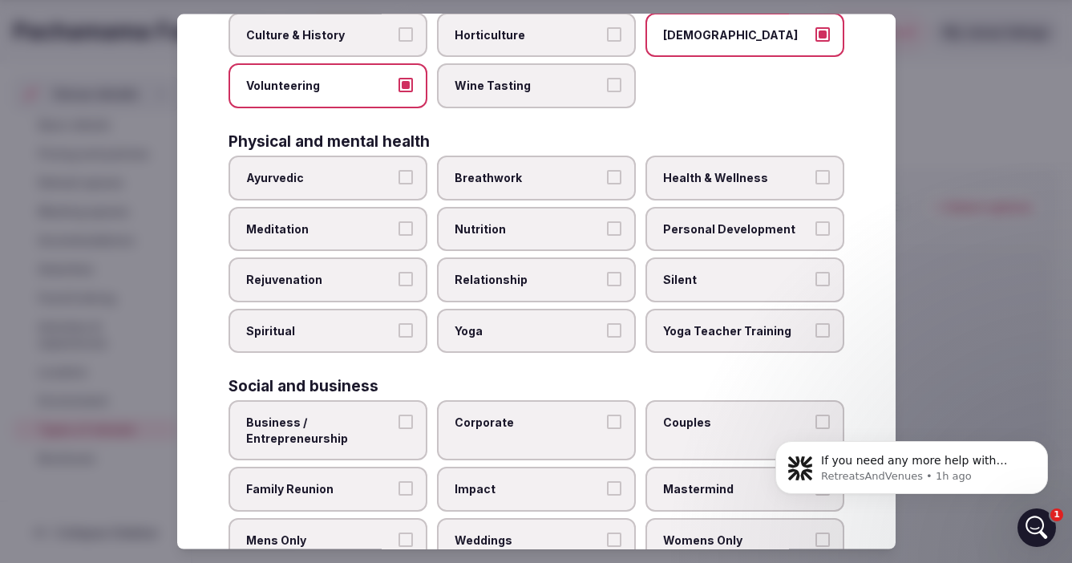
scroll to position [597, 0]
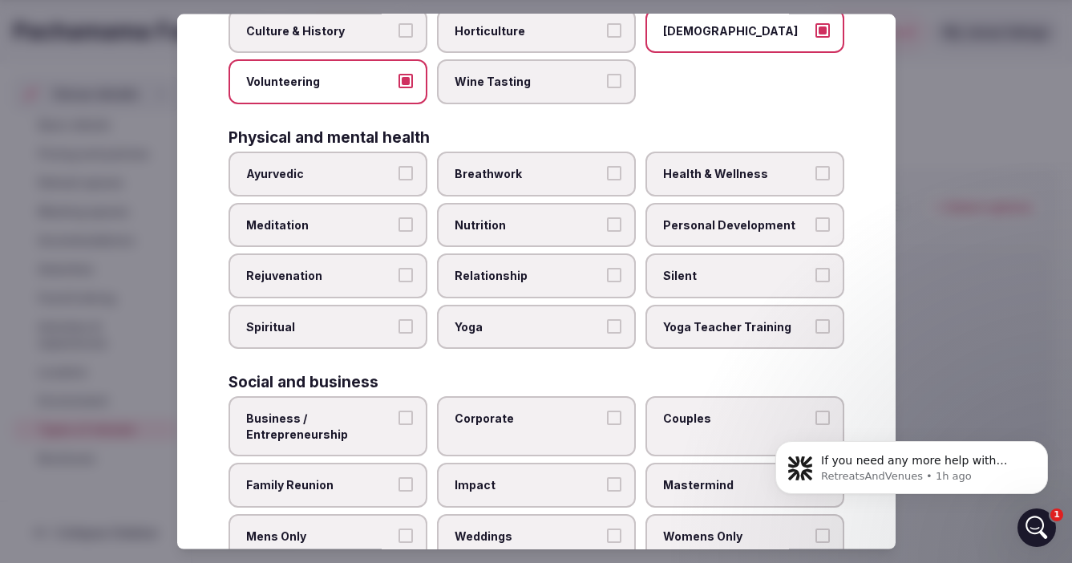
click at [534, 174] on span "Breathwork" at bounding box center [527, 173] width 147 height 16
click at [607, 174] on button "Breathwork" at bounding box center [614, 172] width 14 height 14
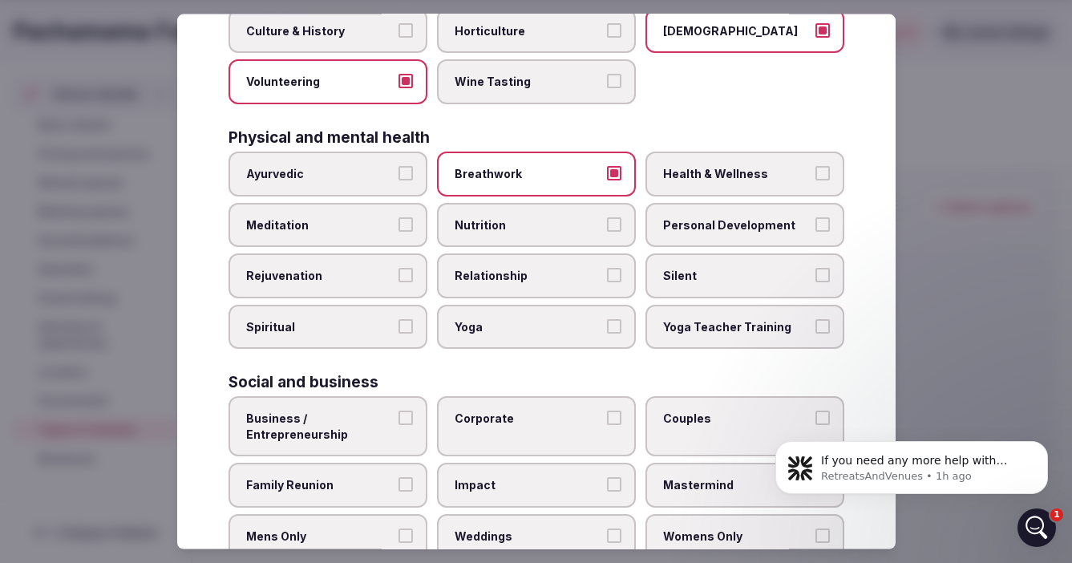
click at [744, 175] on span "Health & Wellness" at bounding box center [736, 173] width 147 height 16
click at [815, 175] on button "Health & Wellness" at bounding box center [822, 172] width 14 height 14
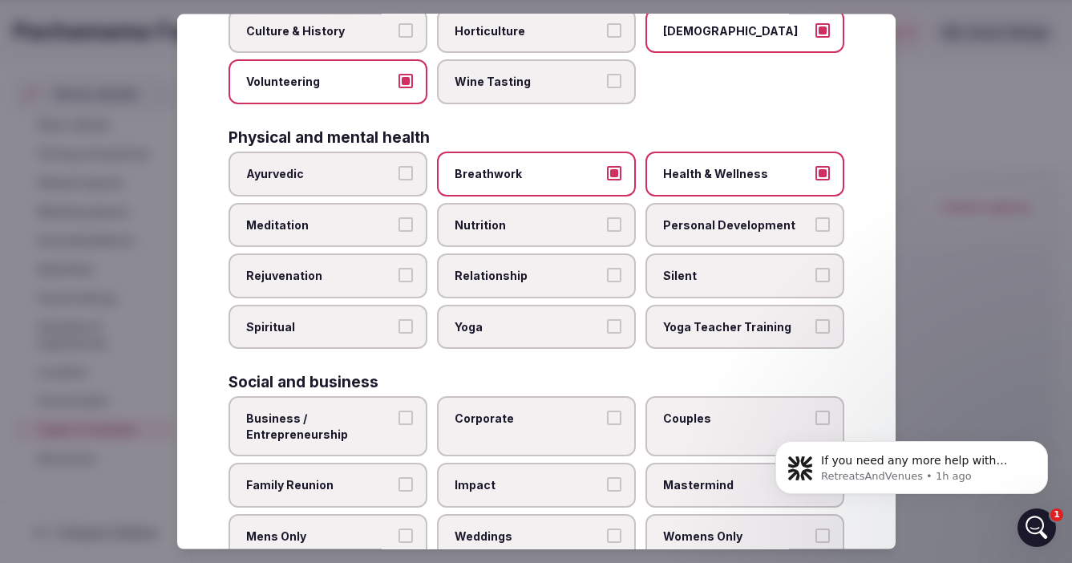
click at [726, 223] on span "Personal Development" at bounding box center [736, 224] width 147 height 16
click at [815, 223] on button "Personal Development" at bounding box center [822, 223] width 14 height 14
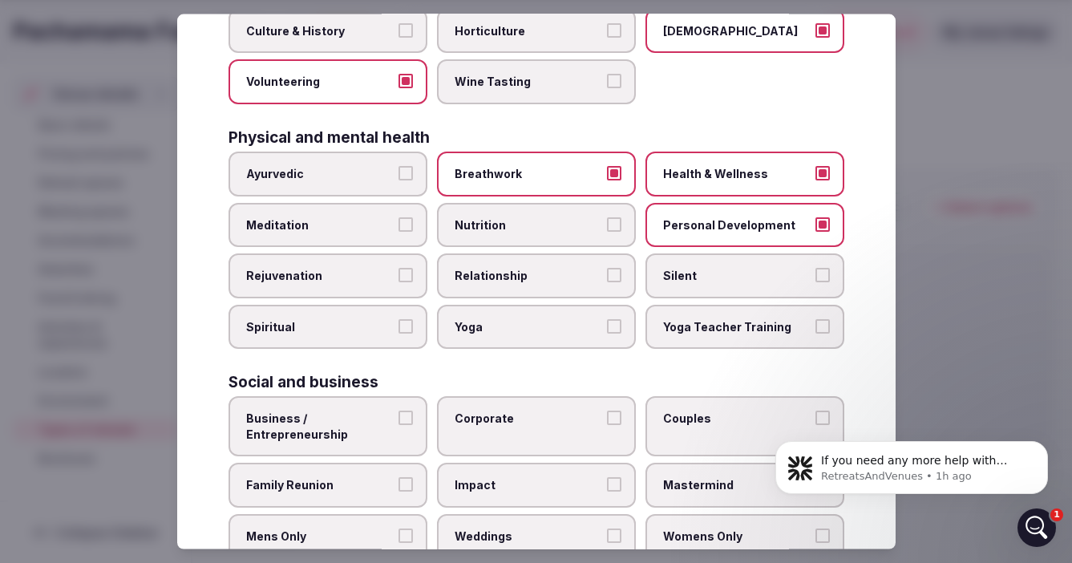
click at [722, 281] on span "Silent" at bounding box center [736, 276] width 147 height 16
click at [815, 281] on button "Silent" at bounding box center [822, 275] width 14 height 14
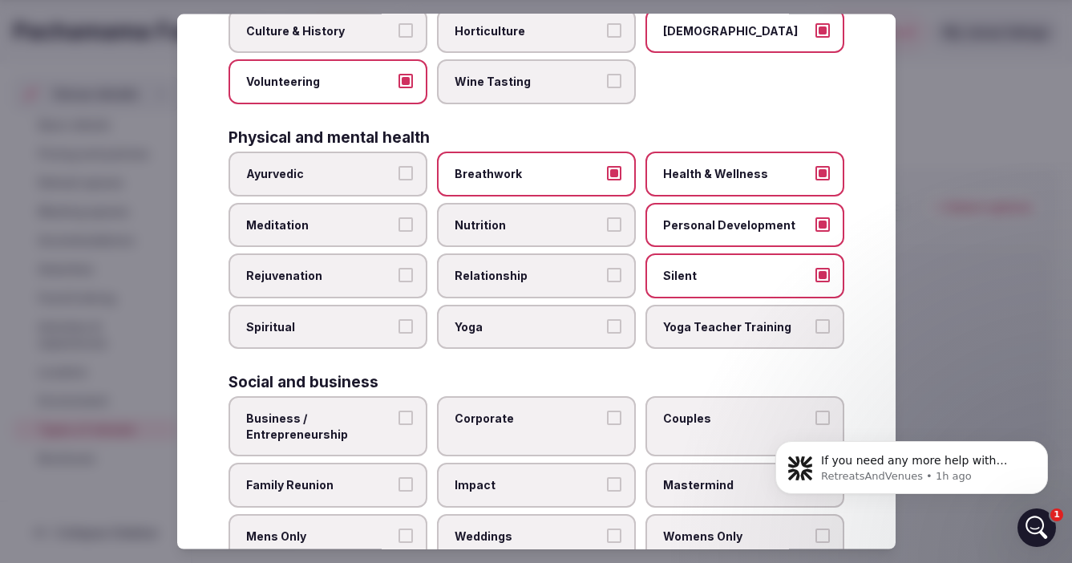
click at [513, 285] on label "Relationship" at bounding box center [536, 275] width 199 height 45
click at [607, 282] on button "Relationship" at bounding box center [614, 275] width 14 height 14
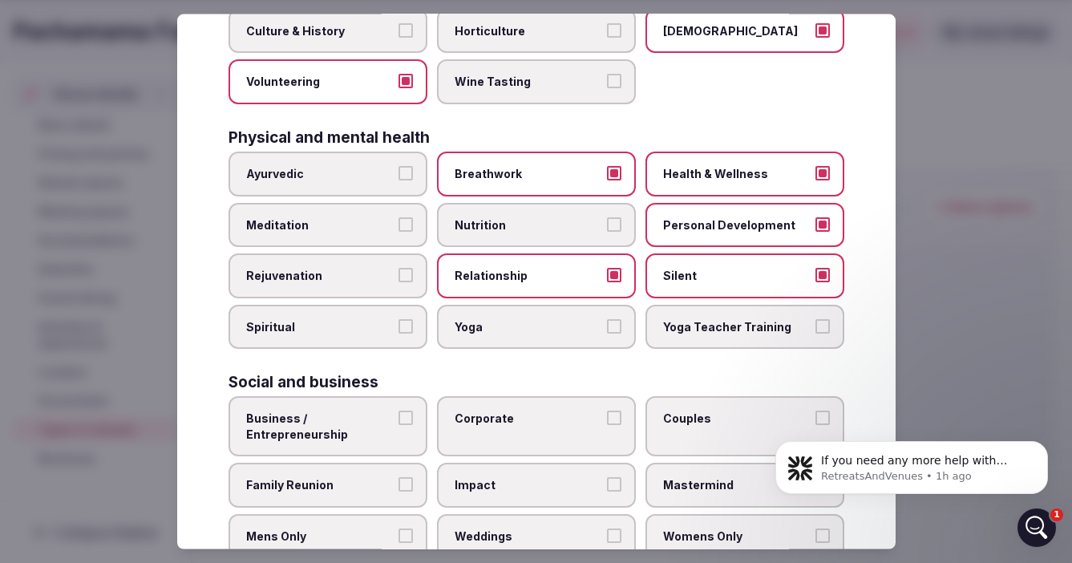
click at [345, 224] on span "Meditation" at bounding box center [319, 224] width 147 height 16
click at [398, 224] on button "Meditation" at bounding box center [405, 223] width 14 height 14
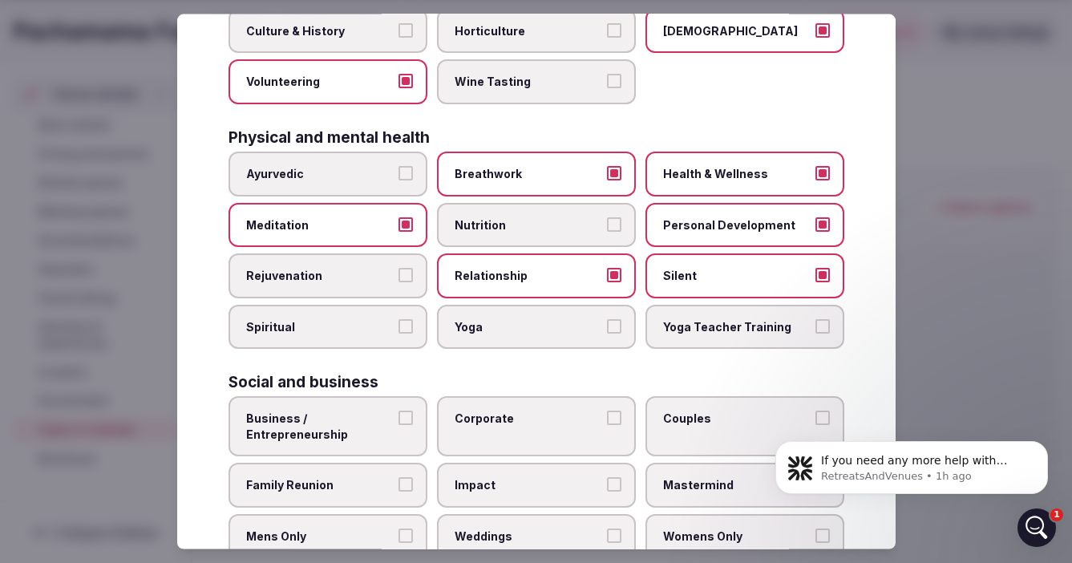
click at [341, 324] on span "Spiritual" at bounding box center [319, 326] width 147 height 16
click at [398, 324] on button "Spiritual" at bounding box center [405, 325] width 14 height 14
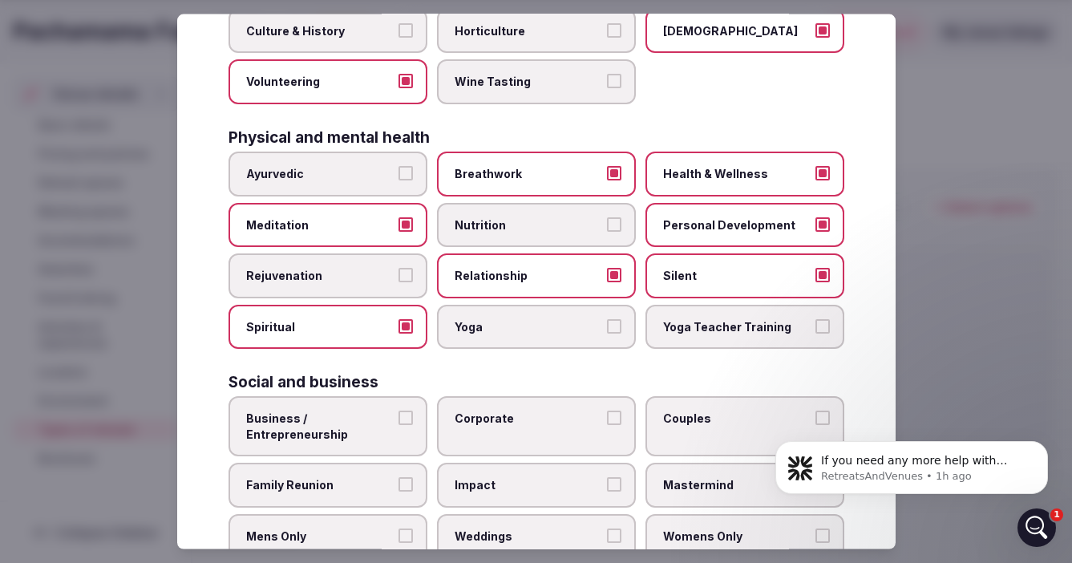
click at [536, 329] on span "Yoga" at bounding box center [527, 326] width 147 height 16
click at [607, 329] on button "Yoga" at bounding box center [614, 325] width 14 height 14
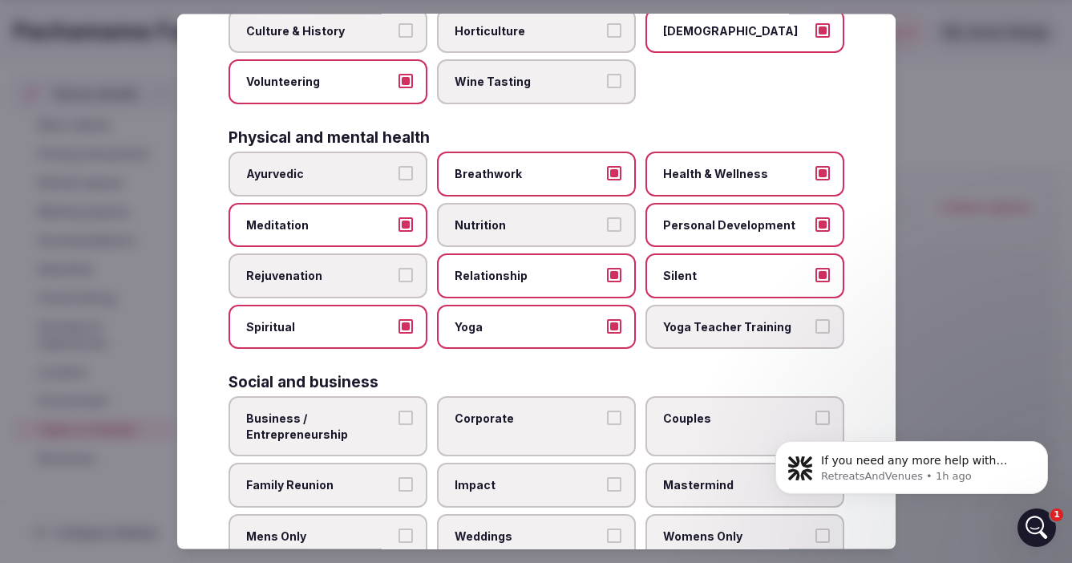
click at [713, 324] on span "Yoga Teacher Training" at bounding box center [736, 326] width 147 height 16
click at [815, 324] on button "Yoga Teacher Training" at bounding box center [822, 325] width 14 height 14
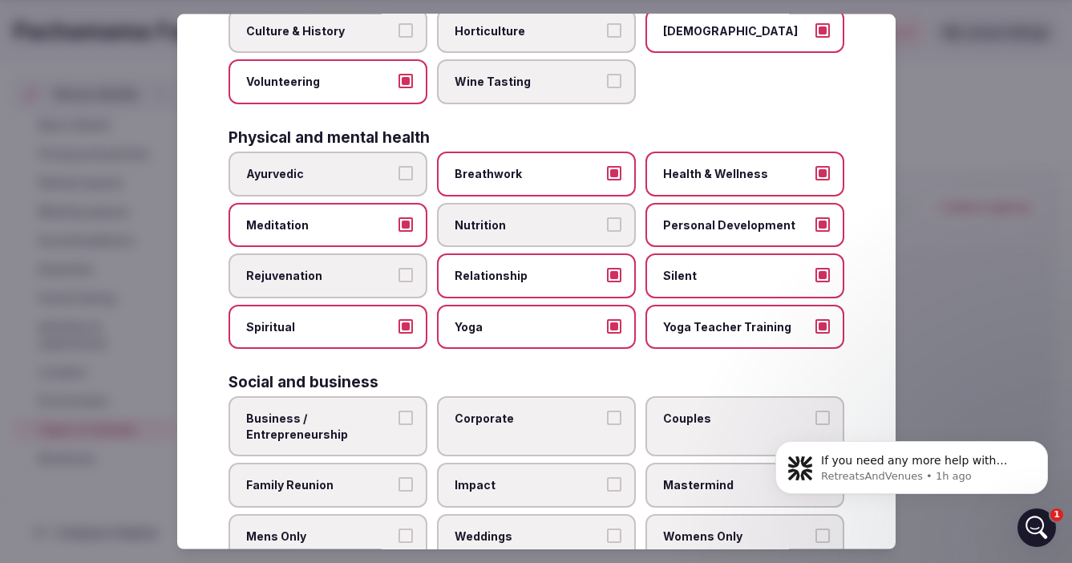
scroll to position [644, 0]
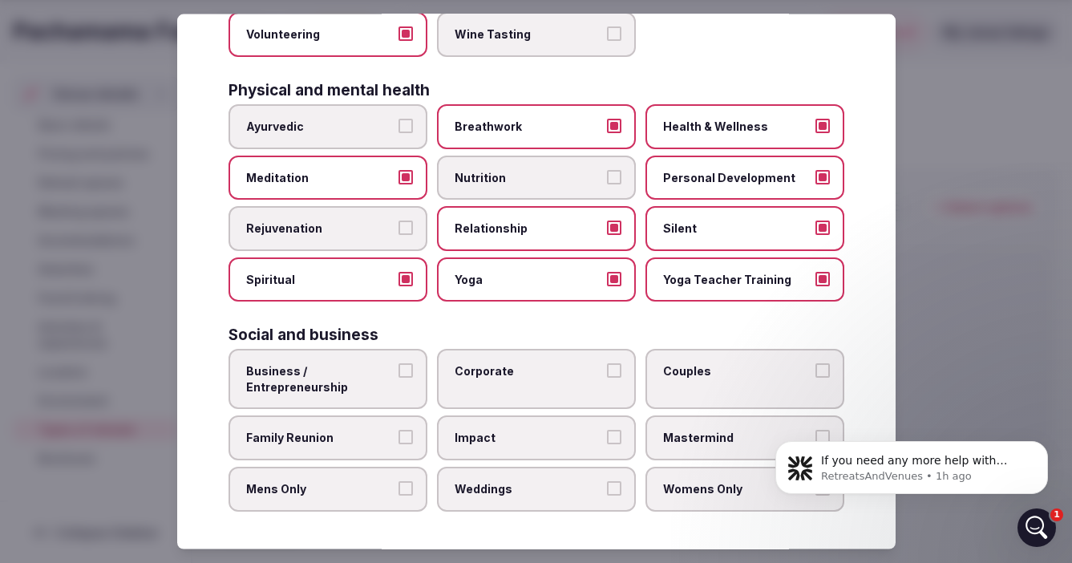
click at [575, 370] on span "Corporate" at bounding box center [527, 371] width 147 height 16
click at [607, 370] on button "Corporate" at bounding box center [614, 370] width 14 height 14
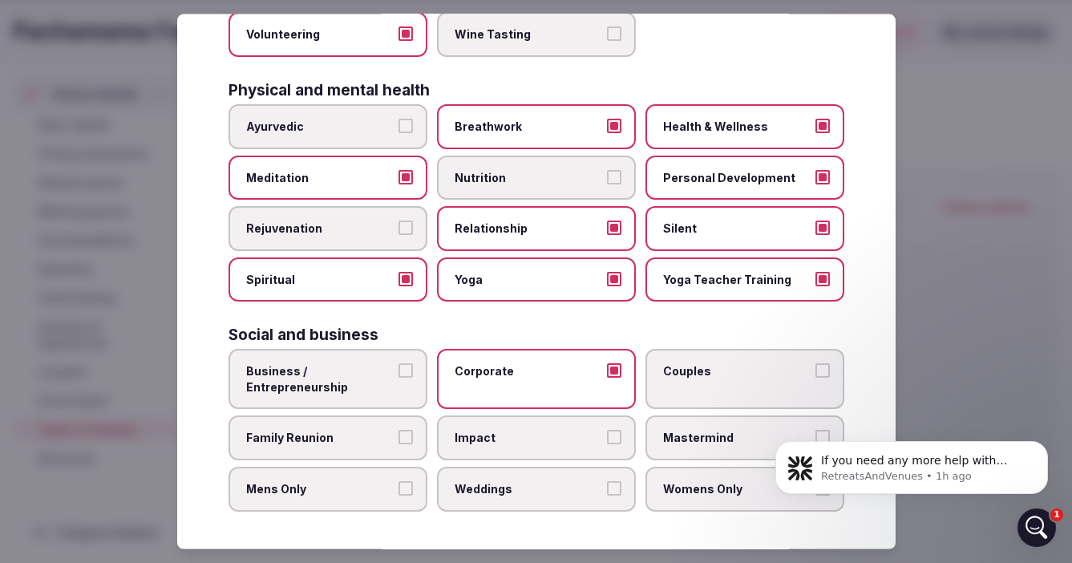
click at [701, 494] on span "Womens Only" at bounding box center [736, 489] width 147 height 16
click at [815, 494] on button "Womens Only" at bounding box center [822, 488] width 14 height 14
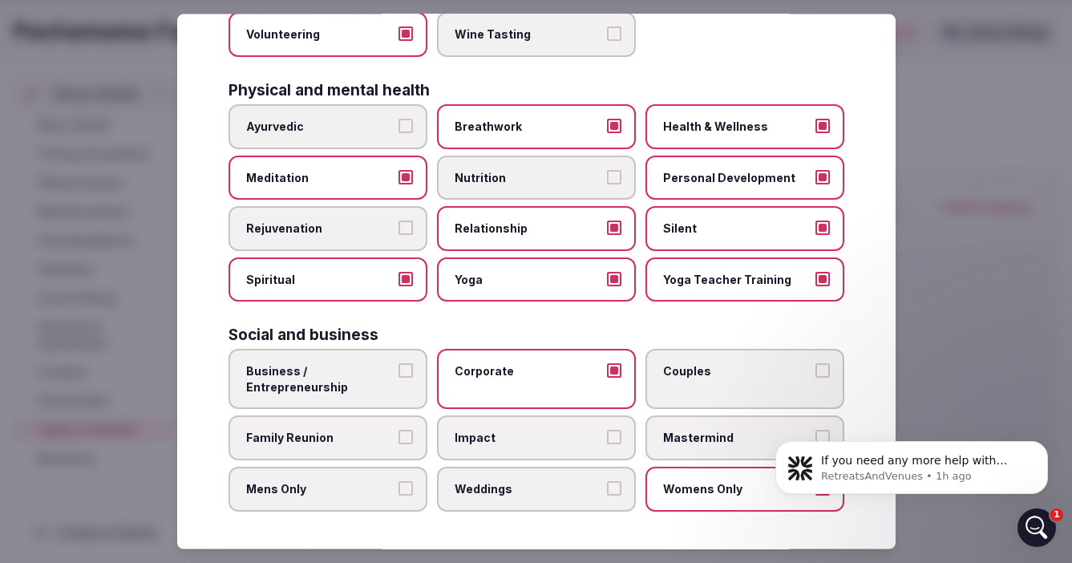
click at [360, 438] on span "Family Reunion" at bounding box center [319, 438] width 147 height 16
click at [398, 438] on button "Family Reunion" at bounding box center [405, 437] width 14 height 14
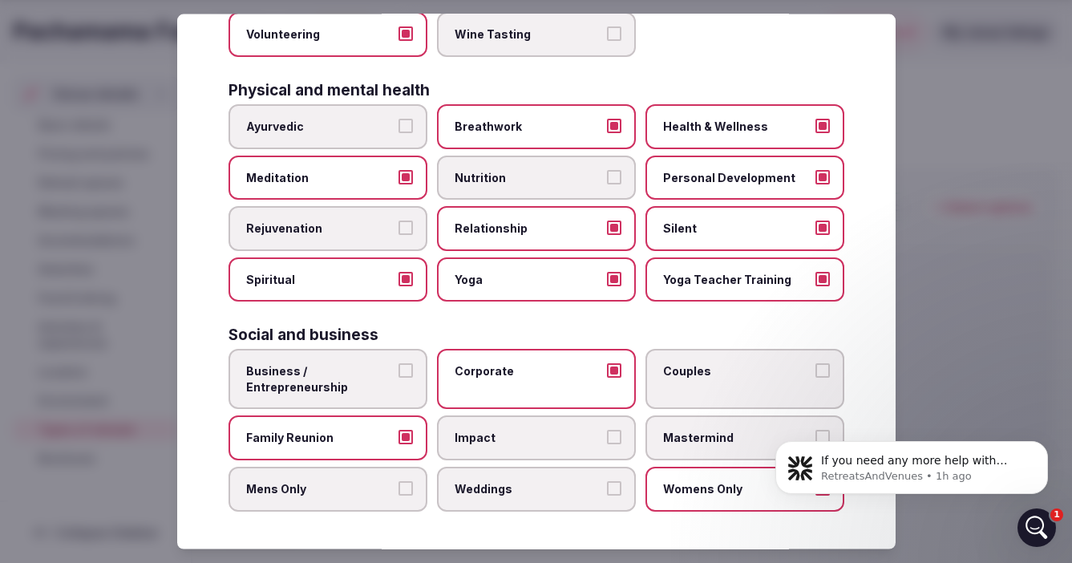
click at [369, 378] on span "Business / Entrepreneurship" at bounding box center [319, 378] width 147 height 31
click at [398, 378] on button "Business / Entrepreneurship" at bounding box center [405, 370] width 14 height 14
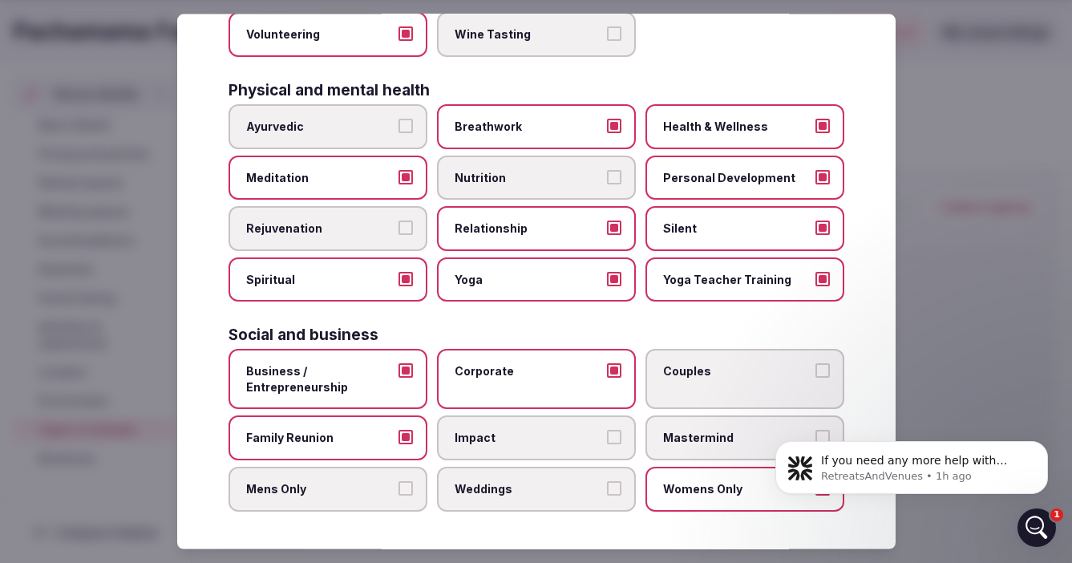
click at [750, 373] on span "Couples" at bounding box center [736, 371] width 147 height 16
click at [815, 373] on button "Couples" at bounding box center [822, 370] width 14 height 14
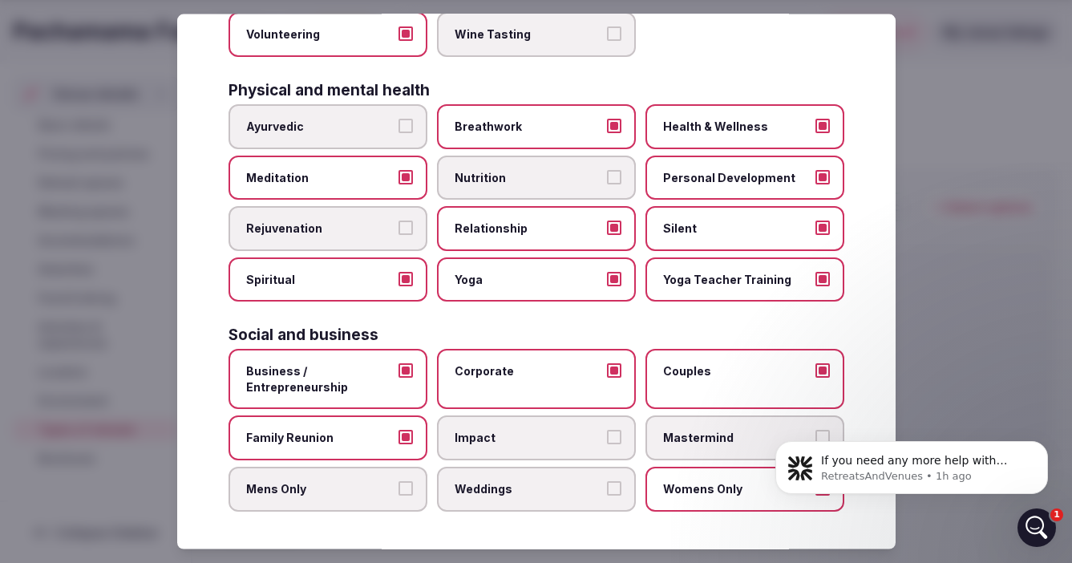
click at [935, 237] on div at bounding box center [536, 281] width 1072 height 563
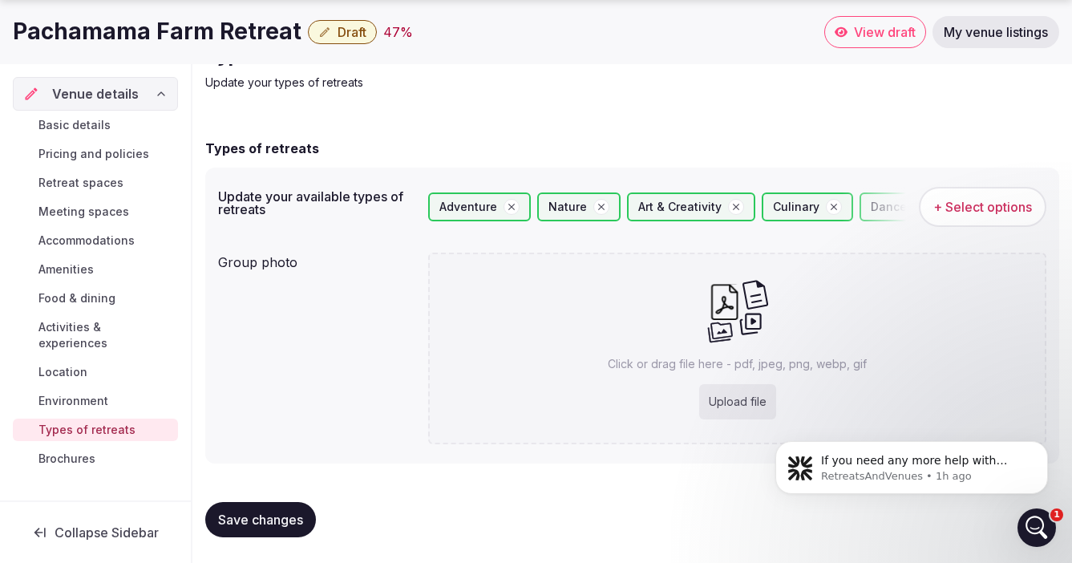
click at [719, 402] on div "Upload file" at bounding box center [737, 401] width 77 height 35
type input "**********"
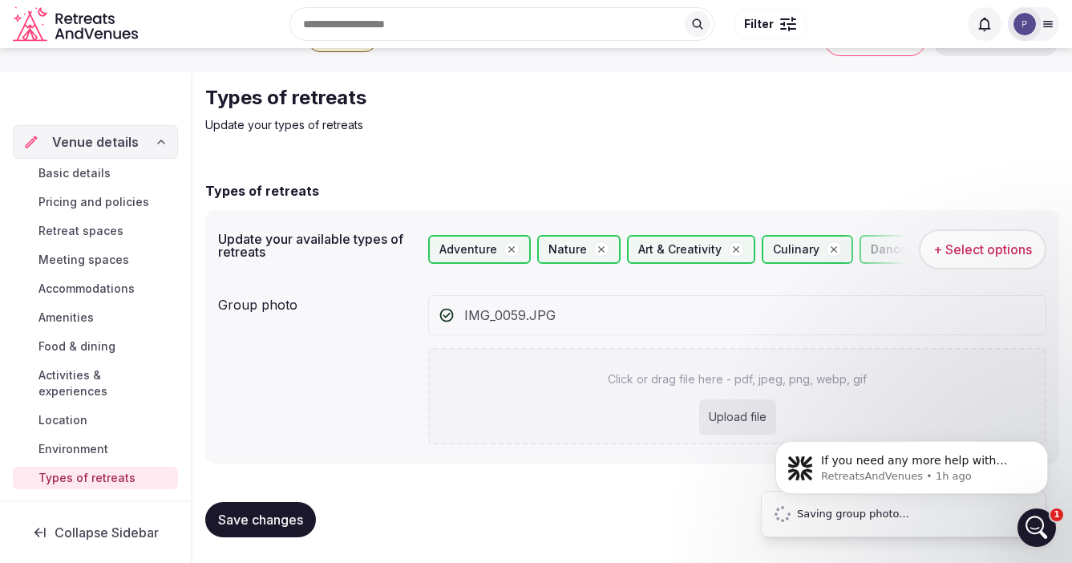
scroll to position [0, 0]
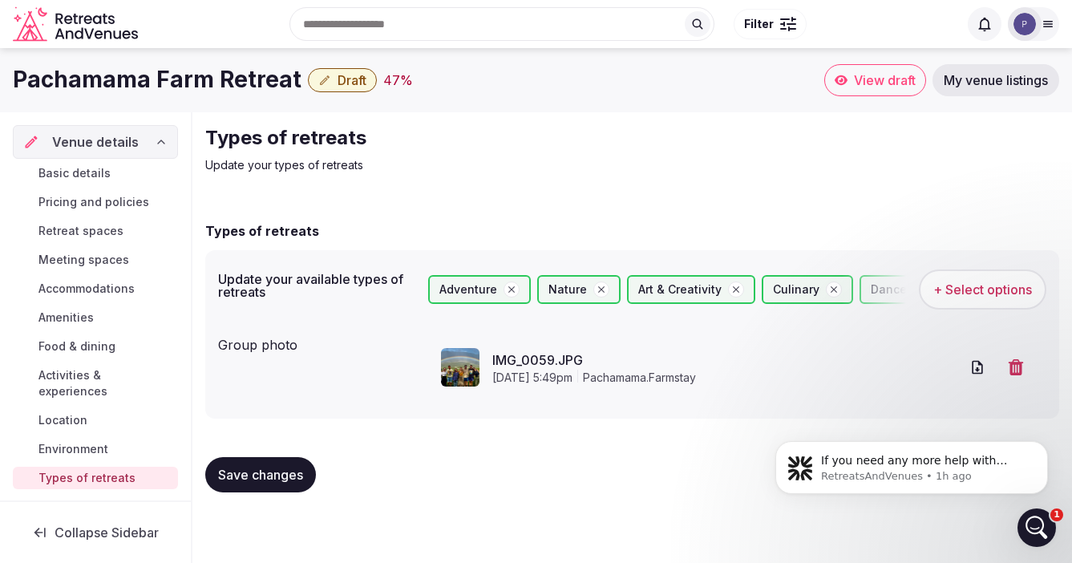
click at [257, 477] on span "Save changes" at bounding box center [260, 474] width 85 height 16
click at [67, 499] on span "Brochures" at bounding box center [66, 507] width 57 height 16
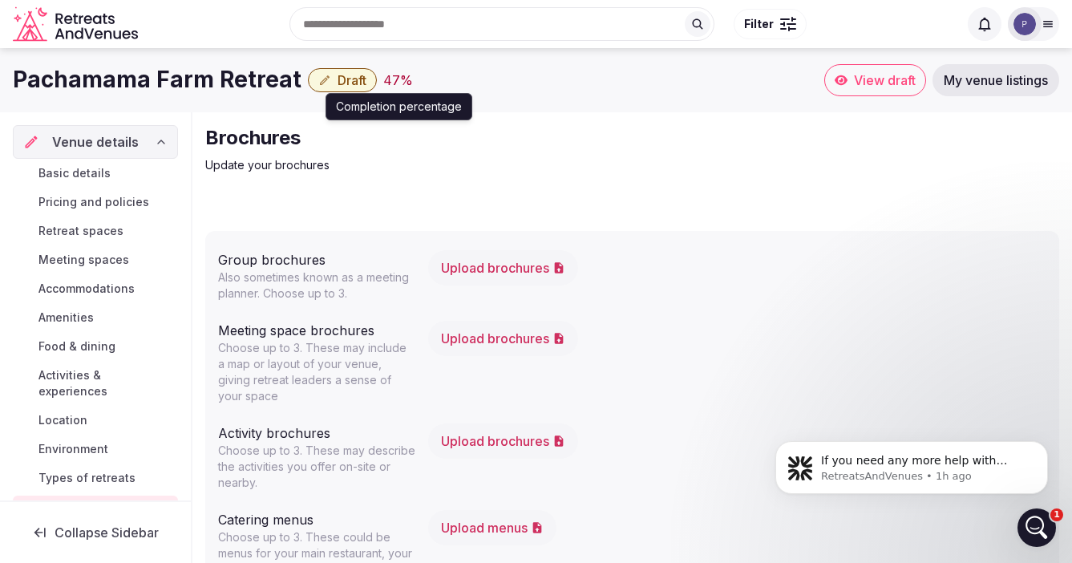
click at [383, 78] on div "47 %" at bounding box center [398, 80] width 30 height 19
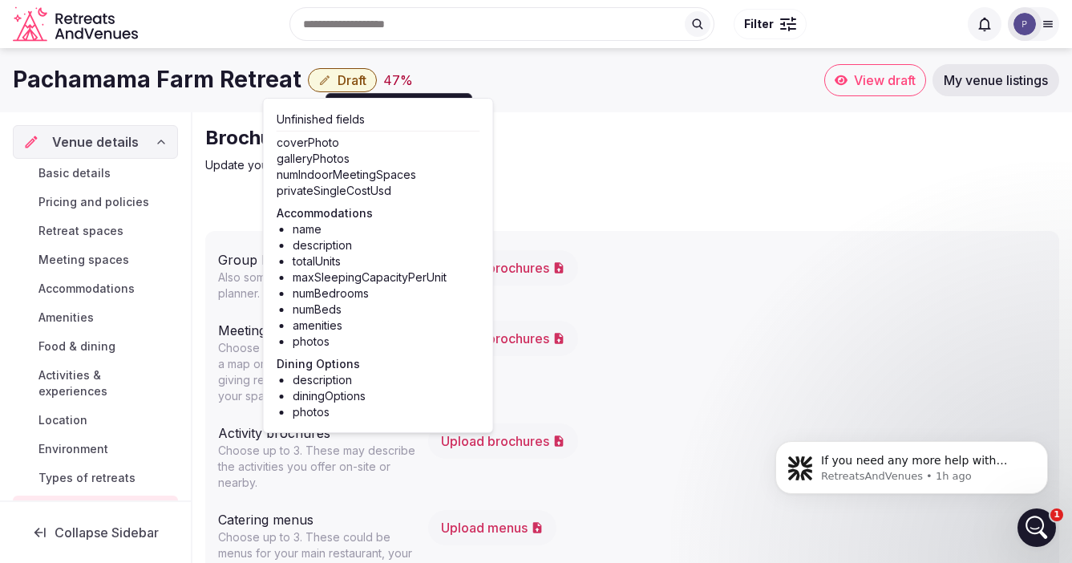
click at [592, 154] on div "Brochures Update your brochures" at bounding box center [474, 149] width 539 height 48
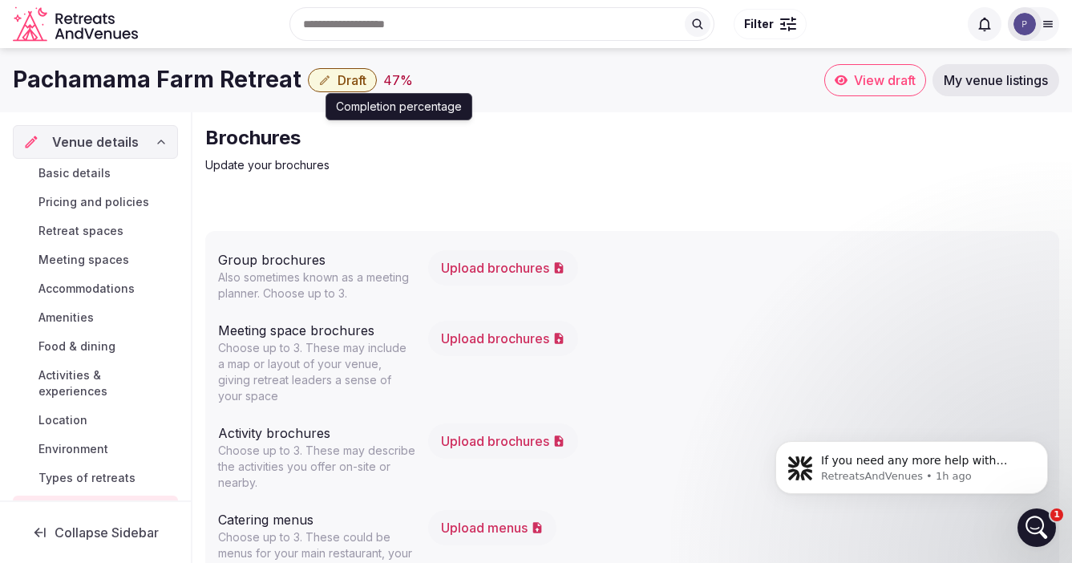
click at [383, 79] on div "47 %" at bounding box center [398, 80] width 30 height 19
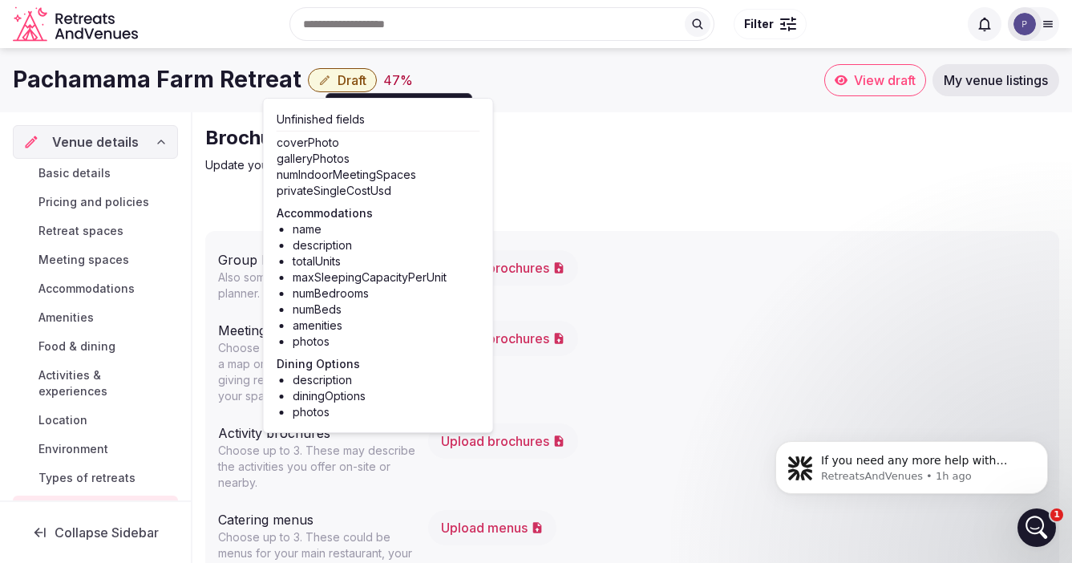
click at [561, 125] on h2 "Brochures" at bounding box center [474, 138] width 539 height 26
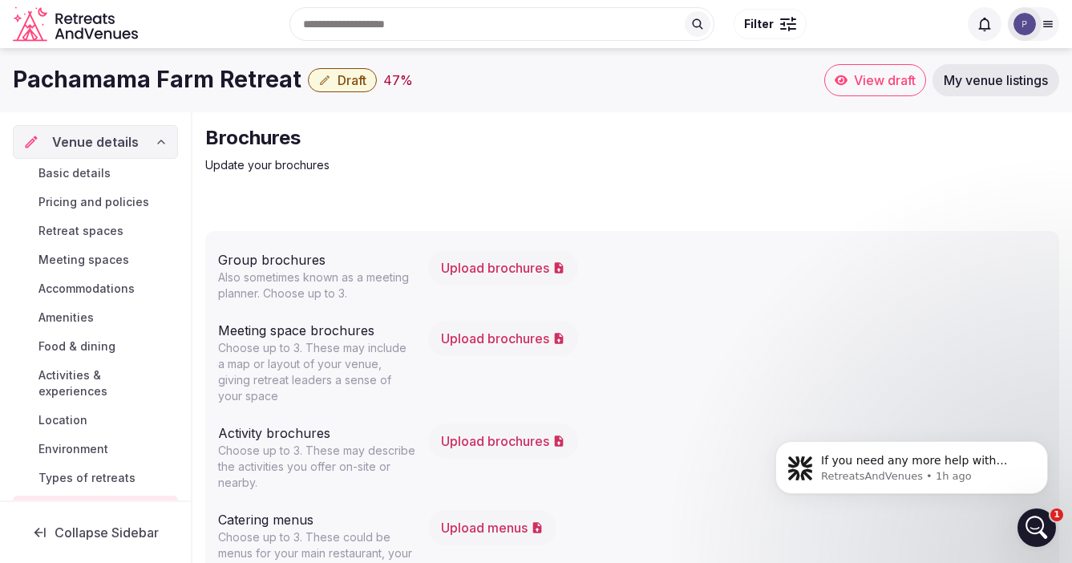
click at [975, 83] on span "My venue listings" at bounding box center [995, 80] width 104 height 16
click at [866, 83] on span "View draft" at bounding box center [885, 80] width 62 height 16
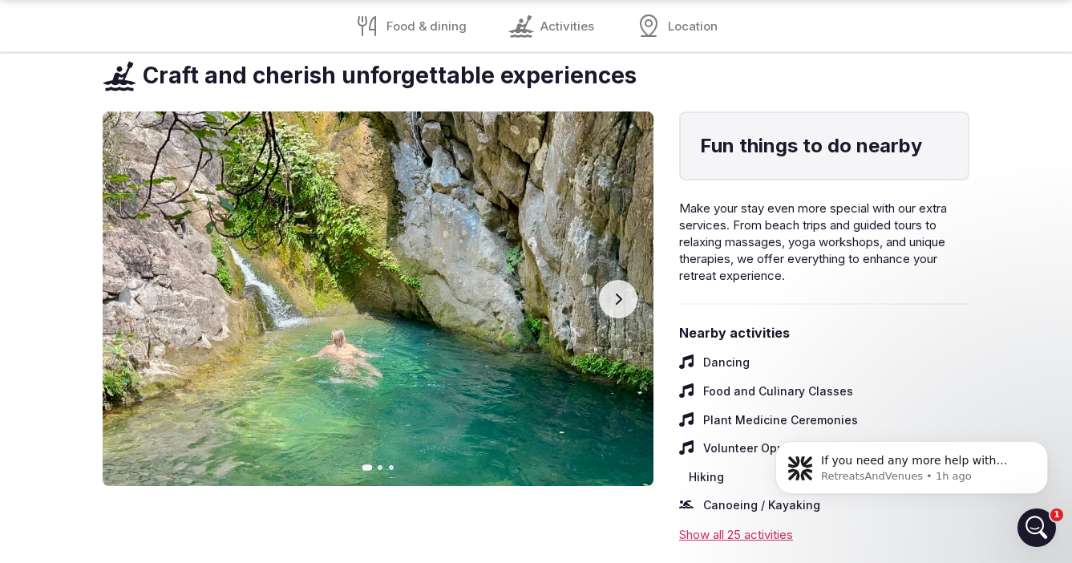
scroll to position [2514, 0]
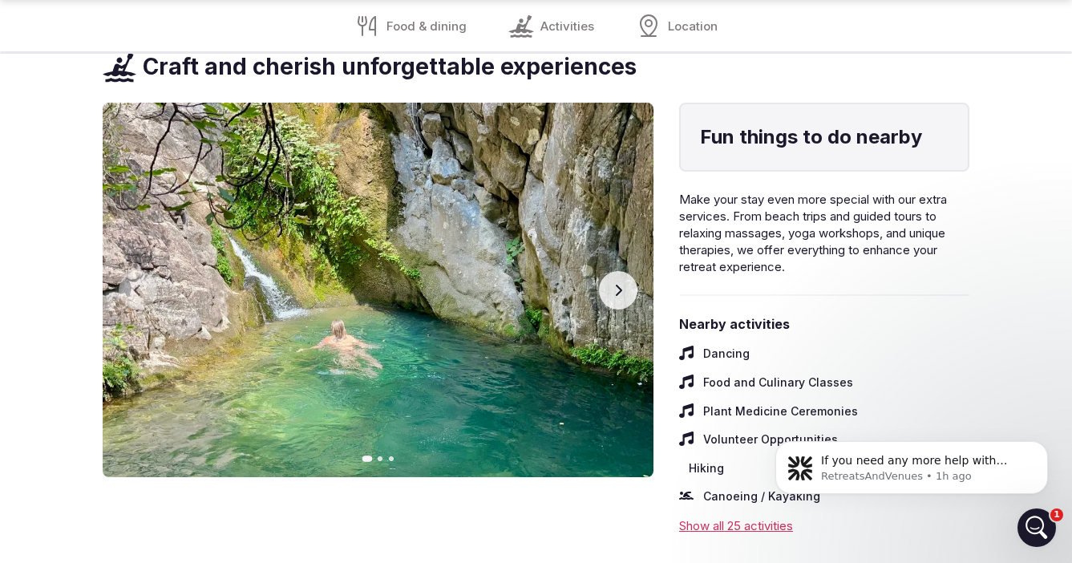
click at [620, 278] on button "Next slide" at bounding box center [618, 290] width 38 height 38
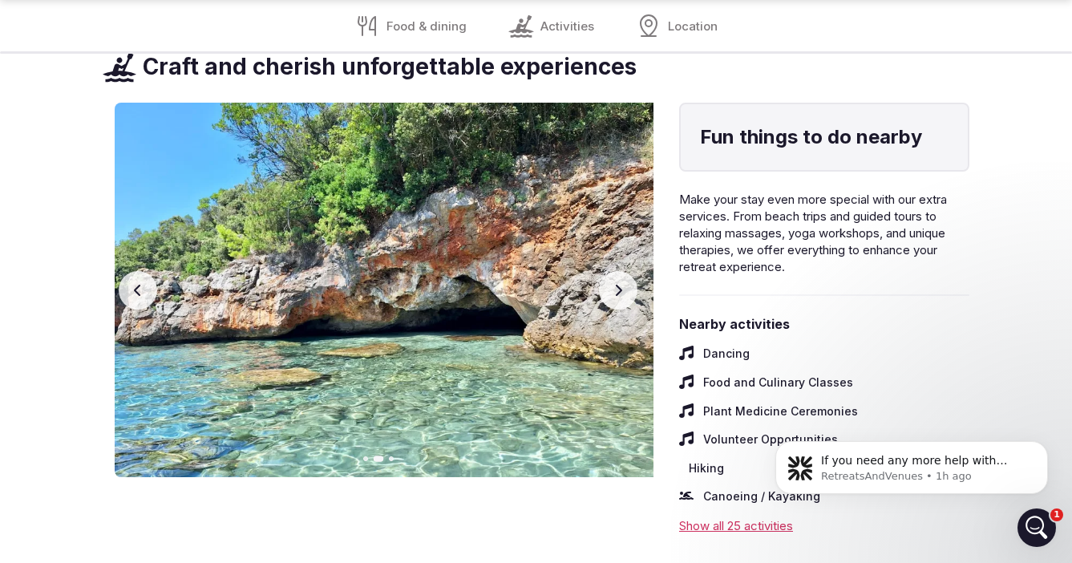
click at [620, 278] on button "Next slide" at bounding box center [618, 290] width 38 height 38
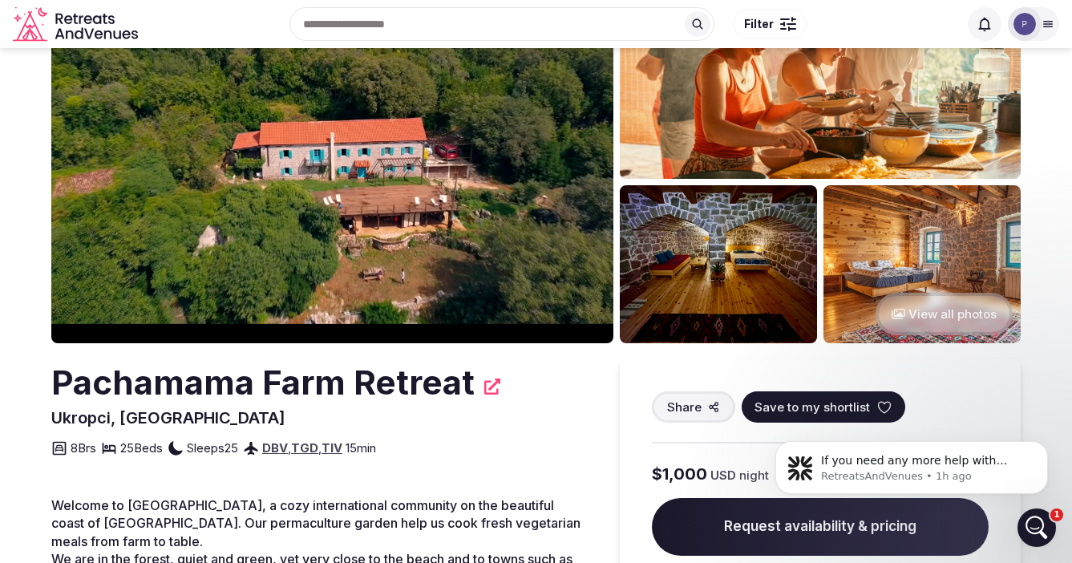
scroll to position [0, 0]
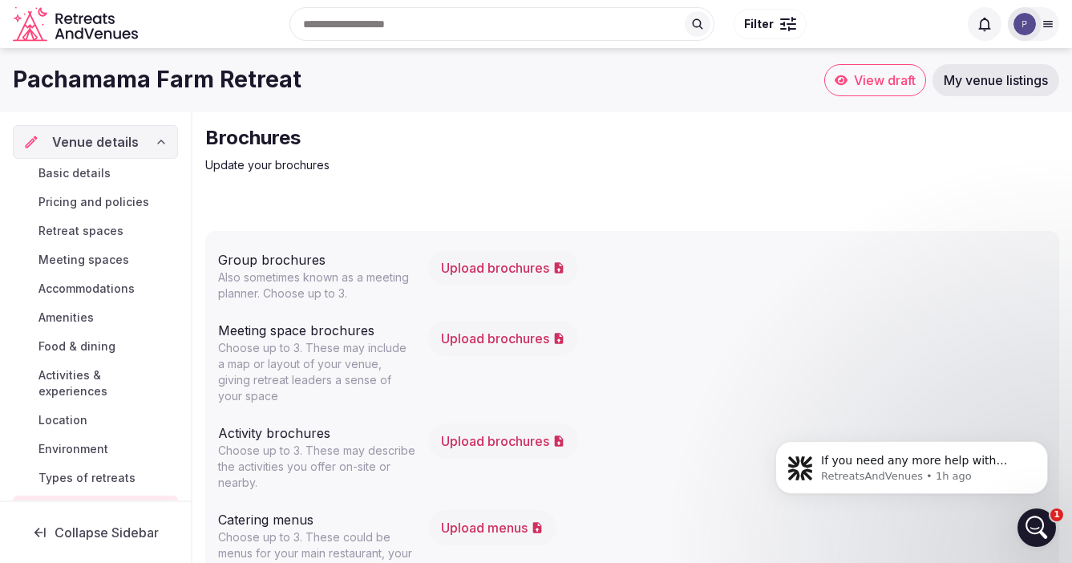
click at [160, 146] on icon at bounding box center [161, 141] width 13 height 13
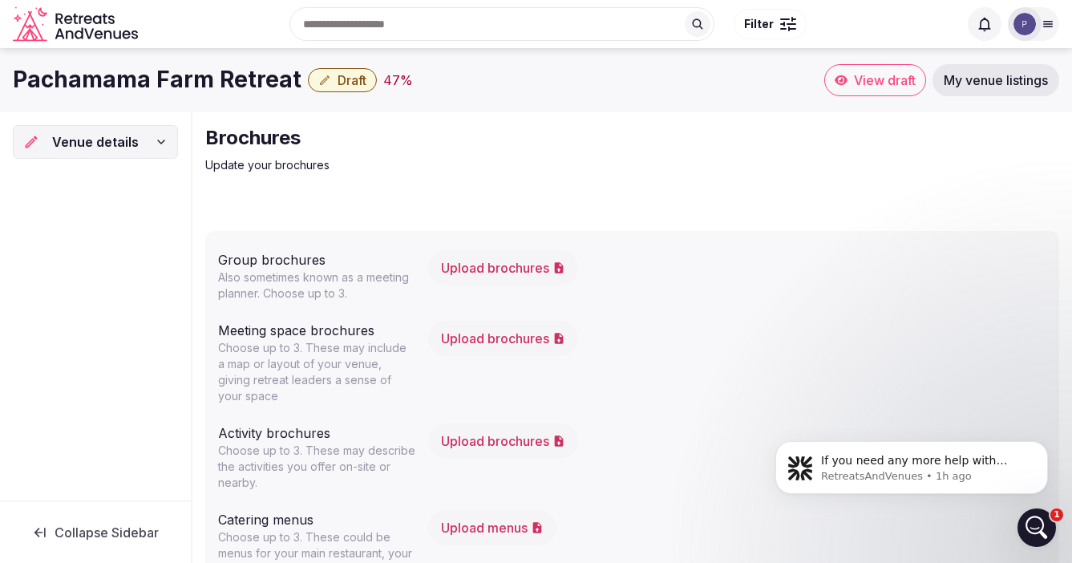
click at [318, 77] on icon "button" at bounding box center [324, 80] width 13 height 13
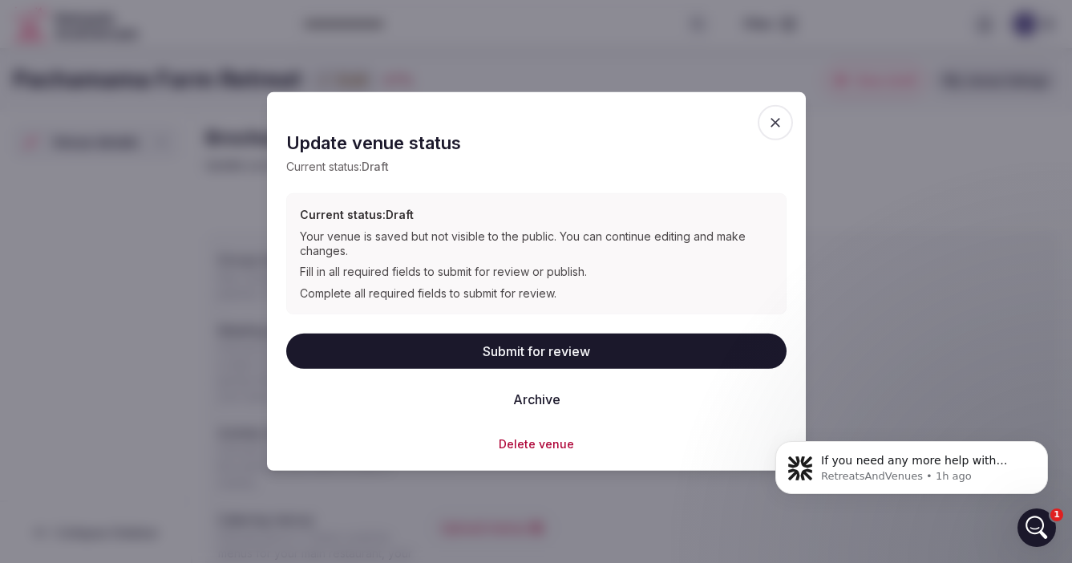
click at [529, 351] on button "Submit for review" at bounding box center [536, 350] width 500 height 35
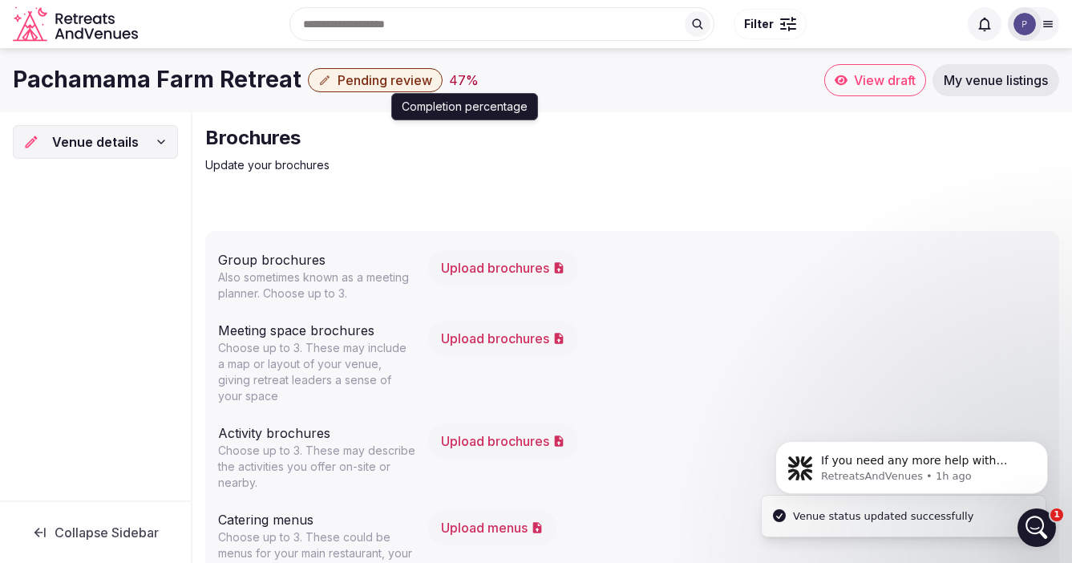
click at [377, 71] on button "Pending review" at bounding box center [375, 80] width 135 height 24
